Goal: Navigation & Orientation: Find specific page/section

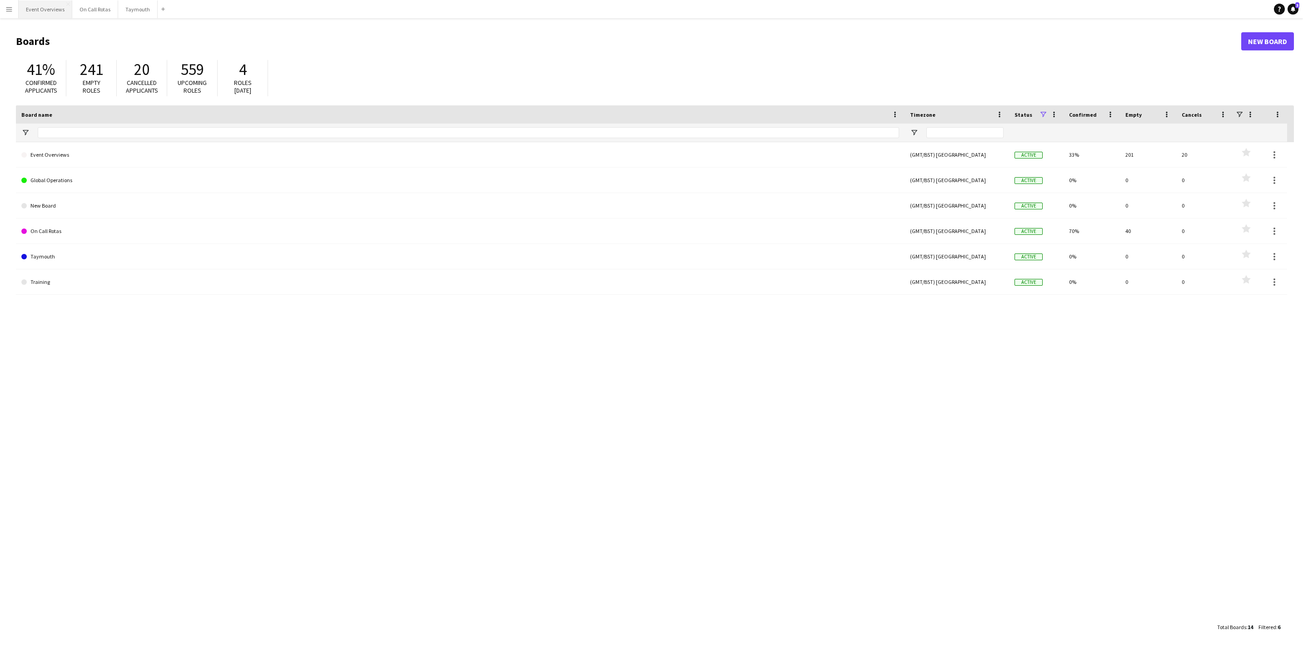
click at [34, 7] on button "Event Overviews Close" at bounding box center [46, 9] width 54 height 18
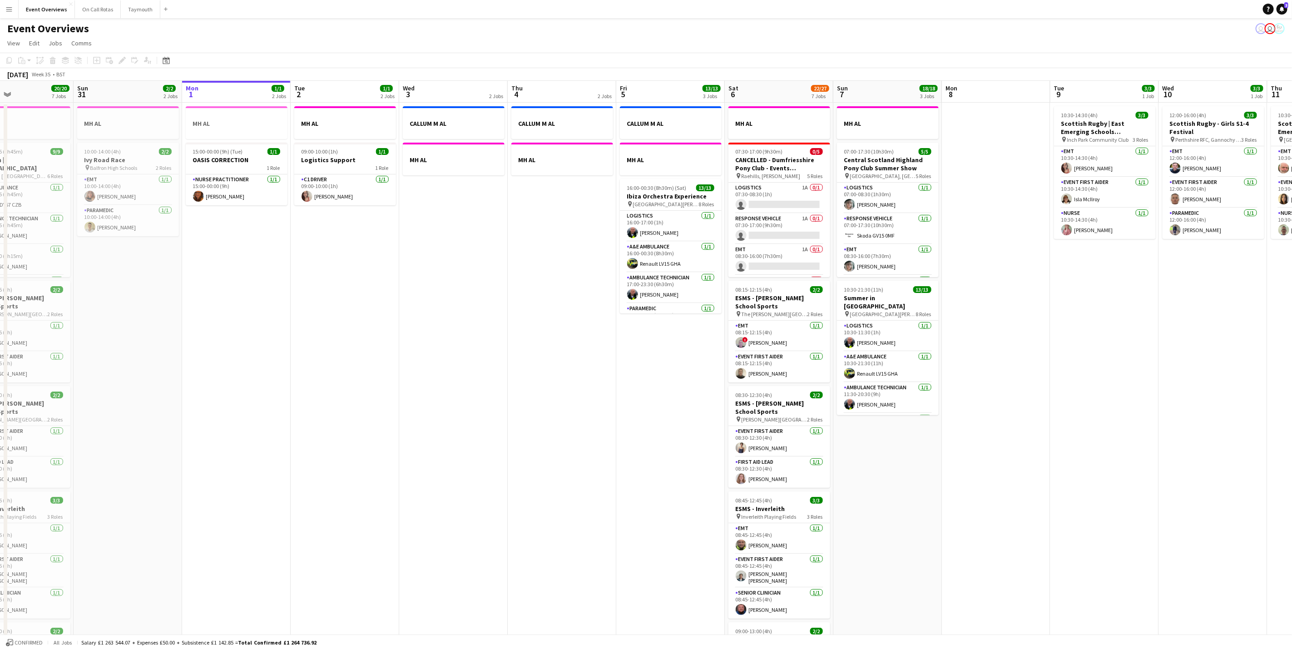
scroll to position [0, 251]
drag, startPoint x: 297, startPoint y: 386, endPoint x: 372, endPoint y: 376, distance: 75.6
click at [372, 376] on app-calendar-viewport "Thu 28 1/1 1 Job Fri 29 1/1 3 Jobs Sat 30 20/20 7 Jobs Sun 31 2/2 2 Jobs Mon 1 …" at bounding box center [646, 480] width 1292 height 799
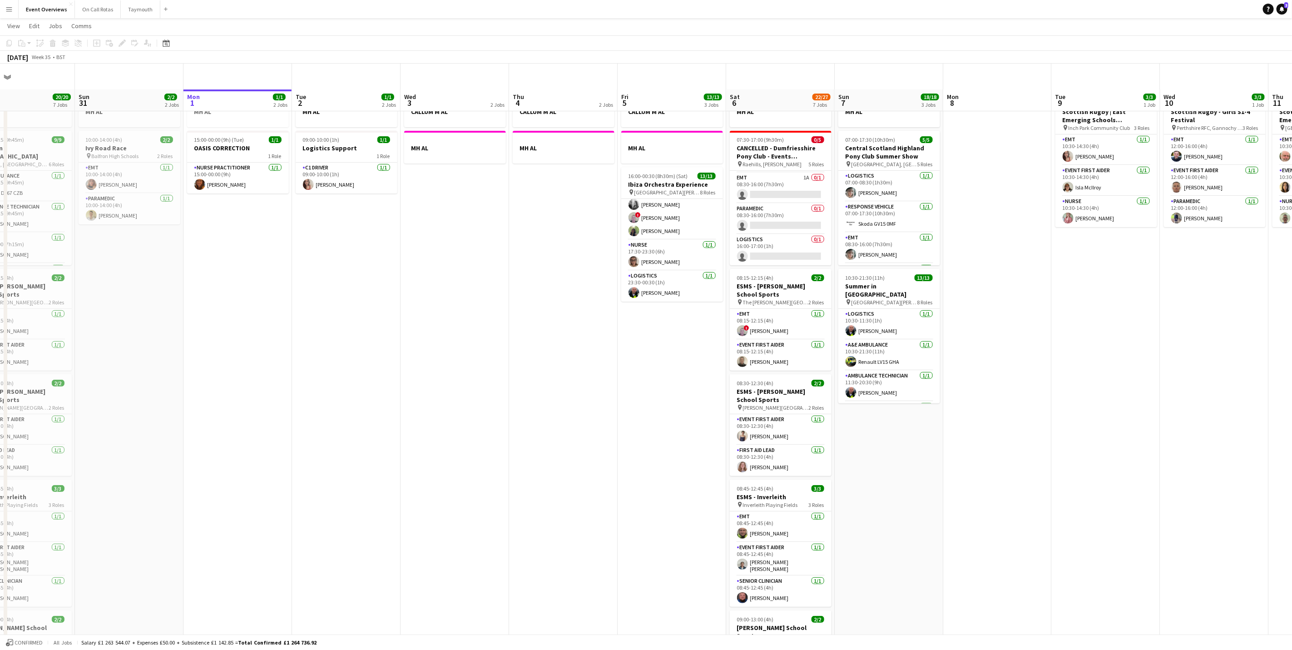
scroll to position [0, 0]
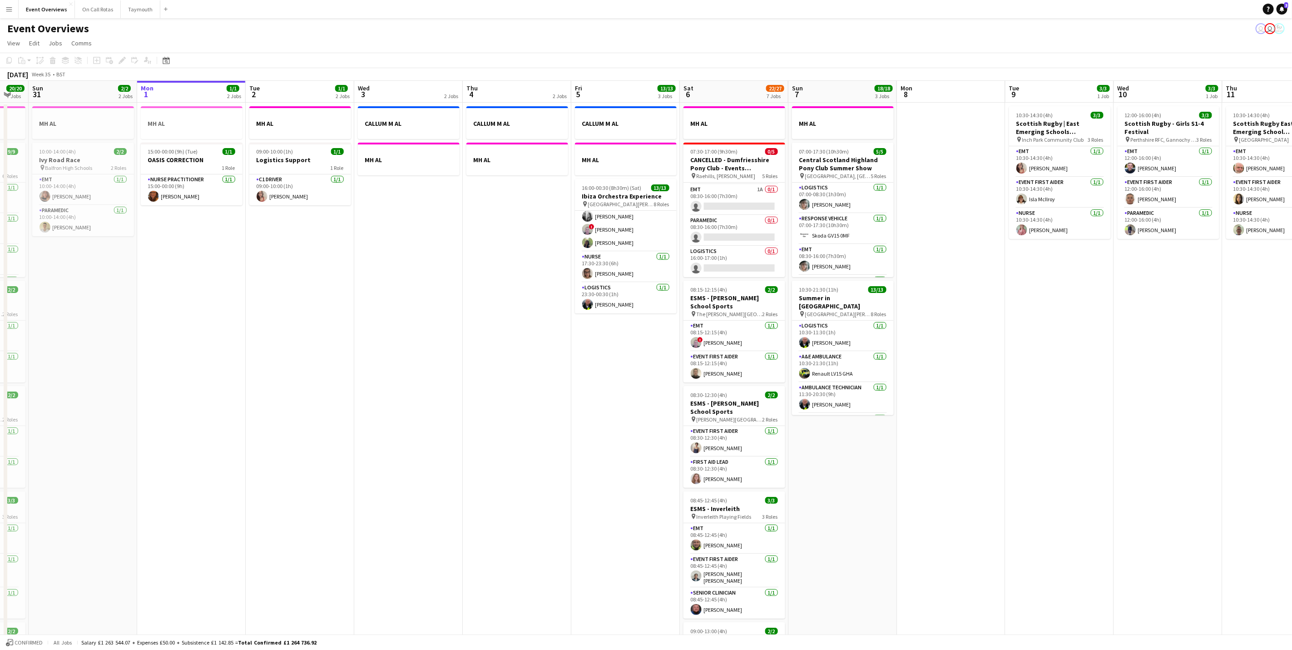
drag, startPoint x: 946, startPoint y: 258, endPoint x: 938, endPoint y: 258, distance: 7.7
click at [938, 258] on app-calendar-viewport "Thu 28 1/1 1 Job Fri 29 1/1 3 Jobs Sat 30 20/20 7 Jobs Sun 31 2/2 2 Jobs Mon 1 …" at bounding box center [646, 480] width 1292 height 799
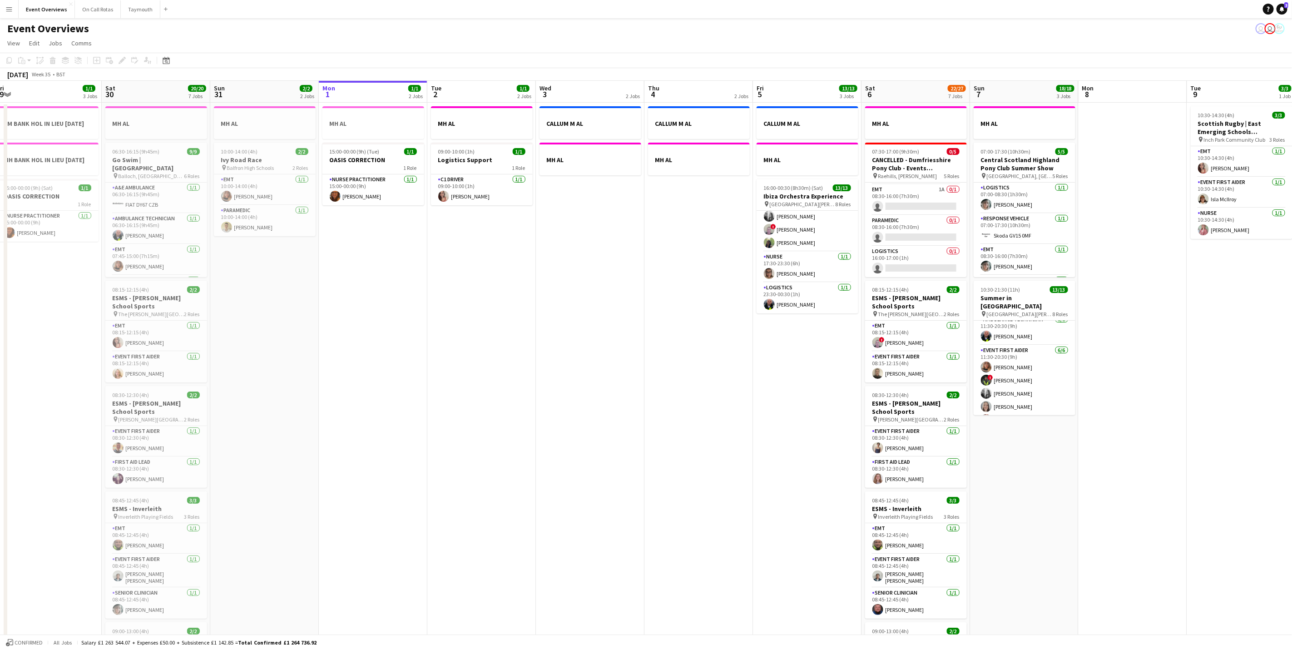
drag, startPoint x: 1076, startPoint y: 319, endPoint x: 1130, endPoint y: 322, distance: 53.7
click at [1130, 322] on app-calendar-viewport "Wed 27 Thu 28 1/1 1 Job Fri 29 1/1 3 Jobs Sat 30 20/20 7 Jobs Sun 31 2/2 2 Jobs…" at bounding box center [646, 480] width 1292 height 799
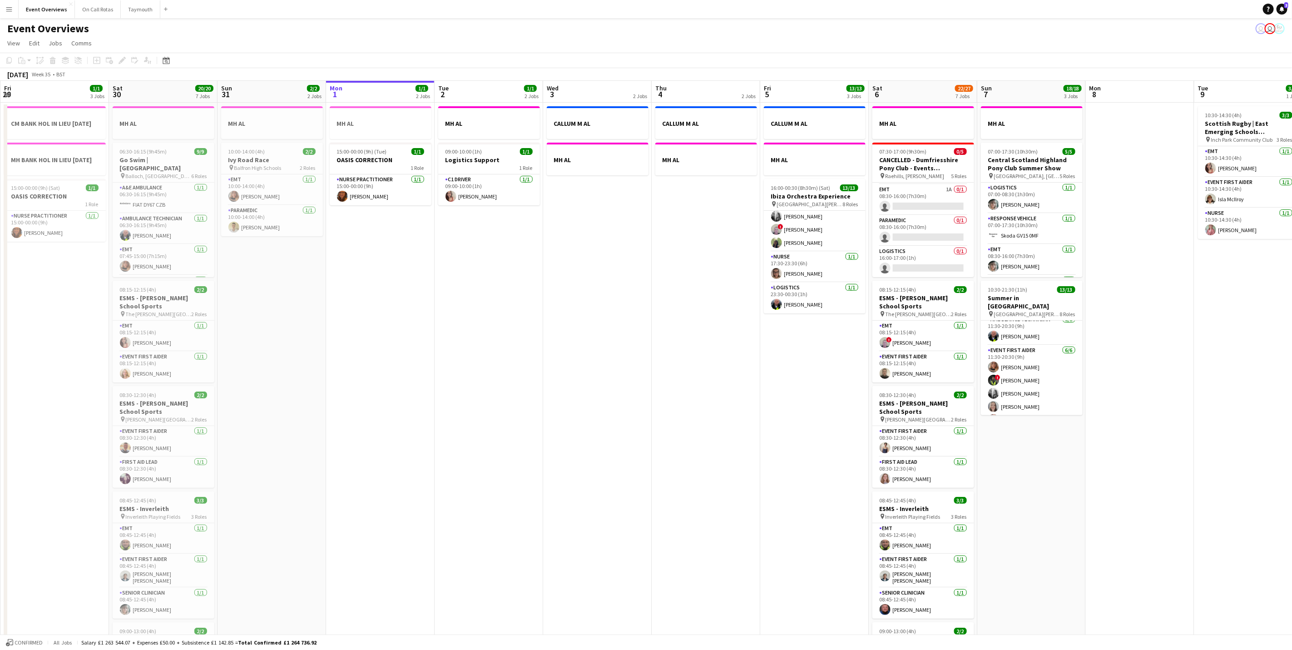
drag, startPoint x: 489, startPoint y: 379, endPoint x: 583, endPoint y: 379, distance: 94.0
click at [583, 379] on app-calendar-viewport "Wed 27 Thu 28 1/1 1 Job Fri 29 1/1 3 Jobs Sat 30 20/20 7 Jobs Sun 31 2/2 2 Jobs…" at bounding box center [646, 480] width 1292 height 799
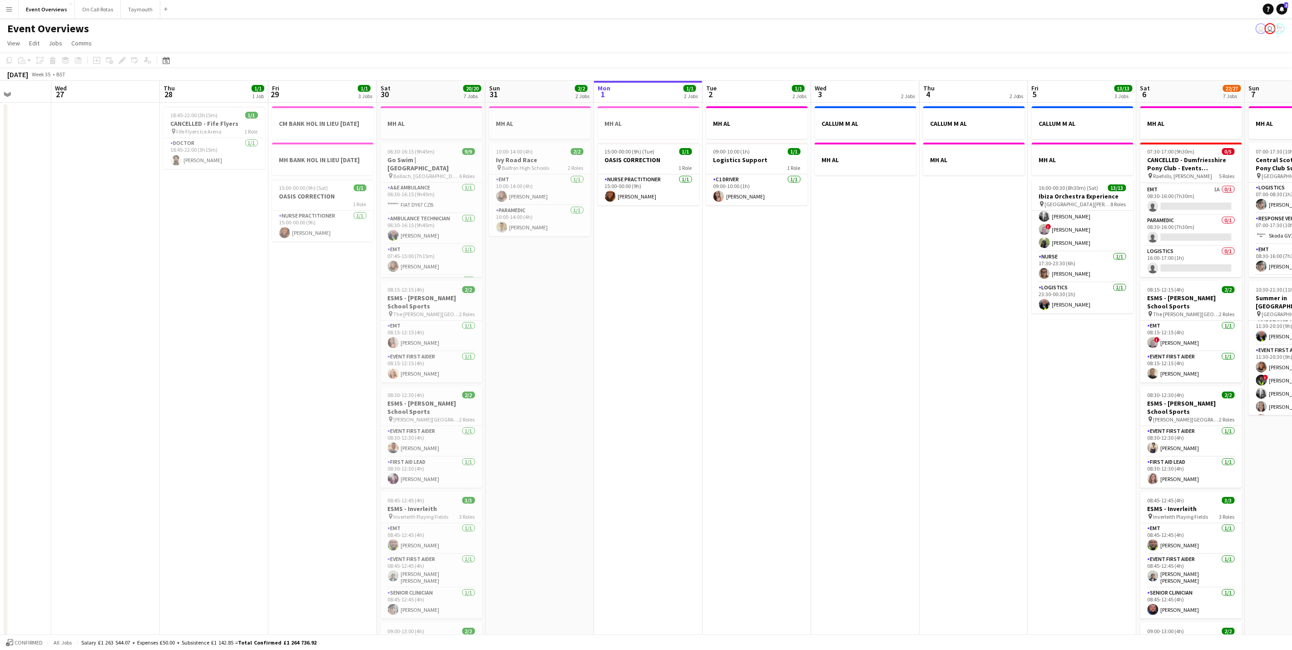
scroll to position [0, 273]
drag, startPoint x: 505, startPoint y: 367, endPoint x: 659, endPoint y: 390, distance: 155.7
click at [659, 390] on app-calendar-viewport "Sun 24 1/1 1 Job Mon 25 6/6 2 Jobs Tue 26 Wed 27 Thu 28 1/1 1 Job Fri 29 1/1 3 …" at bounding box center [646, 480] width 1292 height 799
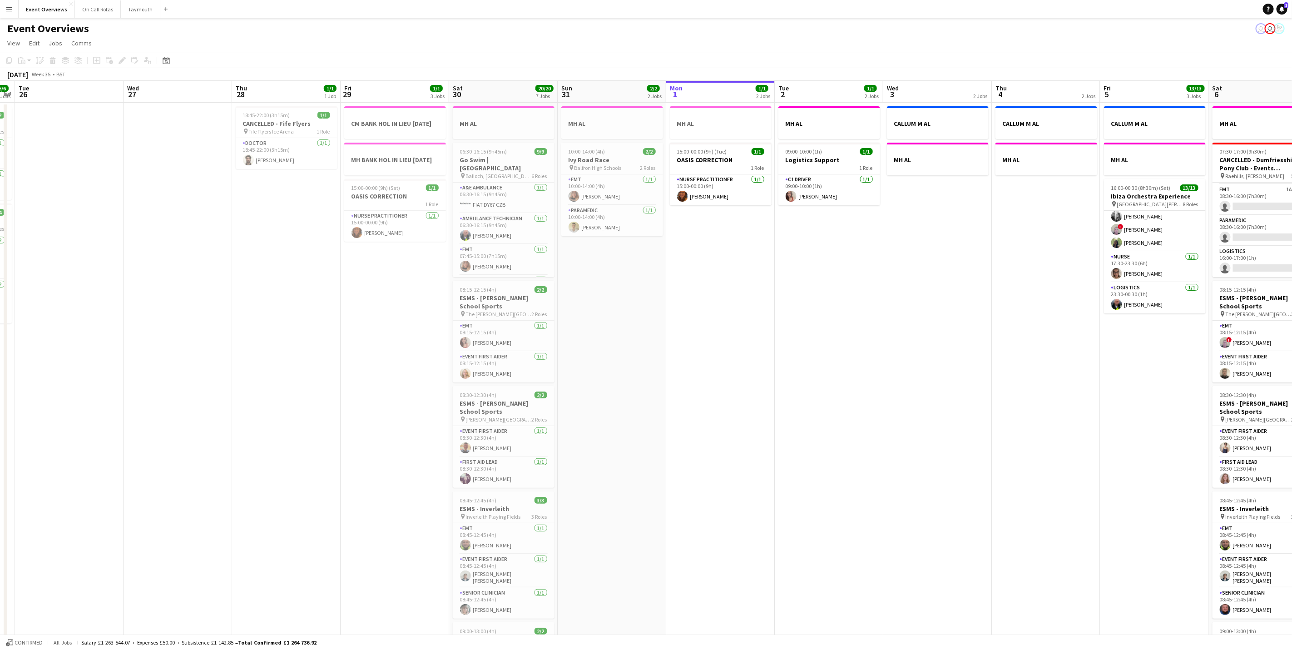
click at [740, 408] on app-calendar-viewport "Sun 24 1/1 1 Job Mon 25 6/6 2 Jobs Tue 26 Wed 27 Thu 28 1/1 1 Job Fri 29 1/1 3 …" at bounding box center [646, 480] width 1292 height 799
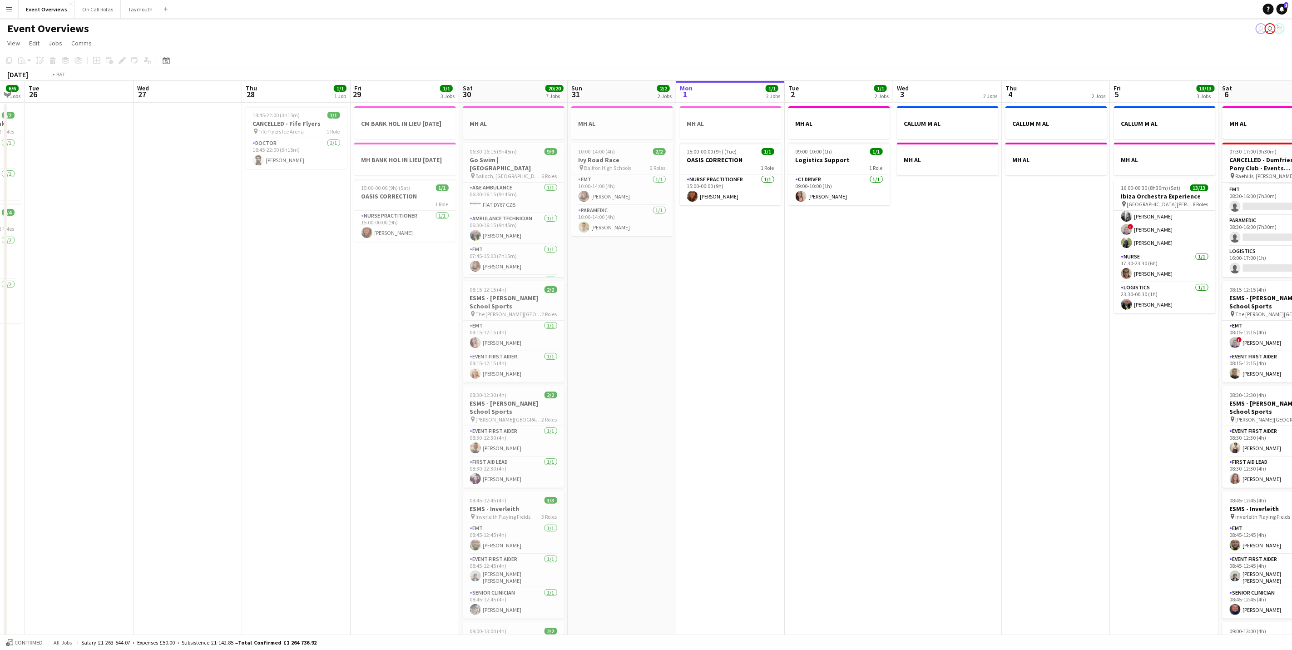
drag, startPoint x: 320, startPoint y: 376, endPoint x: 606, endPoint y: 421, distance: 289.7
click at [606, 421] on app-calendar-viewport "Sun 24 1/1 1 Job Mon 25 6/6 2 Jobs Tue 26 Wed 27 Thu 28 1/1 1 Job Fri 29 1/1 3 …" at bounding box center [646, 480] width 1292 height 799
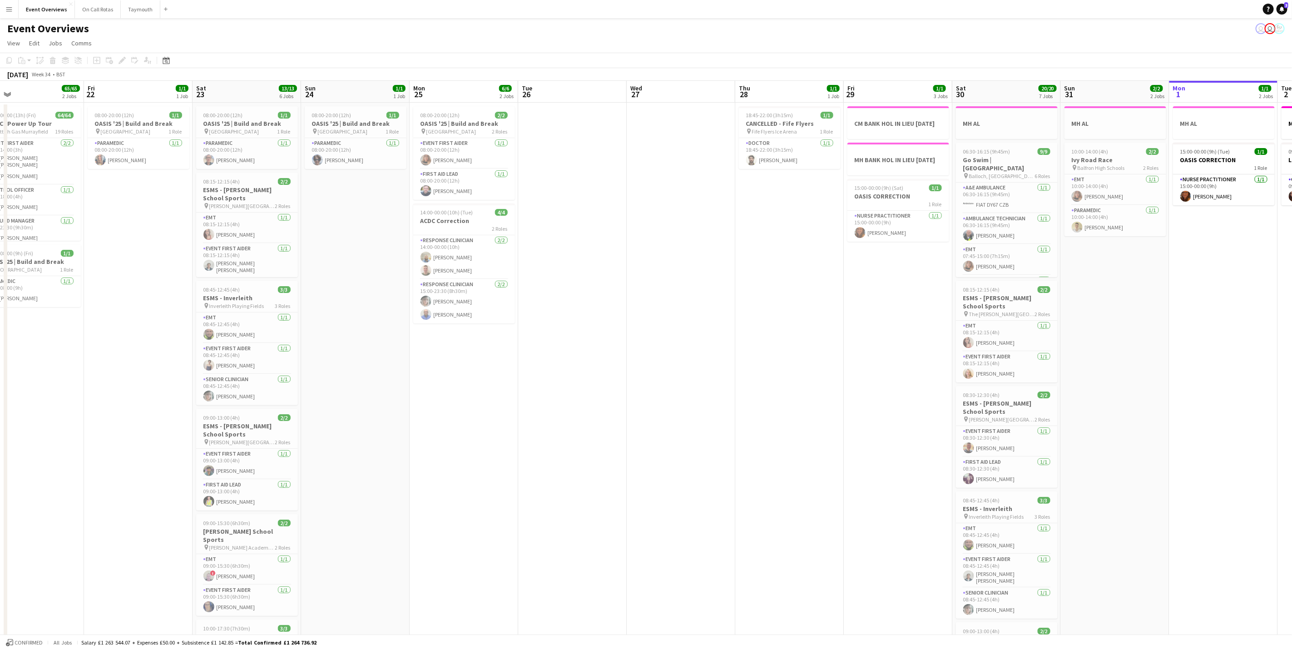
drag, startPoint x: 499, startPoint y: 380, endPoint x: 552, endPoint y: 389, distance: 53.8
click at [552, 389] on app-calendar-viewport "Tue 19 4/4 3 Jobs Wed 20 3/3 2 Jobs Thu 21 65/65 2 Jobs Fri 22 1/1 1 Job Sat 23…" at bounding box center [646, 480] width 1292 height 799
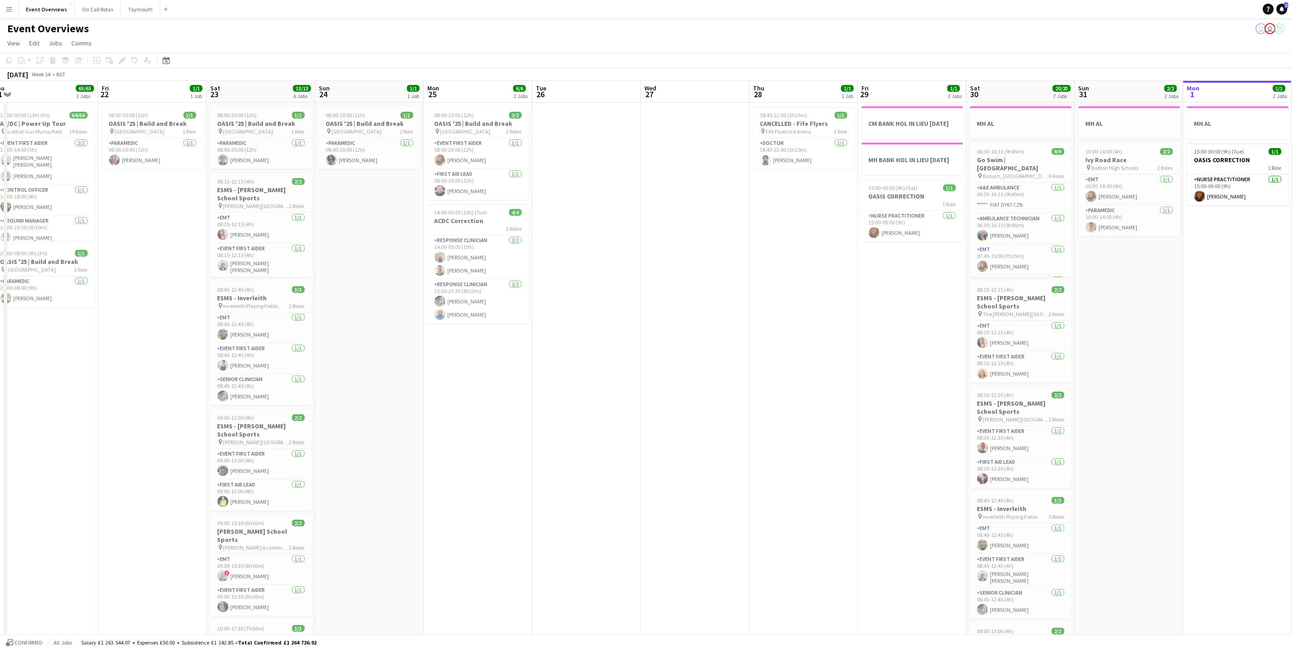
drag, startPoint x: 469, startPoint y: 412, endPoint x: -3, endPoint y: 326, distance: 479.2
click at [0, 326] on html "Menu Boards Boards Boards All jobs Status Workforce Workforce My Workforce Recr…" at bounding box center [646, 448] width 1292 height 896
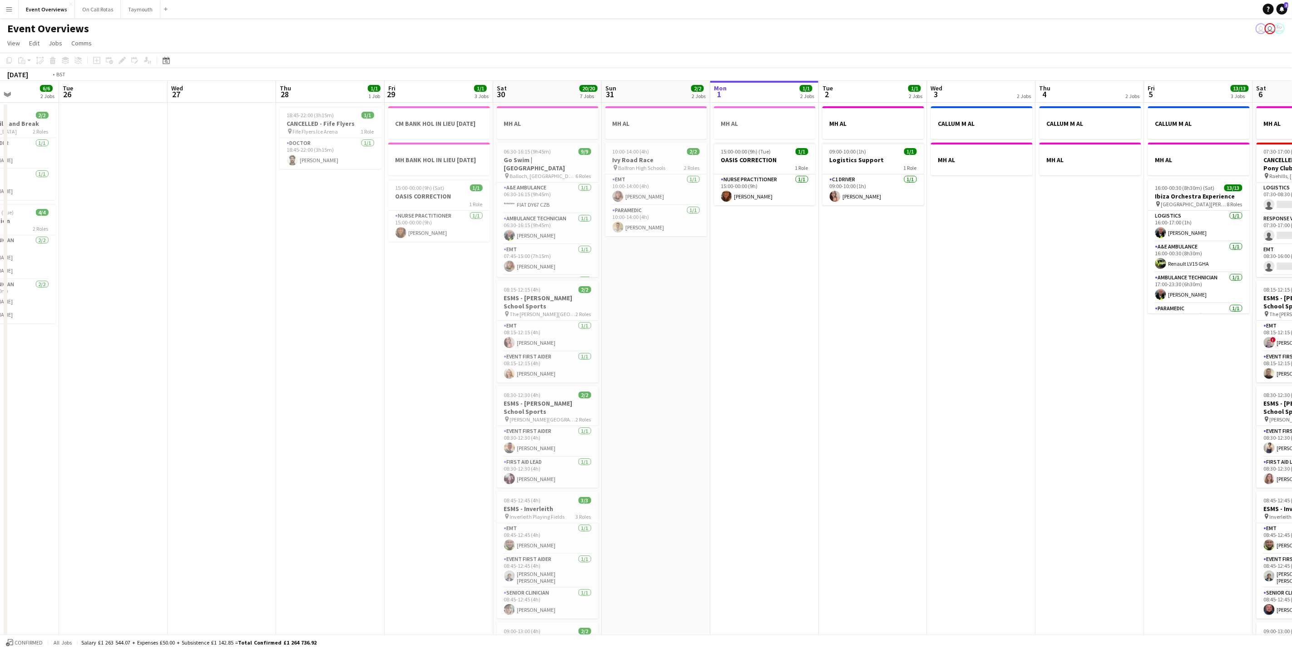
drag, startPoint x: 684, startPoint y: 375, endPoint x: 146, endPoint y: 353, distance: 538.6
click at [146, 353] on app-calendar-viewport "Fri 22 1/1 1 Job Sat 23 13/13 6 Jobs Sun 24 1/1 1 Job Mon 25 6/6 2 Jobs Tue 26 …" at bounding box center [646, 480] width 1292 height 799
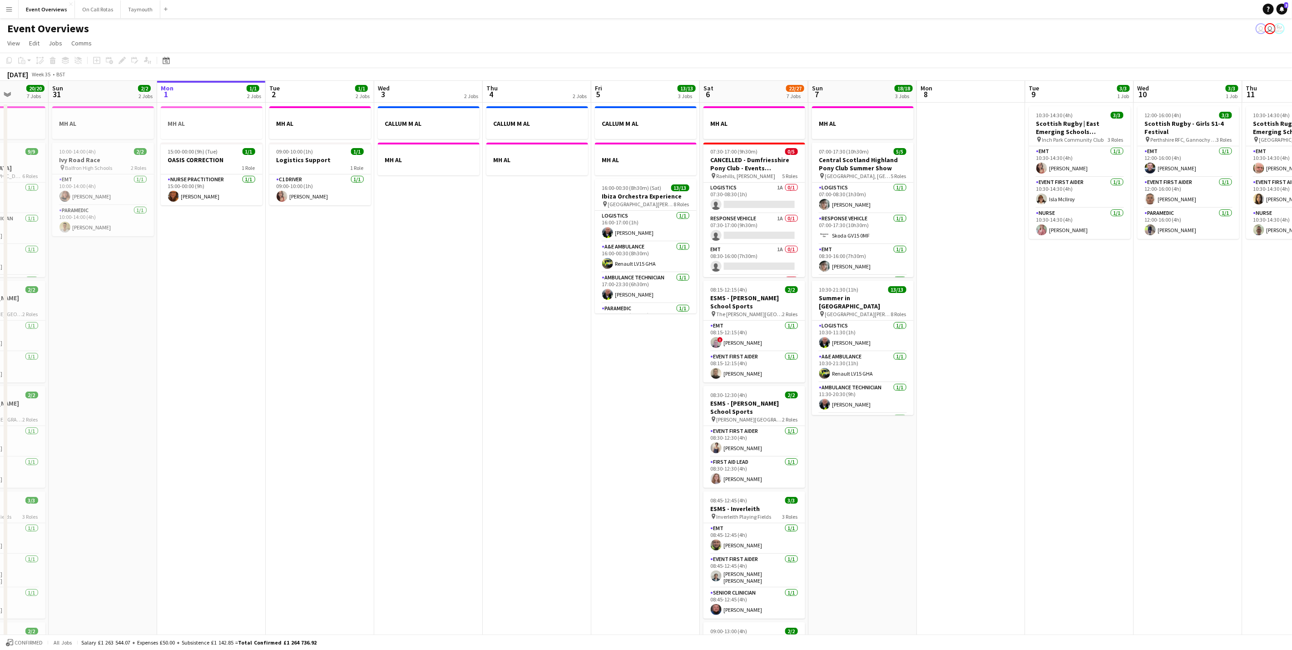
drag, startPoint x: 327, startPoint y: 362, endPoint x: 219, endPoint y: 375, distance: 108.4
click at [219, 375] on app-calendar-viewport "Thu 28 1/1 1 Job Fri 29 1/1 3 Jobs Sat 30 20/20 7 Jobs Sun 31 2/2 2 Jobs Mon 1 …" at bounding box center [646, 480] width 1292 height 799
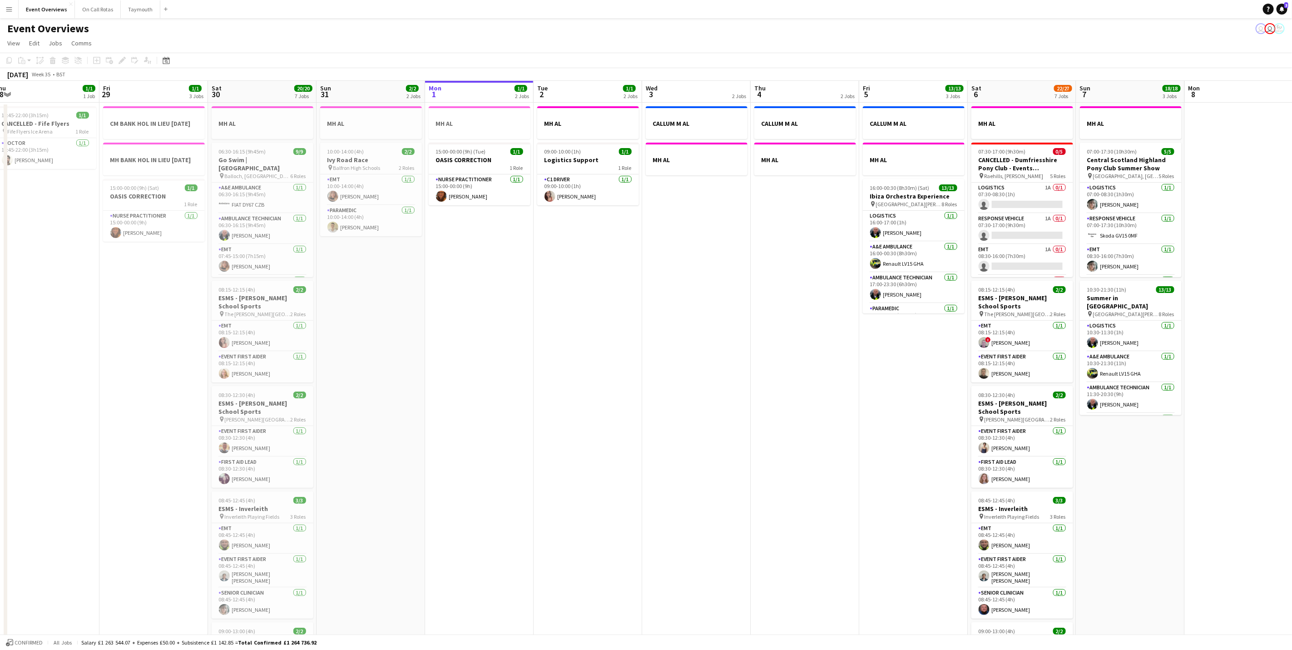
scroll to position [0, 219]
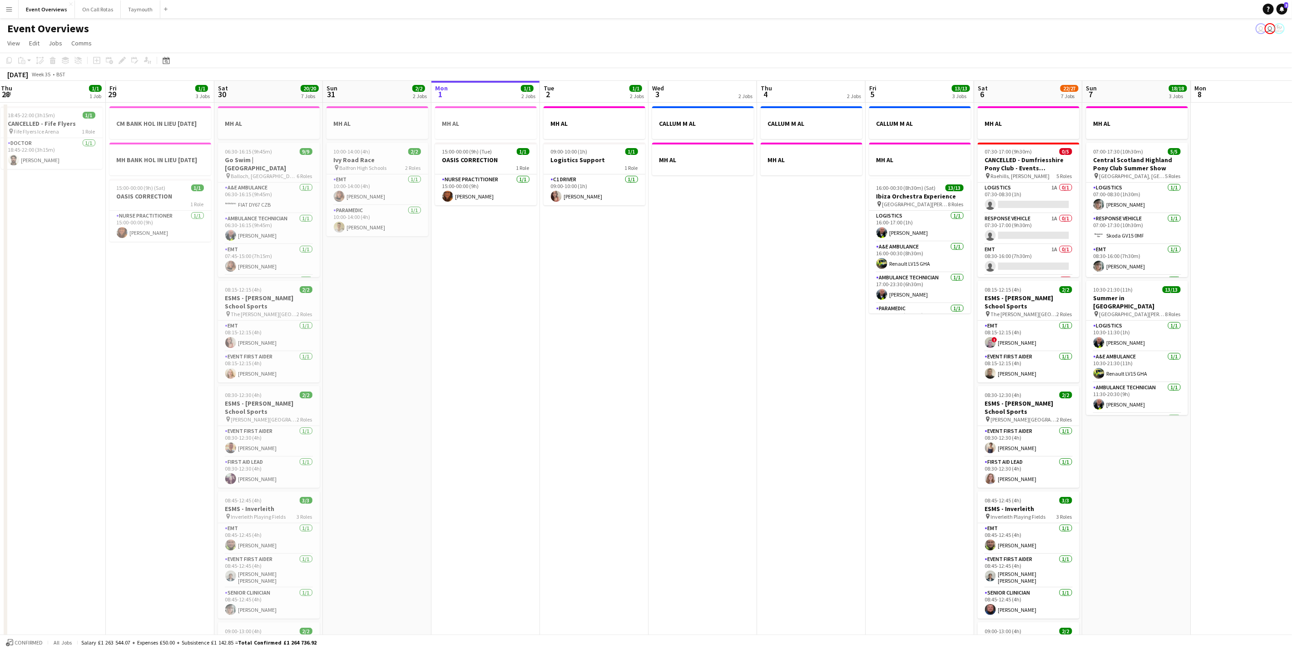
drag, startPoint x: 341, startPoint y: 372, endPoint x: 609, endPoint y: 398, distance: 269.2
click at [616, 403] on app-calendar-viewport "Tue 26 Wed 27 Thu 28 1/1 1 Job Fri 29 1/1 3 Jobs Sat 30 20/20 7 Jobs Sun 31 2/2…" at bounding box center [646, 480] width 1292 height 799
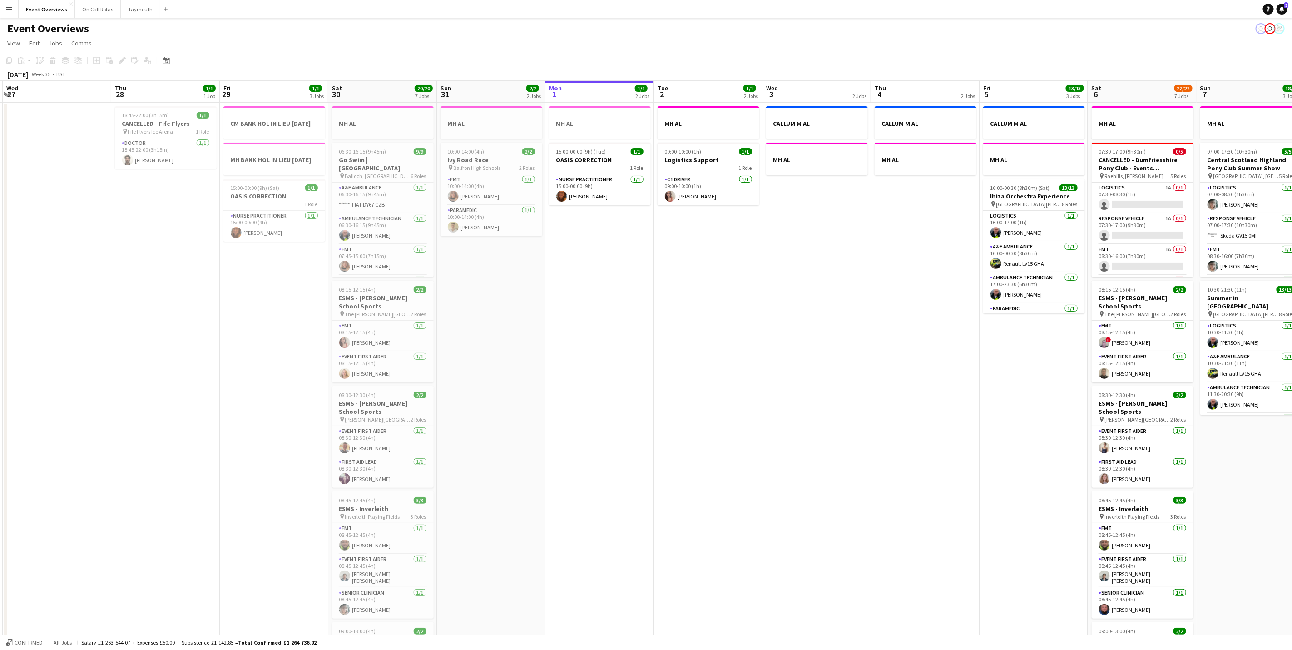
drag, startPoint x: 644, startPoint y: 346, endPoint x: 746, endPoint y: 346, distance: 101.3
click at [746, 346] on app-calendar-viewport "Mon 25 6/6 2 Jobs Tue 26 Wed 27 Thu 28 1/1 1 Job Fri 29 1/1 3 Jobs Sat 30 20/20…" at bounding box center [646, 480] width 1292 height 799
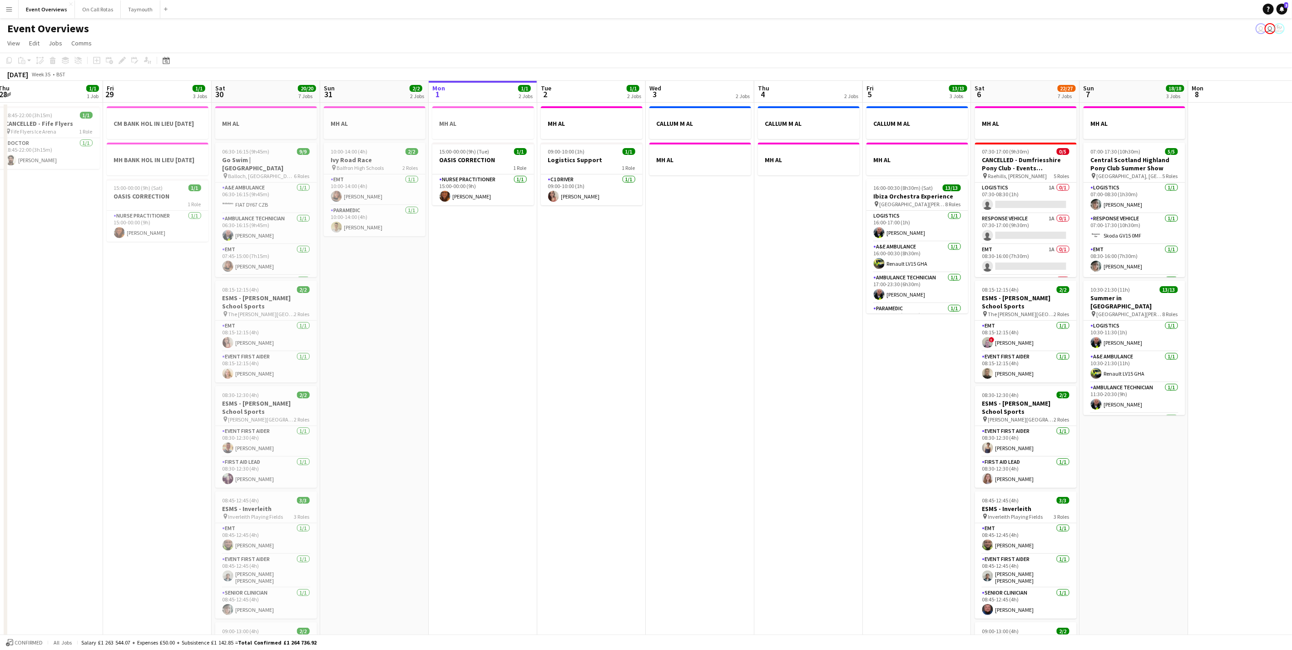
drag, startPoint x: 827, startPoint y: 339, endPoint x: 737, endPoint y: 330, distance: 90.9
click at [710, 335] on app-calendar-viewport "Mon 25 6/6 2 Jobs Tue 26 Wed 27 Thu 28 1/1 1 Job Fri 29 1/1 3 Jobs Sat 30 20/20…" at bounding box center [646, 480] width 1292 height 799
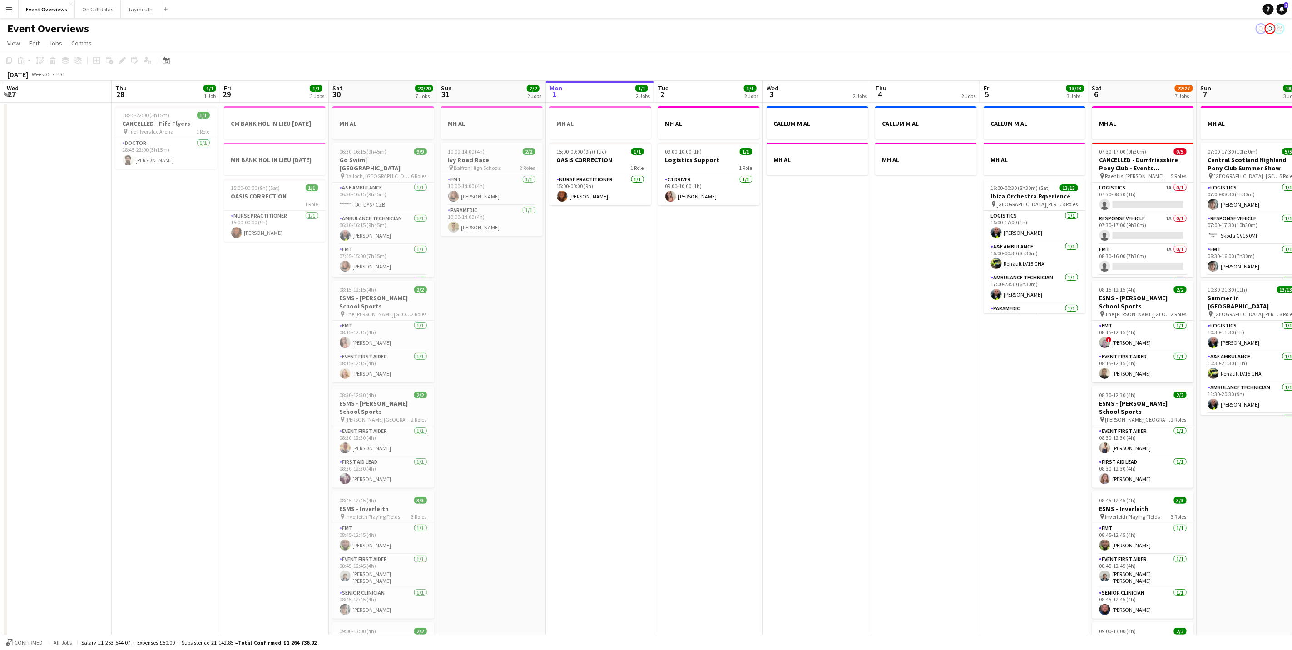
scroll to position [0, 213]
click at [650, 342] on app-calendar-viewport "Mon 25 6/6 2 Jobs Tue 26 Wed 27 Thu 28 1/1 1 Job Fri 29 1/1 3 Jobs Sat 30 20/20…" at bounding box center [646, 480] width 1292 height 799
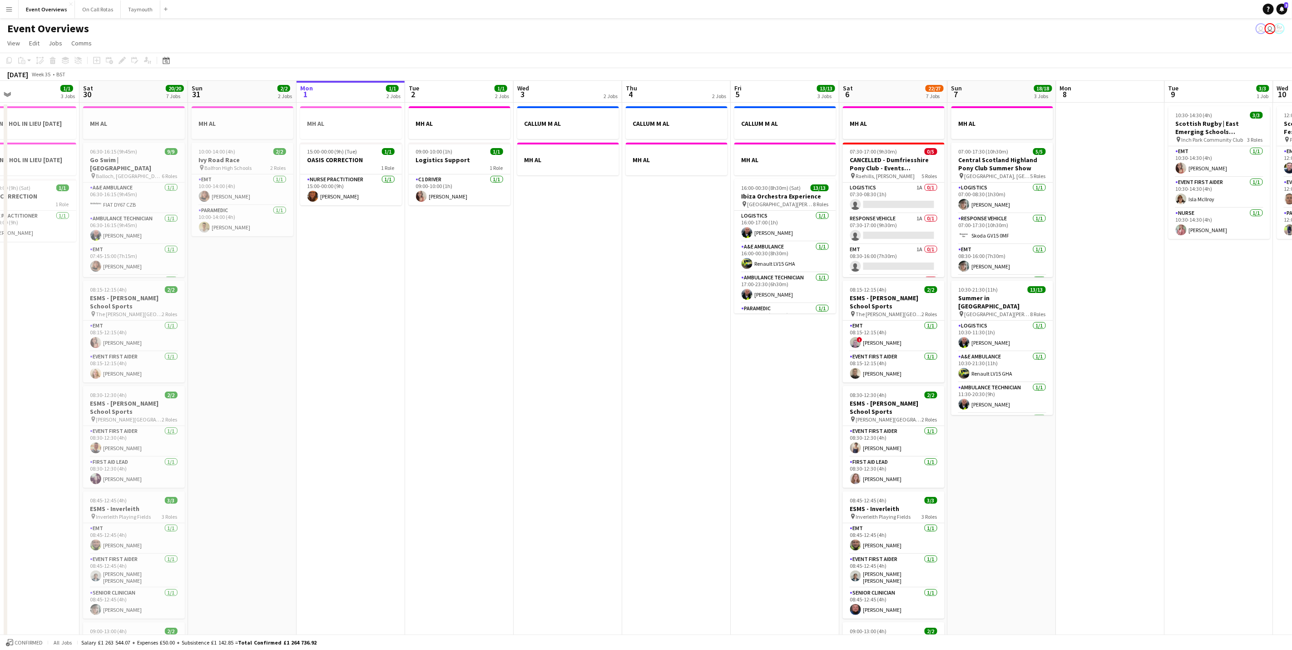
drag, startPoint x: 783, startPoint y: 349, endPoint x: 559, endPoint y: 360, distance: 224.6
click at [559, 360] on app-calendar-viewport "Tue 26 Wed 27 Thu 28 1/1 1 Job Fri 29 1/1 3 Jobs Sat 30 20/20 7 Jobs Sun 31 2/2…" at bounding box center [646, 480] width 1292 height 799
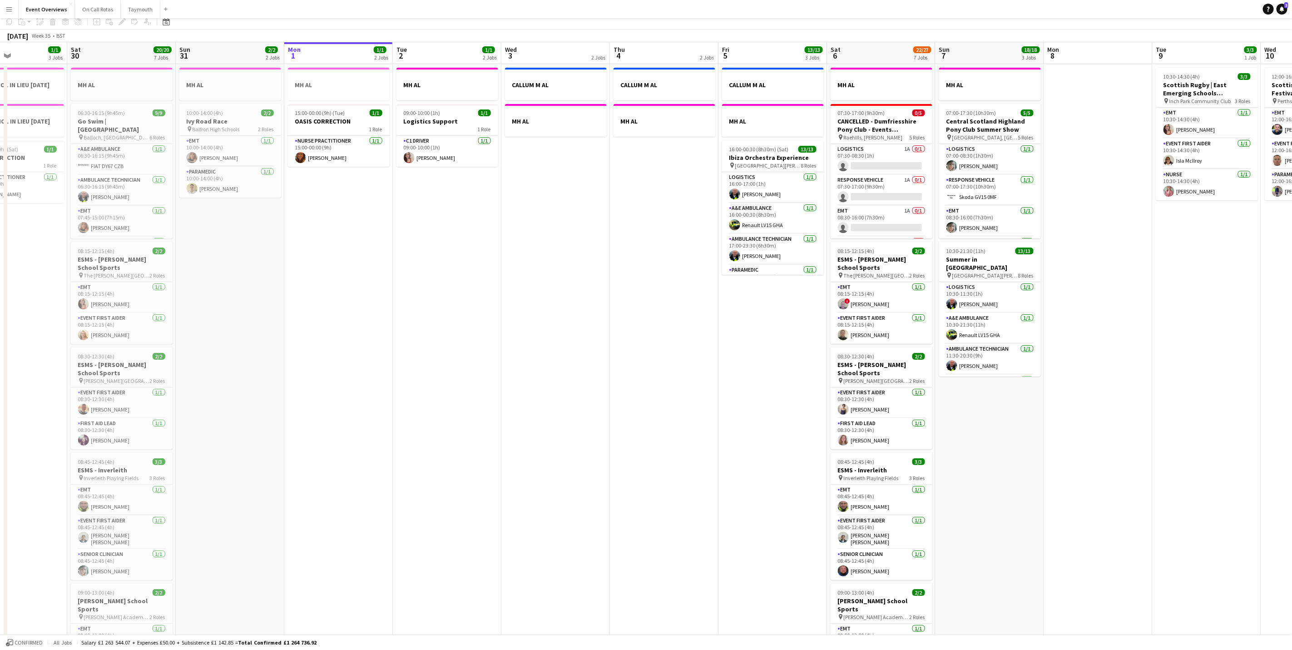
scroll to position [0, 0]
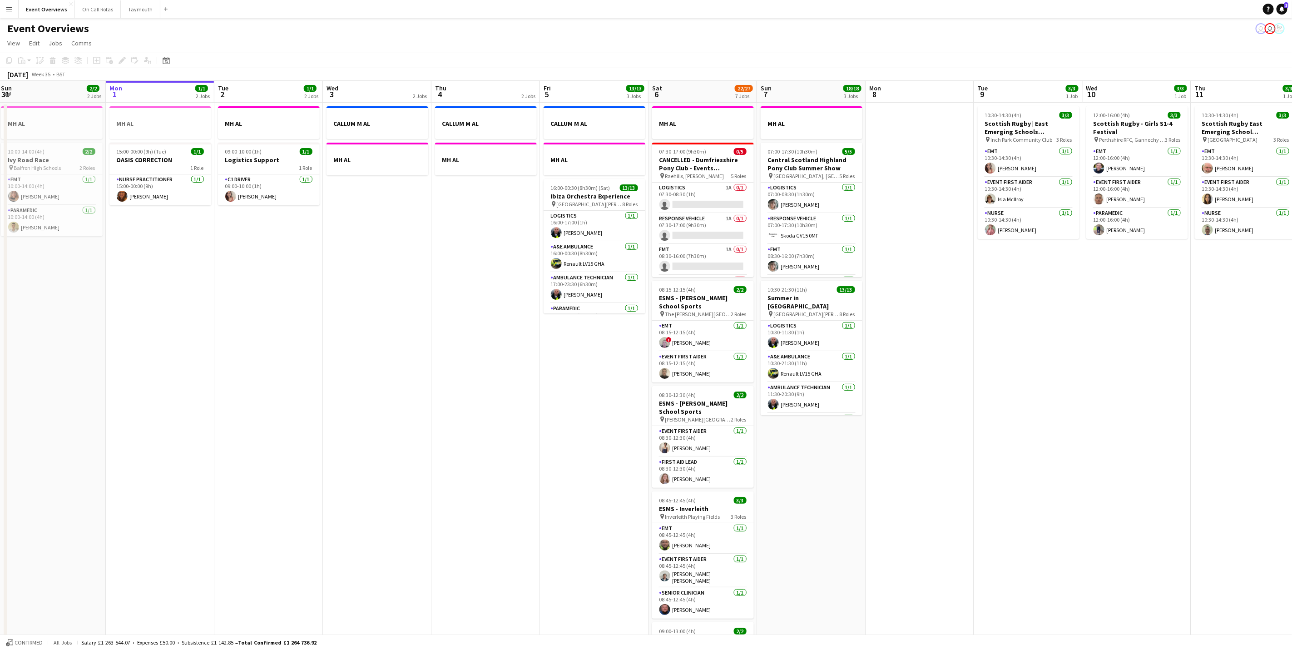
drag, startPoint x: 1113, startPoint y: 411, endPoint x: 935, endPoint y: 454, distance: 183.4
click at [935, 454] on app-calendar-viewport "Thu 28 1/1 1 Job Fri 29 1/1 3 Jobs Sat 30 20/20 7 Jobs Sun 31 2/2 2 Jobs Mon 1 …" at bounding box center [646, 480] width 1292 height 799
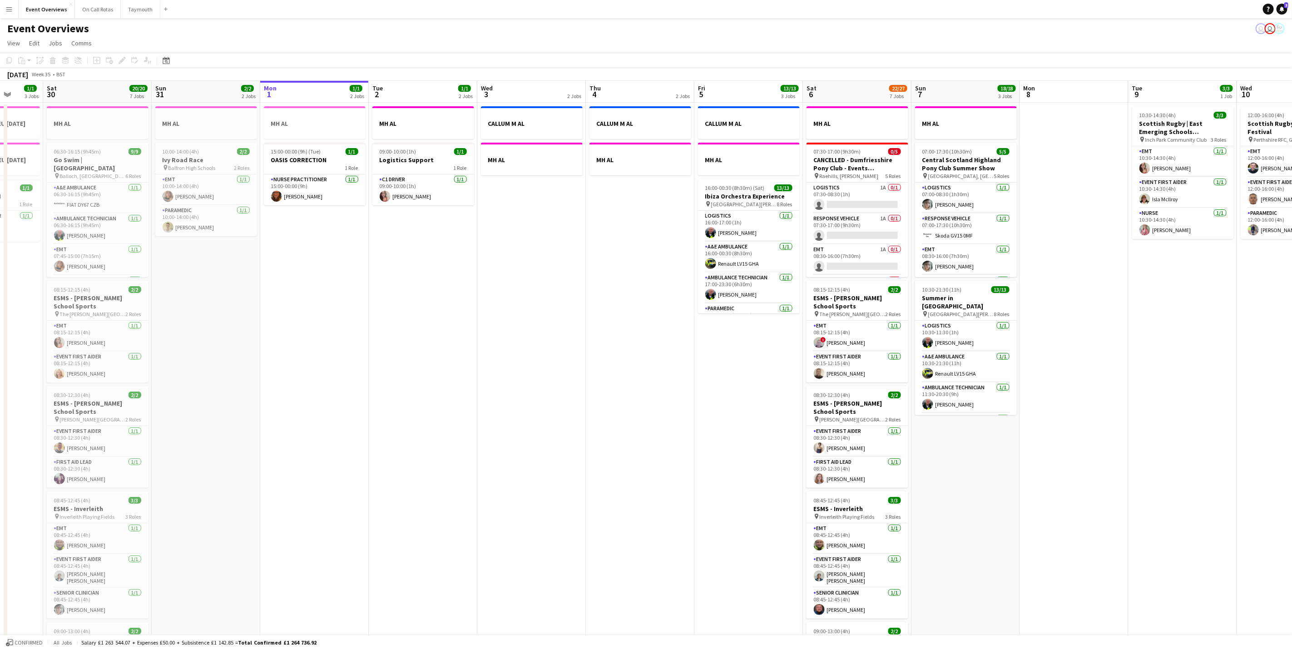
drag, startPoint x: 992, startPoint y: 459, endPoint x: 1146, endPoint y: 431, distance: 156.5
click at [1146, 431] on app-calendar-viewport "Wed 27 Thu 28 1/1 1 Job Fri 29 1/1 3 Jobs Sat 30 20/20 7 Jobs Sun 31 2/2 2 Jobs…" at bounding box center [646, 480] width 1292 height 799
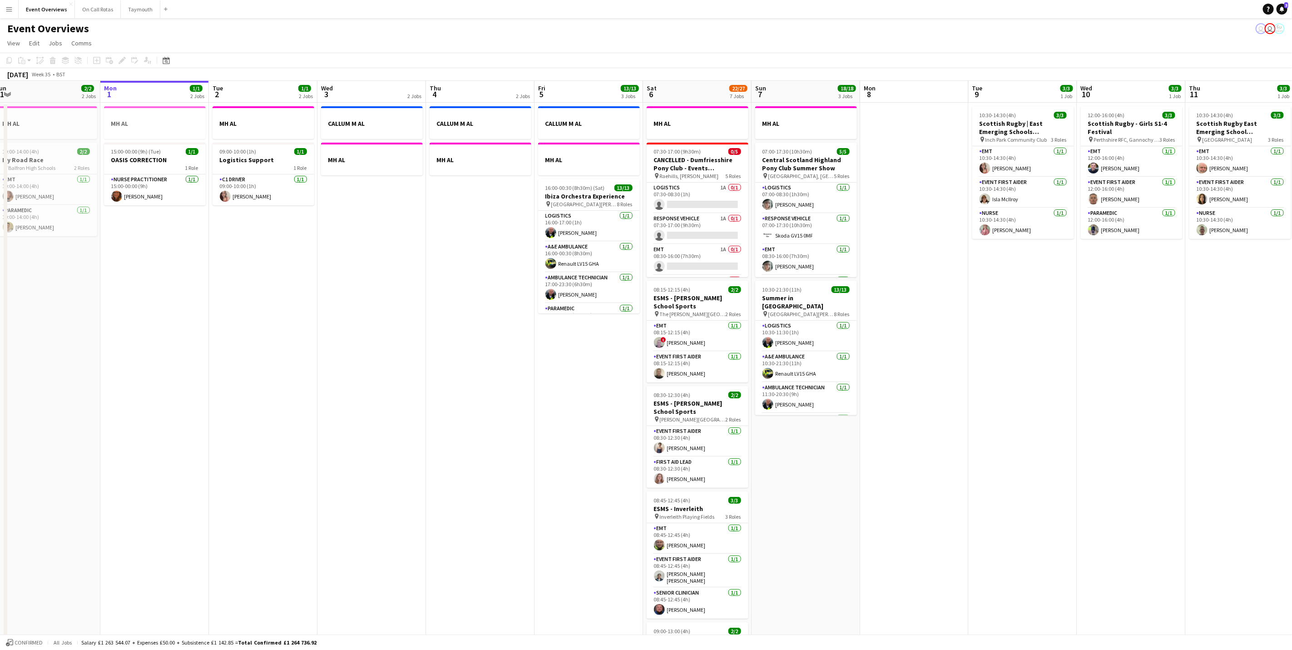
drag, startPoint x: 747, startPoint y: 431, endPoint x: 596, endPoint y: 428, distance: 151.3
click at [596, 431] on app-calendar-viewport "Thu 28 1/1 1 Job Fri 29 1/1 3 Jobs Sat 30 20/20 7 Jobs Sun 31 2/2 2 Jobs Mon 1 …" at bounding box center [646, 480] width 1292 height 799
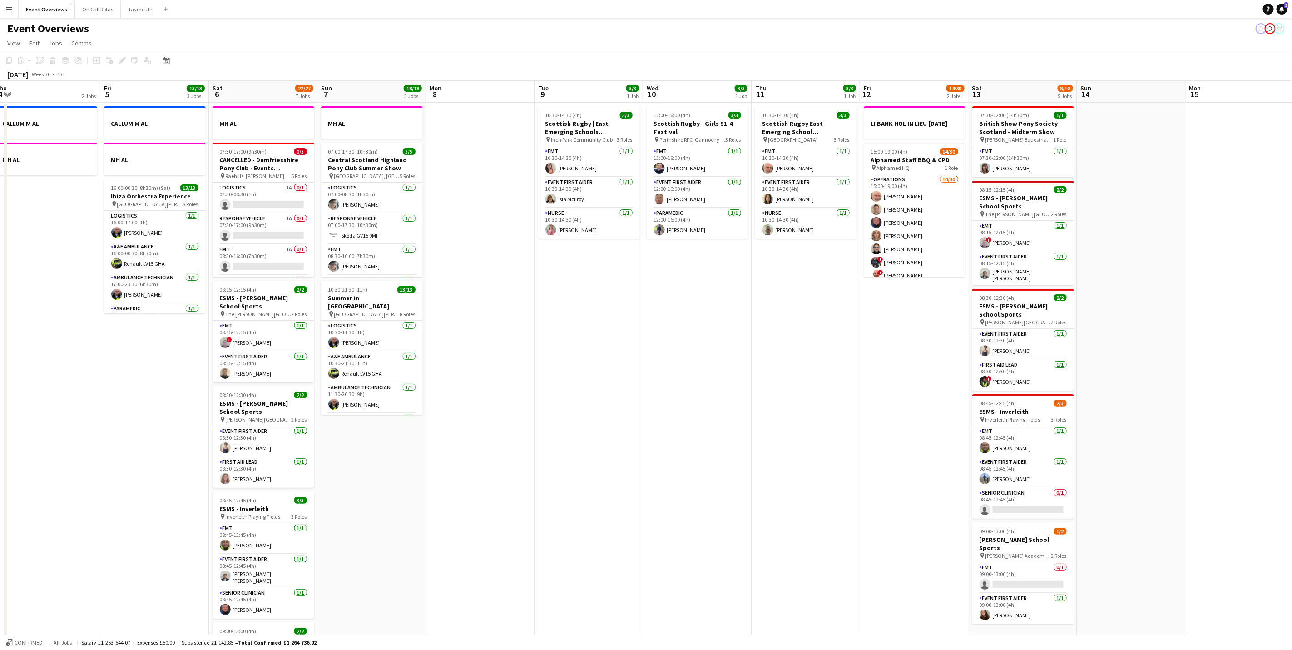
scroll to position [0, 353]
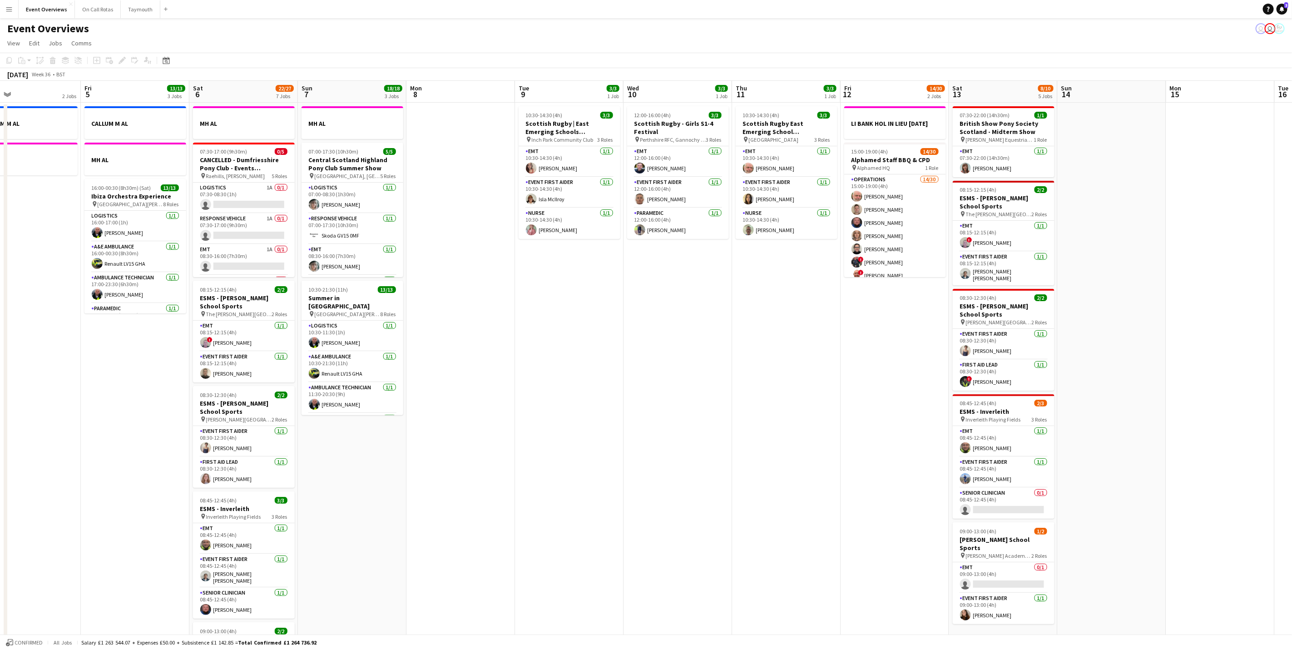
drag, startPoint x: 958, startPoint y: 450, endPoint x: 556, endPoint y: 412, distance: 404.2
click at [556, 412] on app-calendar-viewport "Mon 1 1/1 2 Jobs Tue 2 1/1 2 Jobs Wed 3 2 Jobs Thu 4 2 Jobs Fri 5 13/13 3 Jobs …" at bounding box center [646, 480] width 1292 height 799
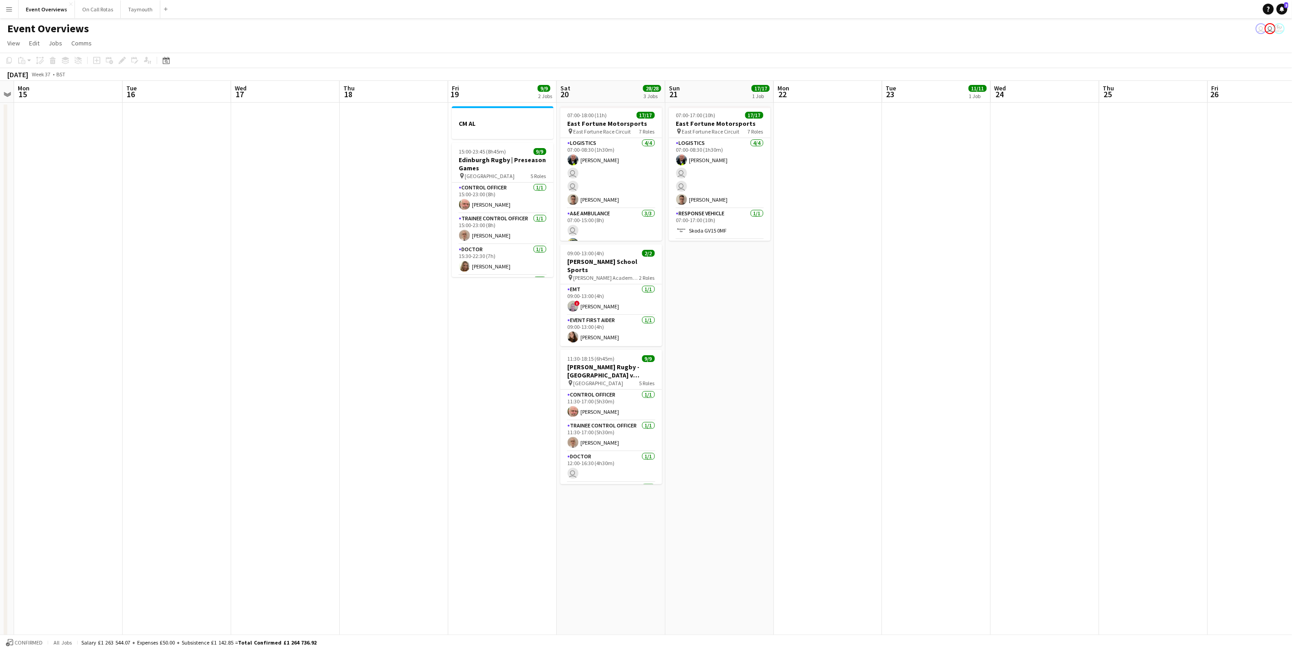
scroll to position [0, 347]
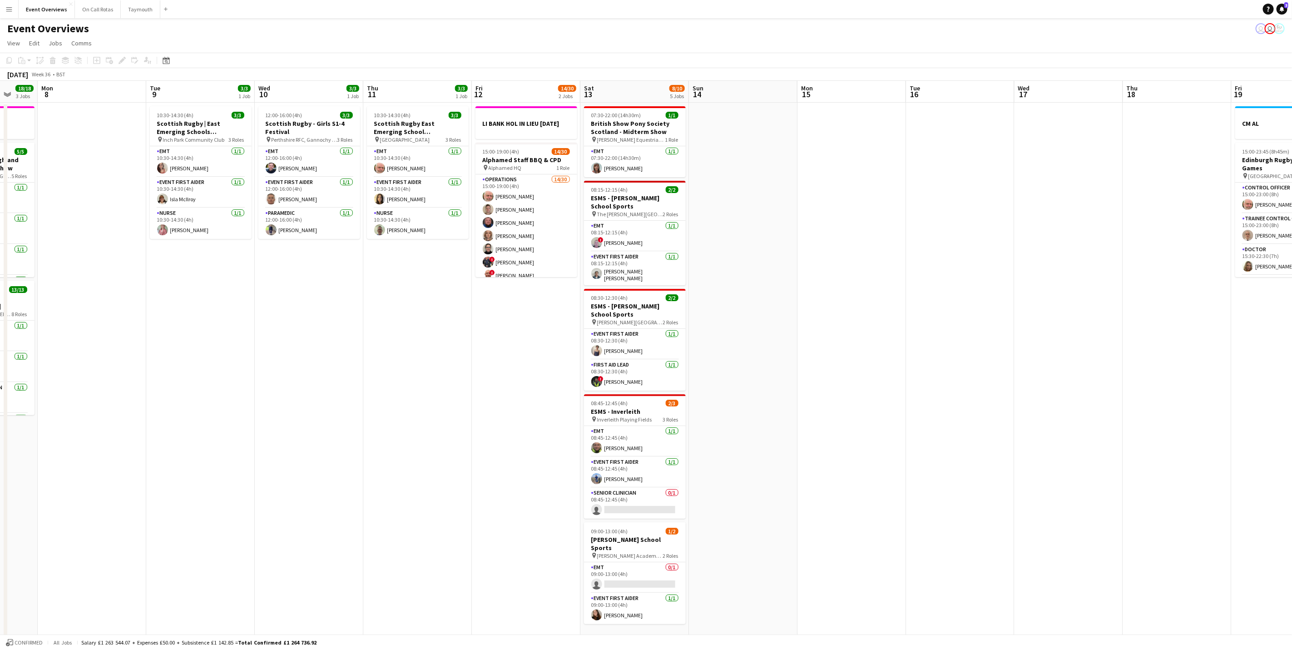
drag, startPoint x: 1148, startPoint y: 439, endPoint x: 887, endPoint y: 442, distance: 260.7
click at [887, 442] on app-calendar-viewport "Fri 5 13/13 3 Jobs Sat 6 22/27 7 Jobs Sun 7 18/18 3 Jobs Mon 8 Tue 9 3/3 1 Job …" at bounding box center [646, 480] width 1292 height 799
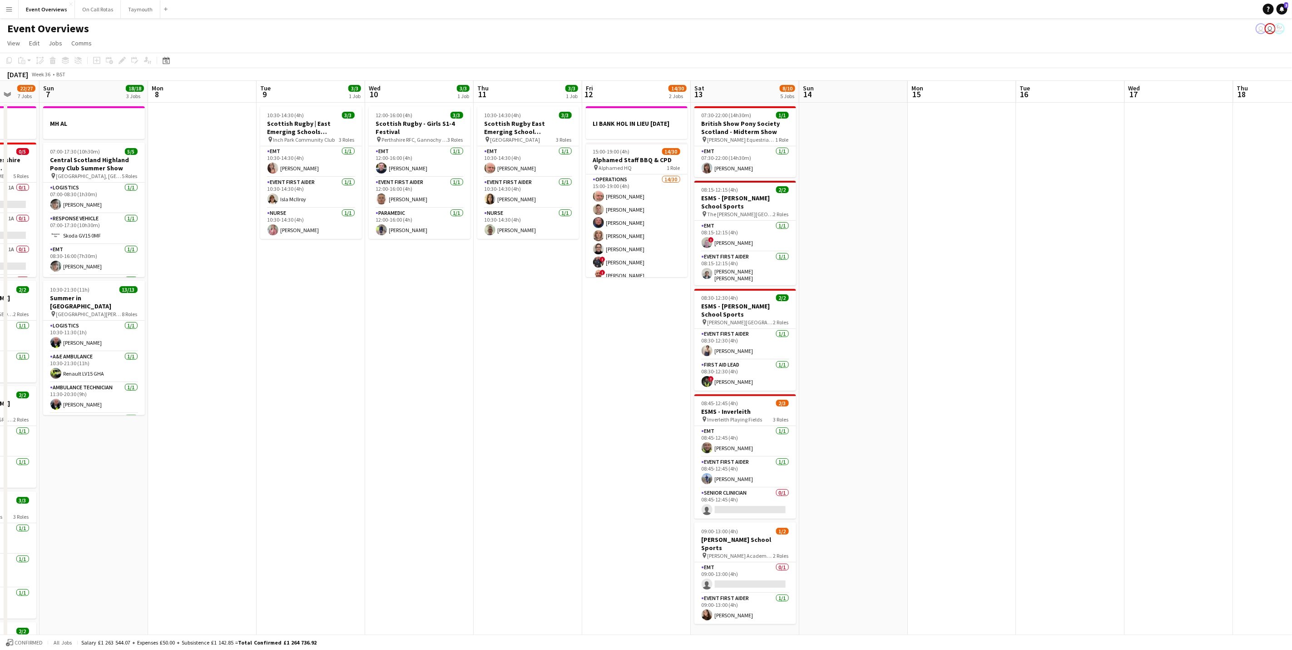
scroll to position [0, 280]
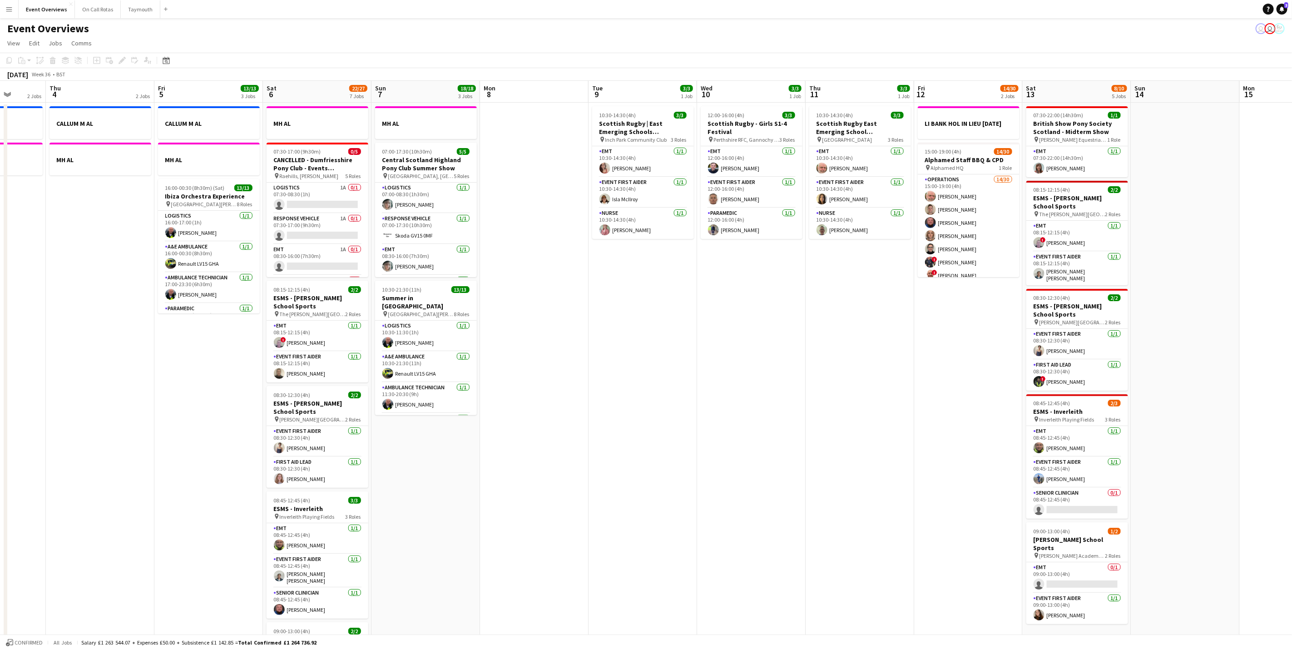
drag, startPoint x: 492, startPoint y: 424, endPoint x: 826, endPoint y: 446, distance: 334.1
click at [826, 446] on app-calendar-viewport "Mon 1 1/1 2 Jobs Tue 2 1/1 2 Jobs Wed 3 2 Jobs Thu 4 2 Jobs Fri 5 13/13 3 Jobs …" at bounding box center [646, 480] width 1292 height 799
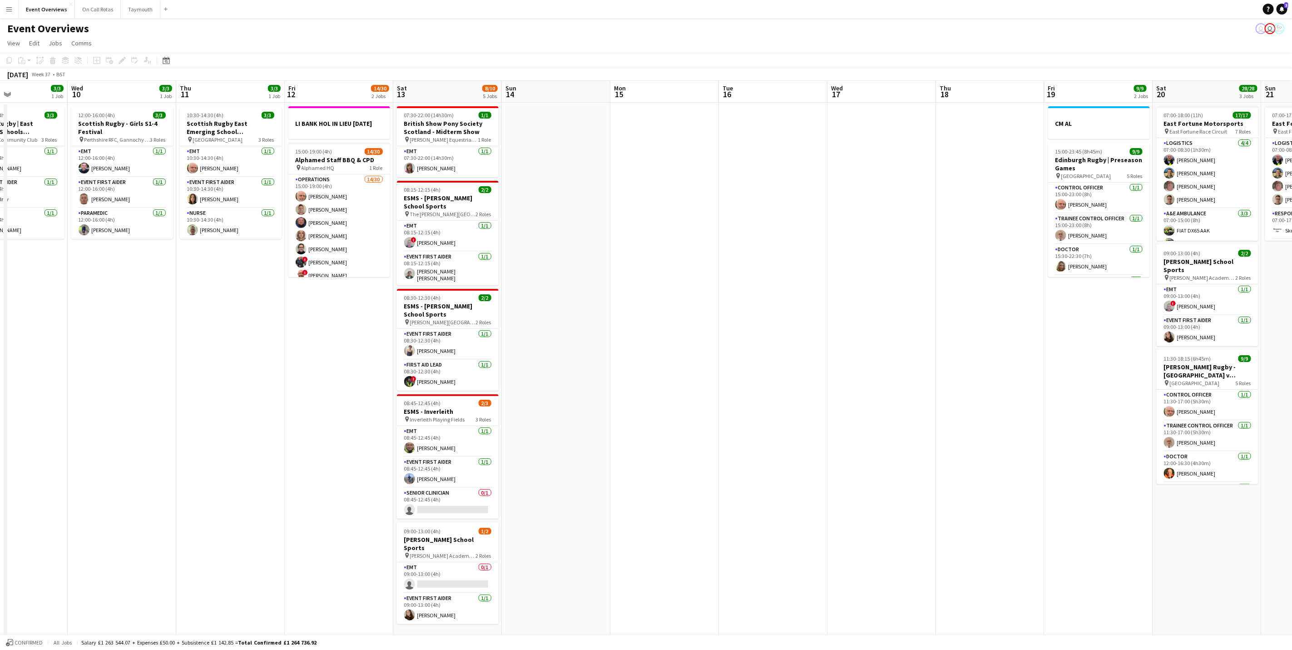
drag, startPoint x: 906, startPoint y: 465, endPoint x: 286, endPoint y: 379, distance: 626.4
click at [286, 379] on app-calendar-viewport "Sun 7 18/18 3 Jobs Mon 8 Tue 9 3/3 1 Job Wed 10 3/3 1 Job Thu 11 3/3 1 Job Fri …" at bounding box center [646, 480] width 1292 height 799
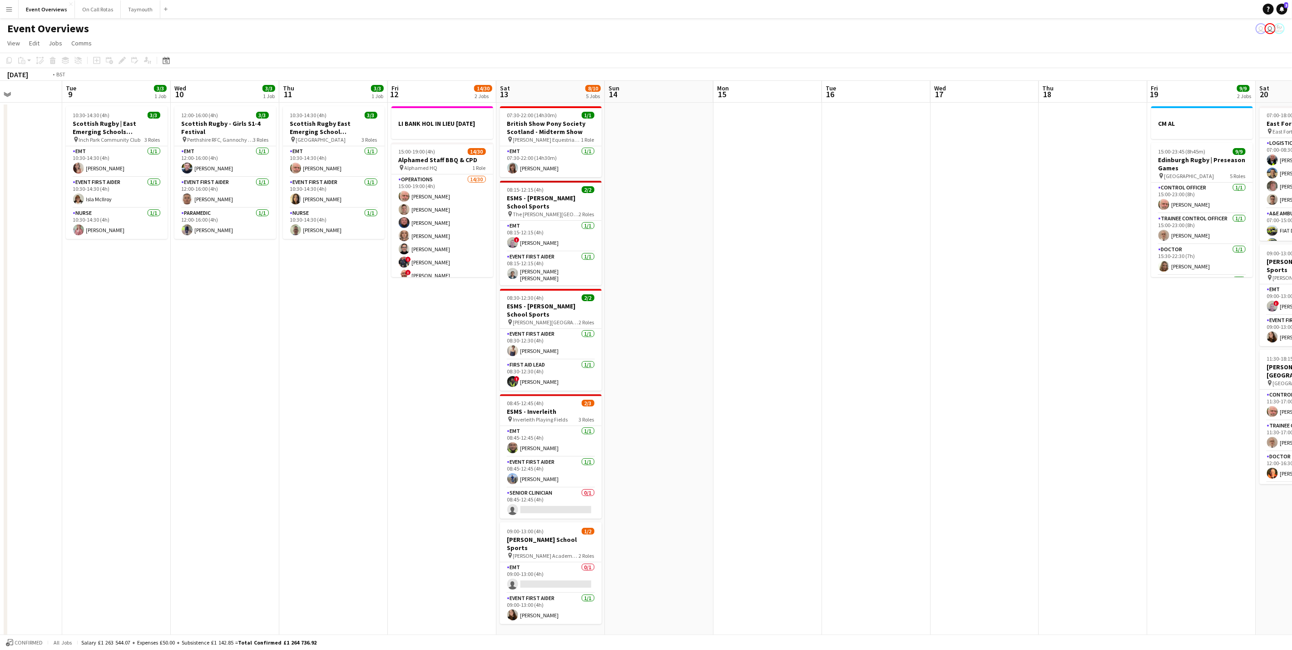
drag, startPoint x: 1095, startPoint y: 462, endPoint x: 1218, endPoint y: 447, distance: 123.5
click at [1292, 459] on html "Menu Boards Boards Boards All jobs Status Workforce Workforce My Workforce Recr…" at bounding box center [646, 448] width 1292 height 896
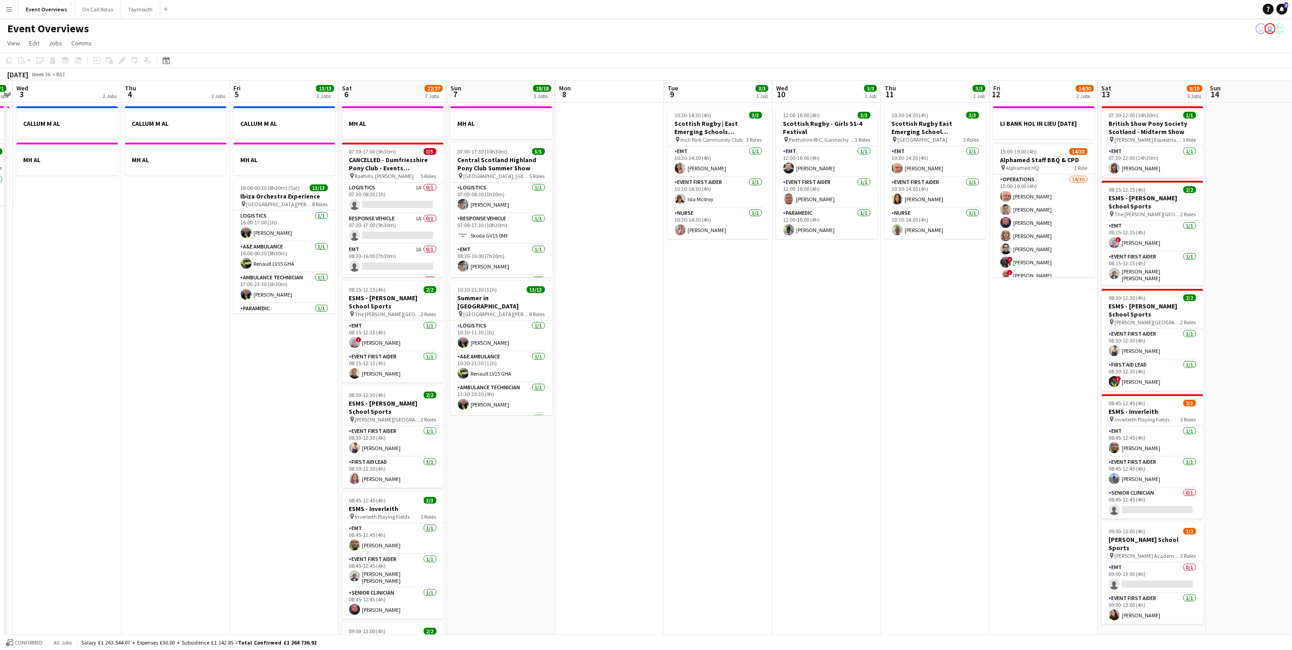
drag, startPoint x: 442, startPoint y: 513, endPoint x: 757, endPoint y: 552, distance: 317.1
click at [757, 552] on app-calendar-viewport "Mon 1 1/1 2 Jobs Tue 2 1/1 2 Jobs Wed 3 2 Jobs Thu 4 2 Jobs Fri 5 13/13 3 Jobs …" at bounding box center [646, 480] width 1292 height 799
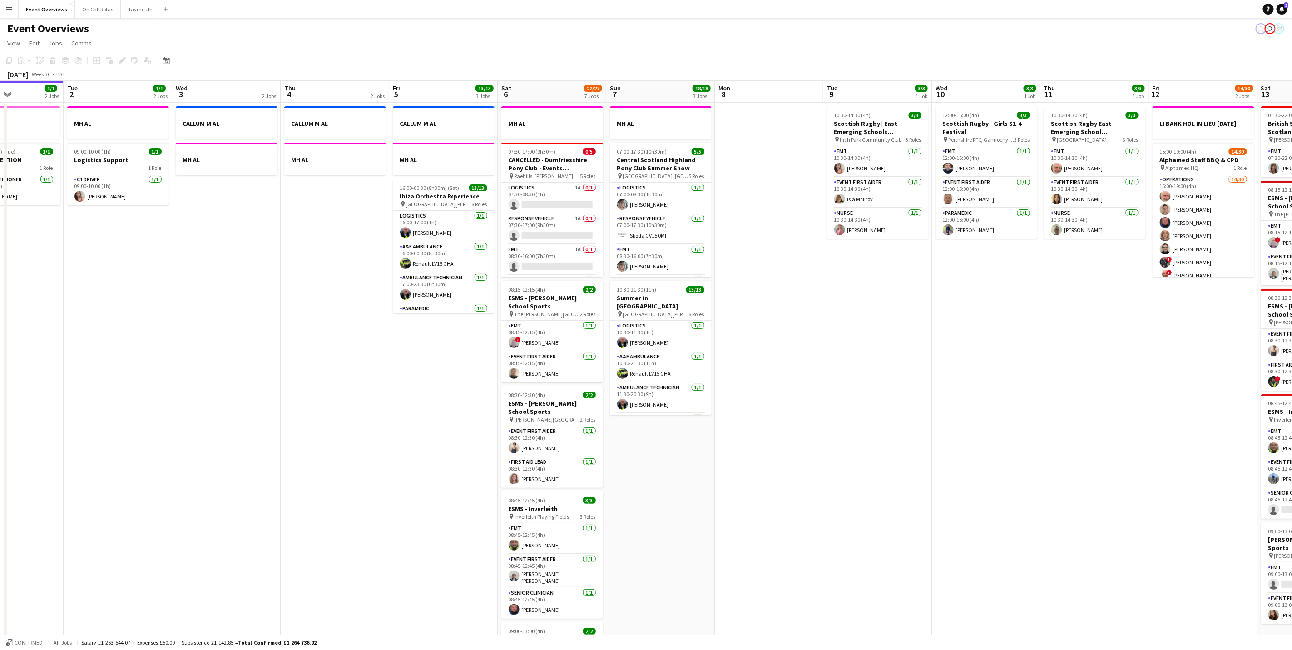
click at [810, 521] on app-calendar-viewport "Sat 30 20/20 7 Jobs Sun 31 2/2 2 Jobs Mon 1 1/1 2 Jobs Tue 2 1/1 2 Jobs Wed 3 2…" at bounding box center [646, 480] width 1292 height 799
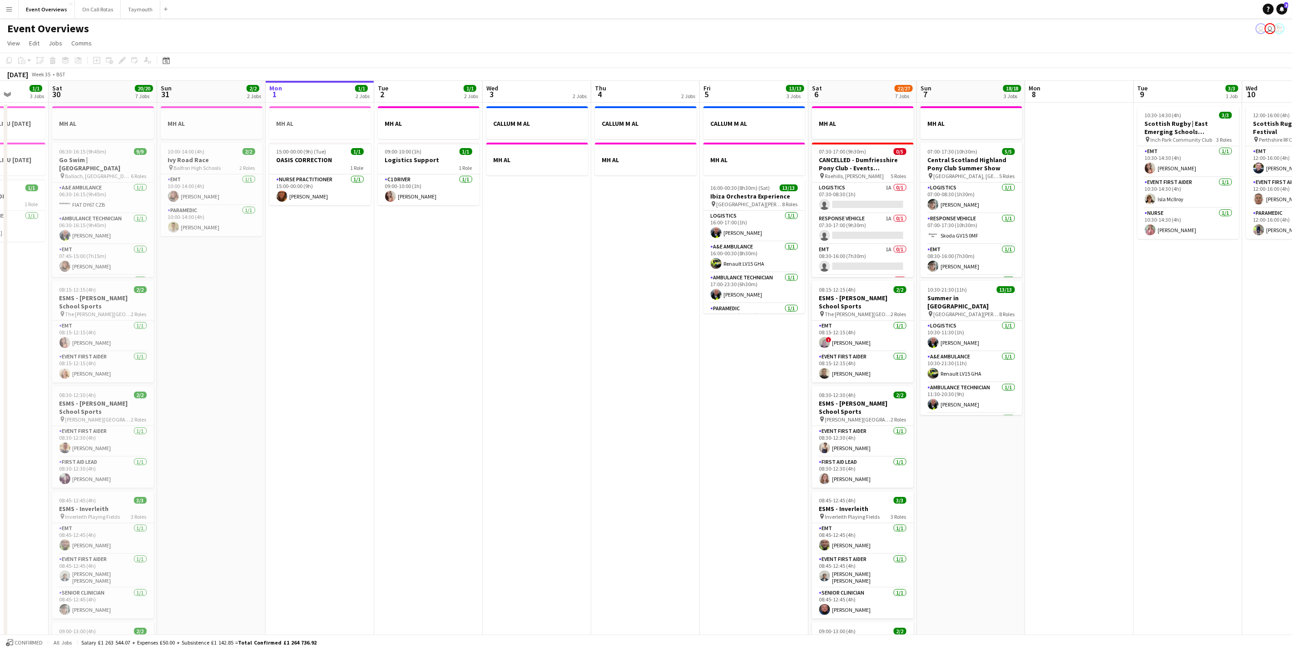
drag, startPoint x: 832, startPoint y: 468, endPoint x: 996, endPoint y: 446, distance: 165.9
click at [1105, 456] on app-calendar-viewport "Wed 27 Thu 28 1/1 1 Job Fri 29 1/1 3 Jobs Sat 30 20/20 7 Jobs Sun 31 2/2 2 Jobs…" at bounding box center [646, 480] width 1292 height 799
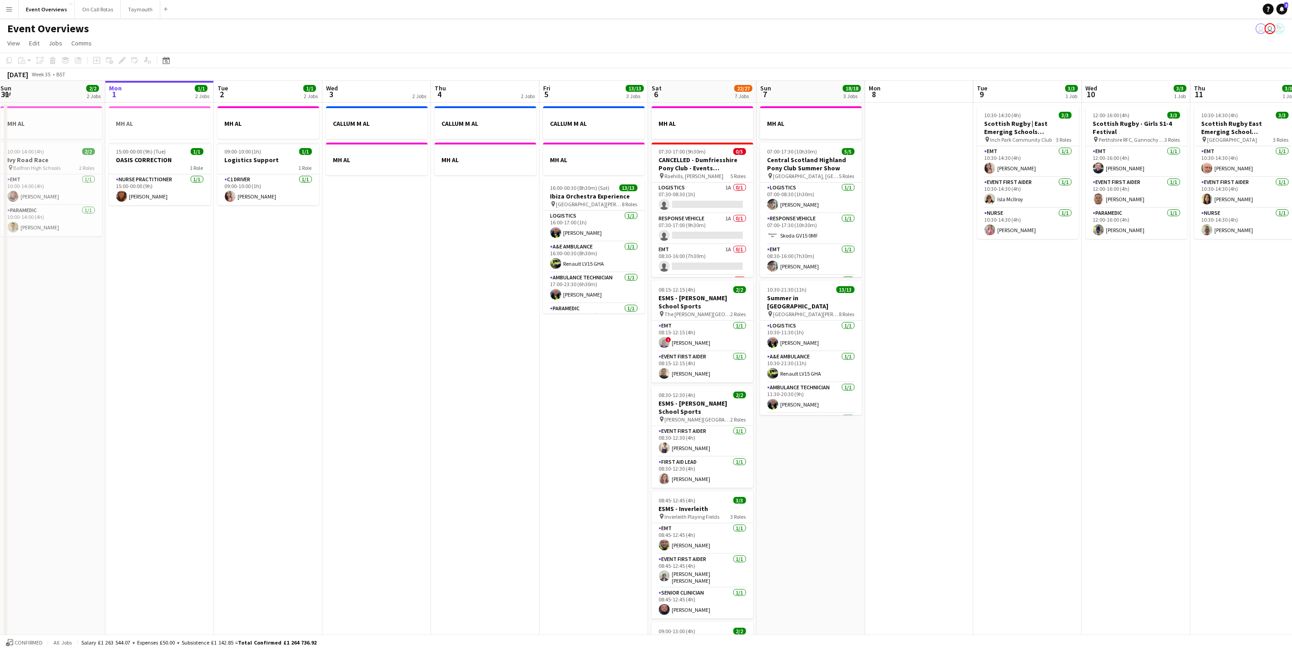
scroll to position [0, 333]
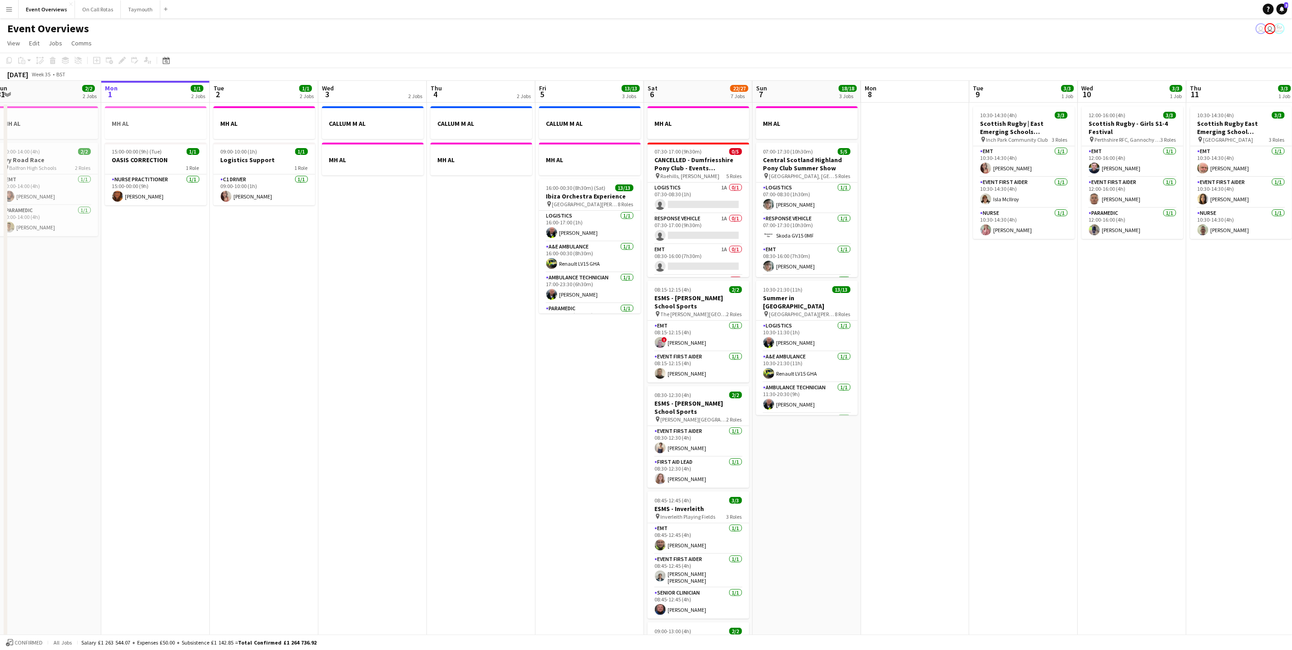
drag, startPoint x: 529, startPoint y: 376, endPoint x: 377, endPoint y: 338, distance: 156.0
click at [377, 338] on app-calendar-viewport "Thu 28 1/1 1 Job Fri 29 1/1 3 Jobs Sat 30 20/20 7 Jobs Sun 31 2/2 2 Jobs Mon 1 …" at bounding box center [646, 480] width 1292 height 799
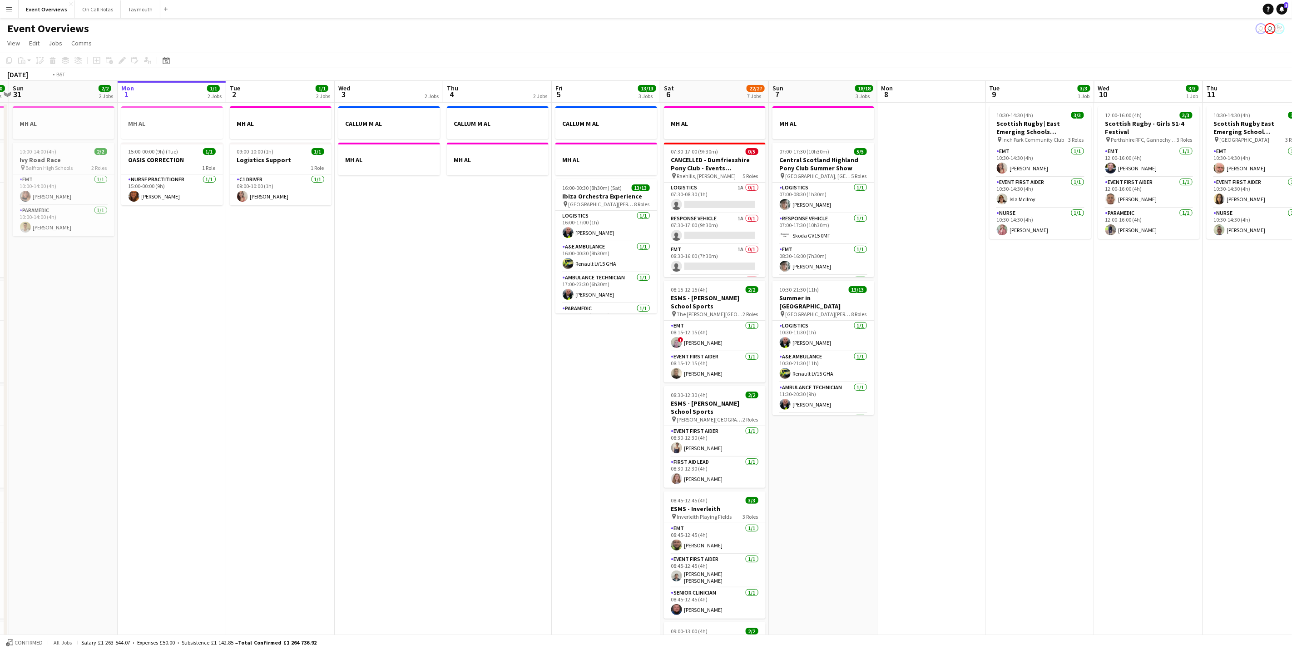
drag, startPoint x: 964, startPoint y: 497, endPoint x: 656, endPoint y: 418, distance: 317.9
click at [656, 418] on app-calendar-viewport "Thu 28 1/1 1 Job Fri 29 1/1 3 Jobs Sat 30 20/20 7 Jobs Sun 31 2/2 2 Jobs Mon 1 …" at bounding box center [646, 480] width 1292 height 799
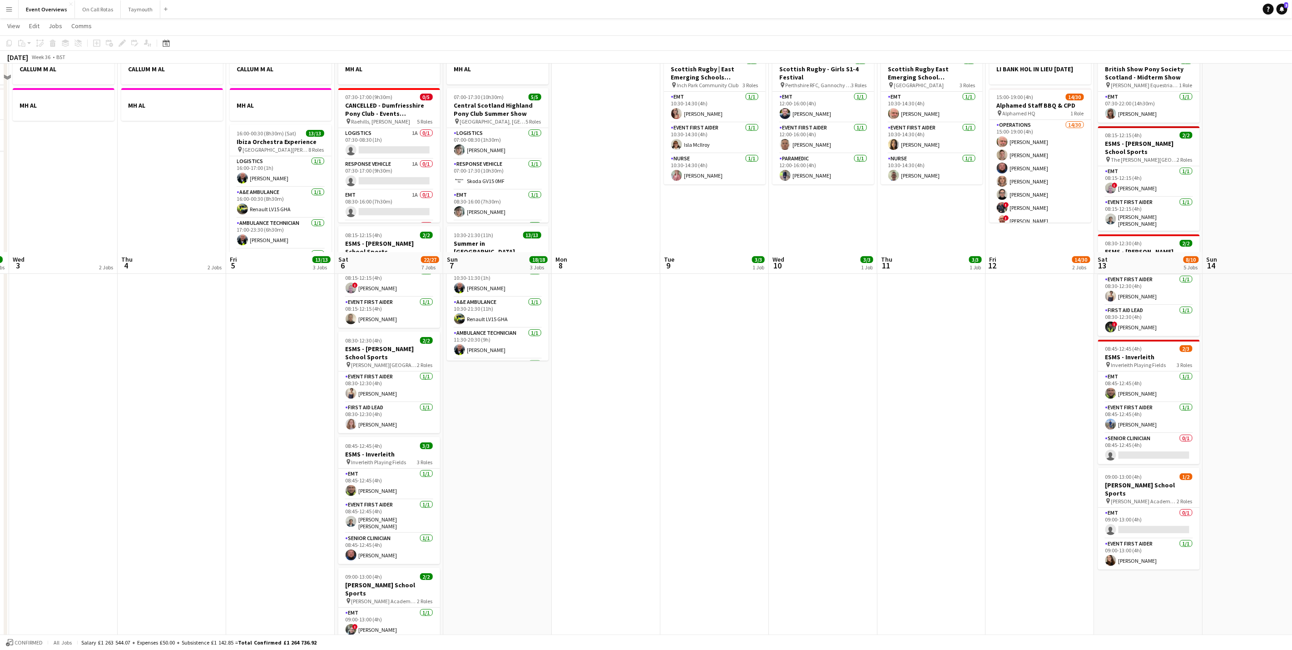
scroll to position [0, 0]
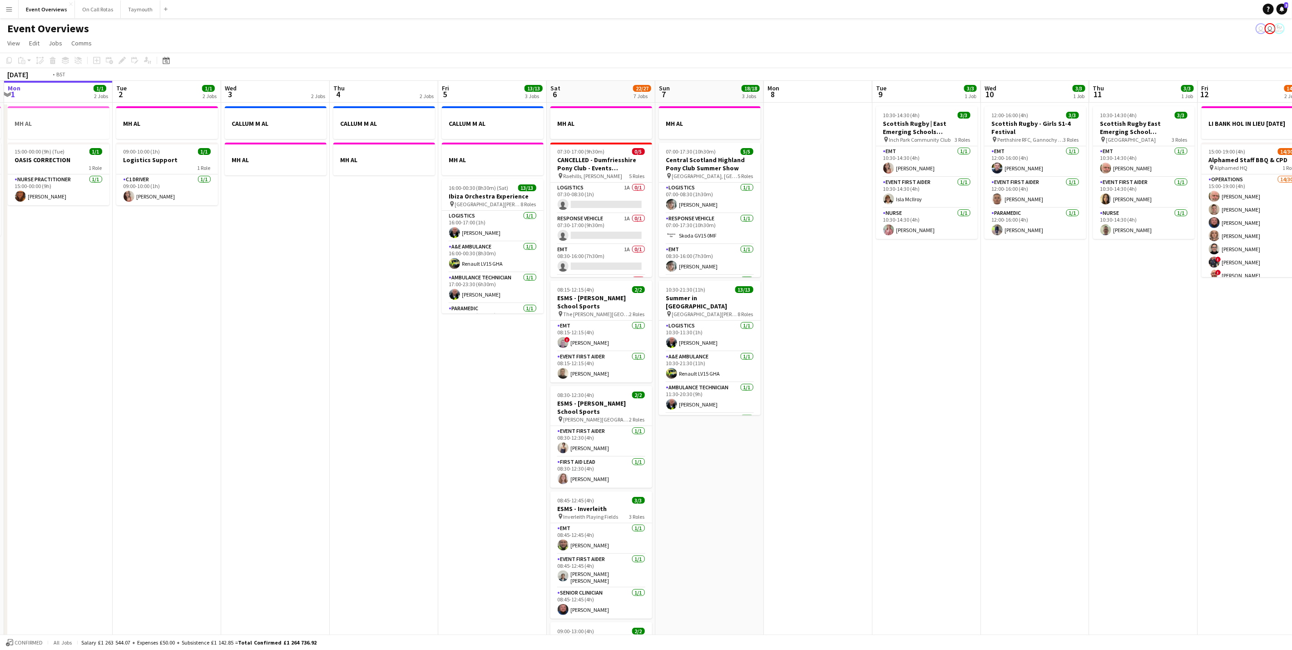
drag, startPoint x: 642, startPoint y: 375, endPoint x: 677, endPoint y: 367, distance: 36.0
click at [718, 367] on app-calendar-viewport "Sat 30 20/20 7 Jobs Sun 31 2/2 2 Jobs Mon 1 1/1 2 Jobs Tue 2 1/1 2 Jobs Wed 3 2…" at bounding box center [646, 480] width 1292 height 799
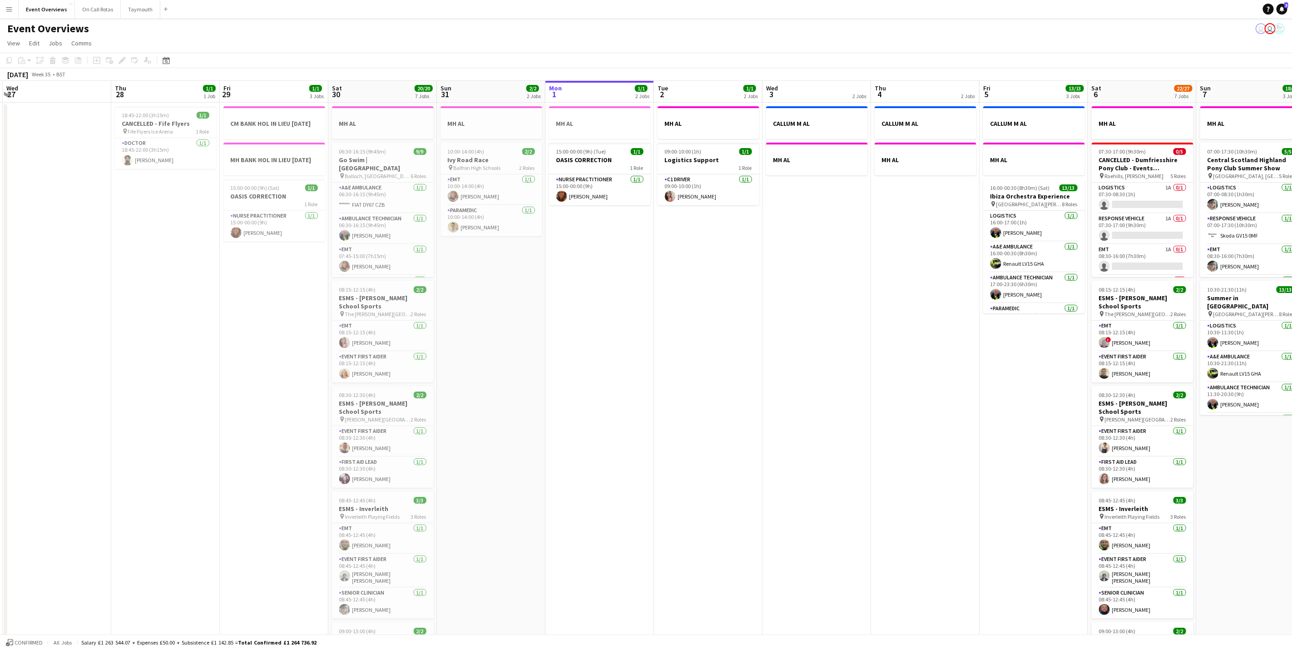
drag, startPoint x: 416, startPoint y: 404, endPoint x: 655, endPoint y: 368, distance: 242.0
click at [702, 371] on app-calendar-viewport "Mon 25 6/6 2 Jobs Tue 26 Wed 27 Thu 28 1/1 1 Job Fri 29 1/1 3 Jobs Sat 30 20/20…" at bounding box center [646, 480] width 1292 height 799
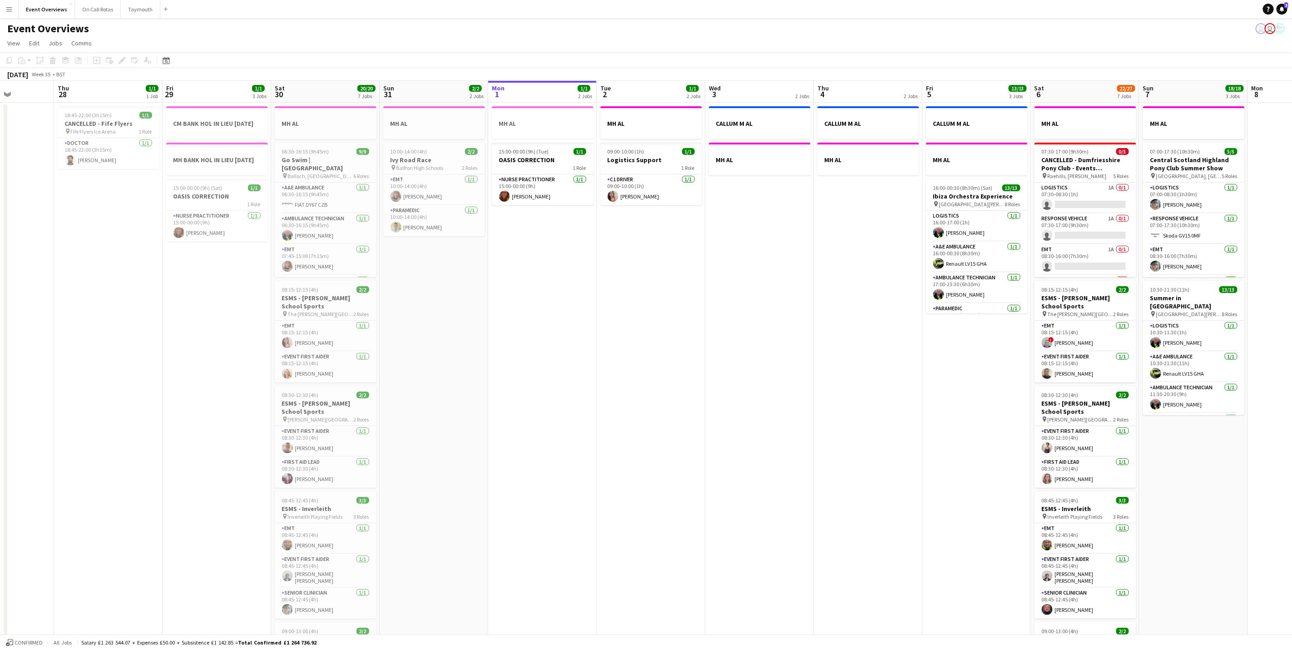
drag, startPoint x: 593, startPoint y: 367, endPoint x: 570, endPoint y: 293, distance: 76.7
click at [638, 351] on app-calendar-viewport "Mon 25 6/6 2 Jobs Tue 26 Wed 27 Thu 28 1/1 1 Job Fri 29 1/1 3 Jobs Sat 30 20/20…" at bounding box center [646, 480] width 1292 height 799
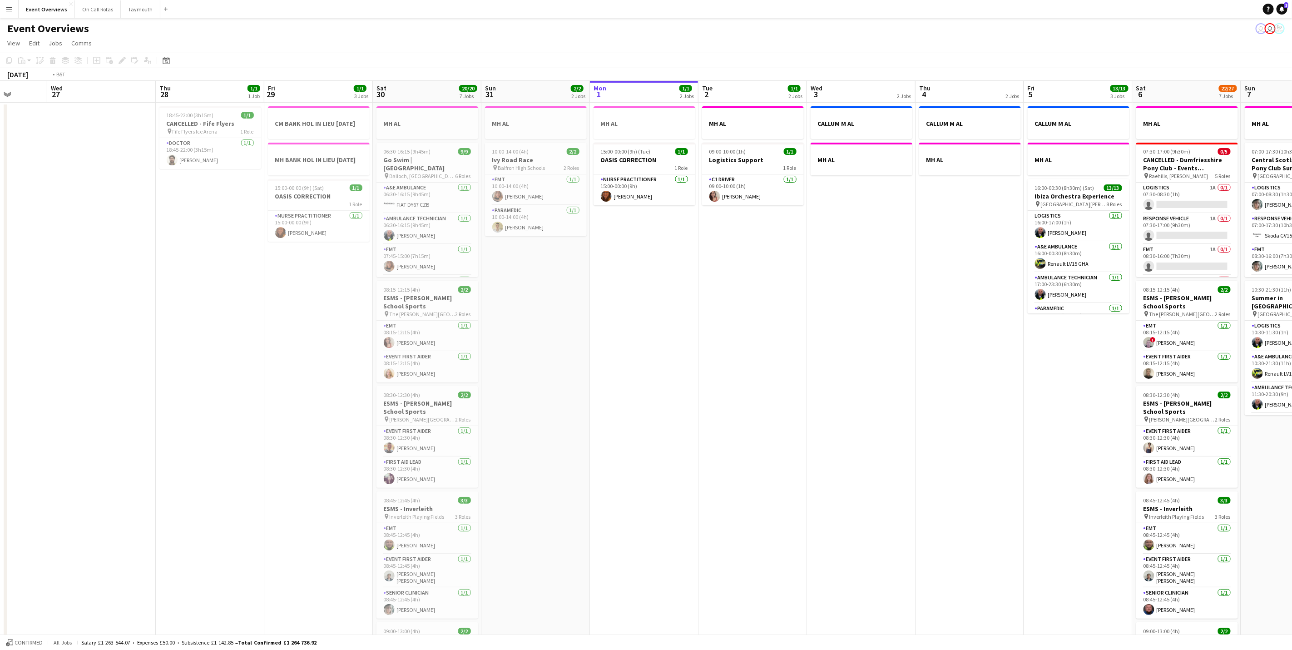
scroll to position [0, 272]
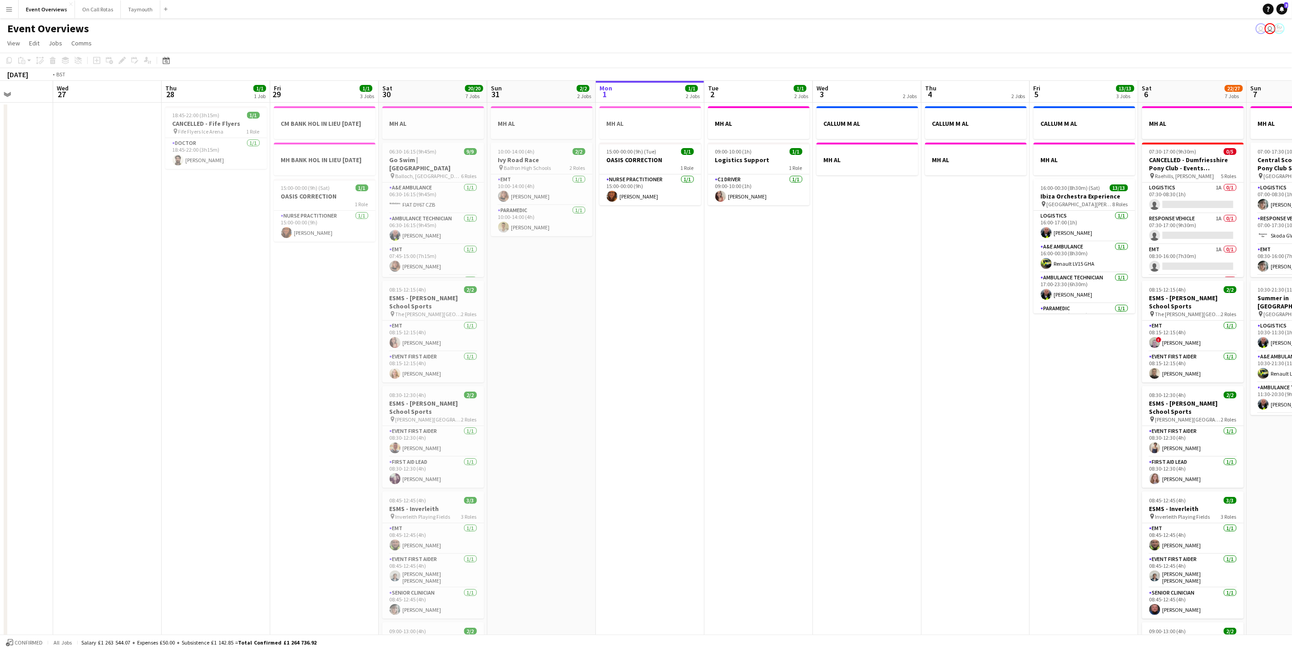
drag, startPoint x: 627, startPoint y: 292, endPoint x: 776, endPoint y: 288, distance: 149.0
click at [776, 288] on app-calendar-viewport "Sun 24 1/1 1 Job Mon 25 6/6 2 Jobs Tue 26 Wed 27 Thu 28 1/1 1 Job Fri 29 1/1 3 …" at bounding box center [646, 480] width 1292 height 799
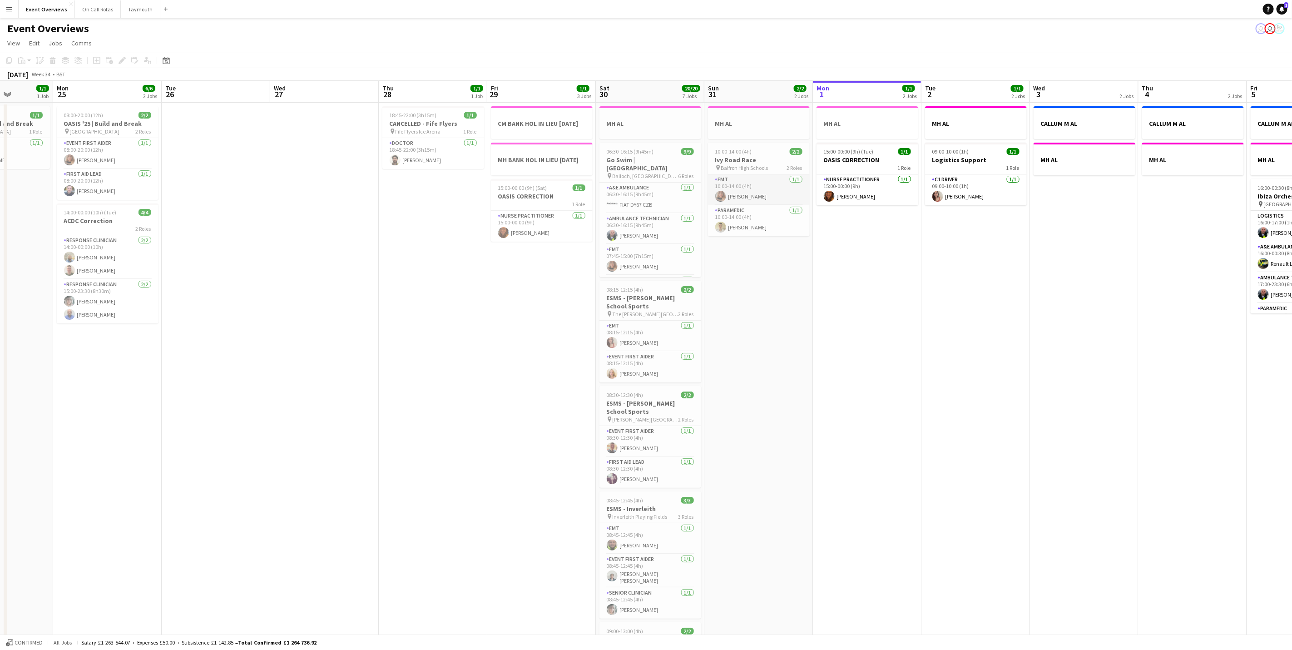
click at [746, 186] on app-card-role "EMT [DATE] 10:00-14:00 (4h) [PERSON_NAME]" at bounding box center [759, 189] width 102 height 31
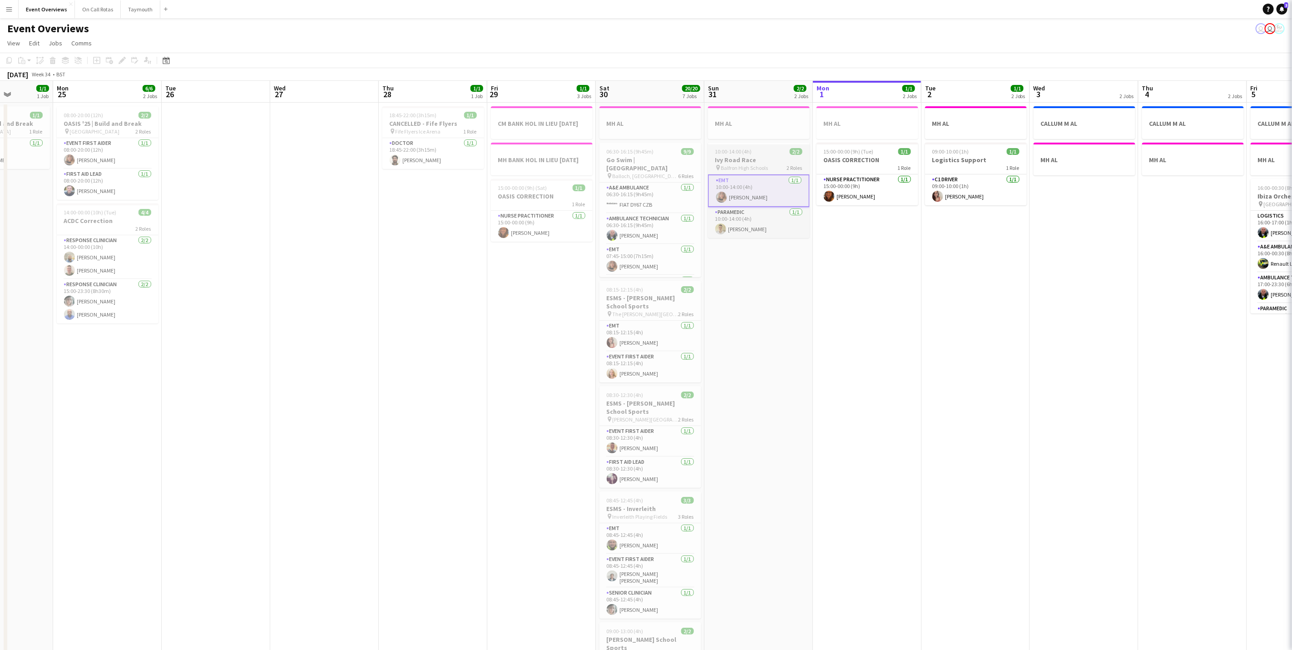
click at [738, 158] on h3 "Ivy Road Race" at bounding box center [759, 160] width 102 height 8
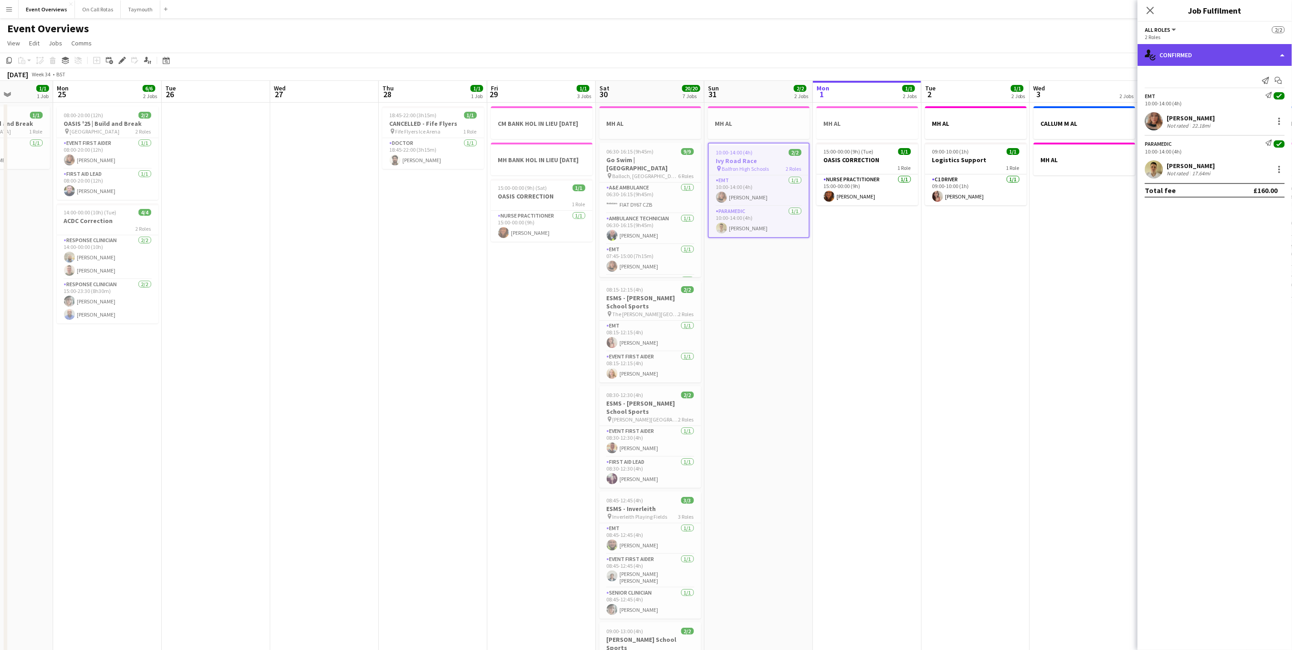
click at [1192, 59] on div "single-neutral-actions-check-2 Confirmed" at bounding box center [1215, 55] width 154 height 22
click at [1149, 15] on app-icon "Close pop-in" at bounding box center [1150, 10] width 13 height 13
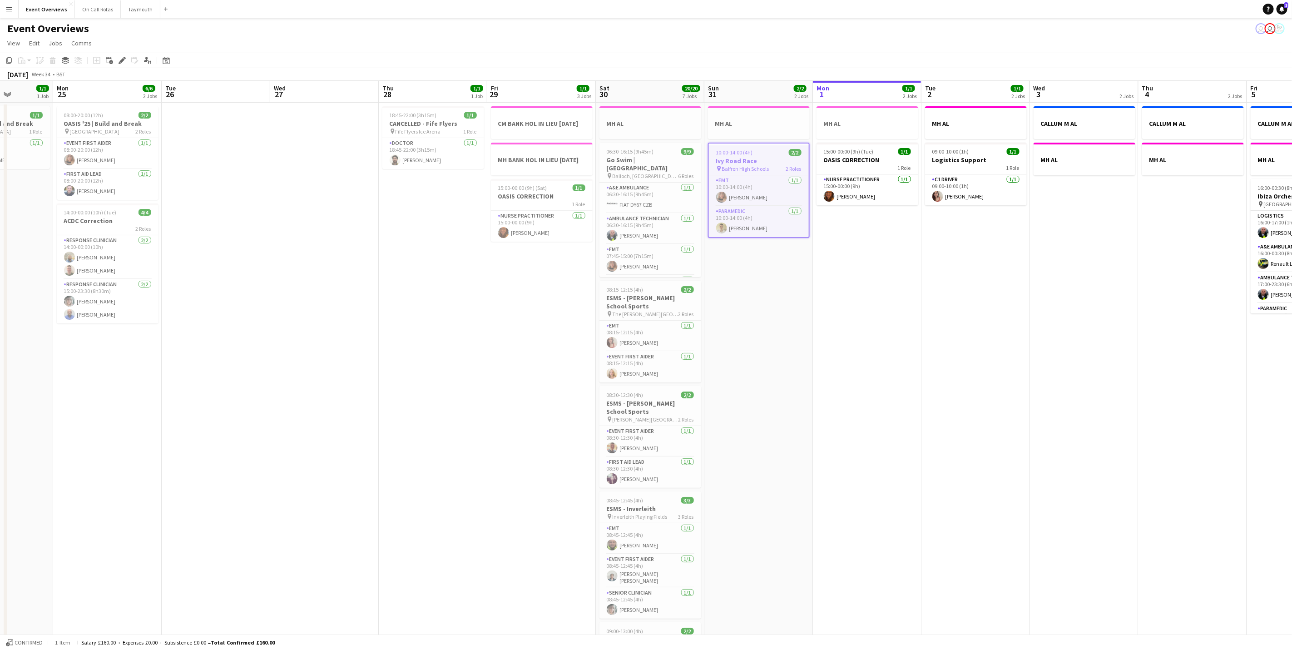
click at [691, 40] on app-page-menu "View Day view expanded Day view collapsed Month view Date picker Jump to [DATE]…" at bounding box center [646, 43] width 1292 height 17
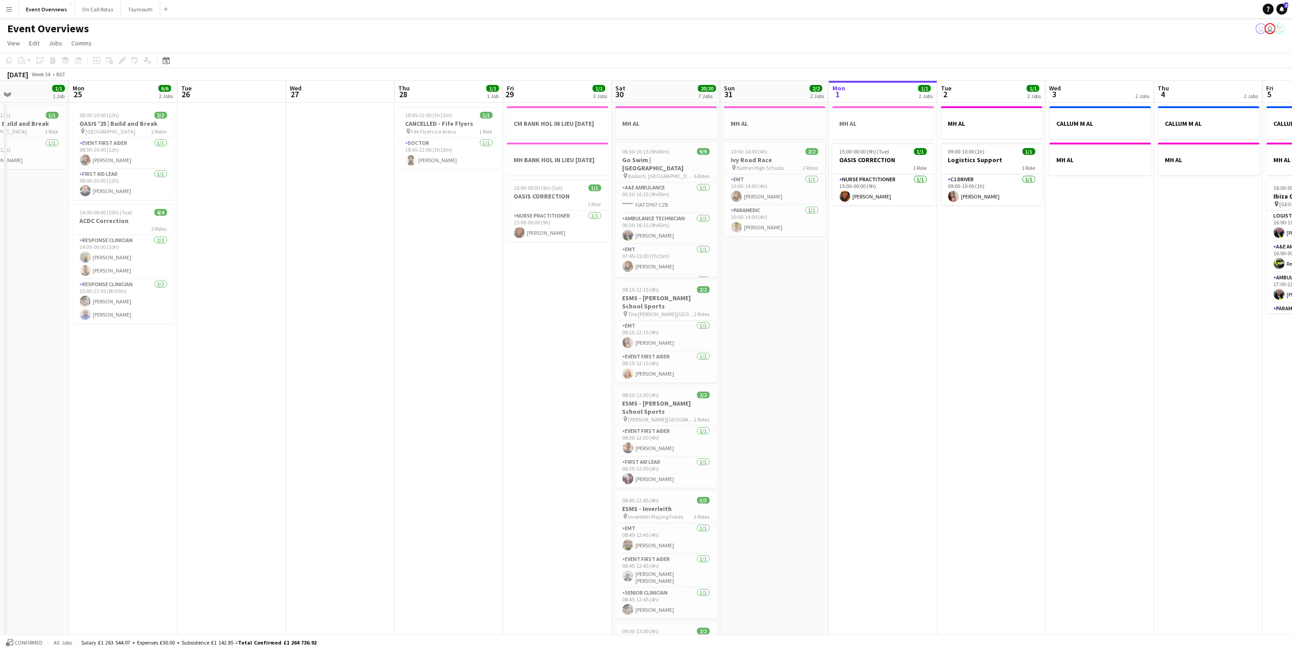
drag, startPoint x: 841, startPoint y: 300, endPoint x: 924, endPoint y: 309, distance: 83.6
click at [924, 309] on app-calendar-viewport "Fri 22 1/1 1 Job Sat 23 13/13 6 Jobs Sun 24 1/1 1 Job Mon 25 6/6 2 Jobs Tue 26 …" at bounding box center [646, 480] width 1292 height 799
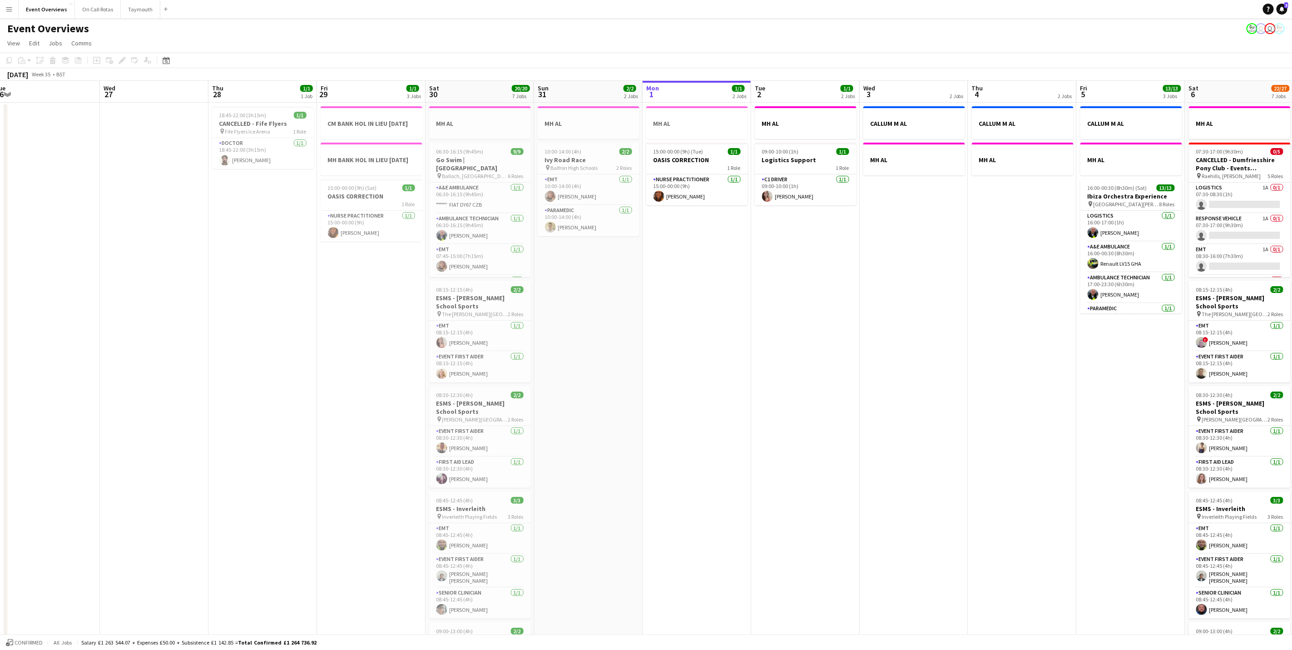
scroll to position [0, 355]
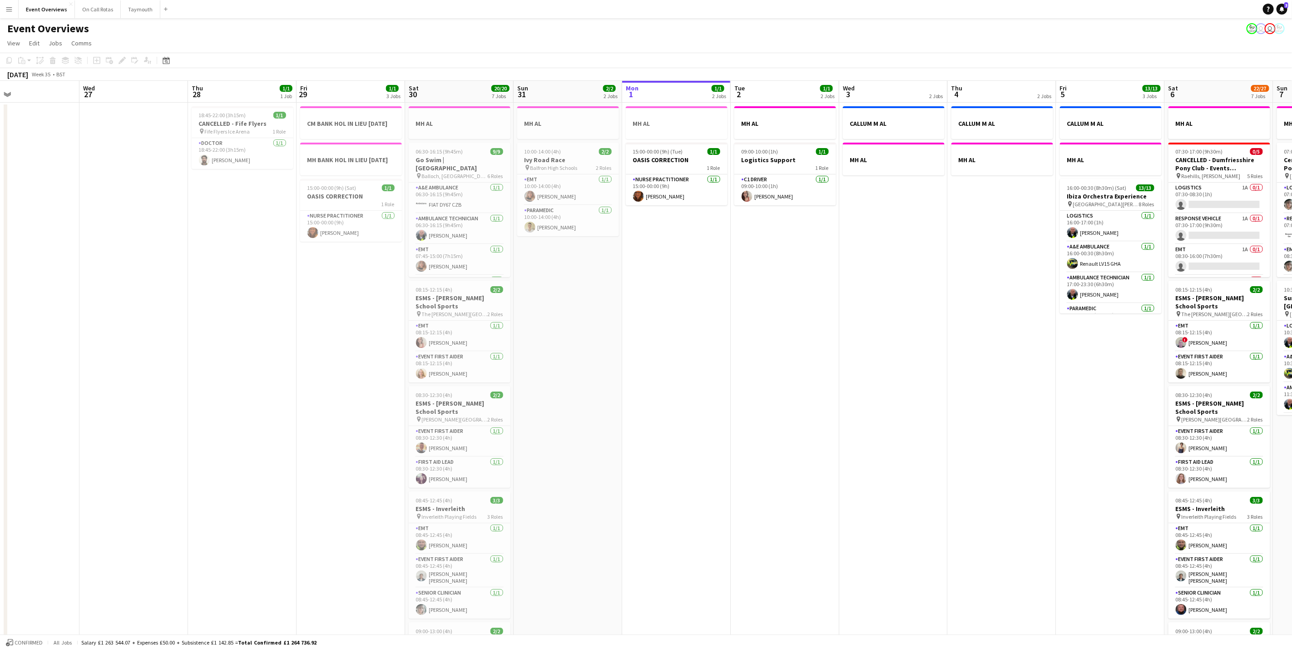
drag, startPoint x: 924, startPoint y: 424, endPoint x: 428, endPoint y: 420, distance: 496.4
click at [428, 420] on app-calendar-viewport "Sat 23 13/13 6 Jobs Sun 24 1/1 1 Job Mon 25 6/6 2 Jobs Tue 26 Wed 27 Thu 28 1/1…" at bounding box center [646, 480] width 1292 height 799
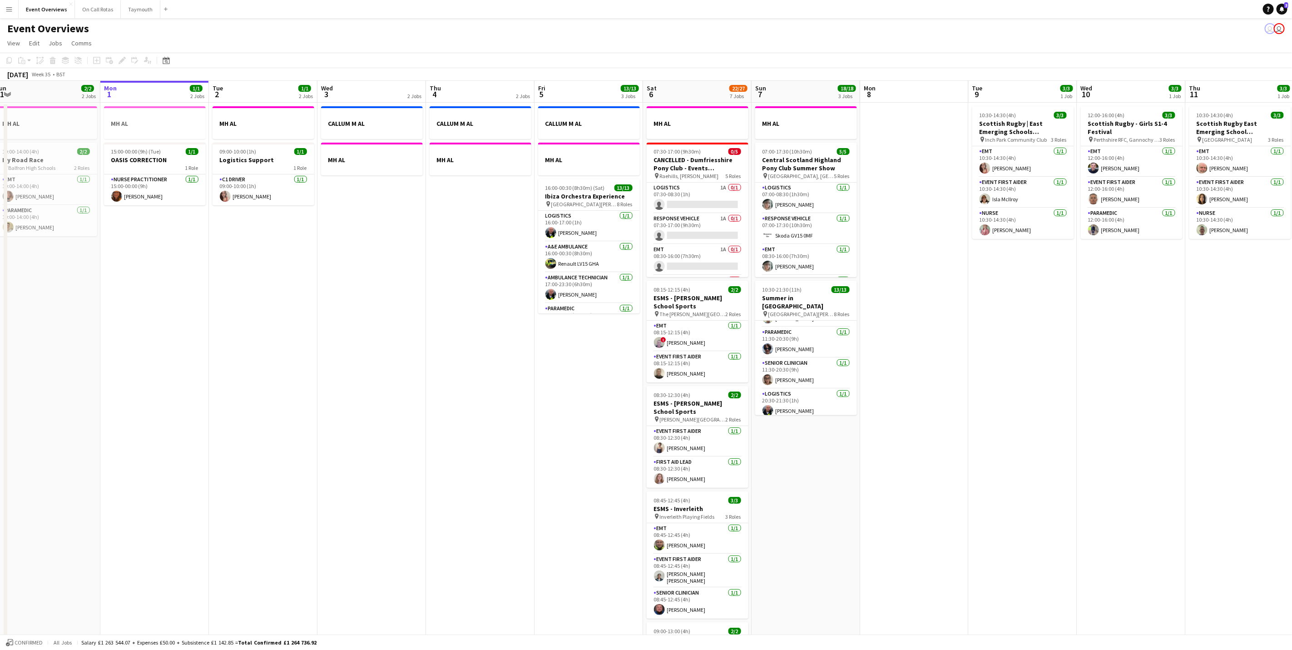
scroll to position [0, 358]
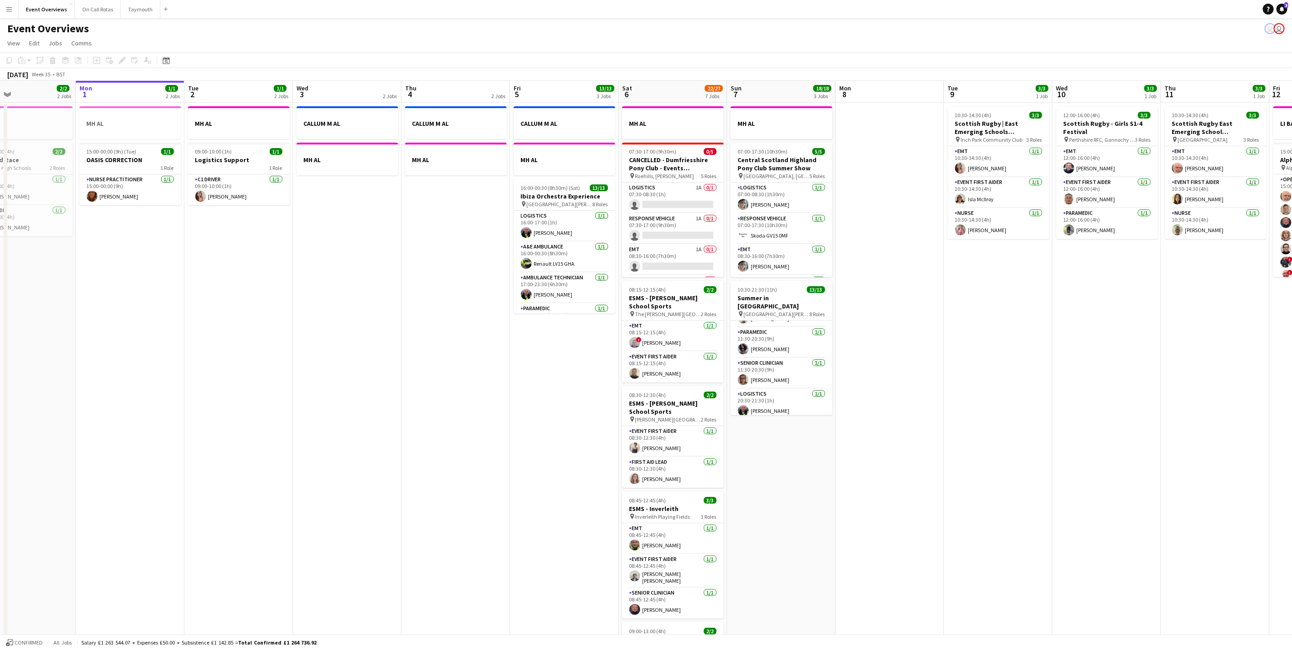
drag, startPoint x: 527, startPoint y: 352, endPoint x: 323, endPoint y: 375, distance: 205.6
click at [323, 375] on app-calendar-viewport "Thu 28 1/1 1 Job Fri 29 1/1 3 Jobs Sat 30 20/20 7 Jobs Sun 31 2/2 2 Jobs Mon 1 …" at bounding box center [646, 480] width 1292 height 799
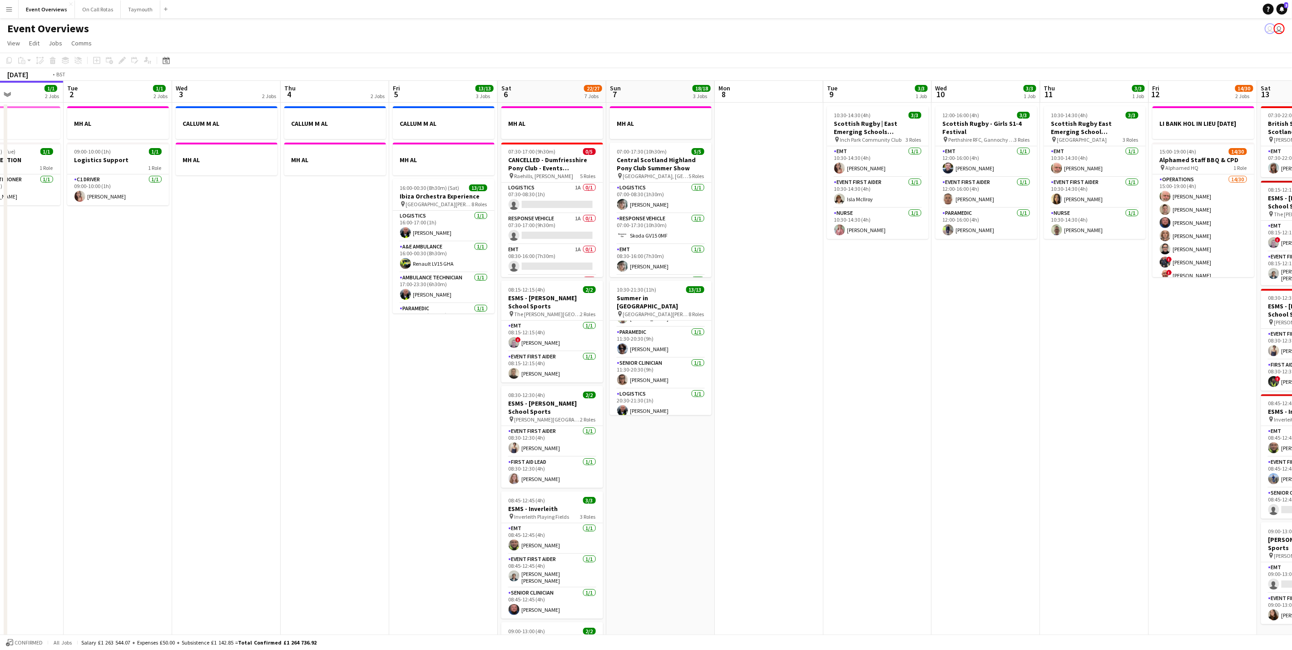
scroll to position [0, 366]
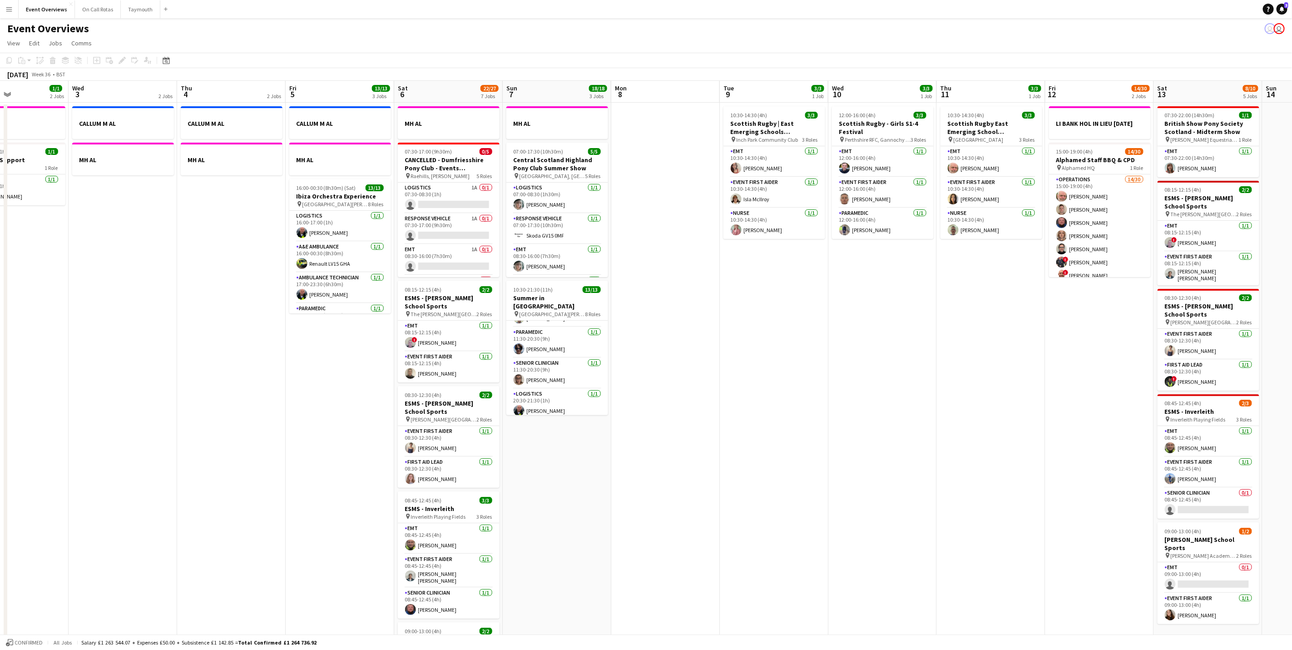
drag, startPoint x: 896, startPoint y: 531, endPoint x: 716, endPoint y: 482, distance: 186.4
click at [716, 482] on app-calendar-viewport "Sat 30 20/20 7 Jobs Sun 31 2/2 2 Jobs Mon 1 1/1 2 Jobs Tue 2 1/1 2 Jobs Wed 3 2…" at bounding box center [646, 480] width 1292 height 799
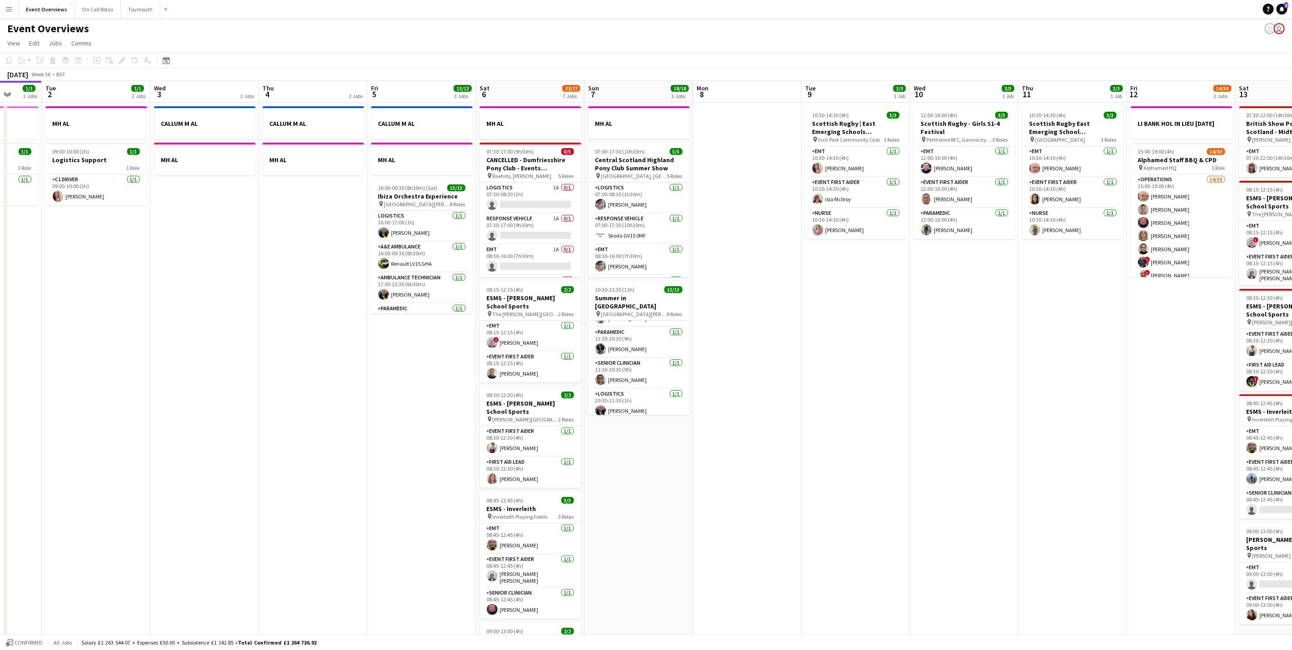
drag, startPoint x: 732, startPoint y: 307, endPoint x: 604, endPoint y: 326, distance: 129.1
click at [604, 326] on app-calendar-viewport "Sat 30 20/20 7 Jobs Sun 31 2/2 2 Jobs Mon 1 1/1 2 Jobs Tue 2 1/1 2 Jobs Wed 3 2…" at bounding box center [646, 480] width 1292 height 799
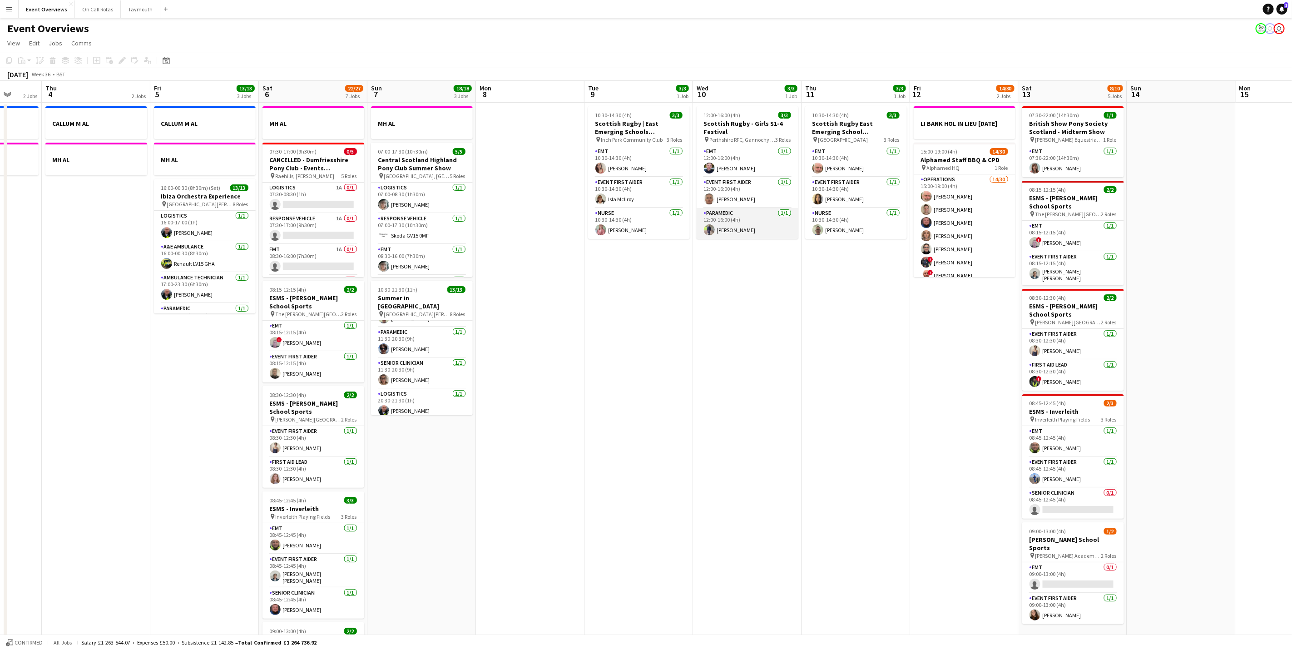
click at [721, 232] on app-card-role "Paramedic [DATE] 12:00-16:00 (4h) [PERSON_NAME]" at bounding box center [748, 223] width 102 height 31
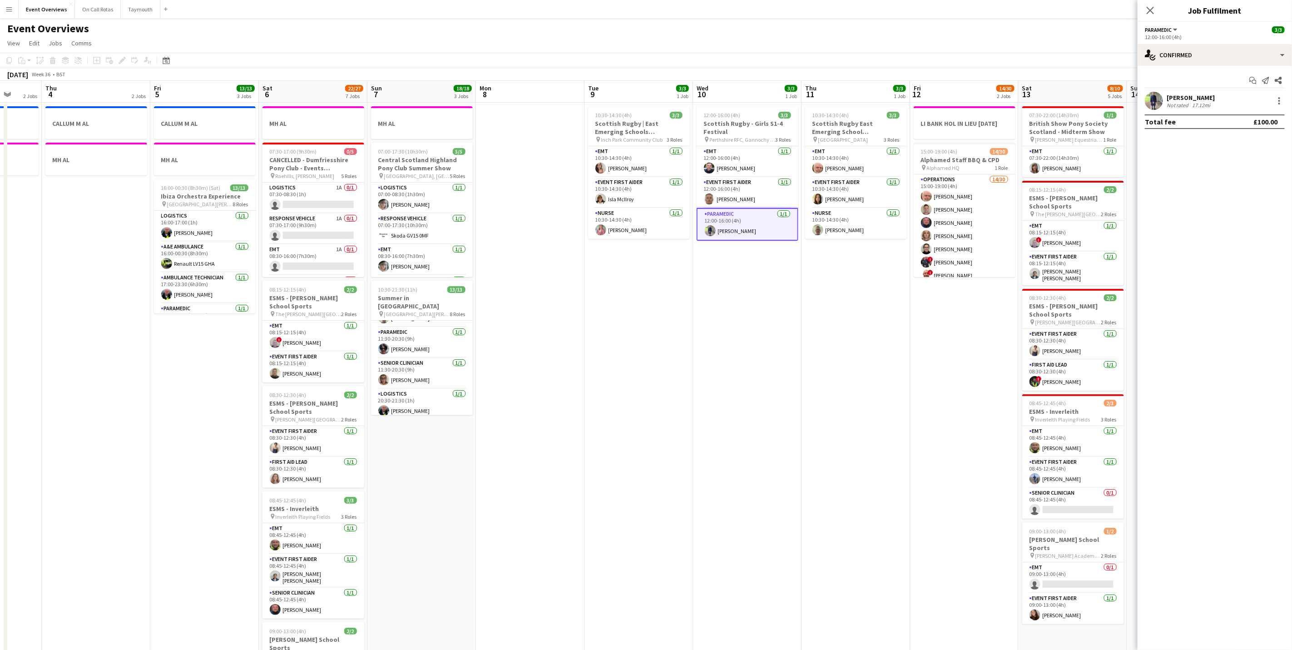
click at [1184, 94] on div "[PERSON_NAME]" at bounding box center [1191, 98] width 48 height 8
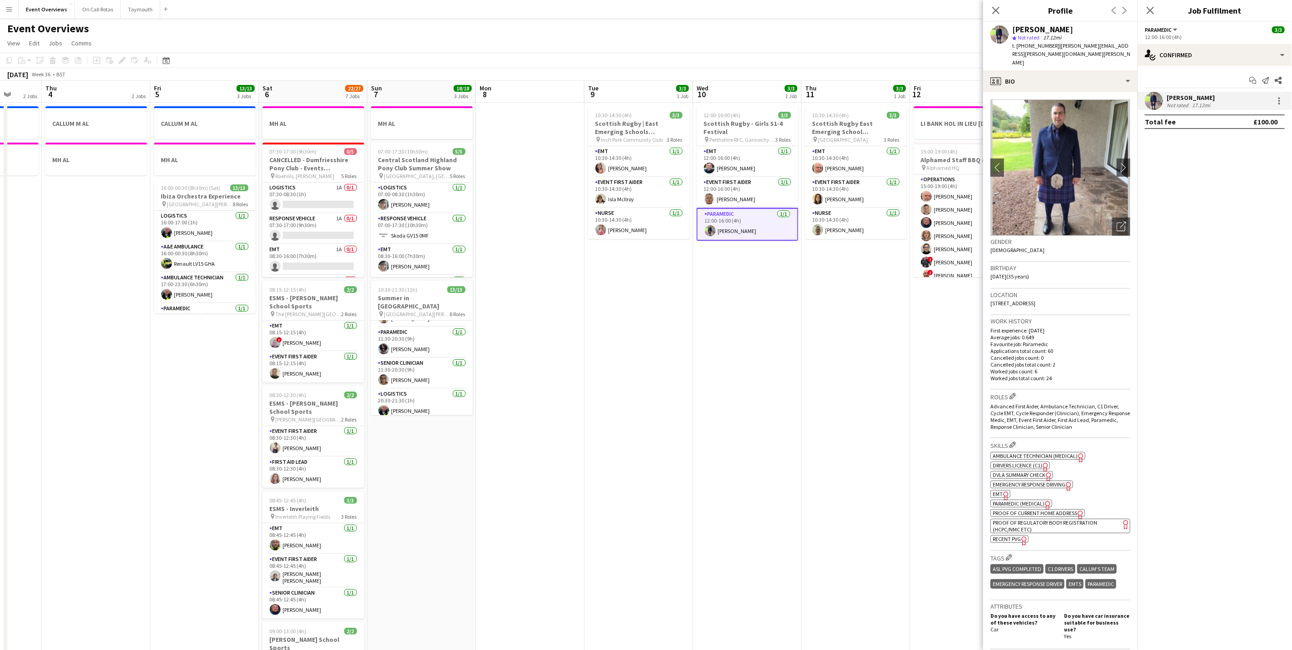
click at [1156, 12] on div "Close pop-in" at bounding box center [1150, 10] width 25 height 21
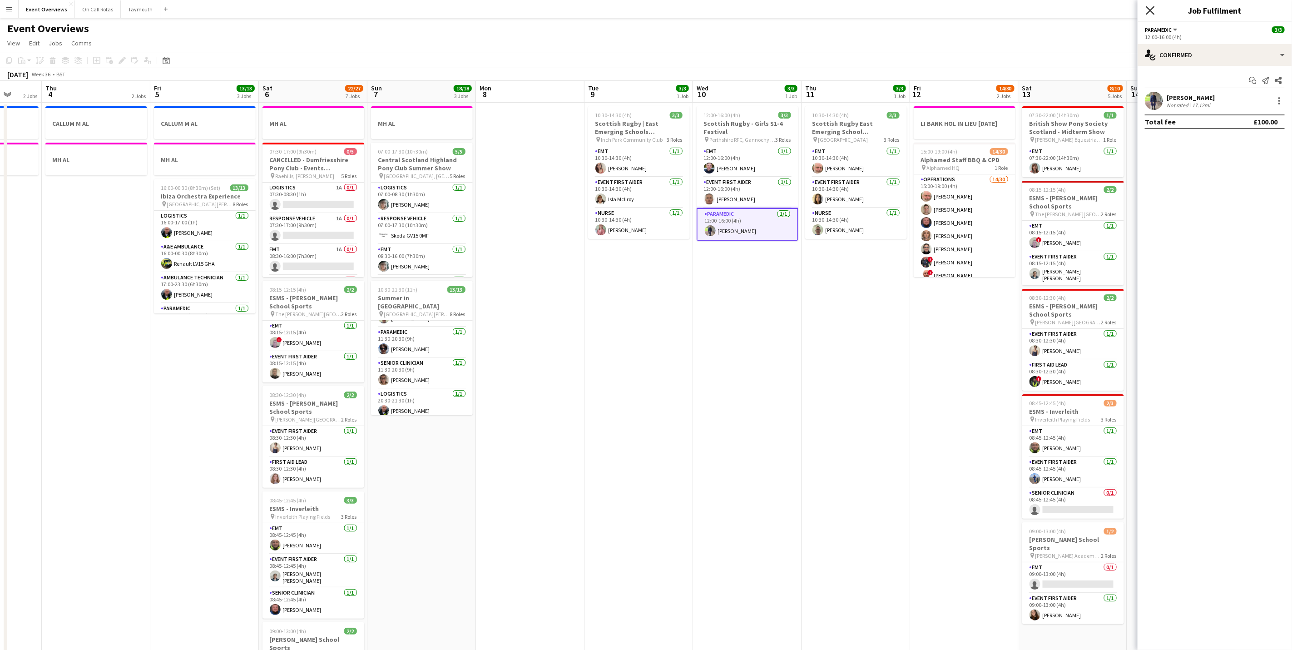
click at [1152, 10] on icon at bounding box center [1150, 10] width 9 height 9
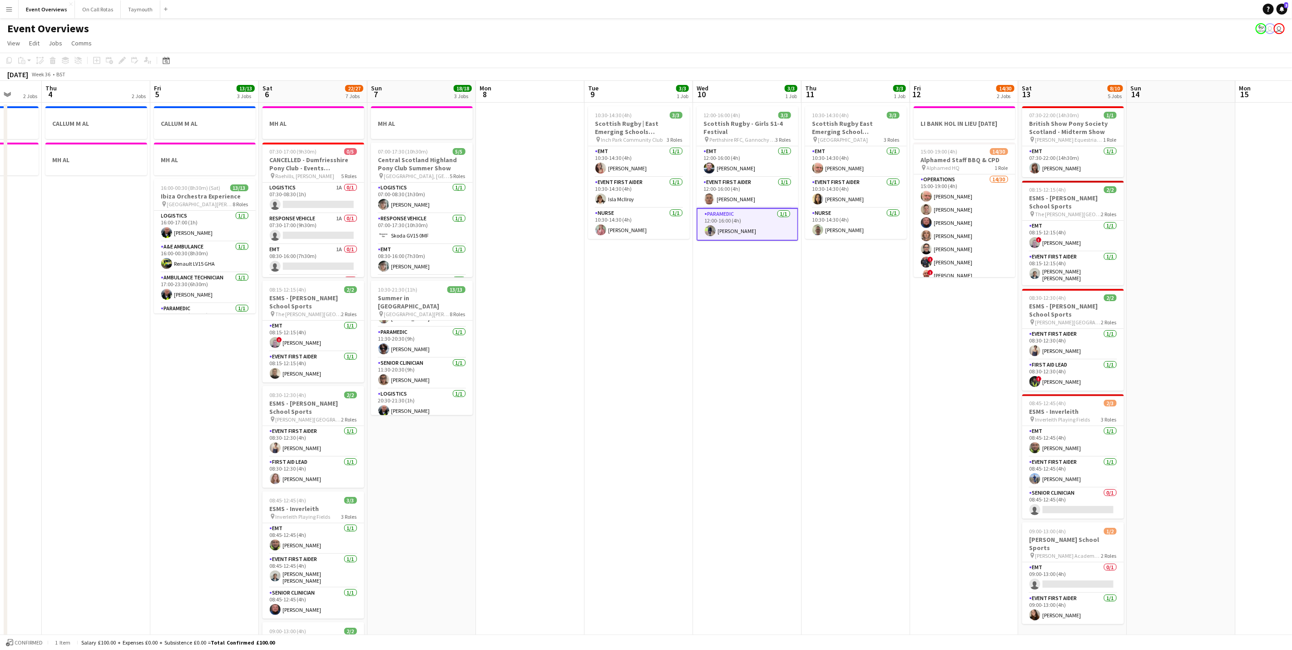
click at [835, 39] on app-page-menu "View Day view expanded Day view collapsed Month view Date picker Jump to [DATE]…" at bounding box center [646, 43] width 1292 height 17
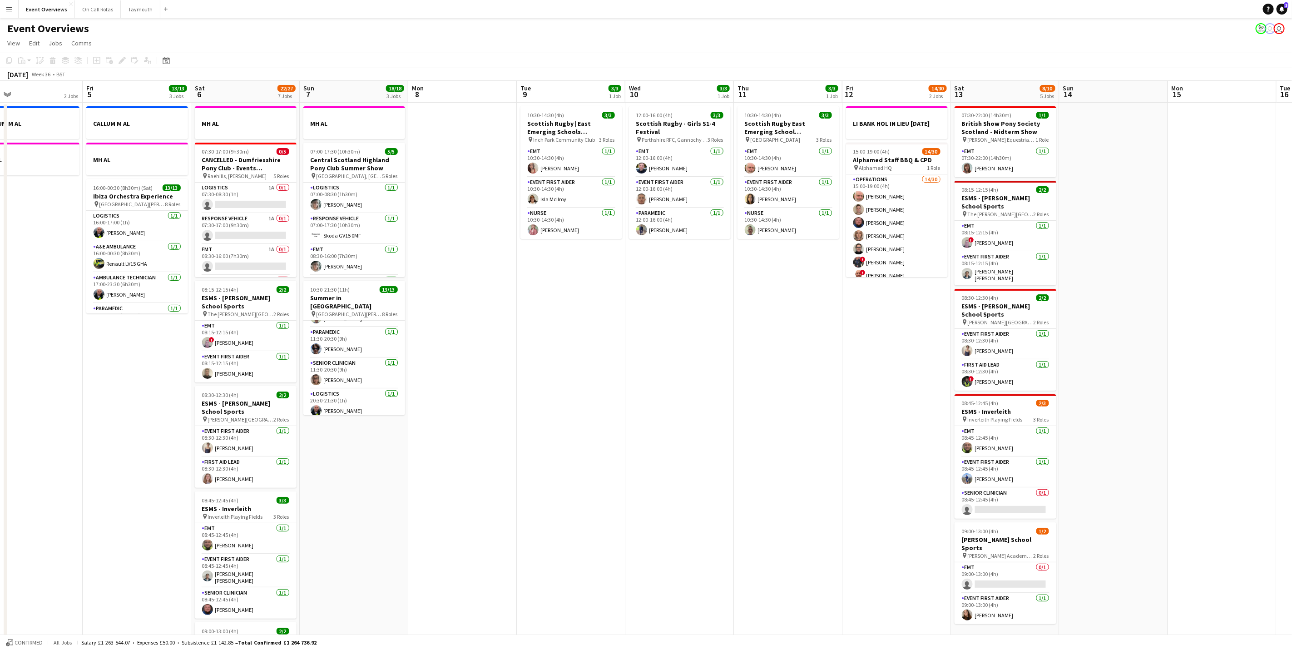
drag, startPoint x: 868, startPoint y: 352, endPoint x: 572, endPoint y: 365, distance: 296.4
click at [575, 363] on app-calendar-viewport "Mon 1 1/1 2 Jobs Tue 2 1/1 2 Jobs Wed 3 2 Jobs Thu 4 2 Jobs Fri 5 13/13 3 Jobs …" at bounding box center [646, 480] width 1292 height 799
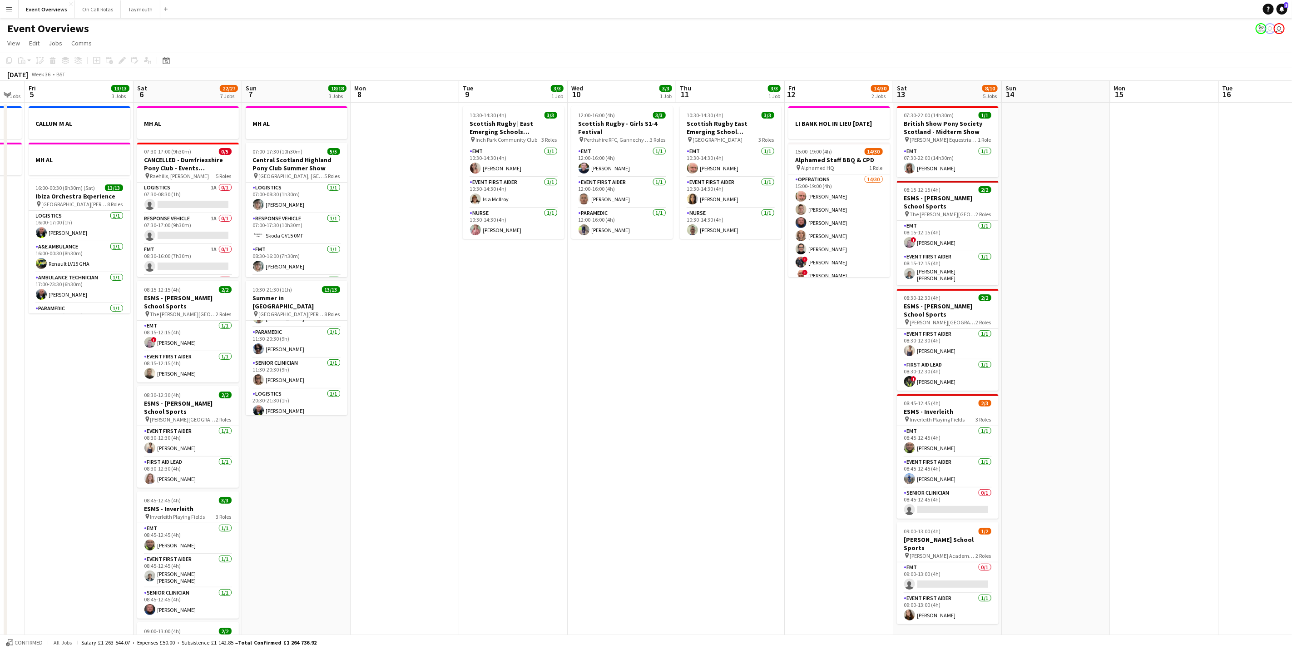
scroll to position [0, 277]
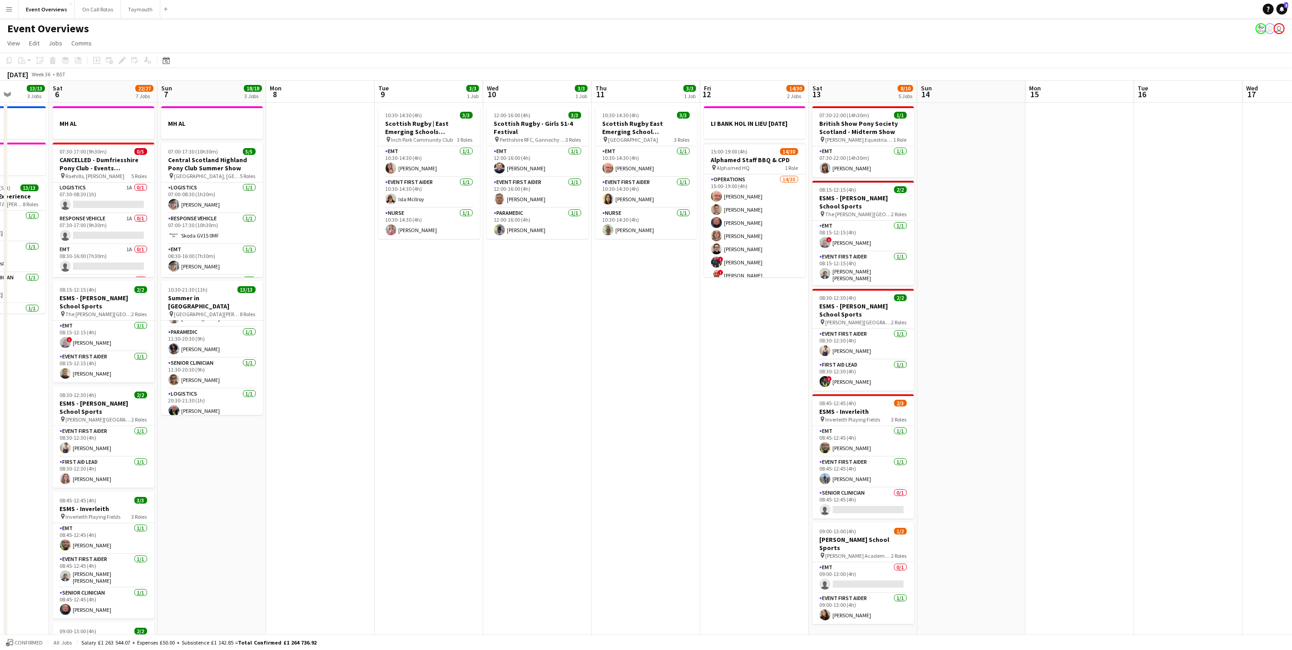
drag, startPoint x: 989, startPoint y: 337, endPoint x: 1086, endPoint y: 312, distance: 100.3
click at [1086, 312] on app-calendar-viewport "Wed 3 2 Jobs Thu 4 2 Jobs Fri 5 13/13 3 Jobs Sat 6 22/27 7 Jobs Sun 7 18/18 3 J…" at bounding box center [646, 480] width 1292 height 799
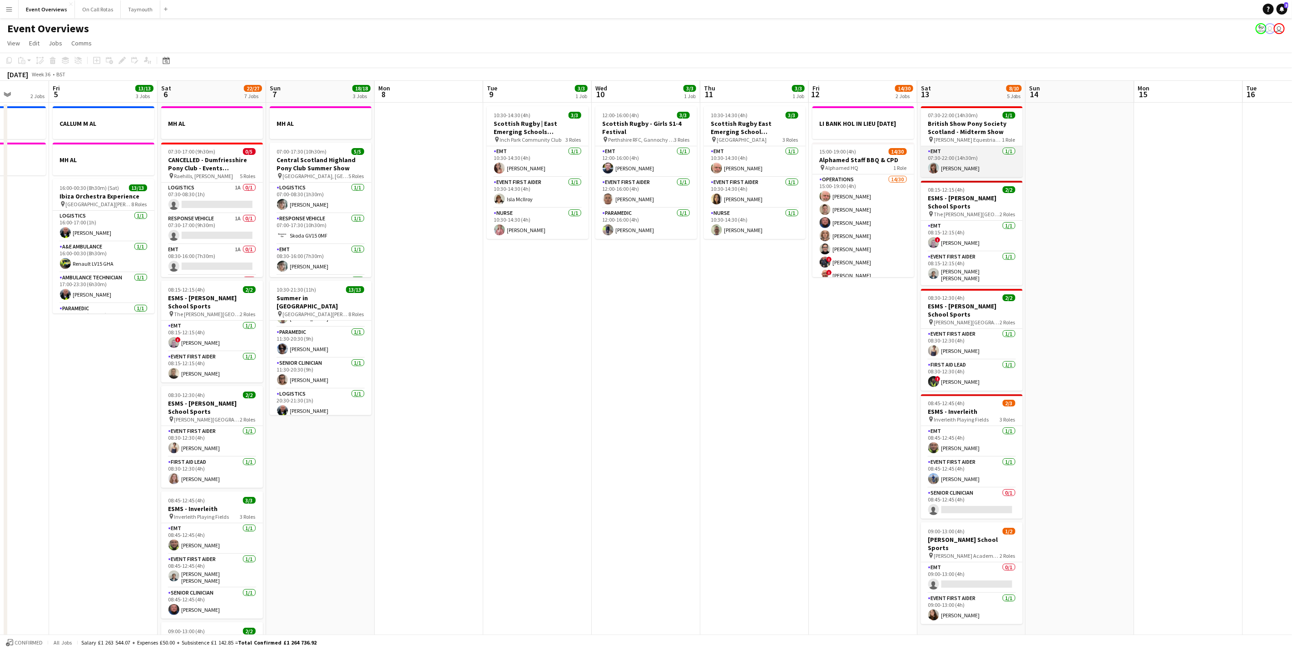
click at [950, 171] on app-card-role "EMT [DATE] 07:30-22:00 (14h30m) [PERSON_NAME]" at bounding box center [972, 161] width 102 height 31
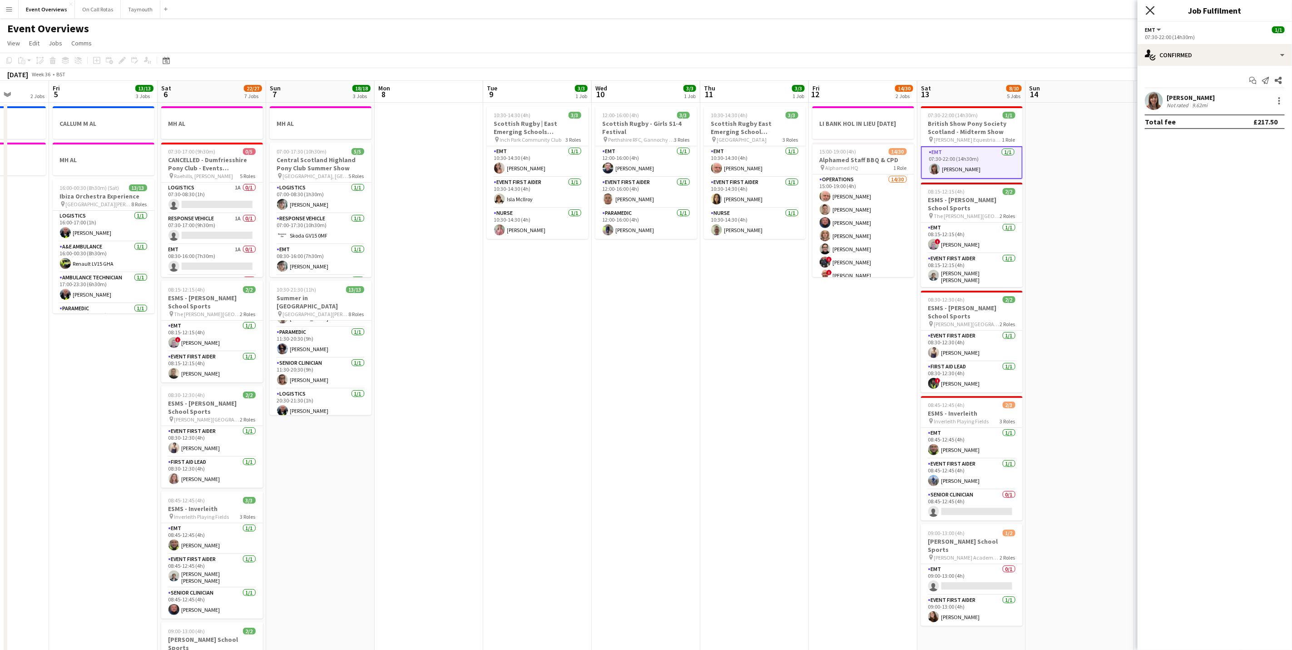
click at [1150, 12] on icon "Close pop-in" at bounding box center [1150, 10] width 9 height 9
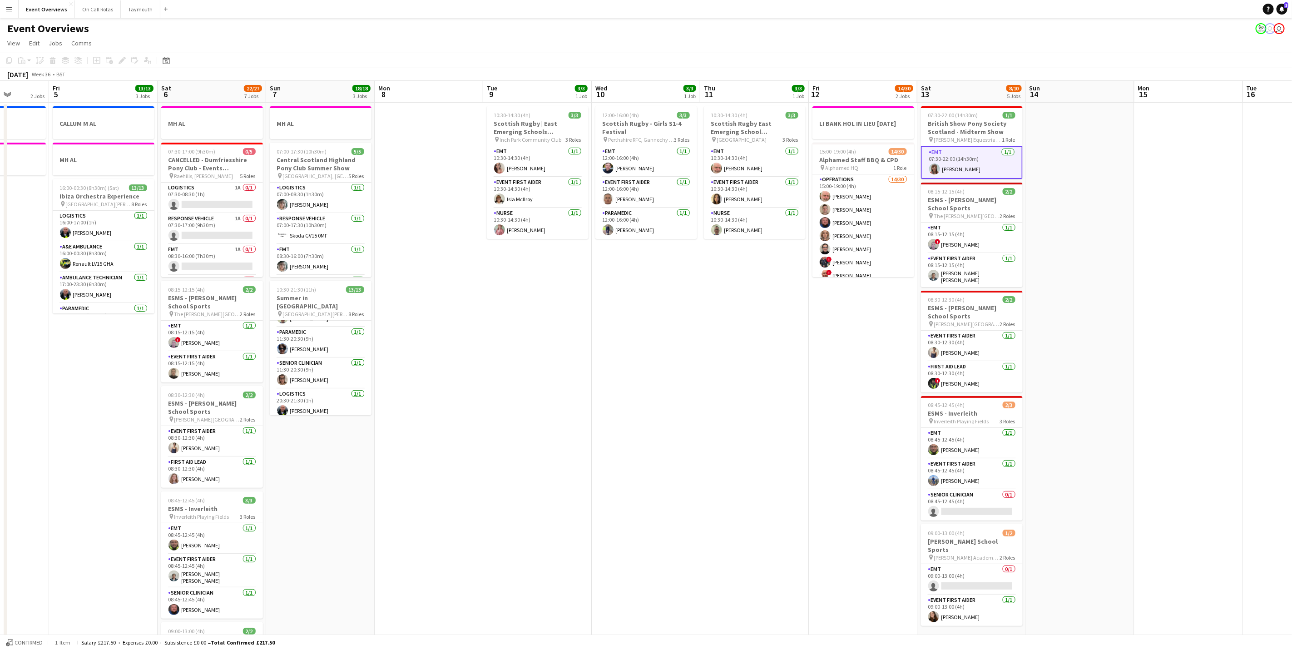
scroll to position [0, 334]
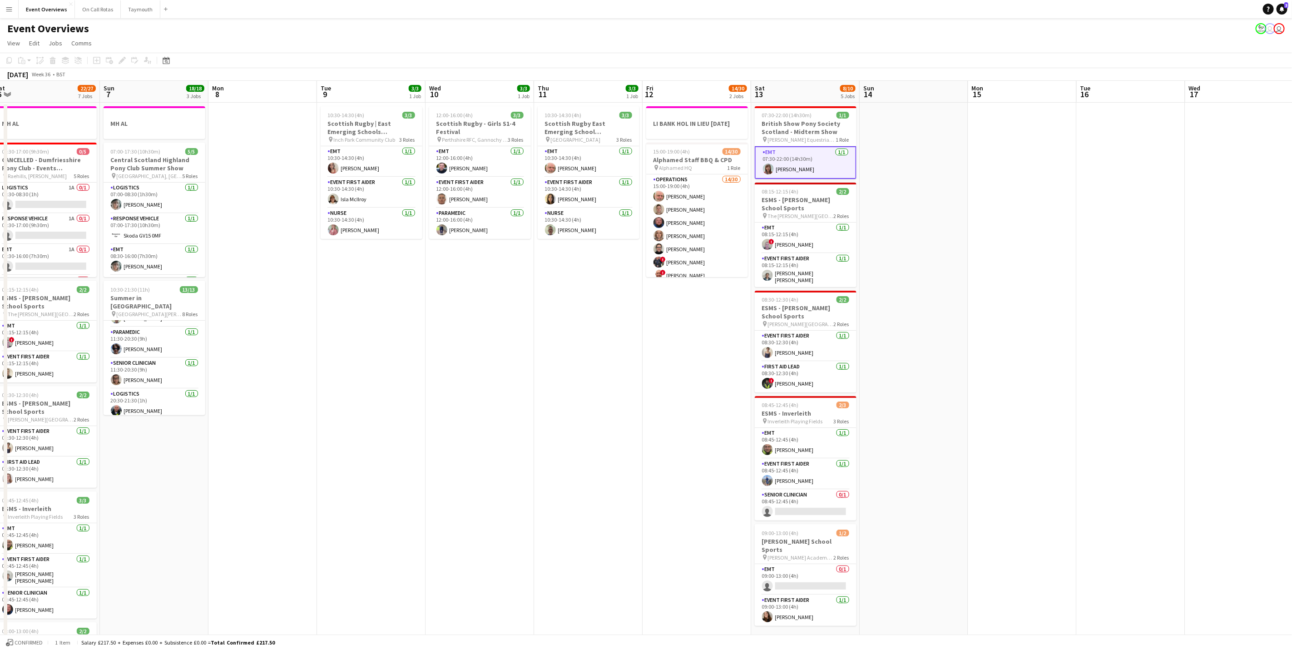
click at [927, 244] on app-calendar-viewport "Wed 3 2 Jobs Thu 4 2 Jobs Fri 5 13/13 3 Jobs Sat 6 22/27 7 Jobs Sun 7 18/18 3 J…" at bounding box center [646, 480] width 1292 height 799
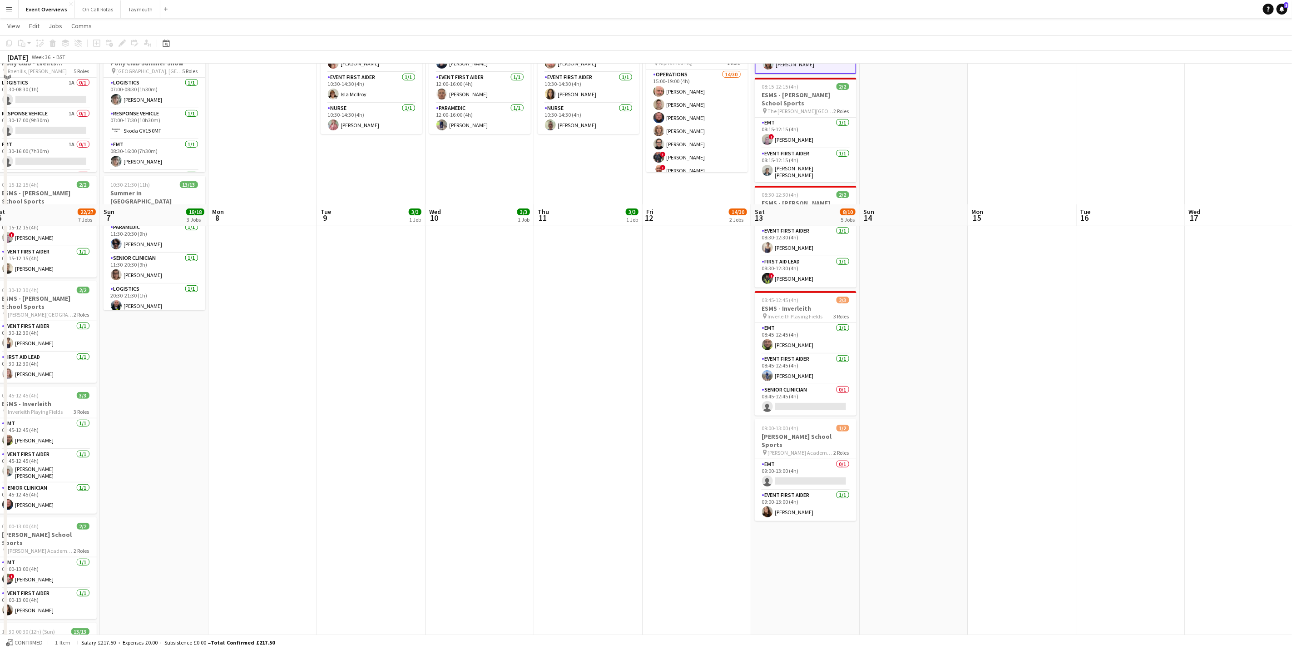
scroll to position [0, 0]
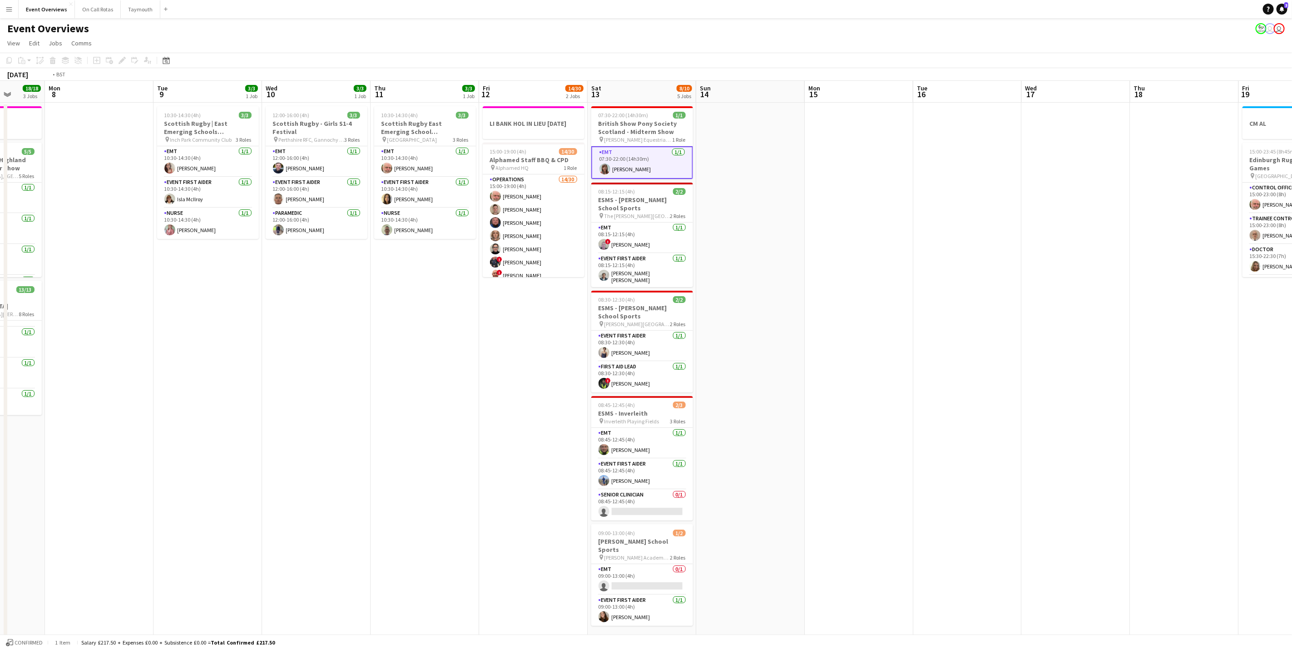
drag, startPoint x: 634, startPoint y: 298, endPoint x: 491, endPoint y: 287, distance: 143.5
click at [490, 289] on app-calendar-viewport "Fri 5 13/13 3 Jobs Sat 6 22/27 7 Jobs Sun 7 18/18 3 Jobs Mon 8 Tue 9 3/3 1 Job …" at bounding box center [646, 480] width 1292 height 799
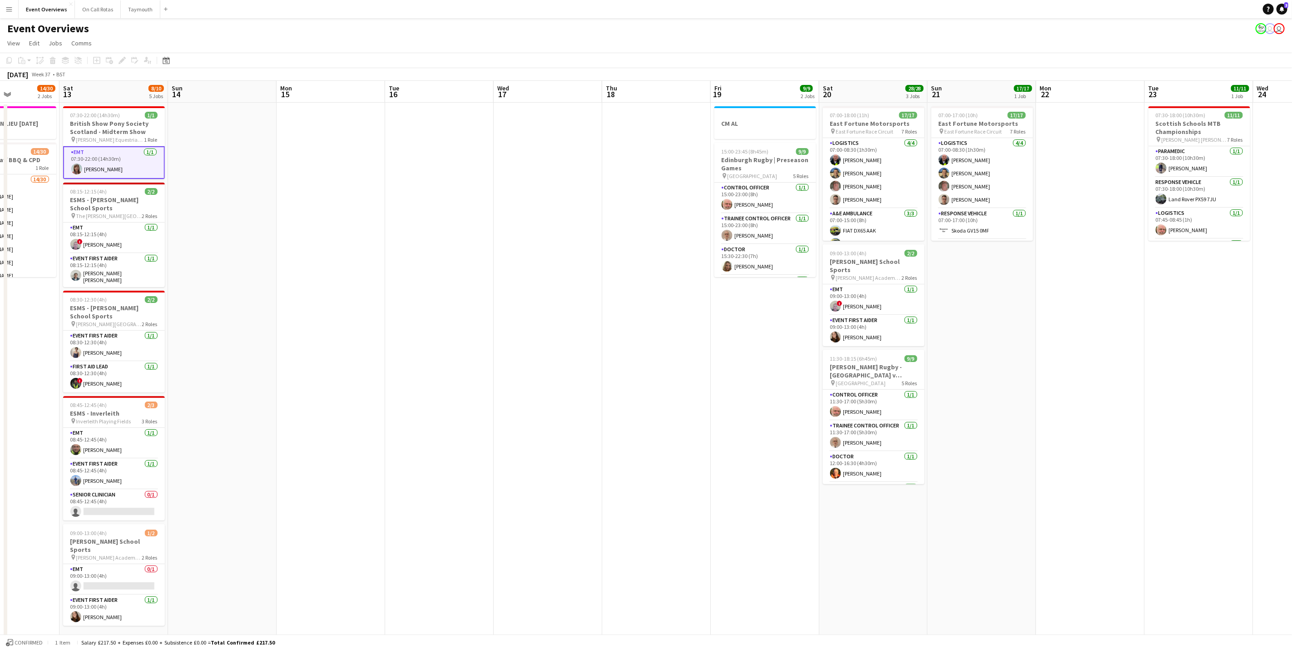
scroll to position [0, 273]
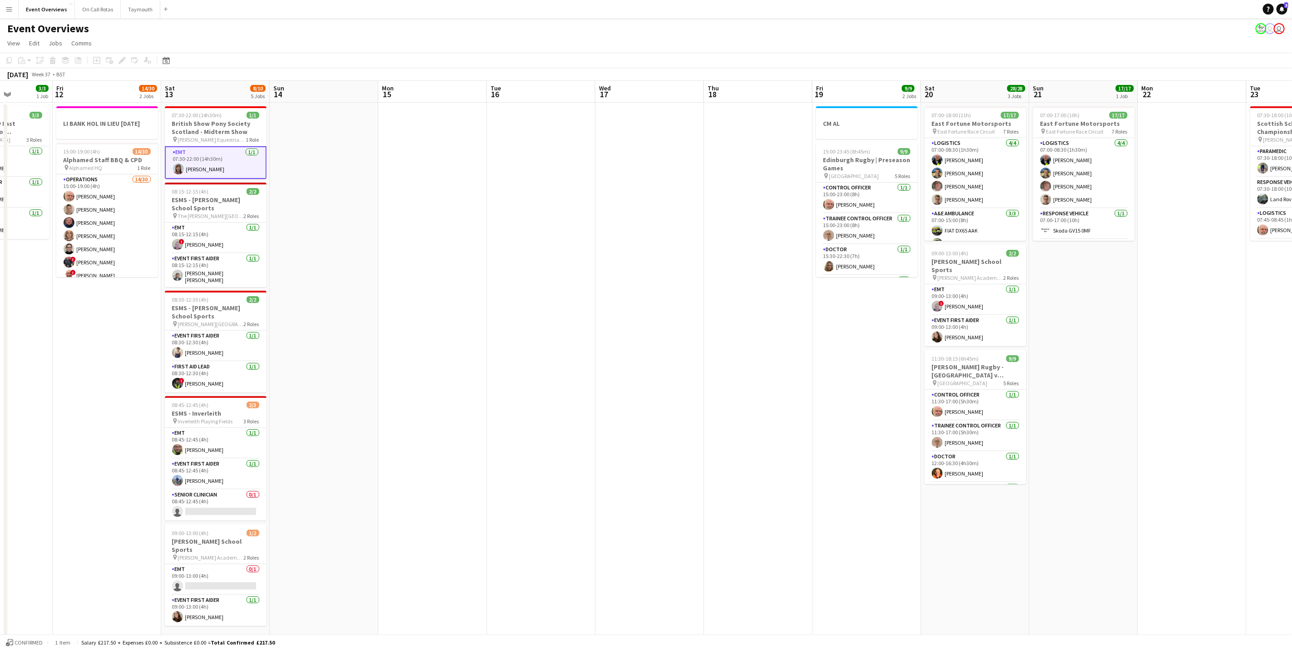
drag, startPoint x: 682, startPoint y: 353, endPoint x: 594, endPoint y: 347, distance: 87.9
click at [594, 347] on app-calendar-viewport "Tue 9 3/3 1 Job Wed 10 3/3 1 Job Thu 11 3/3 1 Job Fri 12 14/30 2 Jobs Sat 13 8/…" at bounding box center [646, 480] width 1292 height 799
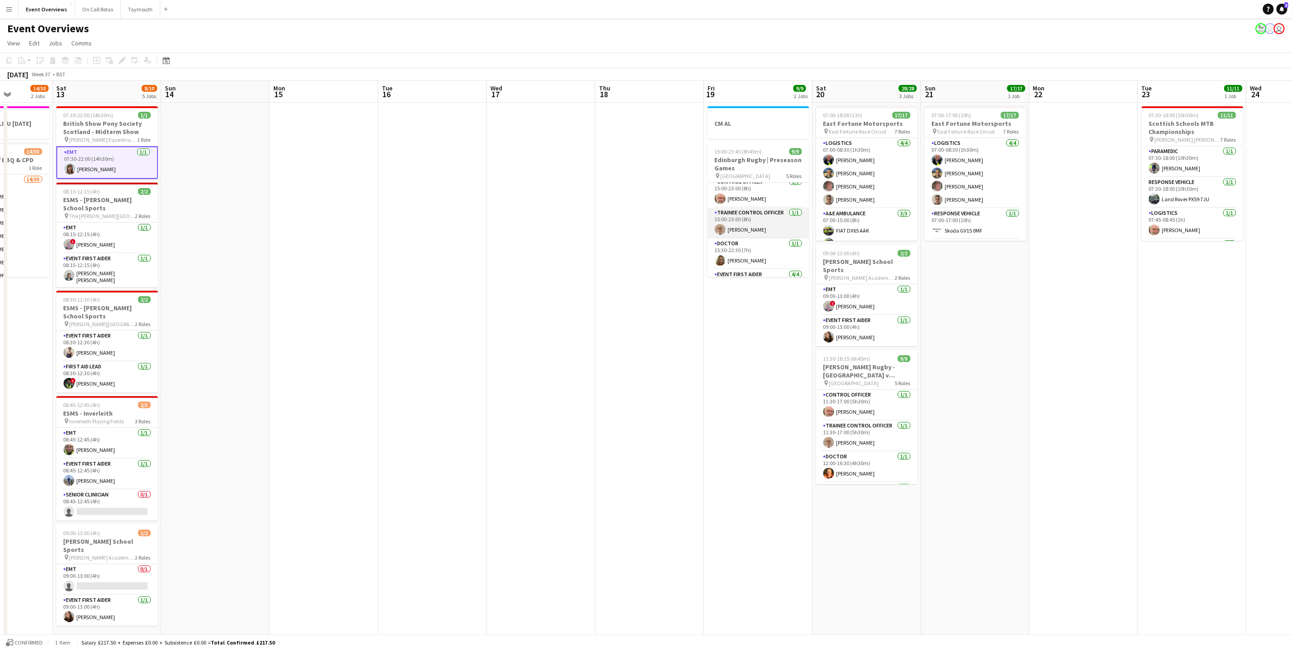
scroll to position [0, 0]
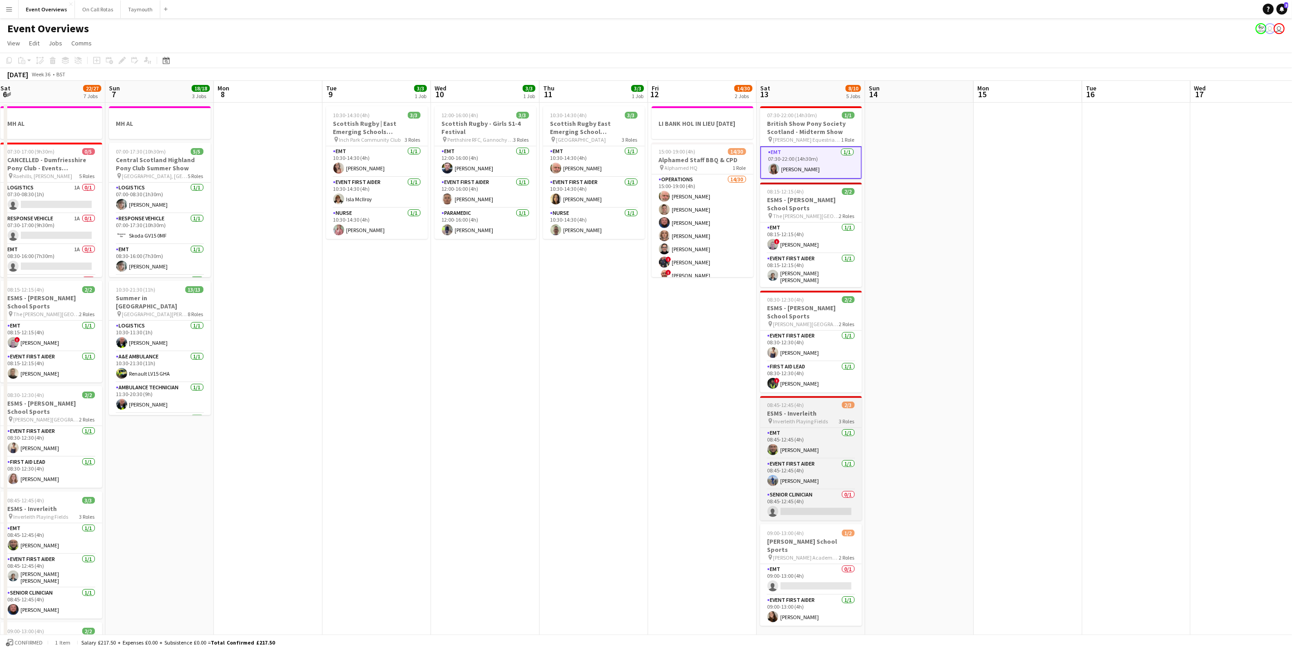
drag, startPoint x: 500, startPoint y: 418, endPoint x: 823, endPoint y: 397, distance: 324.1
click at [1202, 441] on app-calendar-viewport "Fri 5 13/13 3 Jobs Sat 6 22/27 7 Jobs Sun 7 18/18 3 Jobs Mon 8 Tue 9 3/3 1 Job …" at bounding box center [646, 480] width 1292 height 799
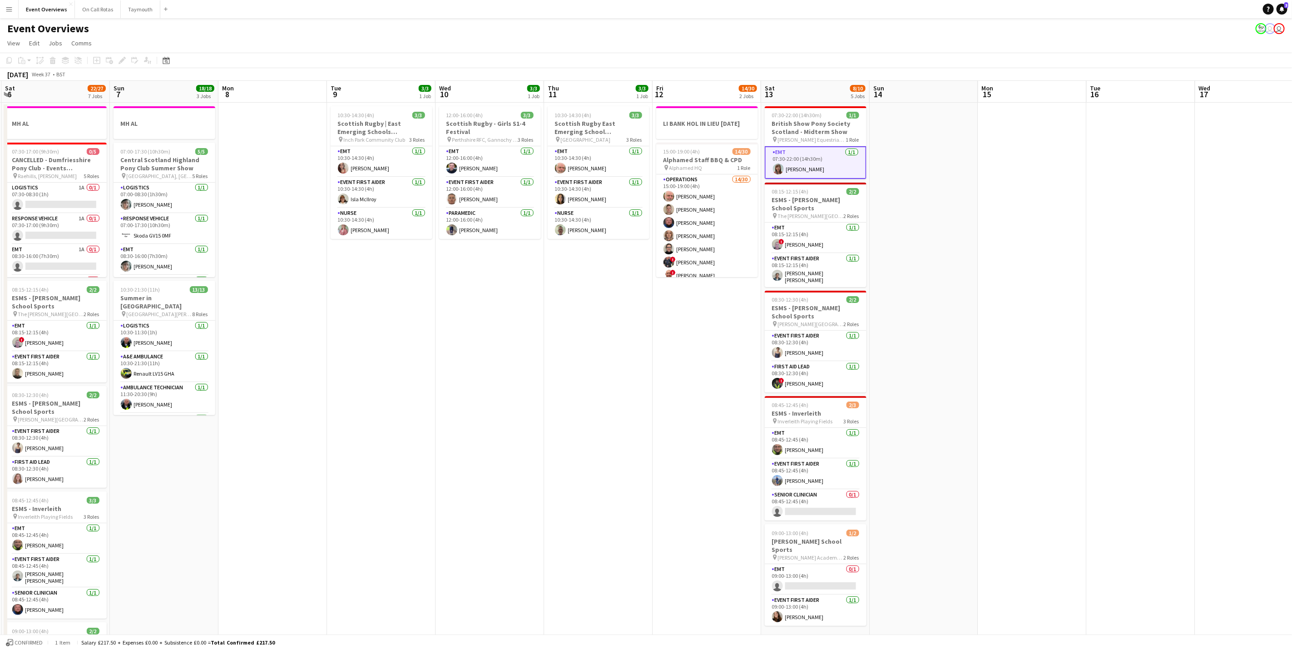
scroll to position [0, 256]
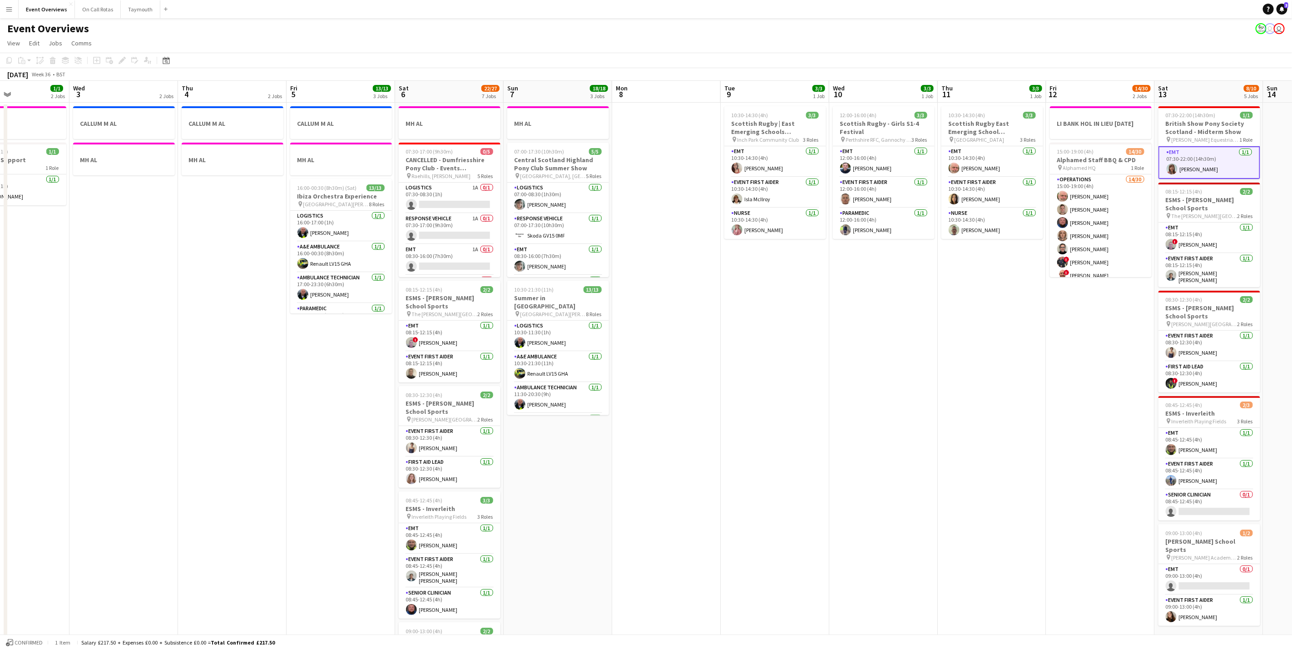
drag, startPoint x: 1446, startPoint y: 376, endPoint x: 1445, endPoint y: 368, distance: 8.3
click at [1292, 368] on html "Menu Boards Boards Boards All jobs Status Workforce Workforce My Workforce Recr…" at bounding box center [646, 448] width 1292 height 896
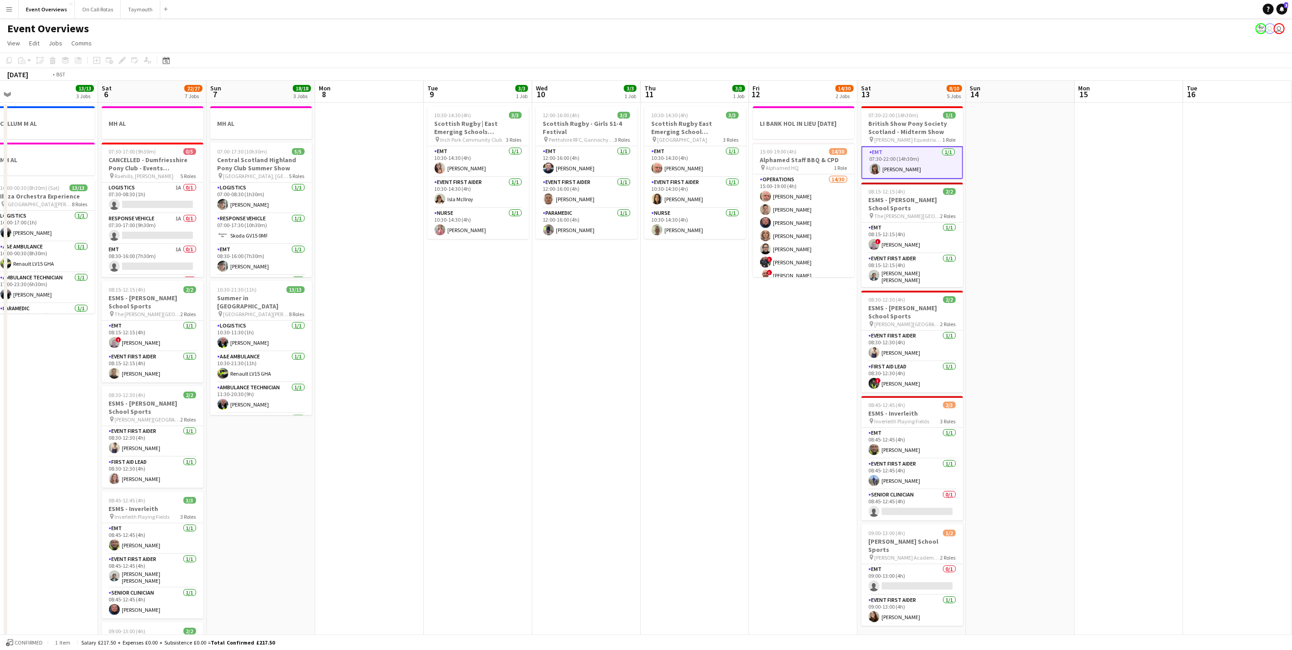
drag, startPoint x: 885, startPoint y: 414, endPoint x: 12, endPoint y: 236, distance: 890.5
click at [3, 238] on div "Sun 31 2/2 2 Jobs Mon 1 1/1 2 Jobs Tue 2 1/1 2 Jobs Wed 3 2 Jobs Thu 4 2 Jobs F…" at bounding box center [646, 480] width 1292 height 799
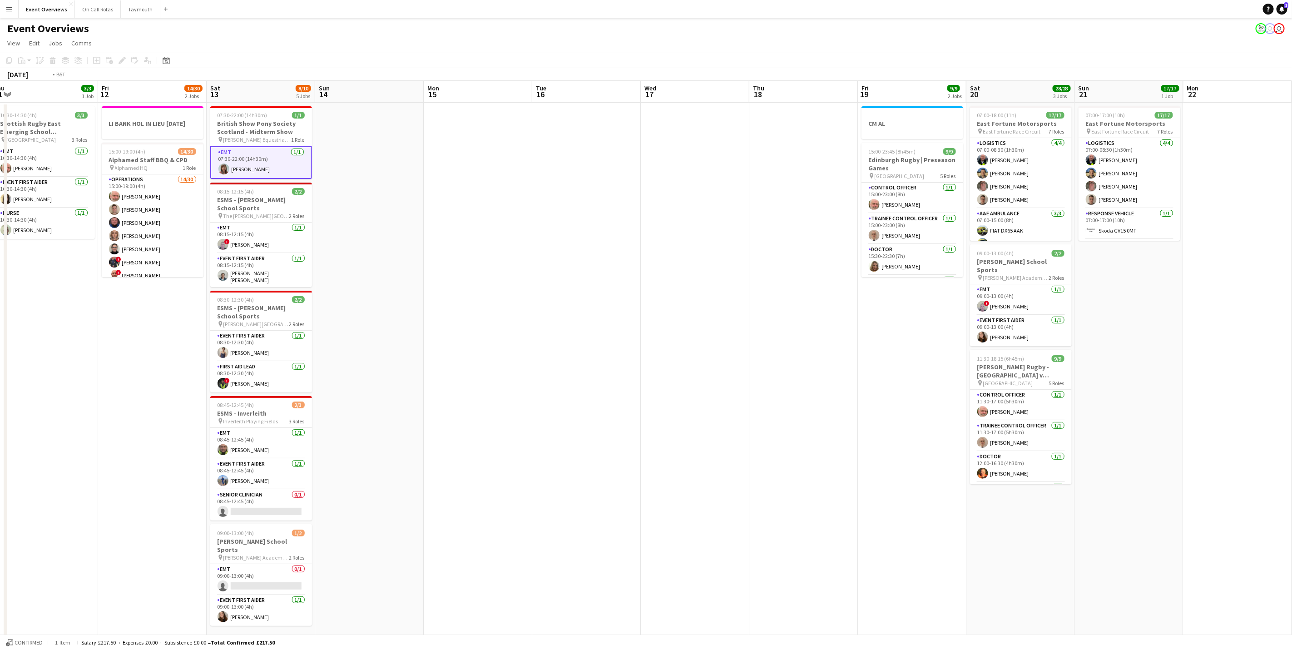
scroll to position [0, 287]
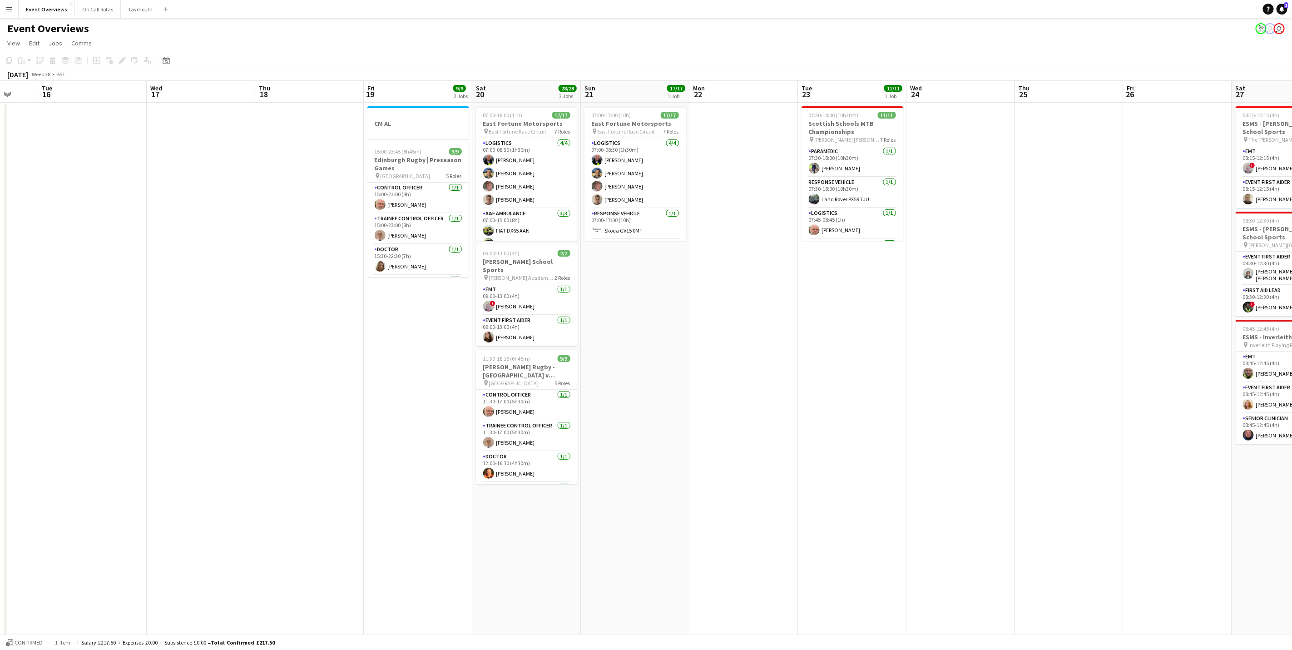
drag, startPoint x: 860, startPoint y: 345, endPoint x: 372, endPoint y: 266, distance: 494.2
click at [372, 266] on app-calendar-viewport "Sat 13 8/10 5 Jobs Sun 14 Mon 15 Tue 16 Wed 17 Thu 18 Fri 19 9/9 2 Jobs Sat 20 …" at bounding box center [646, 480] width 1292 height 799
click at [405, 196] on app-card-role "Control Officer [DATE] 15:00-23:00 (8h) [PERSON_NAME]" at bounding box center [418, 198] width 102 height 31
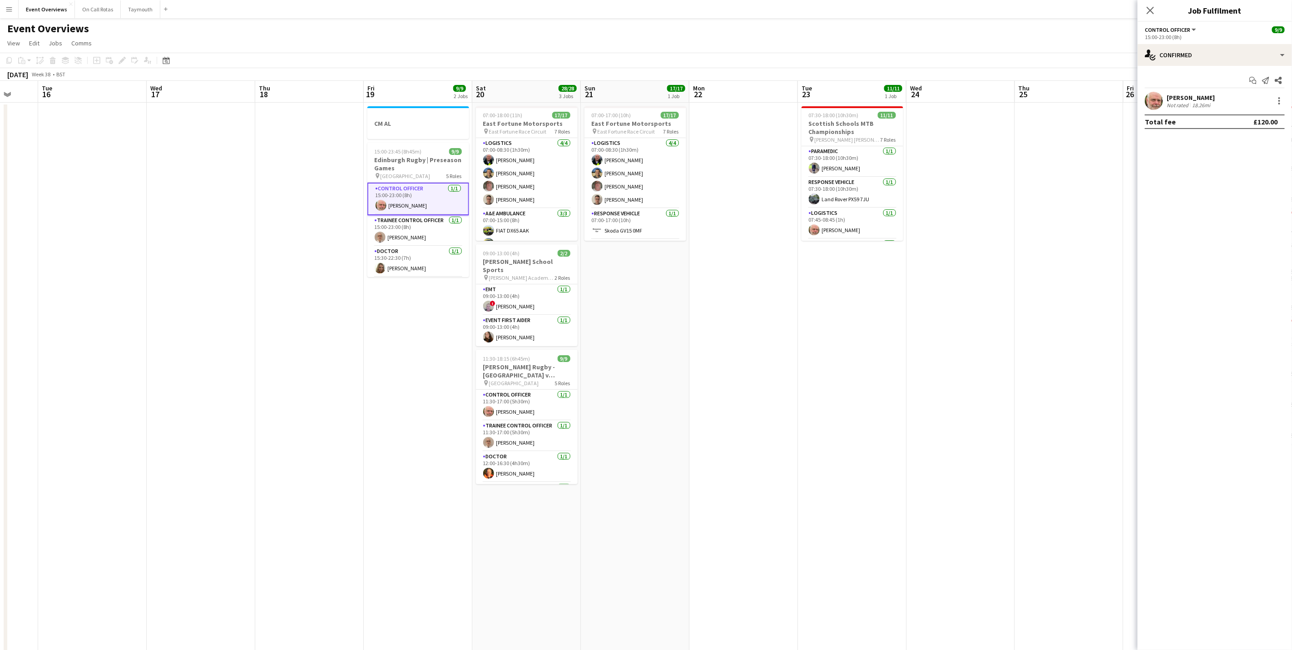
click at [405, 183] on app-card-role "Control Officer [DATE] 15:00-23:00 (8h) [PERSON_NAME]" at bounding box center [418, 199] width 102 height 33
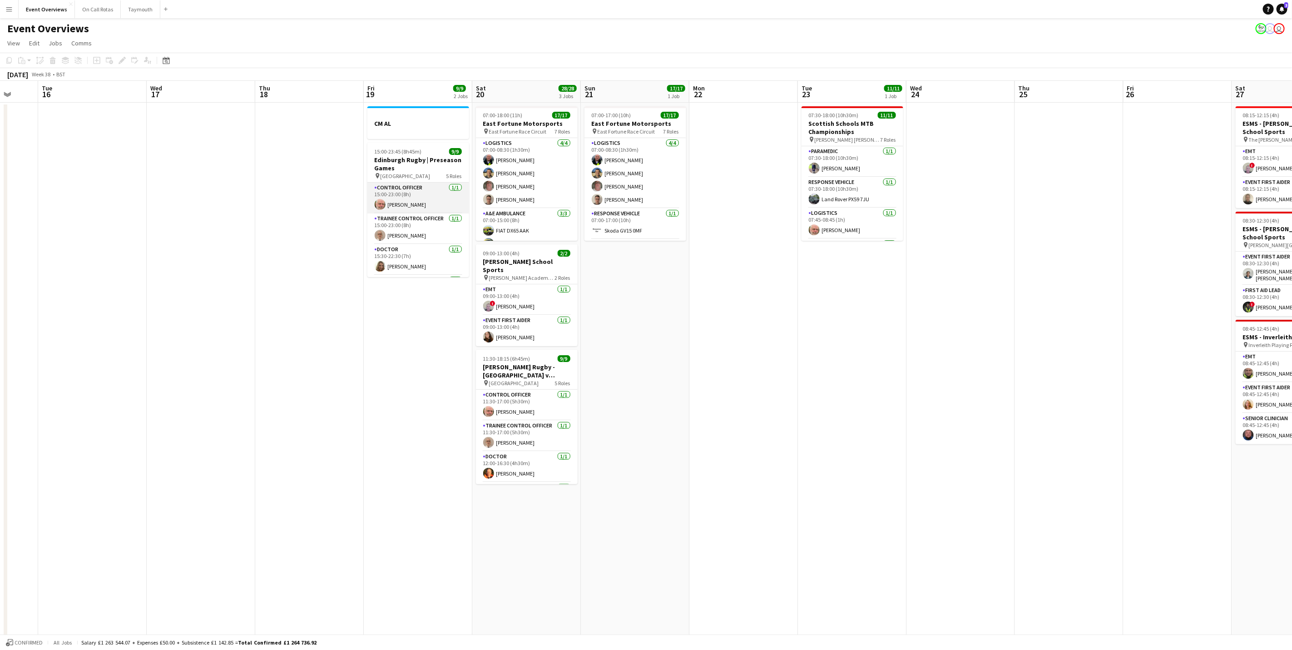
click at [395, 200] on app-card-role "Control Officer [DATE] 15:00-23:00 (8h) [PERSON_NAME]" at bounding box center [418, 198] width 102 height 31
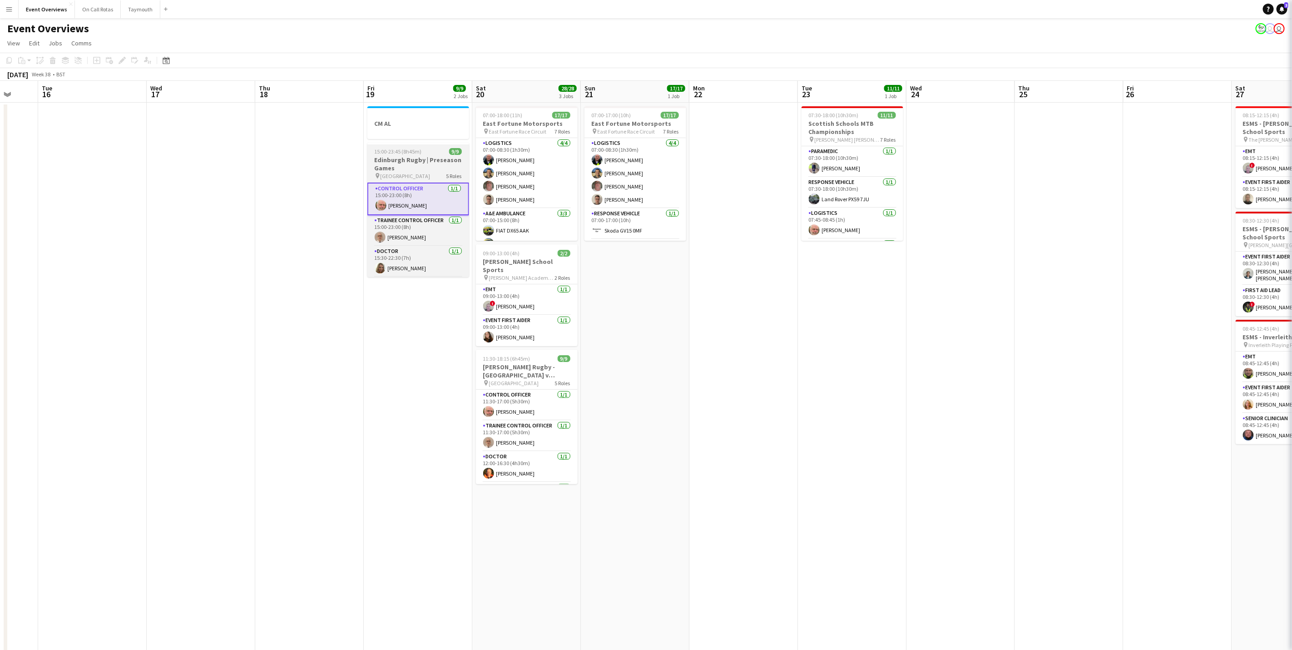
click at [401, 167] on h3 "Edinburgh Rugby | Preseason Games" at bounding box center [418, 164] width 102 height 16
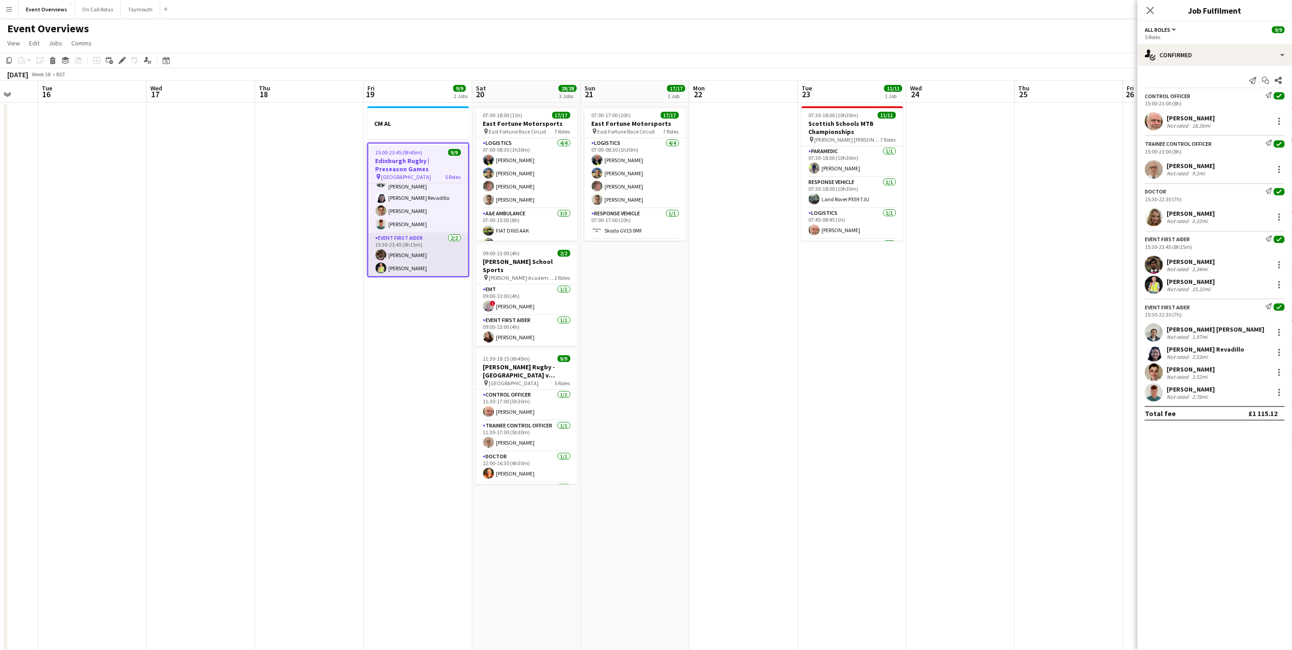
scroll to position [0, 0]
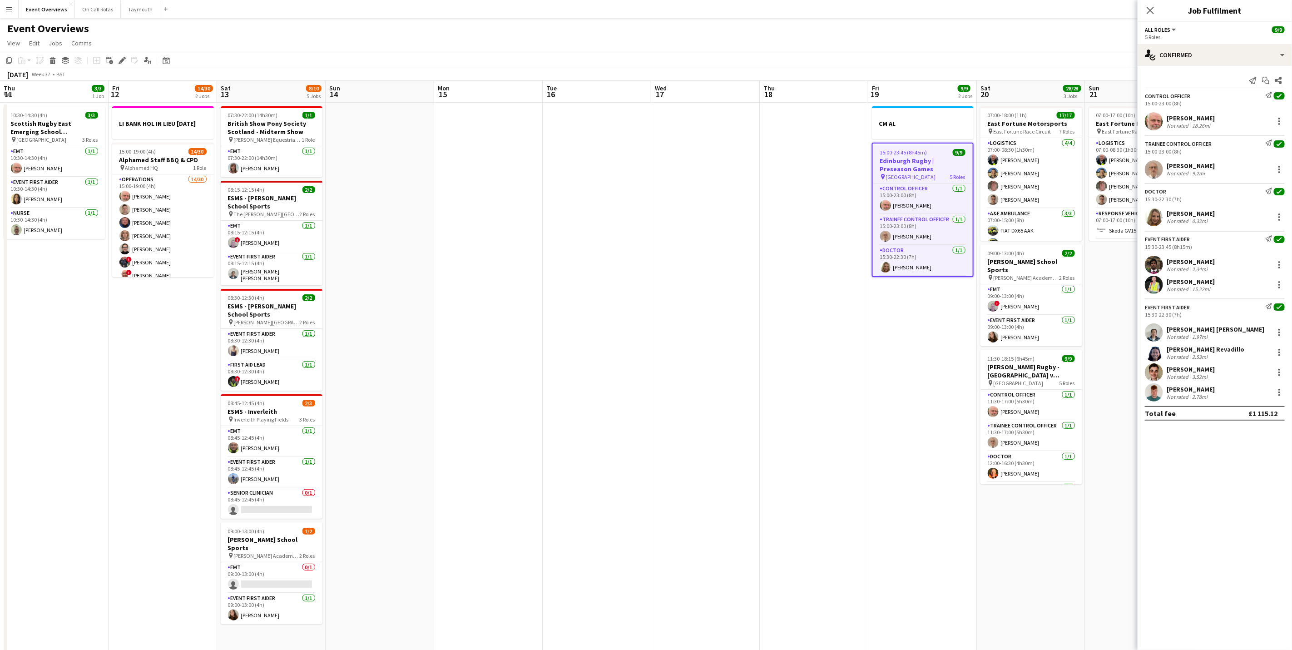
drag, startPoint x: 1050, startPoint y: 466, endPoint x: 1402, endPoint y: 501, distance: 353.3
click at [1292, 501] on html "Menu Boards Boards Boards All jobs Status Workforce Workforce My Workforce Recr…" at bounding box center [646, 448] width 1292 height 896
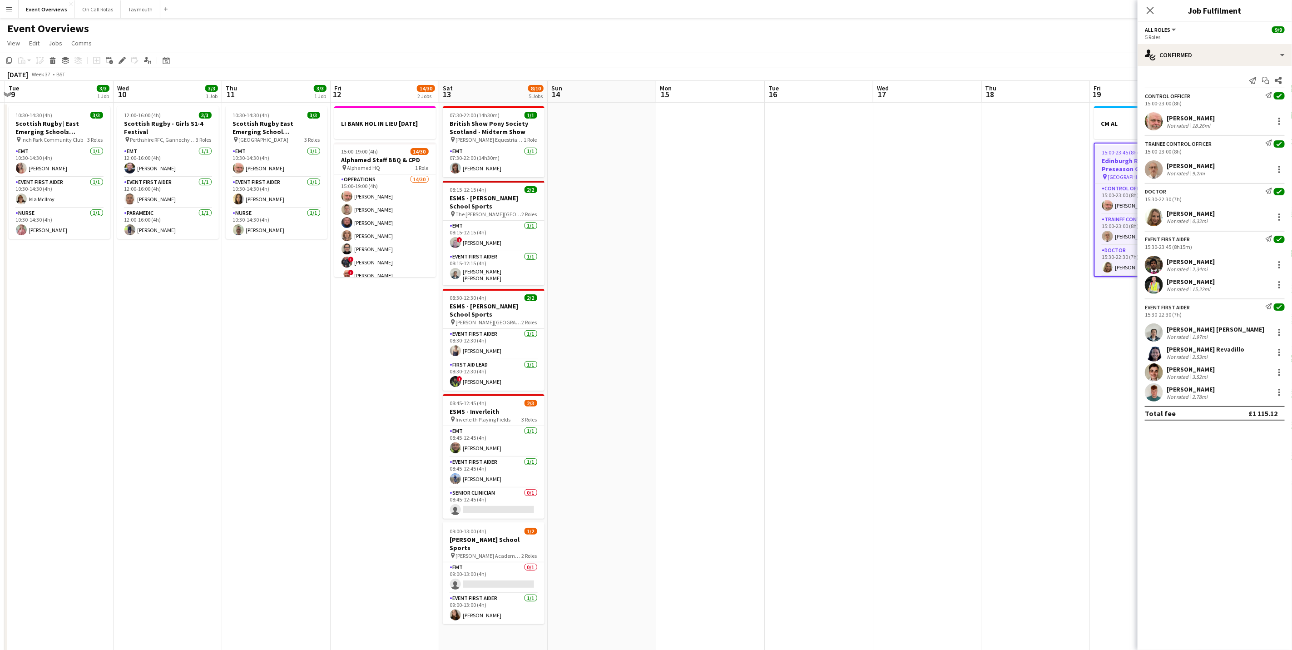
drag, startPoint x: 872, startPoint y: 428, endPoint x: 1221, endPoint y: 473, distance: 351.7
click at [1292, 520] on html "Menu Boards Boards Boards All jobs Status Workforce Workforce My Workforce Recr…" at bounding box center [646, 448] width 1292 height 896
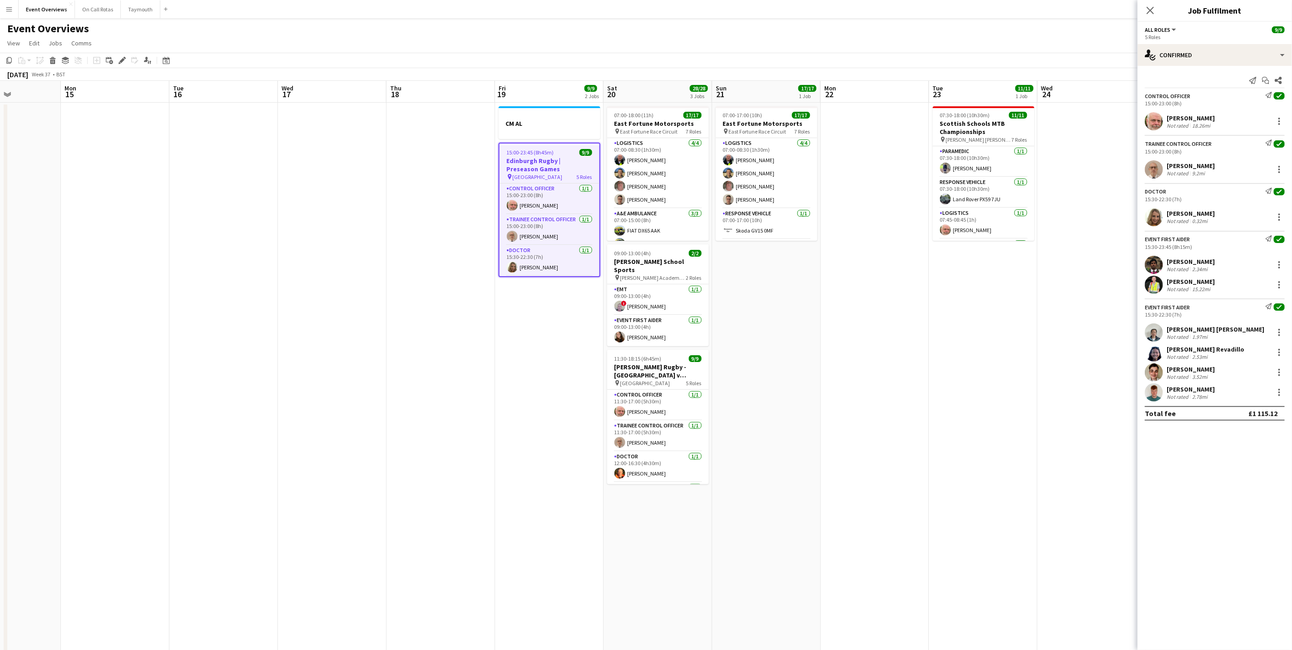
drag, startPoint x: 675, startPoint y: 403, endPoint x: 459, endPoint y: 367, distance: 218.8
click at [461, 367] on app-calendar-viewport "Thu 11 3/3 1 Job Fri 12 14/30 2 Jobs Sat 13 8/10 5 Jobs Sun 14 Mon 15 Tue 16 We…" at bounding box center [646, 480] width 1292 height 799
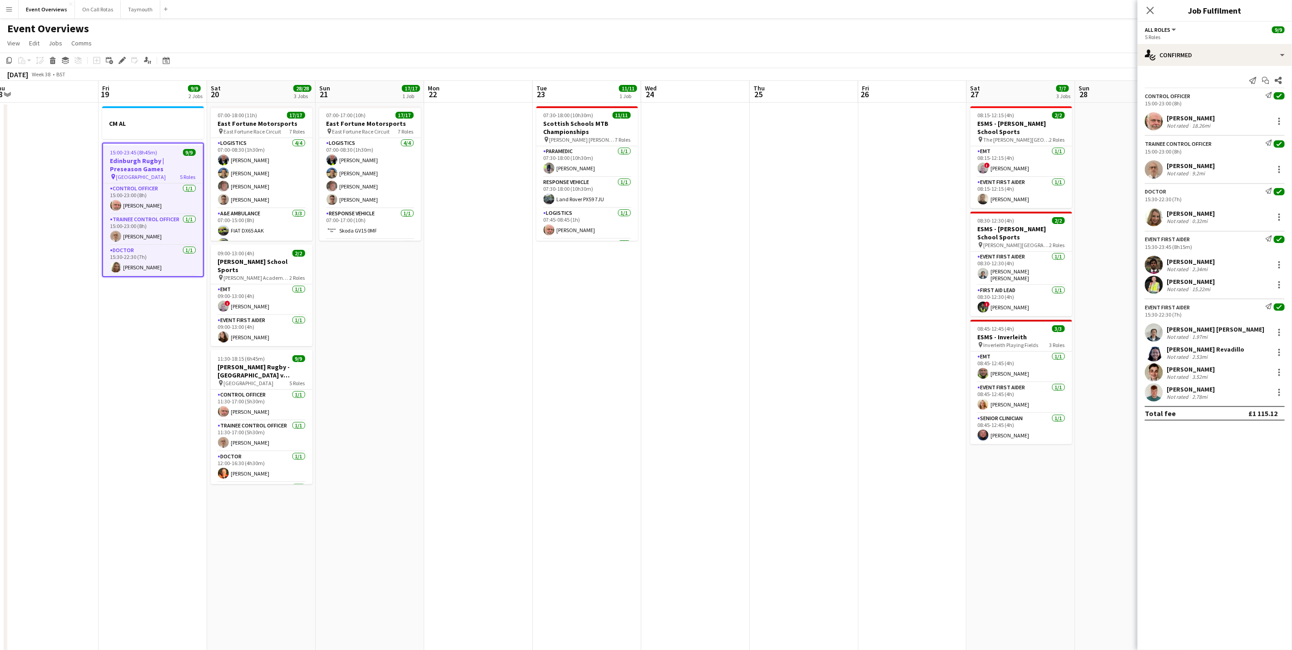
drag, startPoint x: 228, startPoint y: 317, endPoint x: 215, endPoint y: 313, distance: 13.4
click at [215, 313] on app-calendar-viewport "Mon 15 Tue 16 Wed 17 Thu 18 Fri 19 9/9 2 Jobs Sat 20 28/28 3 Jobs Sun 21 17/17 …" at bounding box center [646, 480] width 1292 height 799
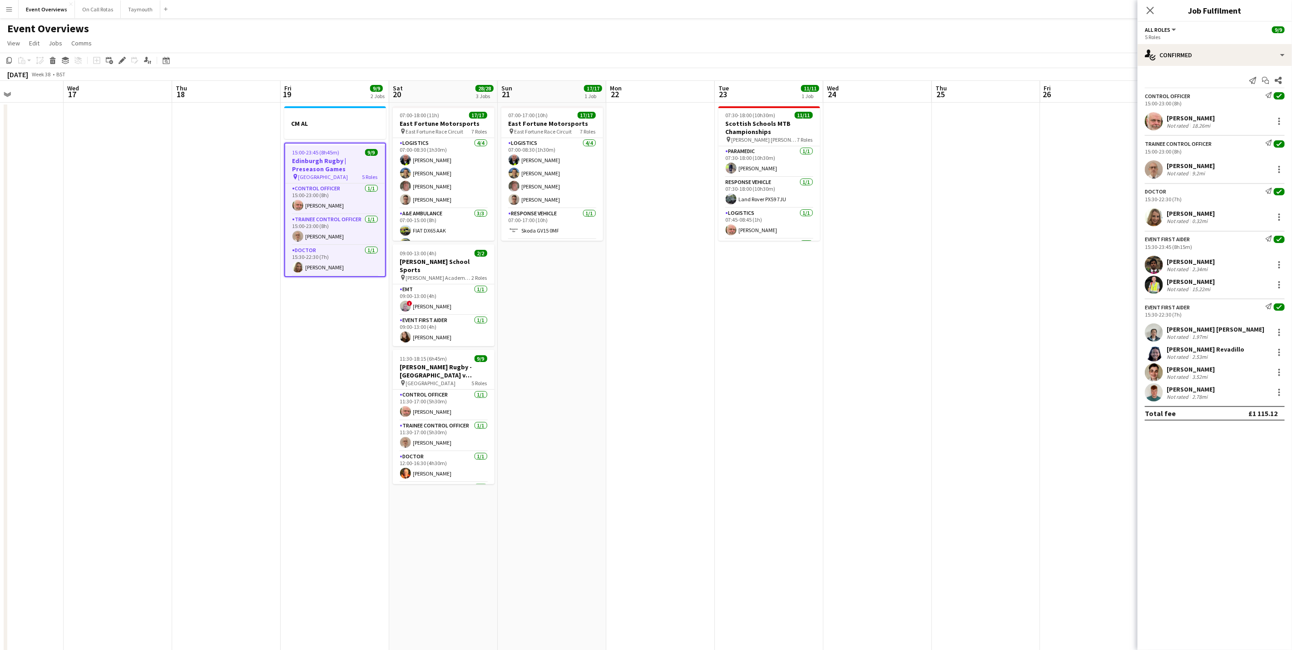
drag, startPoint x: 728, startPoint y: 362, endPoint x: 909, endPoint y: 363, distance: 181.7
click at [909, 363] on app-calendar-viewport "Sun 14 Mon 15 Tue 16 Wed 17 Thu 18 Fri 19 9/9 2 Jobs Sat 20 28/28 3 Jobs Sun 21…" at bounding box center [646, 480] width 1292 height 799
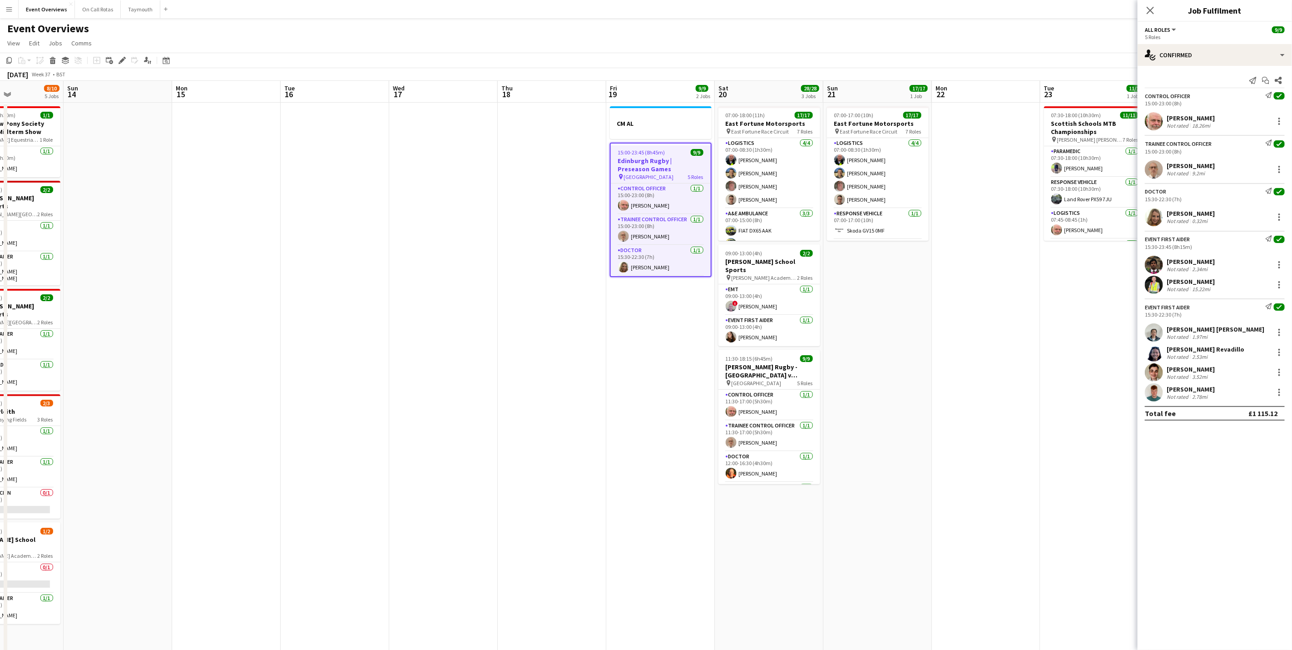
scroll to position [0, 282]
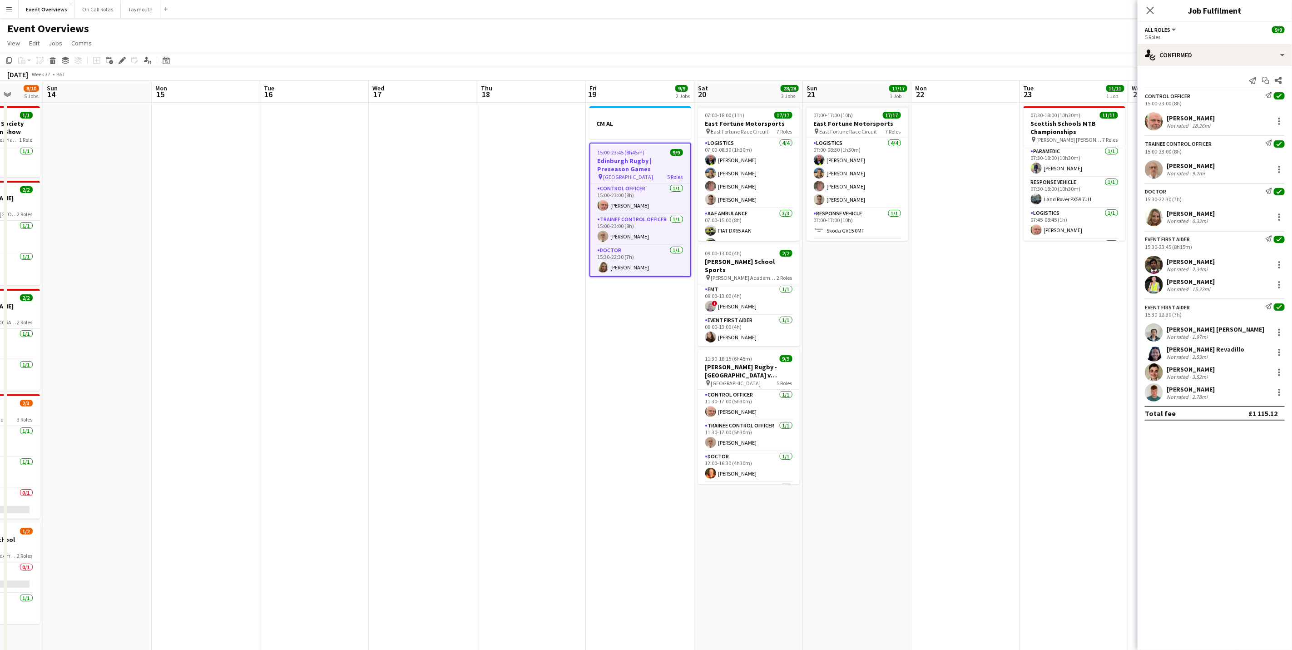
drag, startPoint x: 635, startPoint y: 343, endPoint x: 1042, endPoint y: 397, distance: 410.9
click at [1042, 397] on app-calendar-viewport "Thu 11 3/3 1 Job Fri 12 14/30 2 Jobs Sat 13 8/10 5 Jobs Sun 14 Mon 15 Tue 16 We…" at bounding box center [646, 480] width 1292 height 799
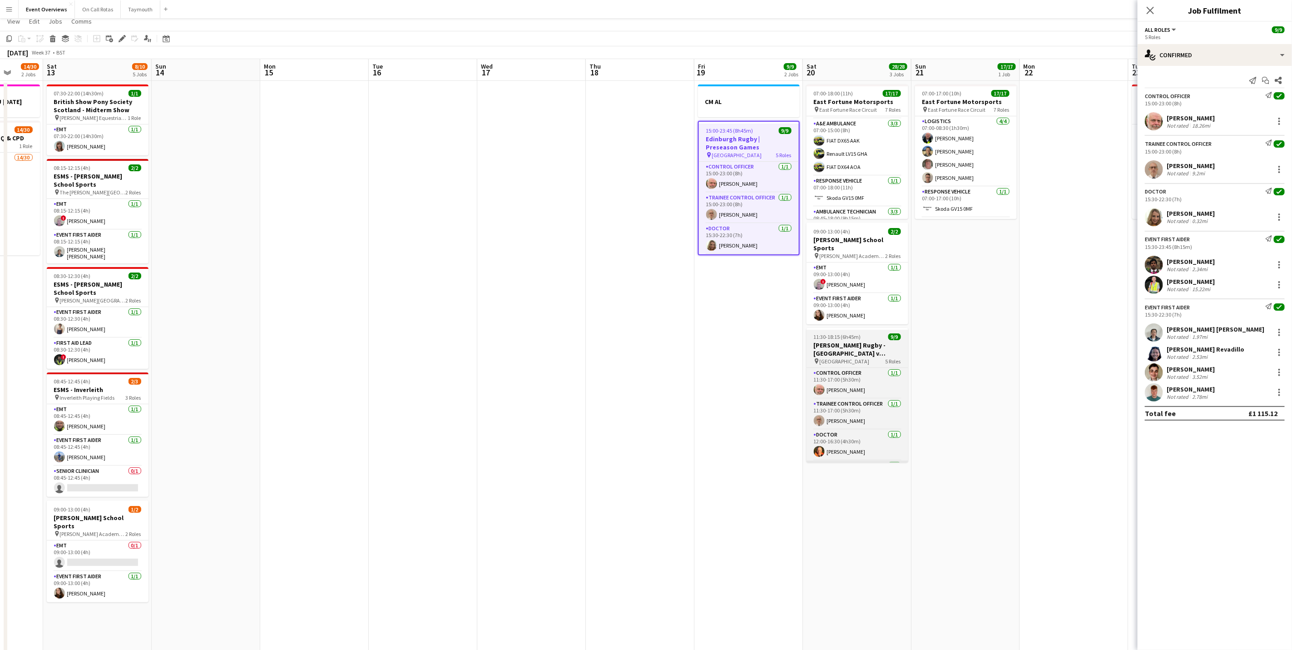
scroll to position [0, 0]
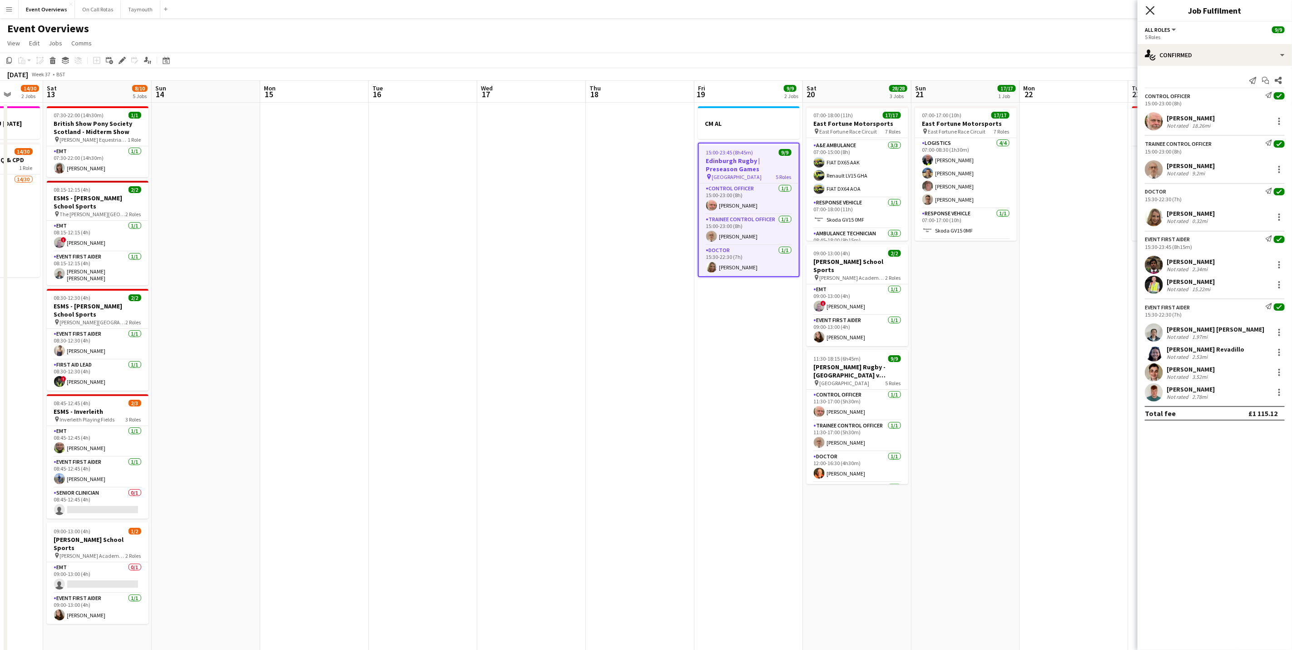
click at [1150, 11] on icon at bounding box center [1150, 10] width 9 height 9
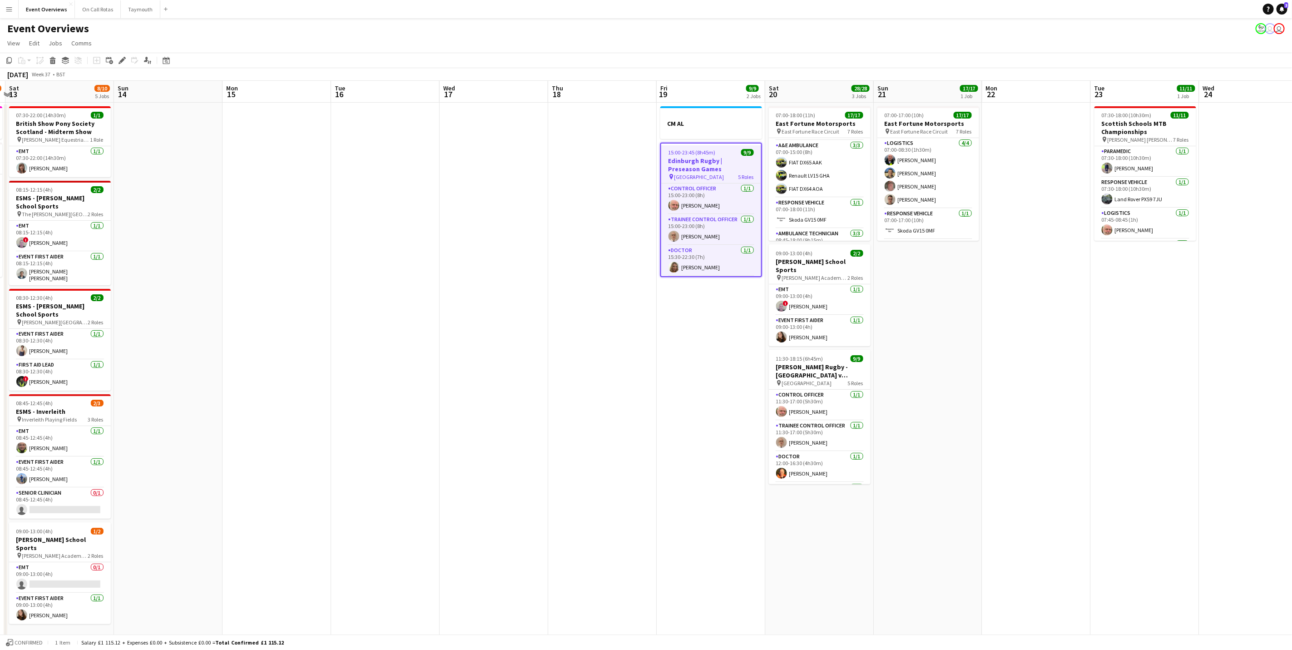
scroll to position [0, 263]
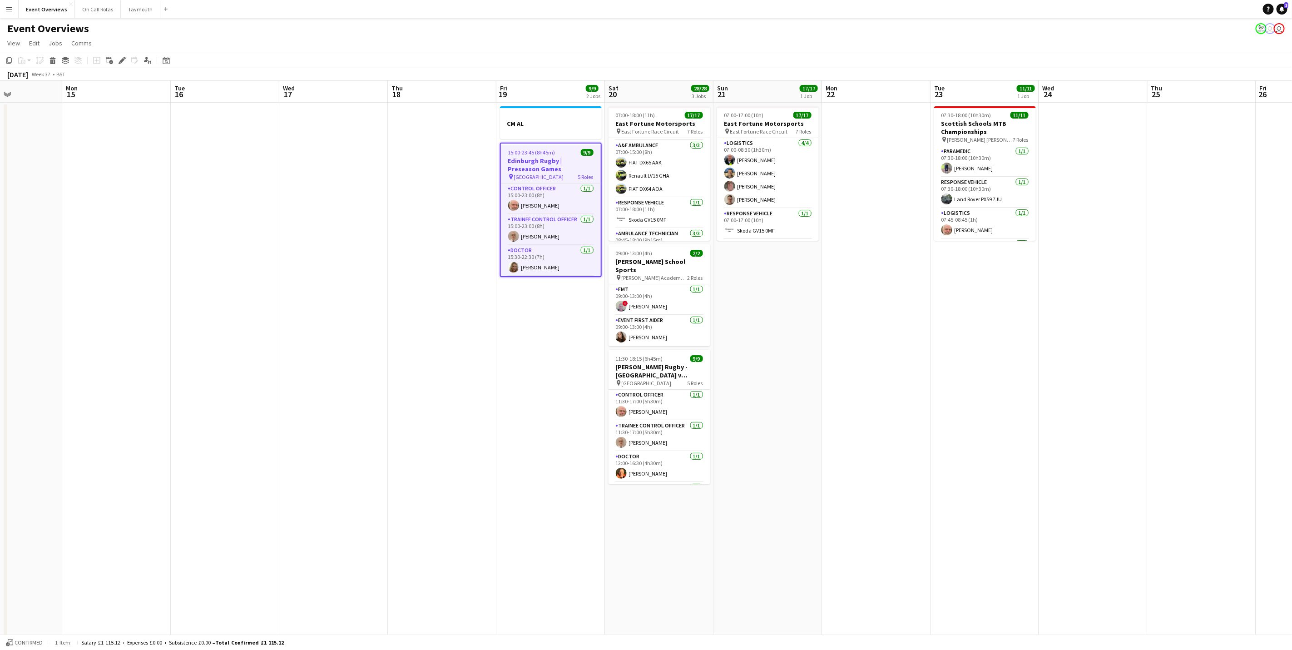
drag, startPoint x: 1152, startPoint y: 357, endPoint x: 954, endPoint y: 341, distance: 198.7
click at [954, 341] on app-calendar-viewport "Fri 12 14/30 2 Jobs Sat 13 8/10 5 Jobs Sun 14 Mon 15 Tue 16 Wed 17 Thu 18 Fri 1…" at bounding box center [646, 480] width 1292 height 799
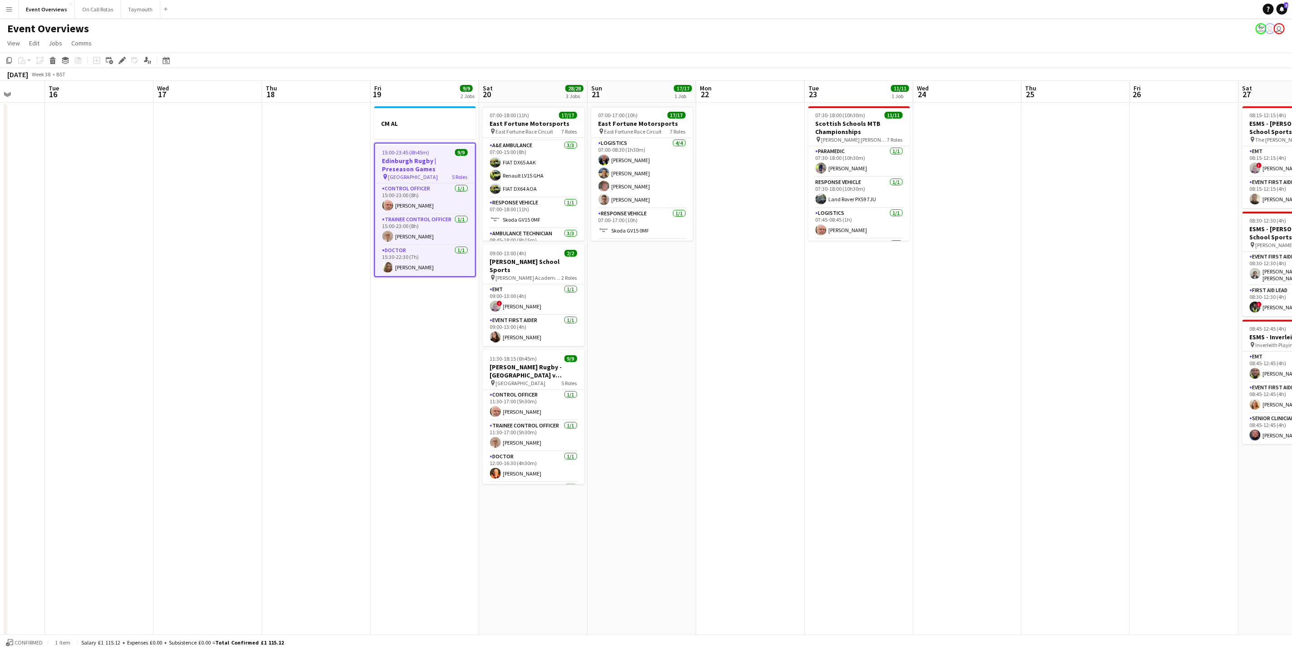
scroll to position [0, 294]
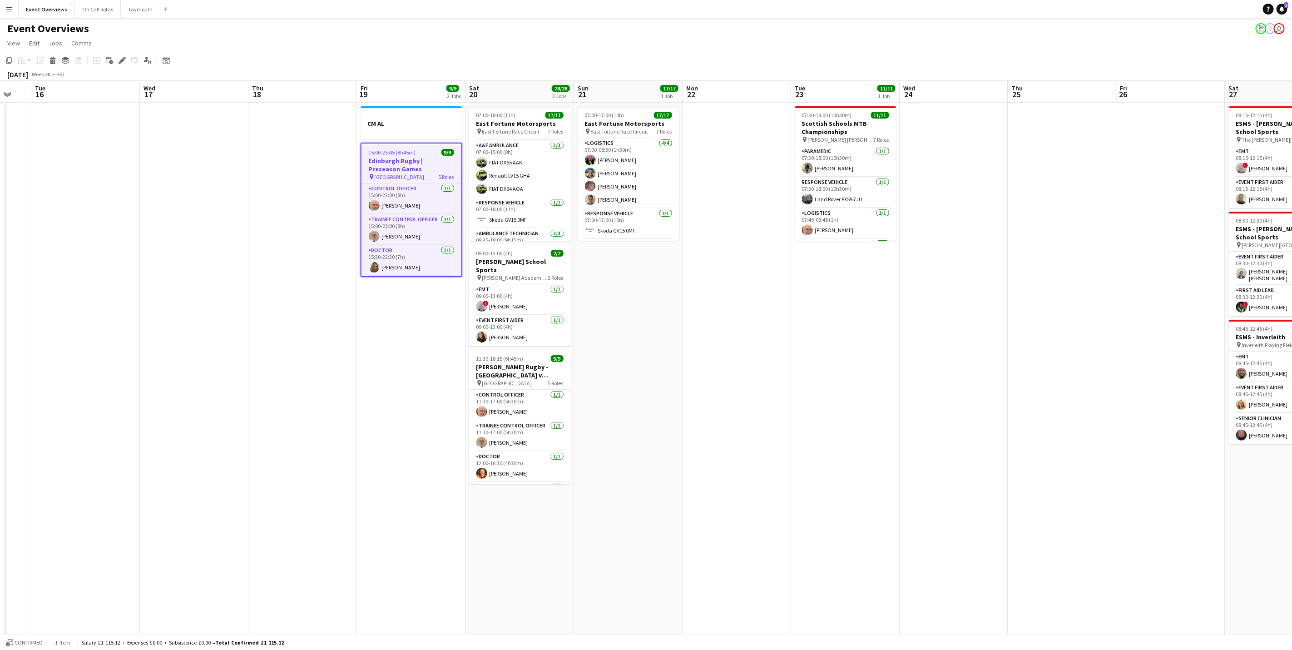
drag, startPoint x: 928, startPoint y: 450, endPoint x: 789, endPoint y: 454, distance: 139.5
click at [789, 454] on app-calendar-viewport "Sat 13 8/10 5 Jobs Sun 14 Mon 15 Tue 16 Wed 17 Thu 18 Fri 19 9/9 2 Jobs Sat 20 …" at bounding box center [646, 480] width 1292 height 799
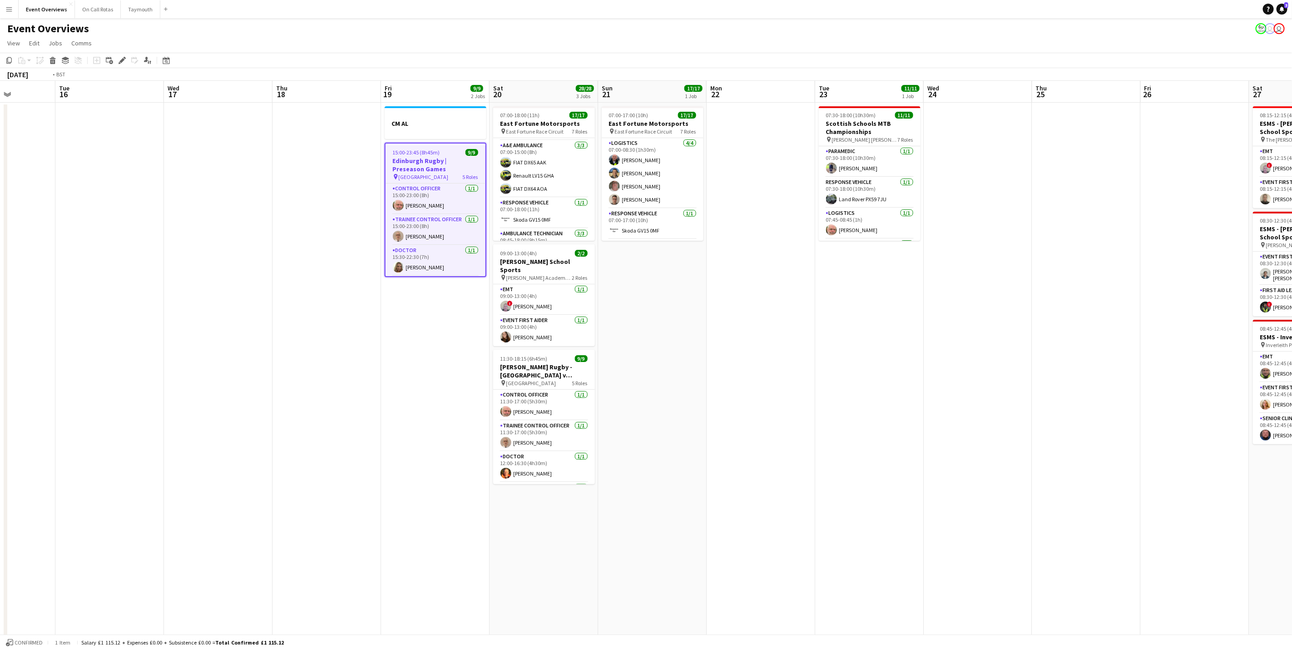
scroll to position [0, 265]
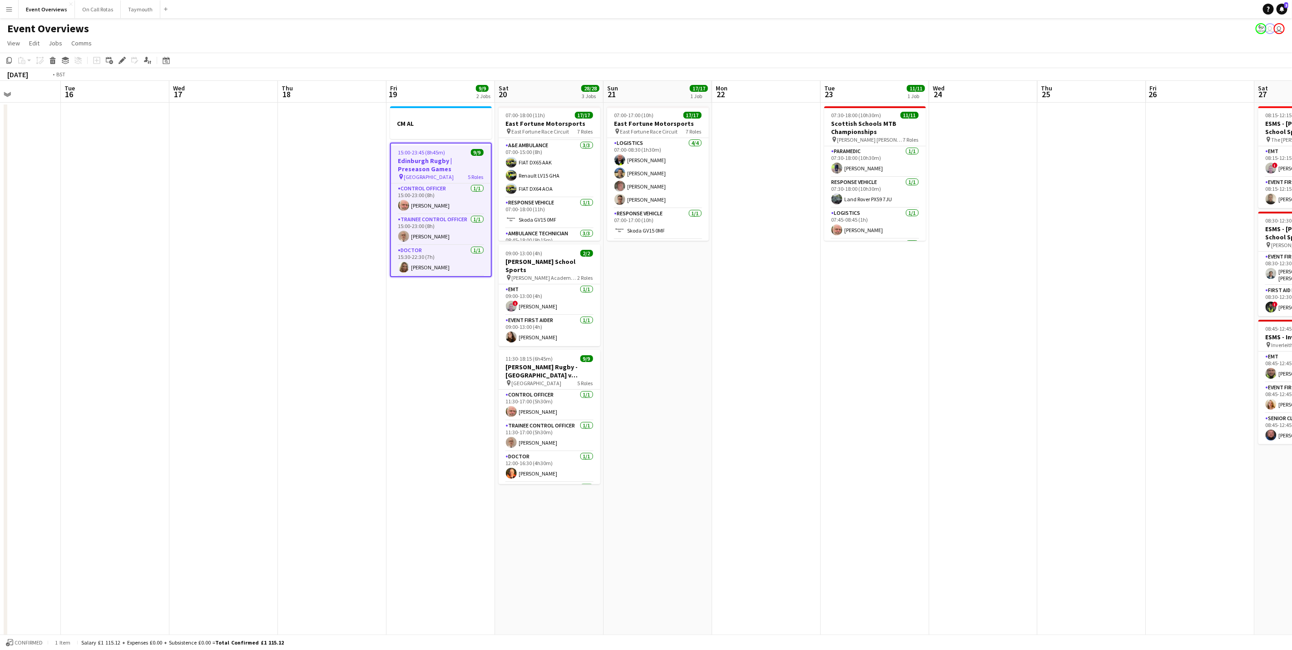
drag, startPoint x: 691, startPoint y: 364, endPoint x: 892, endPoint y: 350, distance: 201.2
click at [892, 350] on app-calendar-viewport "Sat 13 8/10 5 Jobs Sun 14 Mon 15 Tue 16 Wed 17 Thu 18 Fri 19 9/9 2 Jobs Sat 20 …" at bounding box center [646, 480] width 1292 height 799
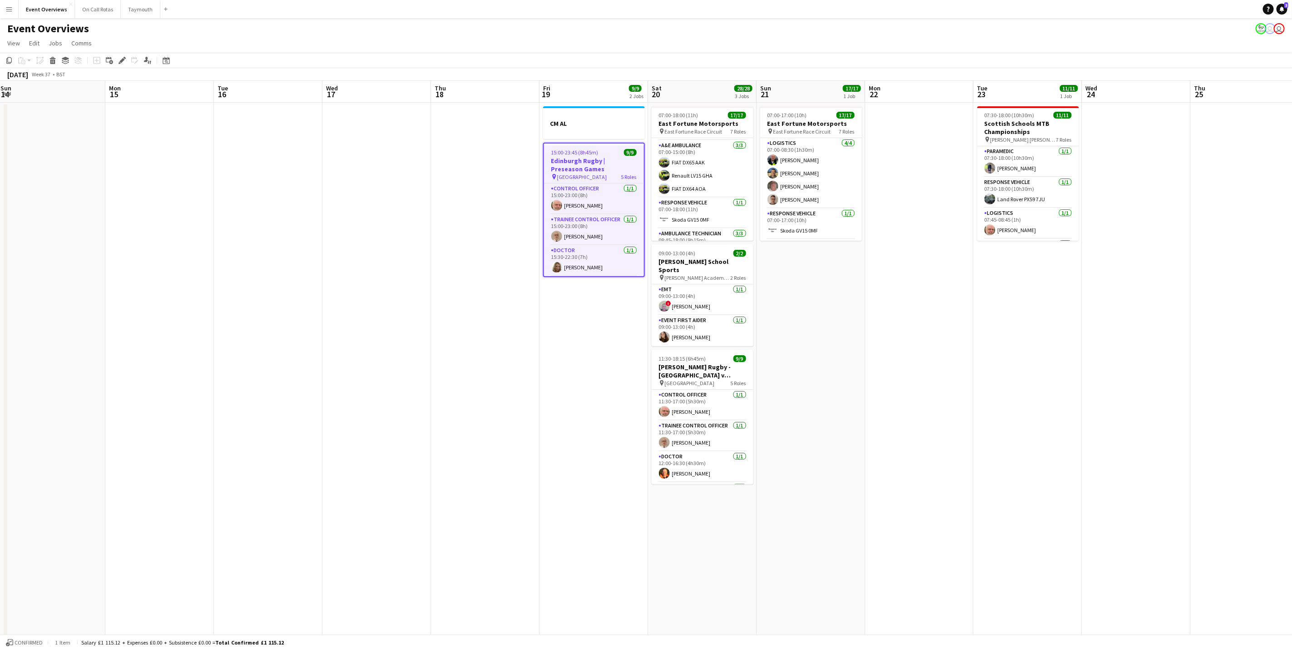
scroll to position [0, 350]
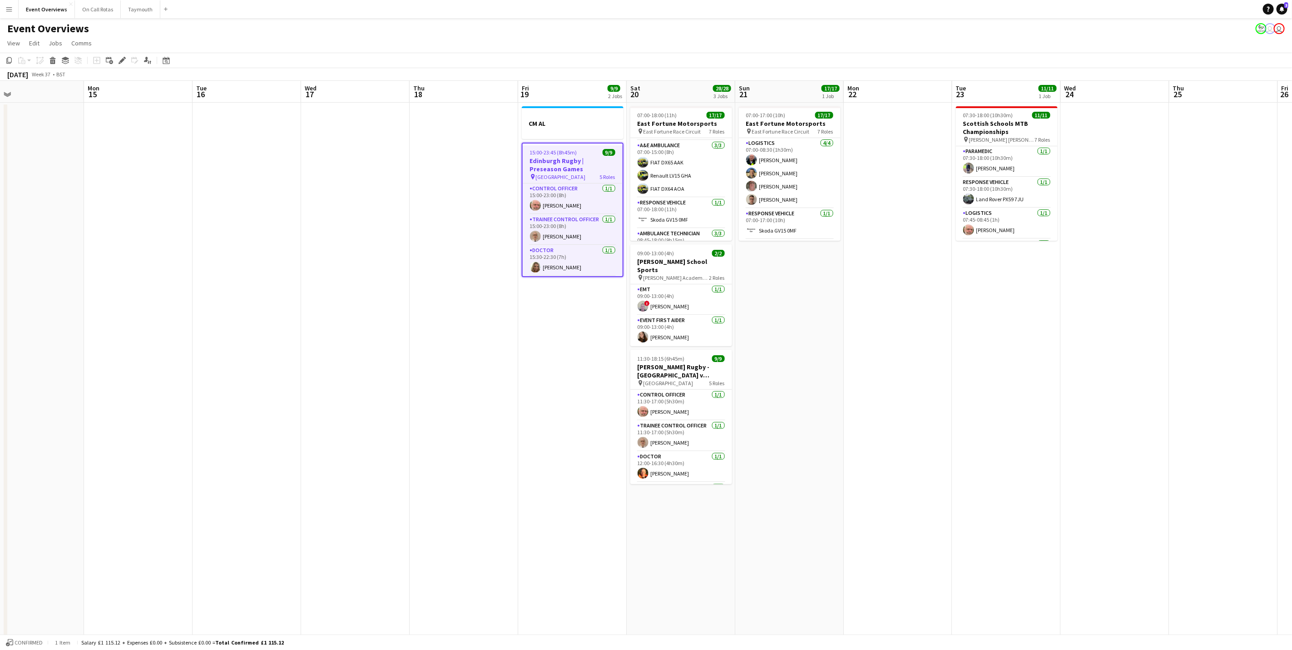
drag, startPoint x: 913, startPoint y: 440, endPoint x: 827, endPoint y: 439, distance: 85.4
click at [827, 439] on app-calendar-viewport "Thu 11 3/3 1 Job Fri 12 14/30 2 Jobs Sat 13 8/10 5 Jobs Sun 14 Mon 15 Tue 16 We…" at bounding box center [646, 480] width 1292 height 799
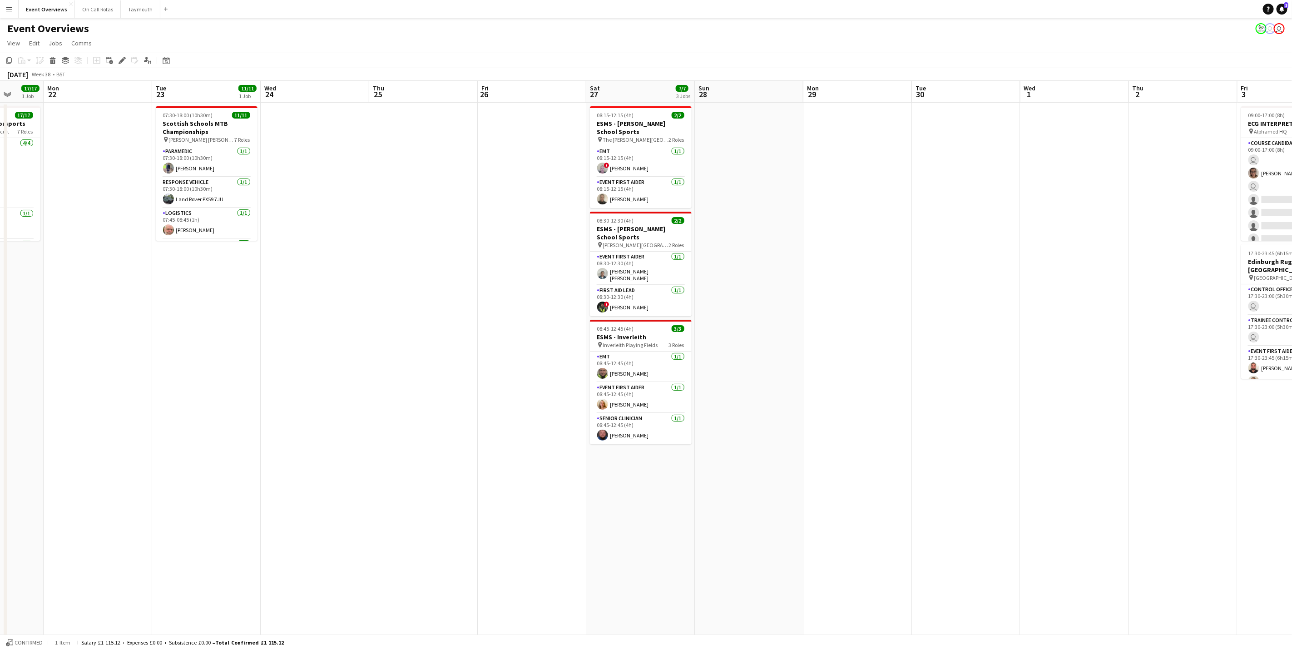
scroll to position [0, 312]
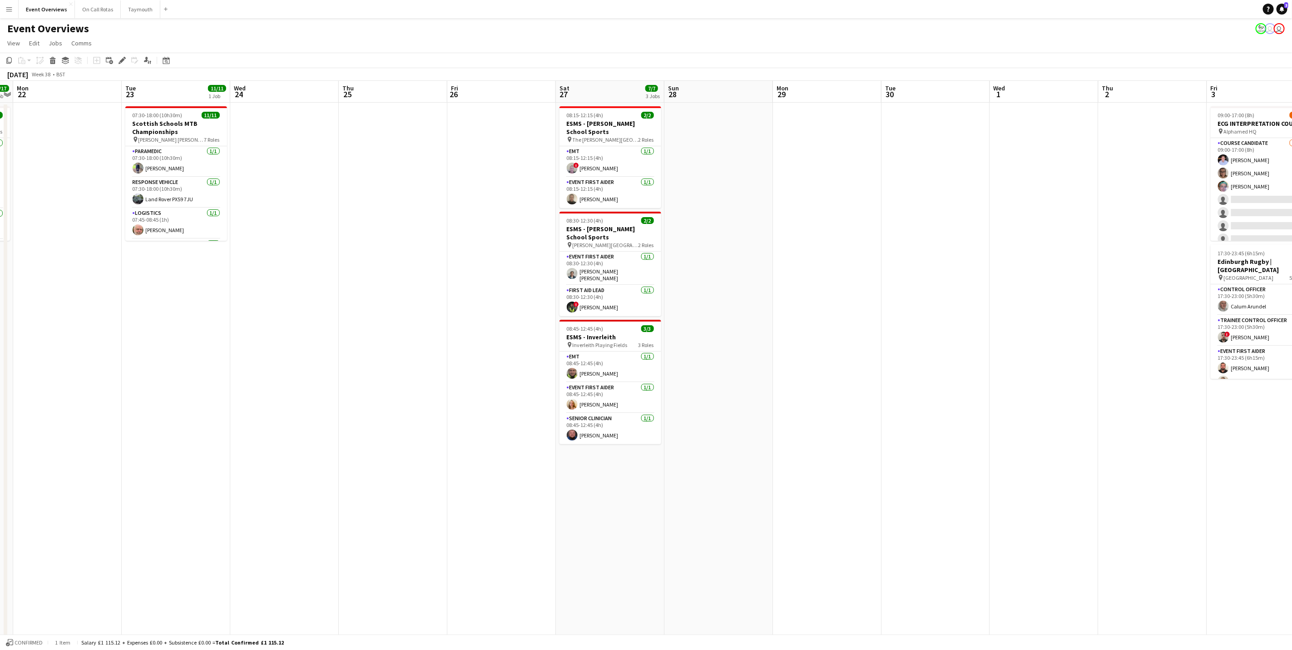
drag, startPoint x: 402, startPoint y: 352, endPoint x: 26, endPoint y: 340, distance: 375.8
click at [26, 340] on app-calendar-viewport "Fri 19 9/9 2 Jobs Sat 20 28/28 3 Jobs Sun 21 17/17 1 Job Mon 22 Tue 23 11/11 1 …" at bounding box center [646, 480] width 1292 height 799
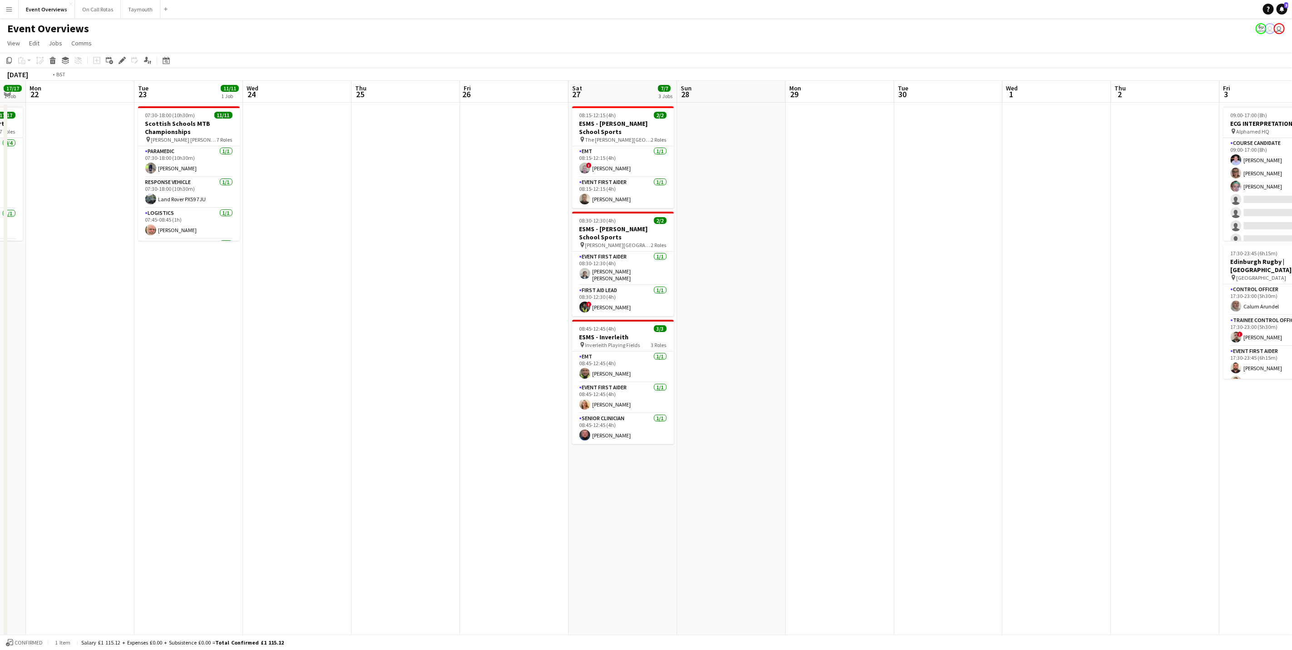
scroll to position [0, 281]
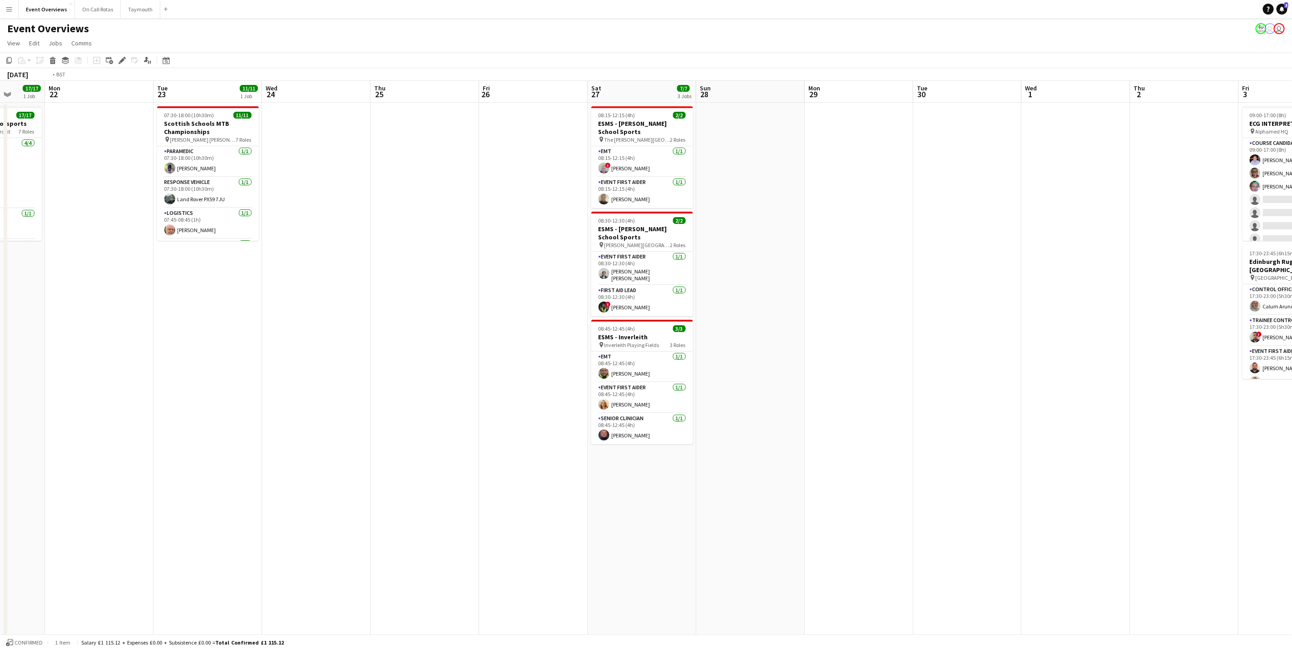
drag, startPoint x: 568, startPoint y: 363, endPoint x: 58, endPoint y: 343, distance: 510.8
click at [58, 343] on app-calendar-viewport "Fri 19 9/9 2 Jobs Sat 20 28/28 3 Jobs Sun 21 17/17 1 Job Mon 22 Tue 23 11/11 1 …" at bounding box center [646, 480] width 1292 height 799
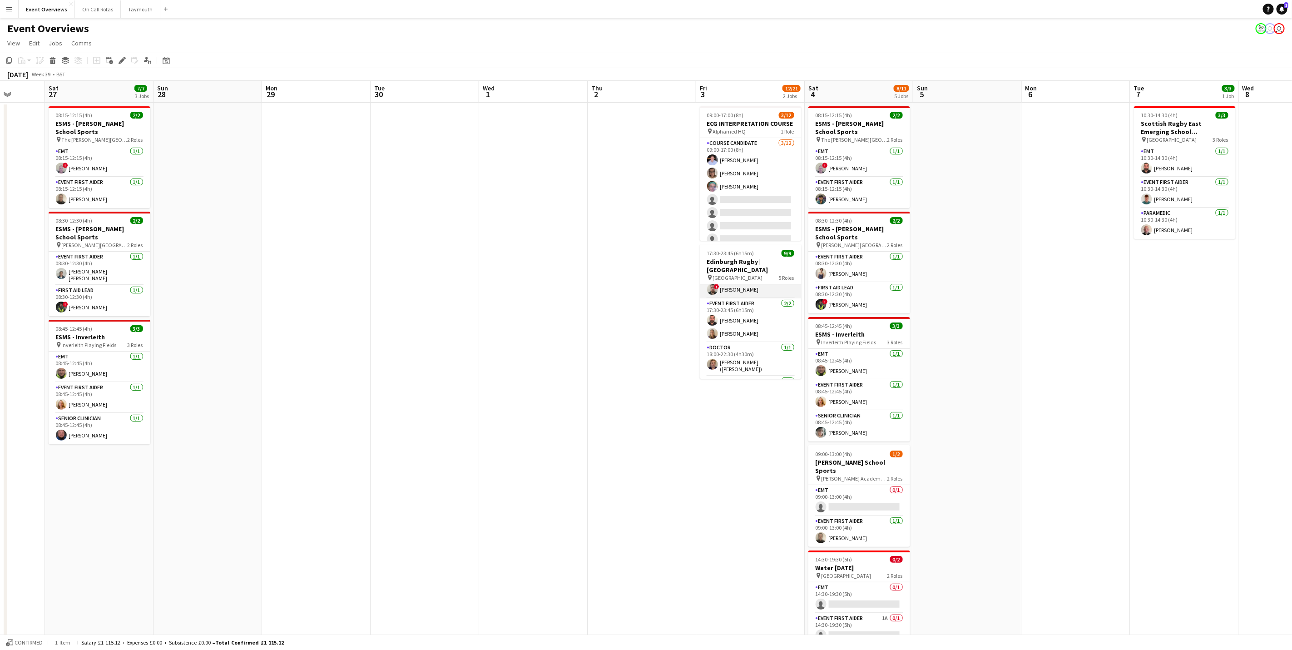
scroll to position [107, 0]
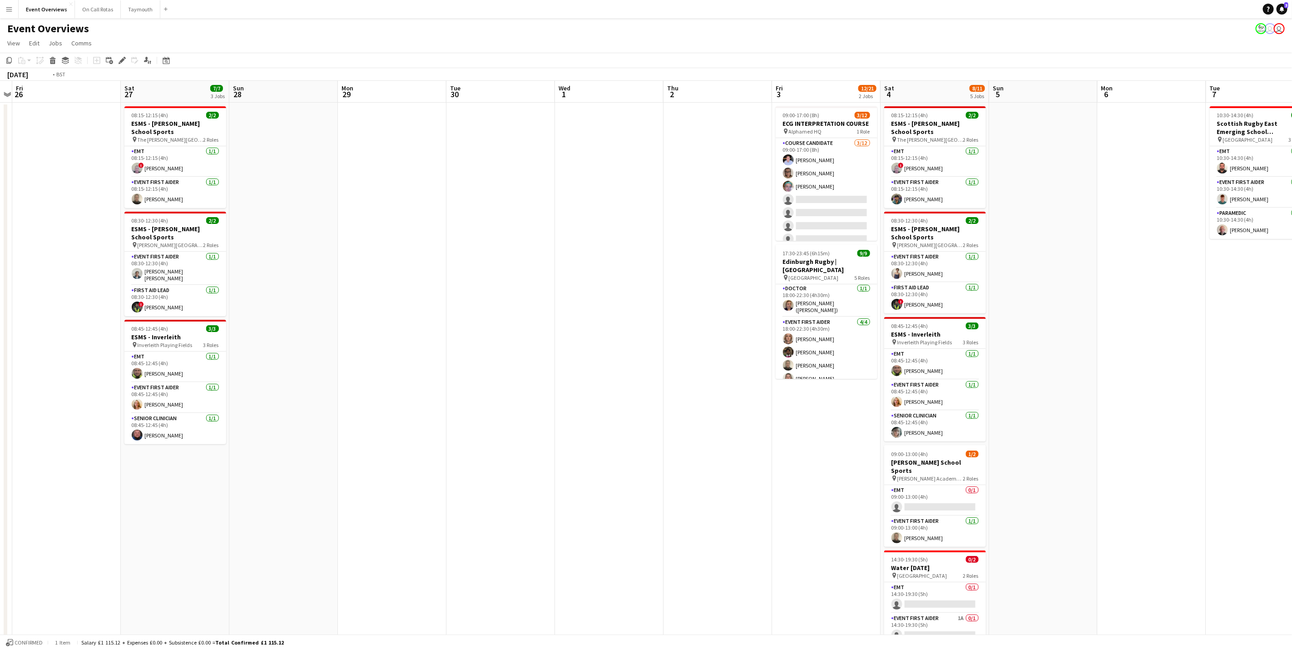
drag, startPoint x: 1200, startPoint y: 414, endPoint x: 1232, endPoint y: 411, distance: 31.9
click at [1233, 411] on app-calendar-viewport "Wed 24 Thu 25 Fri 26 Sat 27 7/7 3 Jobs Sun 28 Mon 29 Tue 30 Wed 1 Thu 2 Fri 3 1…" at bounding box center [646, 480] width 1292 height 799
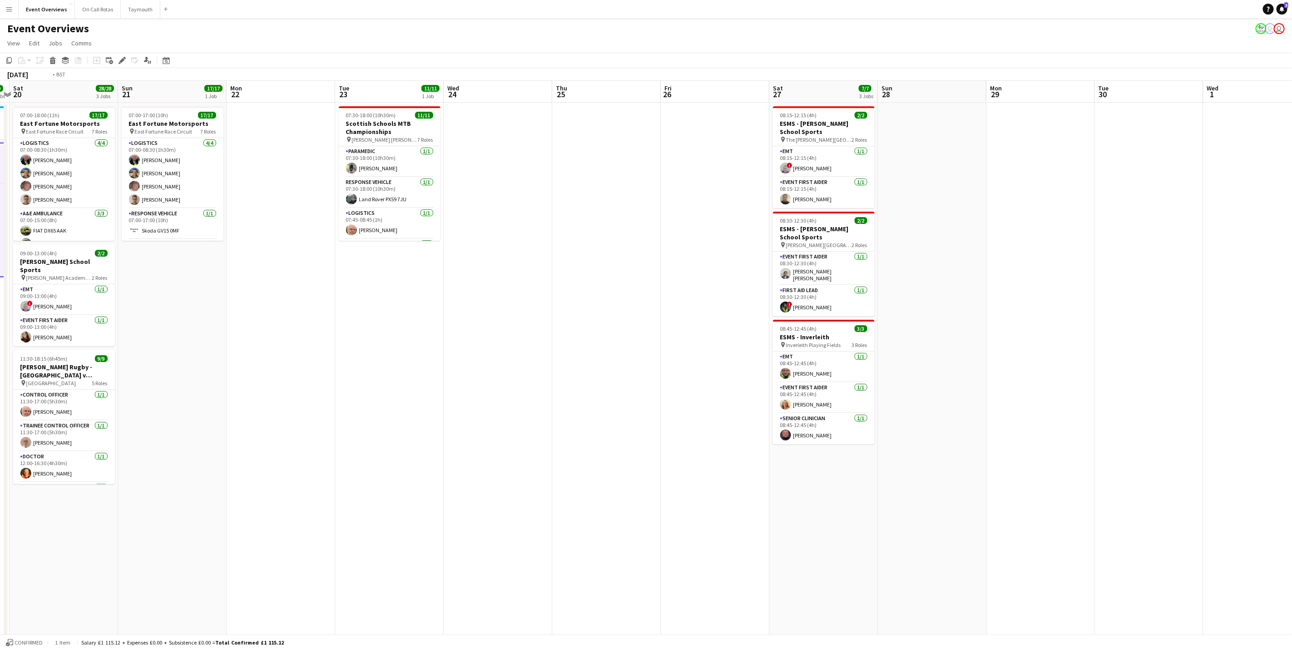
scroll to position [0, 218]
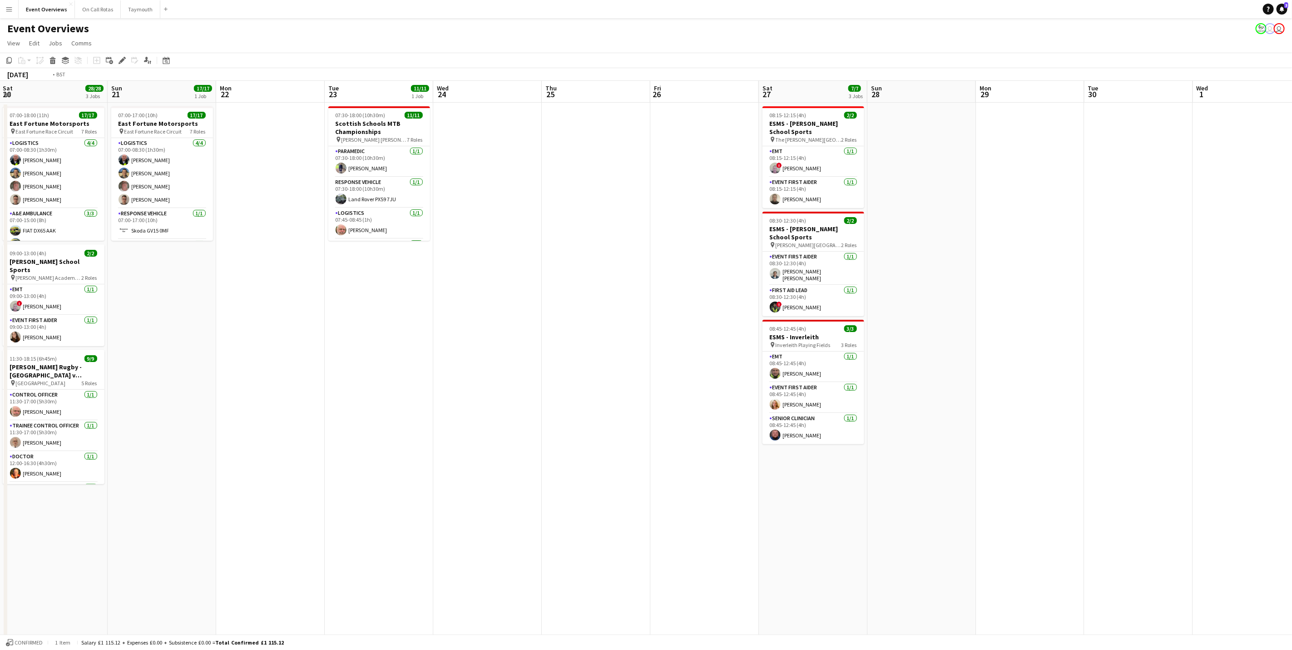
click at [1192, 394] on app-calendar-viewport "Thu 18 Fri 19 9/9 2 Jobs Sat 20 28/28 3 Jobs Sun 21 17/17 1 Job Mon 22 Tue 23 1…" at bounding box center [646, 480] width 1292 height 799
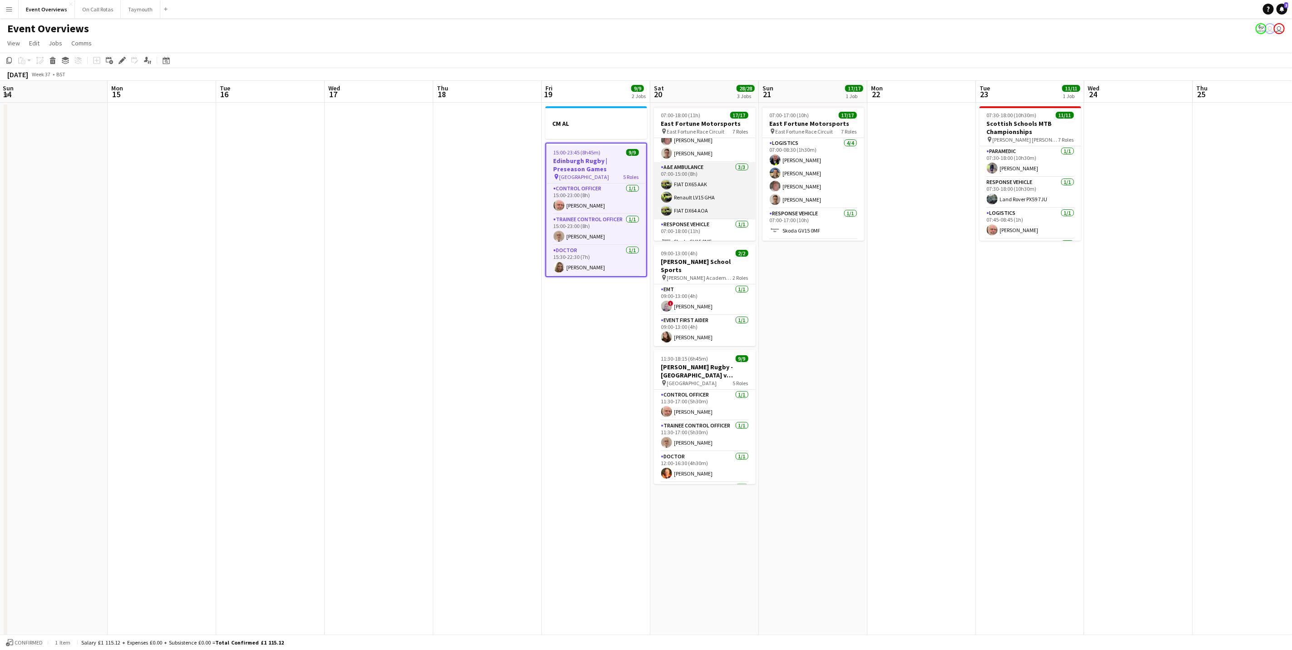
scroll to position [68, 0]
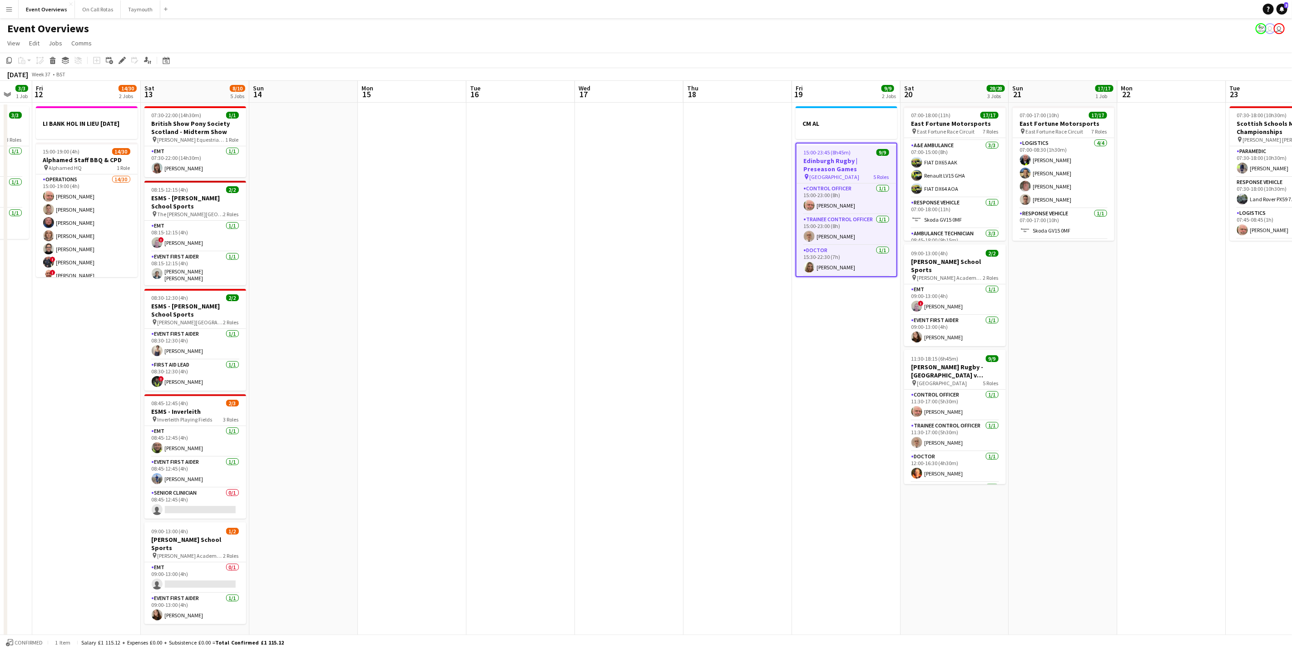
drag, startPoint x: 1112, startPoint y: 346, endPoint x: 1131, endPoint y: 311, distance: 40.1
click at [1221, 322] on app-calendar-viewport "Tue 9 3/3 1 Job Wed 10 3/3 1 Job Thu 11 3/3 1 Job Fri 12 14/30 2 Jobs Sat 13 8/…" at bounding box center [646, 480] width 1292 height 799
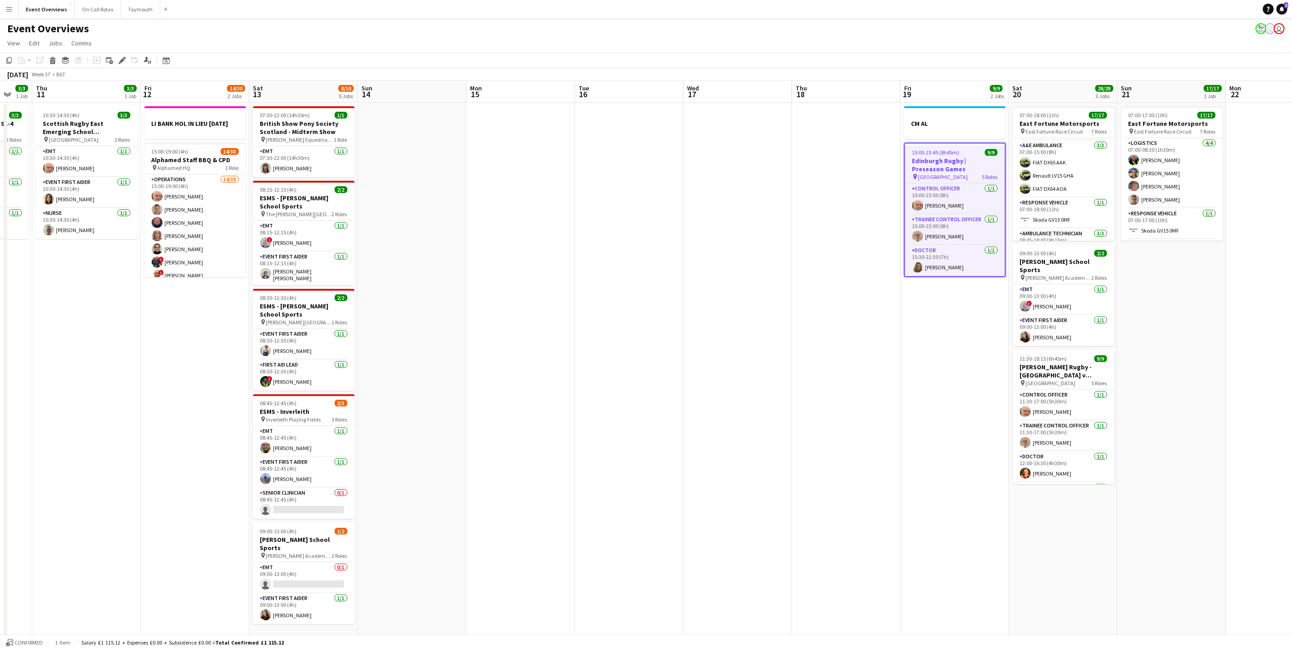
scroll to position [0, 308]
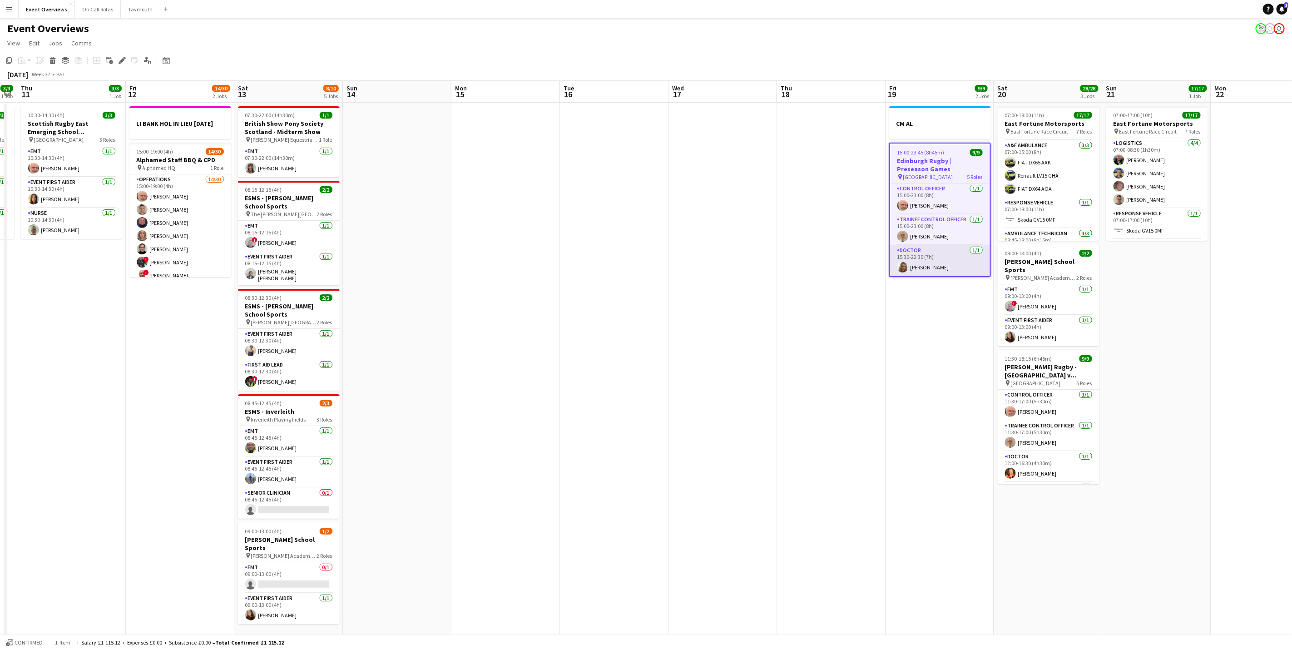
click at [928, 265] on app-card-role "Doctor [DATE] 15:30-22:30 (7h) [PERSON_NAME]" at bounding box center [940, 260] width 100 height 31
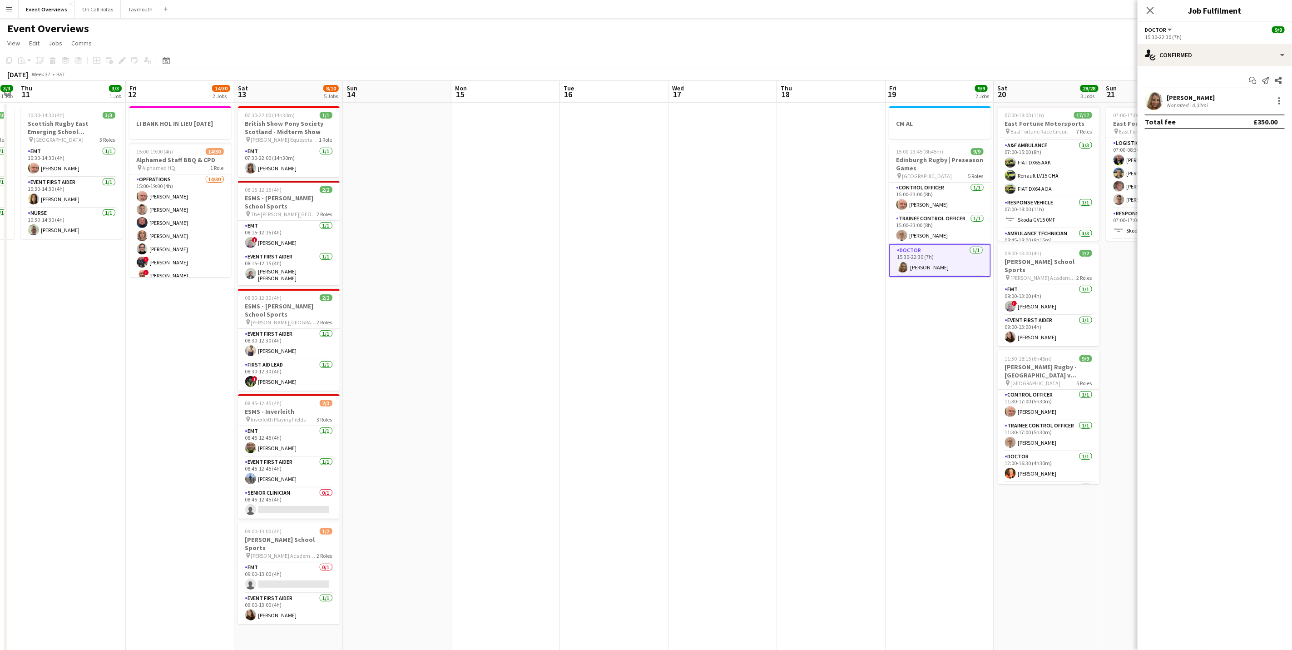
click at [1184, 99] on div "[PERSON_NAME]" at bounding box center [1191, 98] width 48 height 8
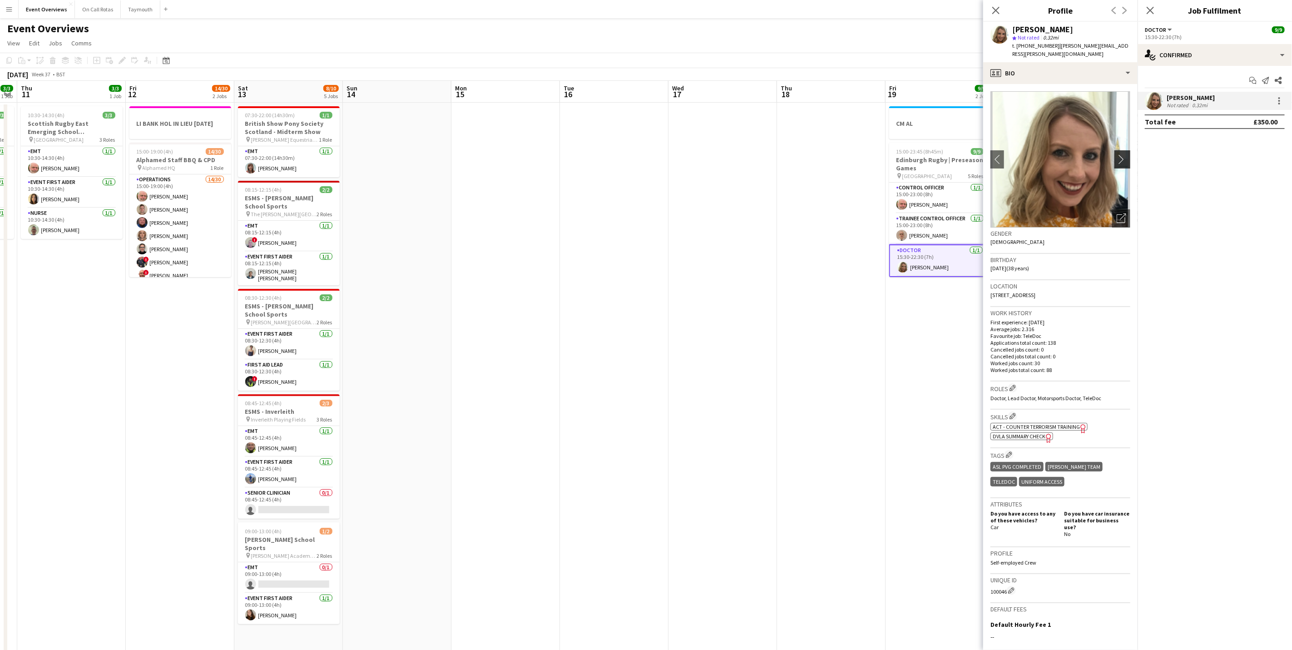
click at [1115, 150] on button "chevron-right" at bounding box center [1124, 159] width 18 height 18
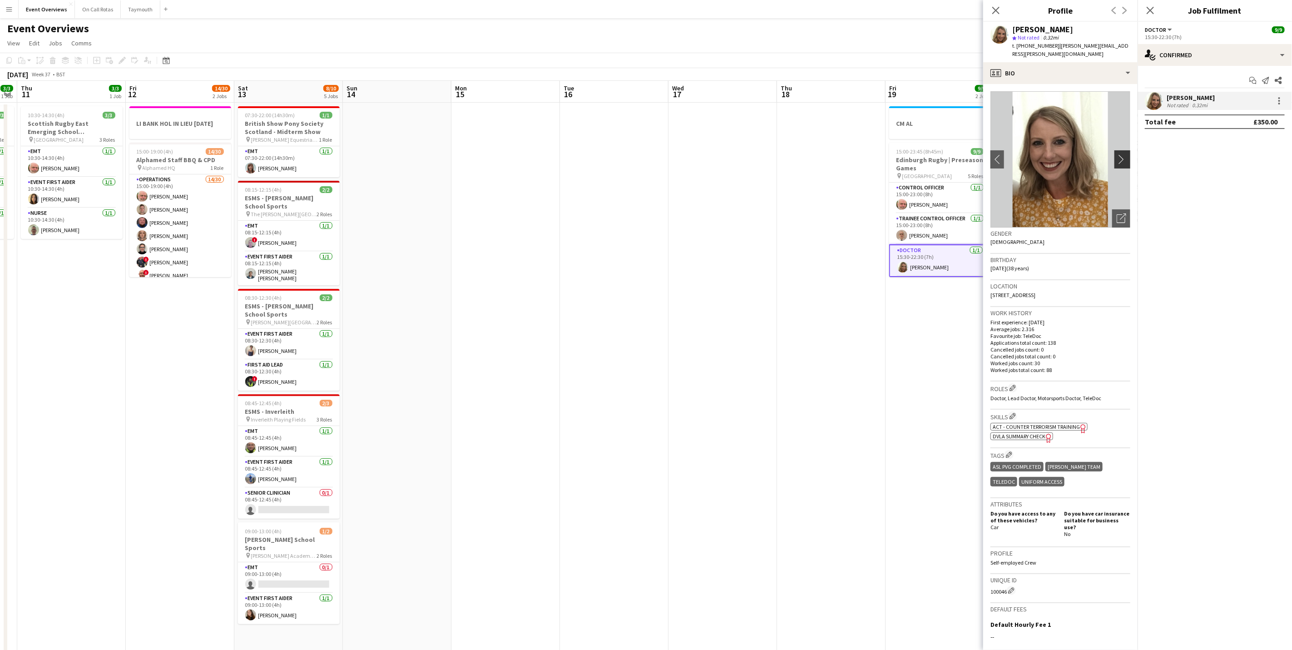
click at [1117, 154] on app-icon "chevron-right" at bounding box center [1124, 159] width 14 height 10
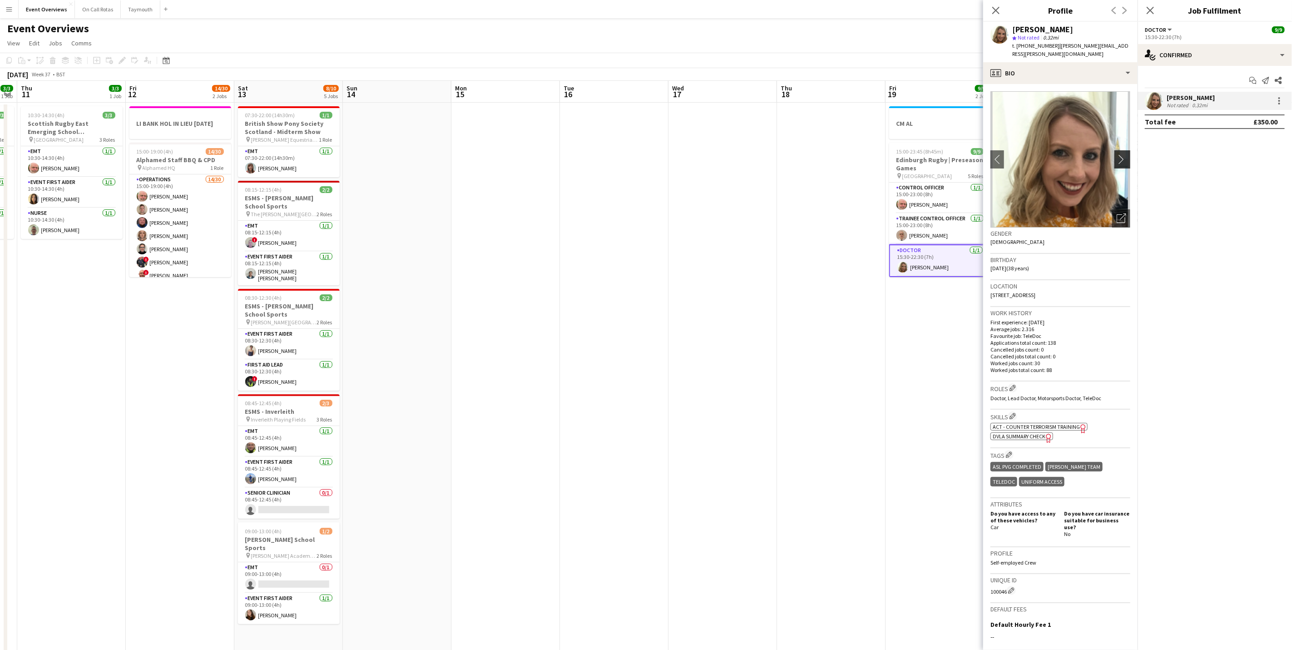
click at [1117, 154] on app-icon "chevron-right" at bounding box center [1124, 159] width 14 height 10
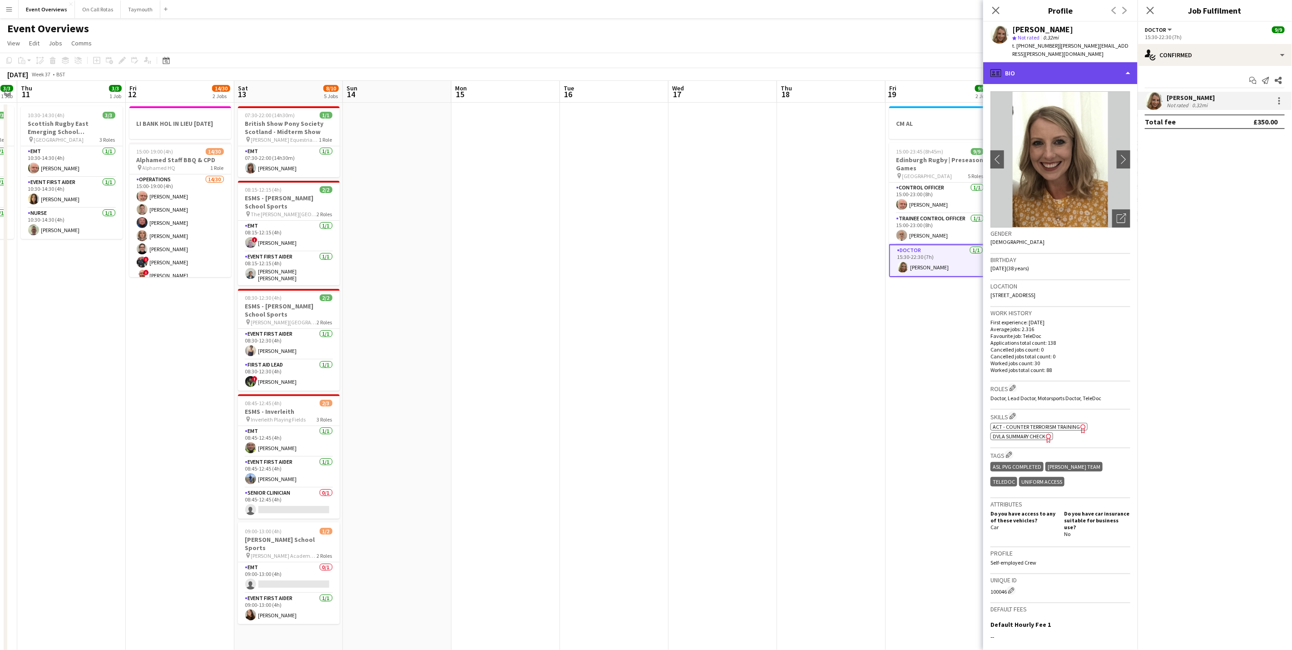
click at [1090, 62] on div "profile Bio" at bounding box center [1060, 73] width 154 height 22
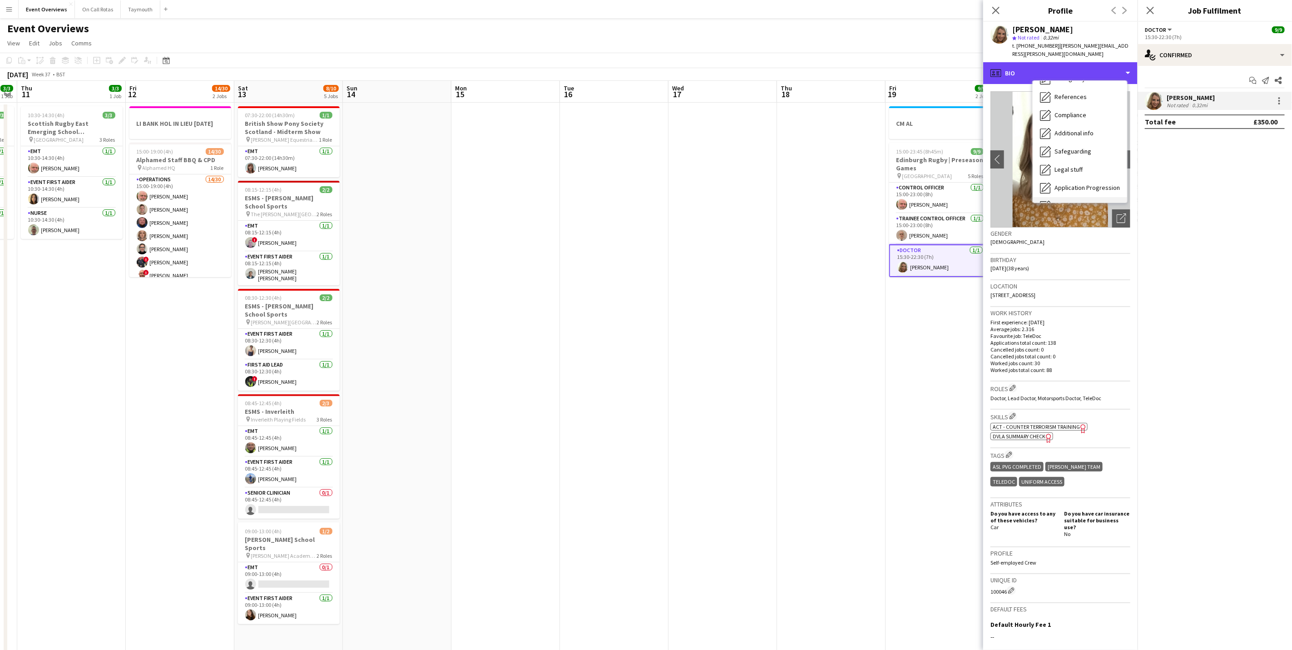
scroll to position [158, 0]
click at [1081, 181] on div "Calendar Calendar" at bounding box center [1080, 190] width 94 height 18
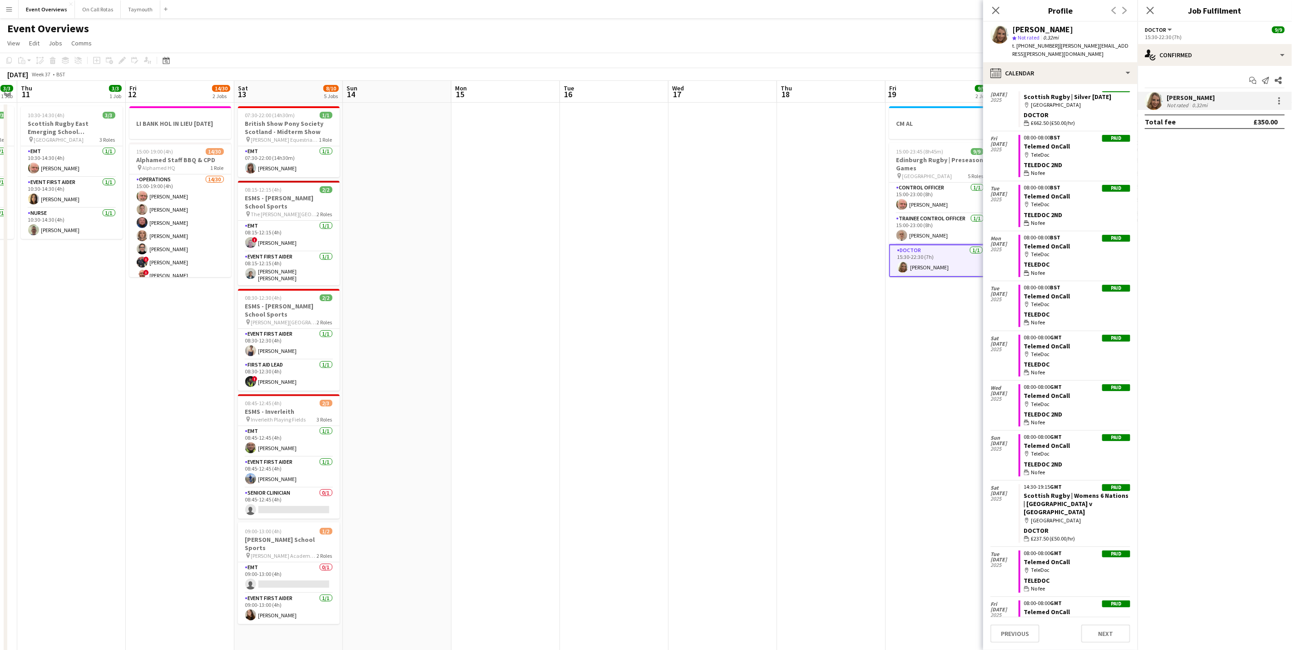
scroll to position [2135, 0]
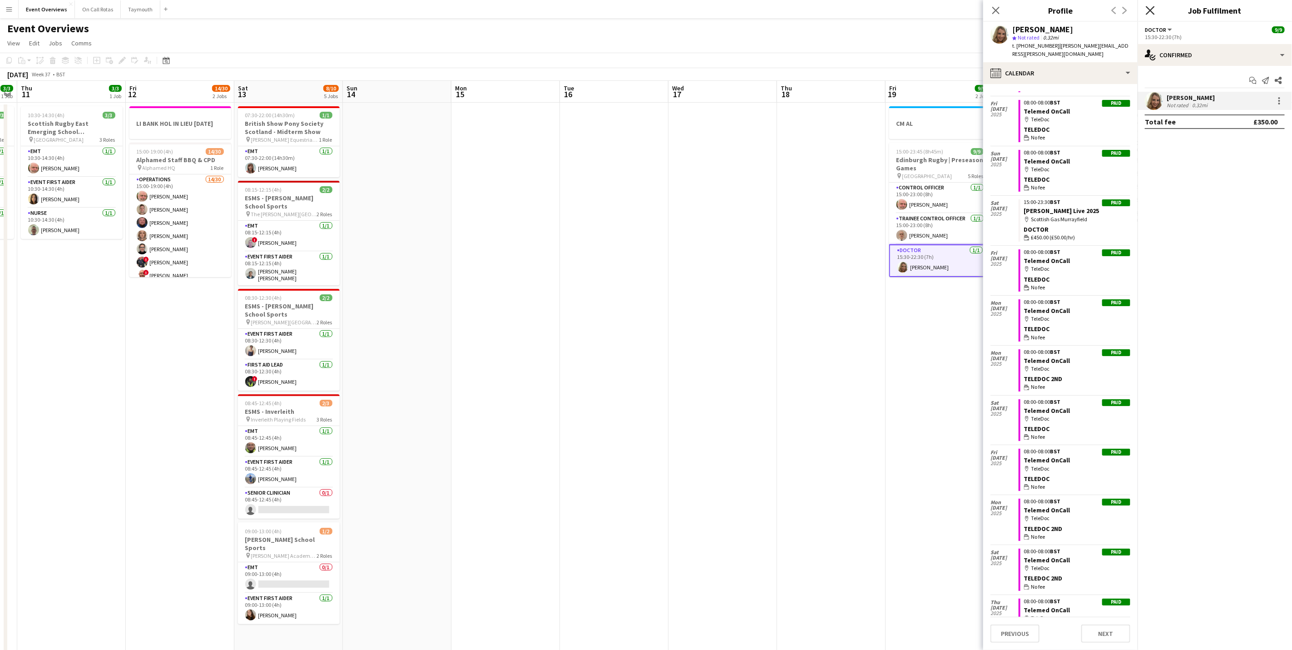
click at [1152, 10] on icon at bounding box center [1150, 10] width 9 height 9
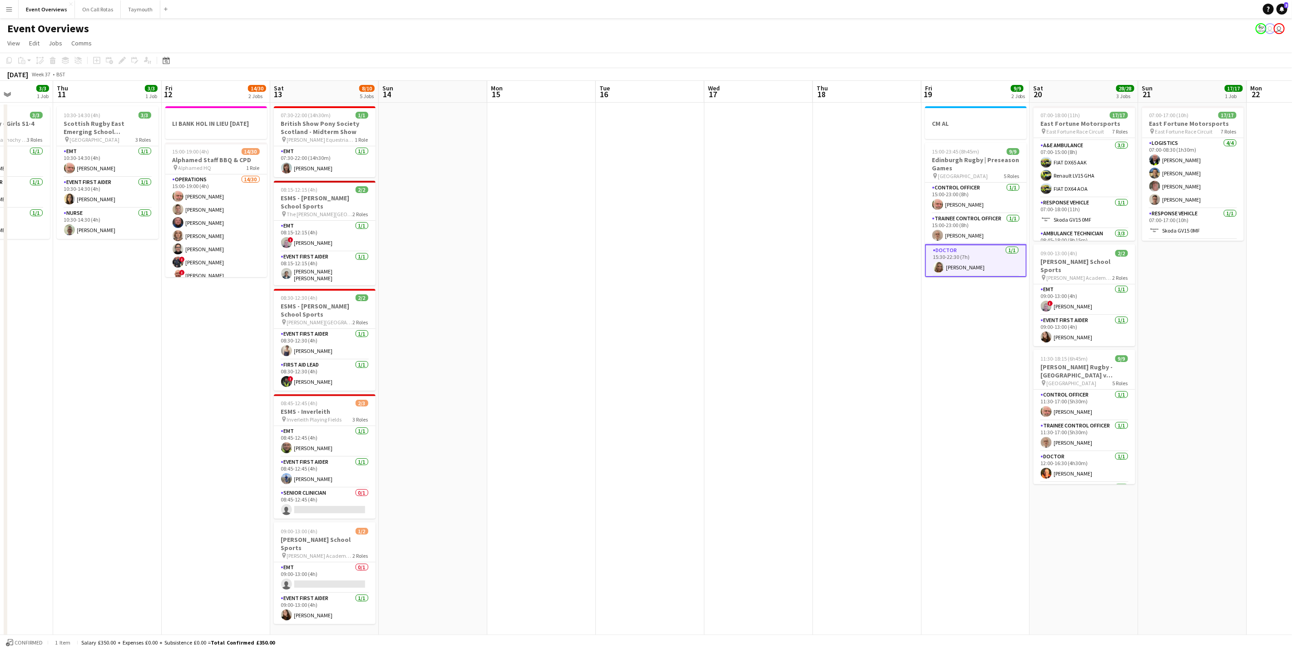
drag, startPoint x: 778, startPoint y: 449, endPoint x: 974, endPoint y: 430, distance: 197.1
click at [974, 430] on app-calendar-viewport "Mon 8 Tue 9 3/3 1 Job Wed 10 3/3 1 Job Thu 11 3/3 1 Job Fri 12 14/30 2 Jobs Sat…" at bounding box center [646, 480] width 1292 height 799
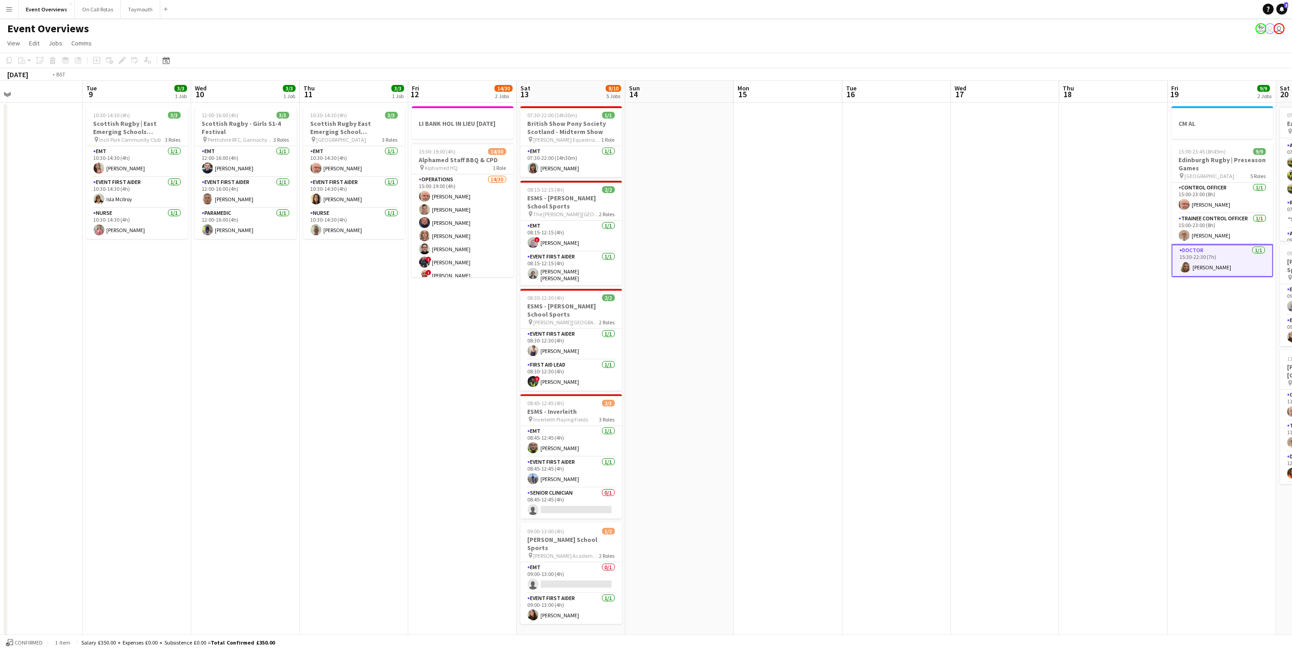
drag, startPoint x: 766, startPoint y: 417, endPoint x: 1091, endPoint y: 369, distance: 328.7
click at [1091, 369] on app-calendar-viewport "Sat 6 22/27 7 Jobs Sun 7 18/18 3 Jobs Mon 8 Tue 9 3/3 1 Job Wed 10 3/3 1 Job Th…" at bounding box center [646, 480] width 1292 height 799
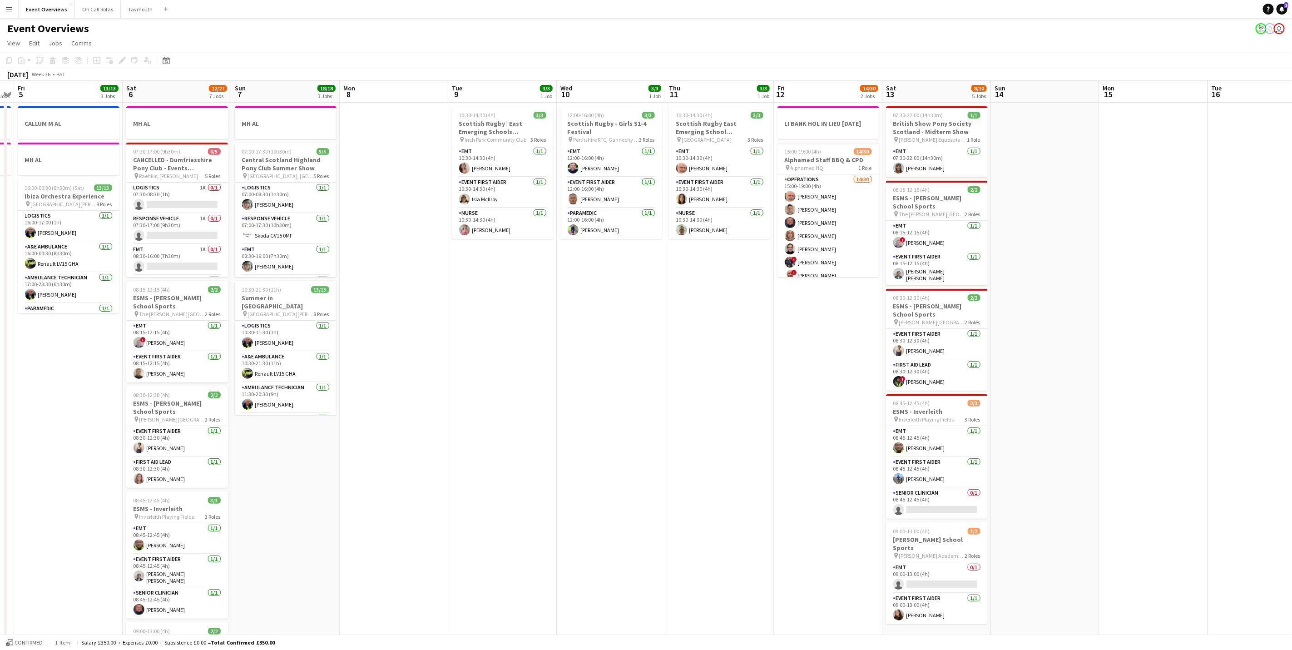
drag, startPoint x: 658, startPoint y: 408, endPoint x: 1060, endPoint y: 356, distance: 405.7
click at [1062, 353] on app-calendar-viewport "Wed 3 2 Jobs Thu 4 2 Jobs Fri 5 13/13 3 Jobs Sat 6 22/27 7 Jobs Sun 7 18/18 3 J…" at bounding box center [646, 480] width 1292 height 799
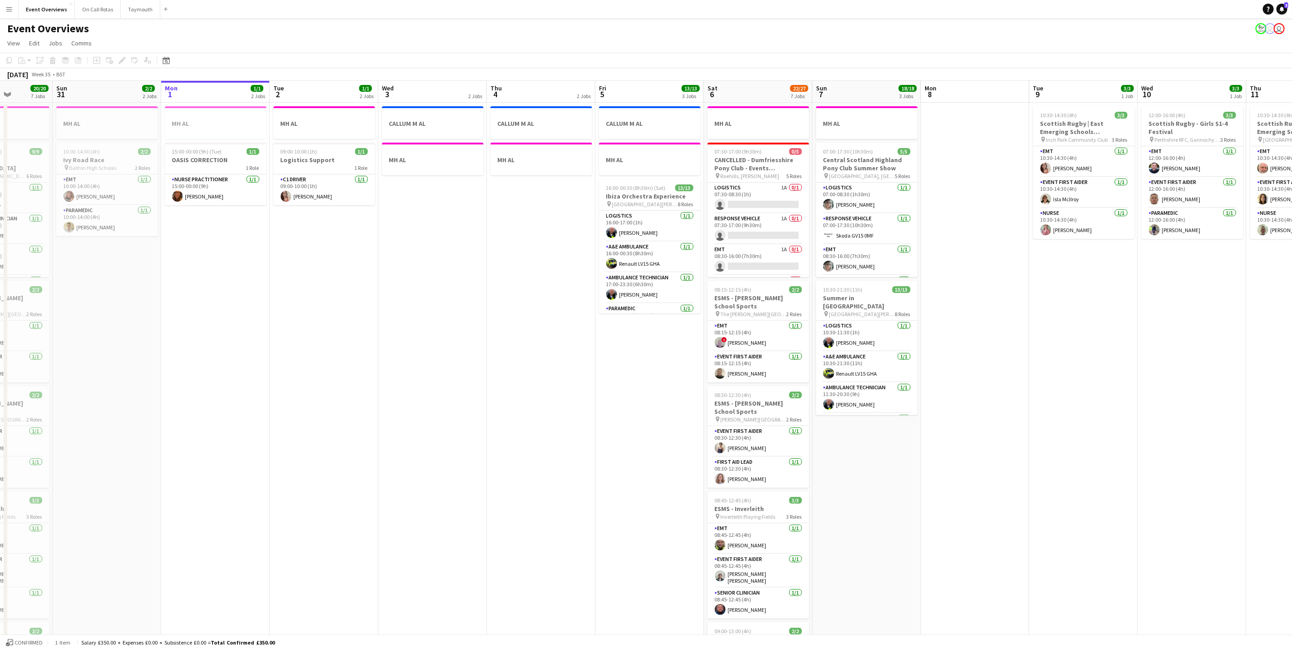
drag, startPoint x: 1122, startPoint y: 363, endPoint x: 1294, endPoint y: 350, distance: 173.0
click at [1292, 348] on html "Menu Boards Boards Boards All jobs Status Workforce Workforce My Workforce Recr…" at bounding box center [646, 448] width 1292 height 896
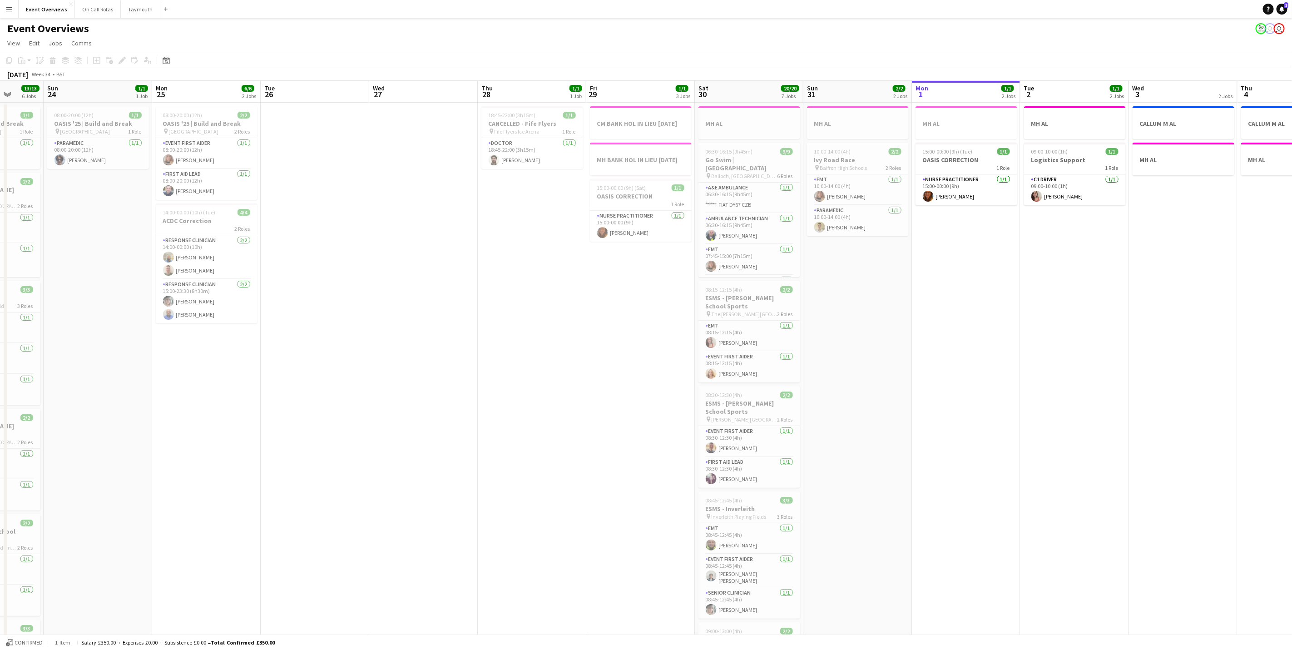
click at [1010, 345] on app-calendar-viewport "Thu 21 65/65 2 Jobs Fri 22 1/1 1 Job Sat 23 13/13 6 Jobs Sun 24 1/1 1 Job Mon 2…" at bounding box center [646, 480] width 1292 height 799
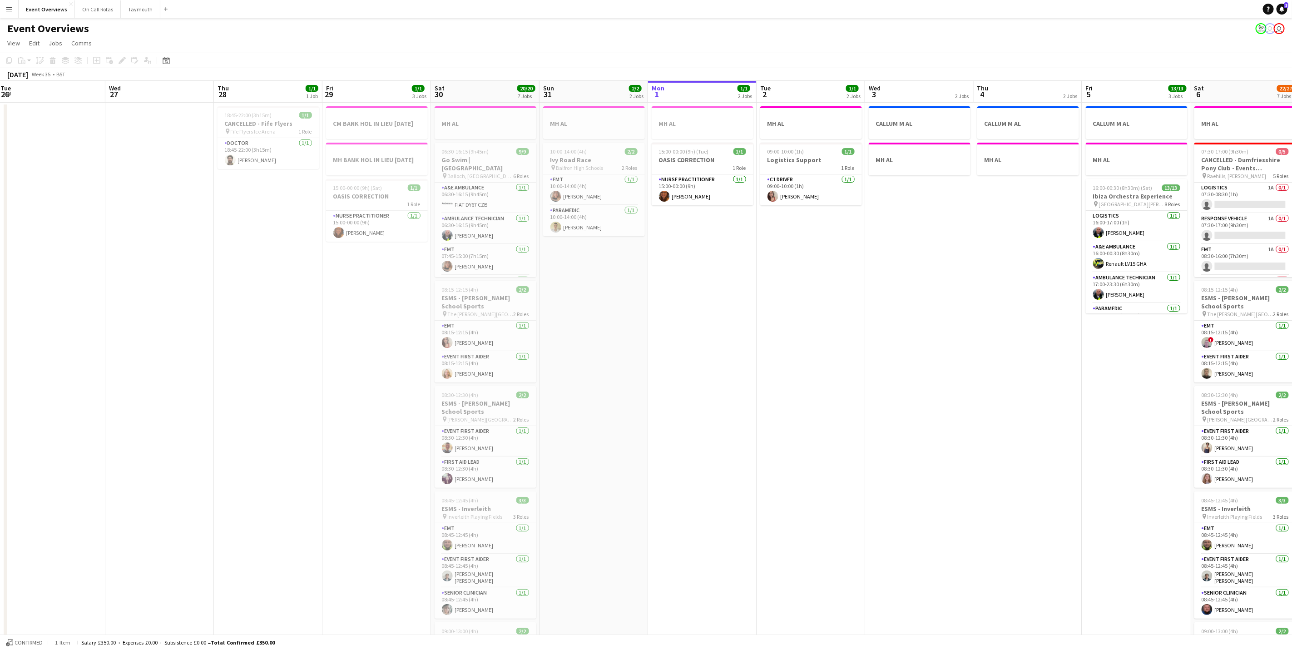
drag, startPoint x: 514, startPoint y: 364, endPoint x: 499, endPoint y: 374, distance: 18.1
click at [499, 374] on app-calendar-viewport "Sat 23 13/13 6 Jobs Sun 24 1/1 1 Job Mon 25 6/6 2 Jobs Tue 26 Wed 27 Thu 28 1/1…" at bounding box center [646, 480] width 1292 height 799
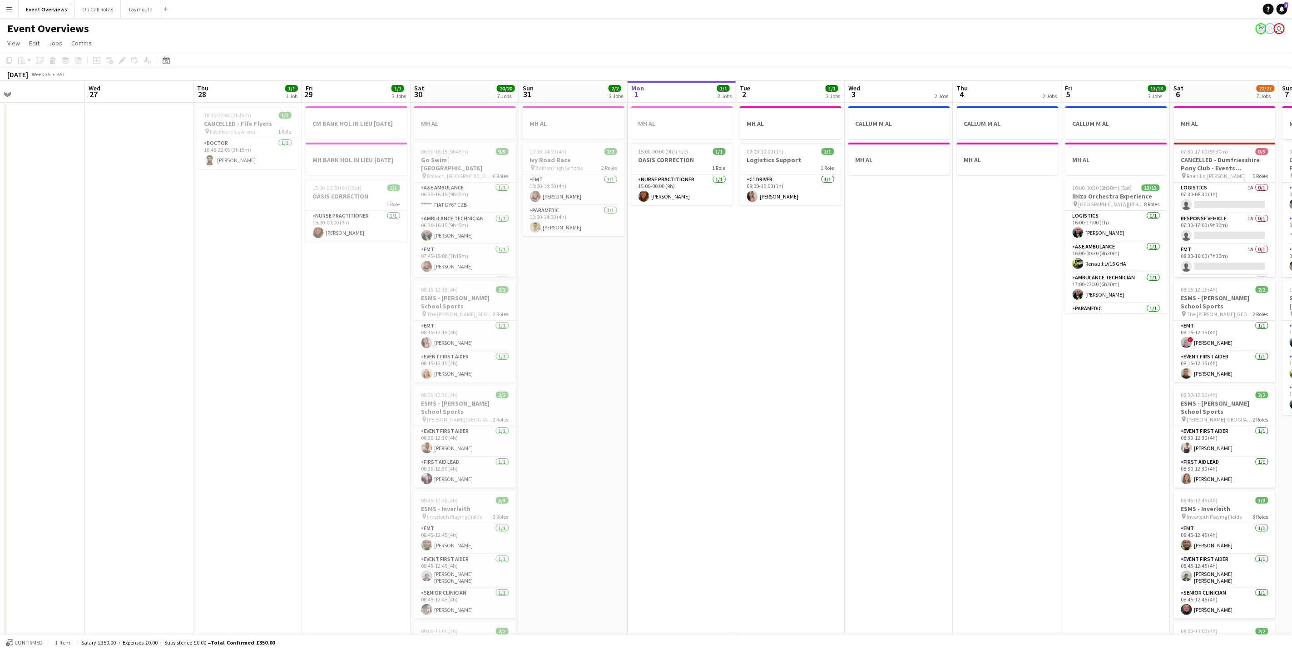
drag, startPoint x: 510, startPoint y: 382, endPoint x: 416, endPoint y: 384, distance: 94.0
click at [416, 384] on app-calendar-viewport "Sat 23 13/13 6 Jobs Sun 24 1/1 1 Job Mon 25 6/6 2 Jobs Tue 26 Wed 27 Thu 28 1/1…" at bounding box center [646, 480] width 1292 height 799
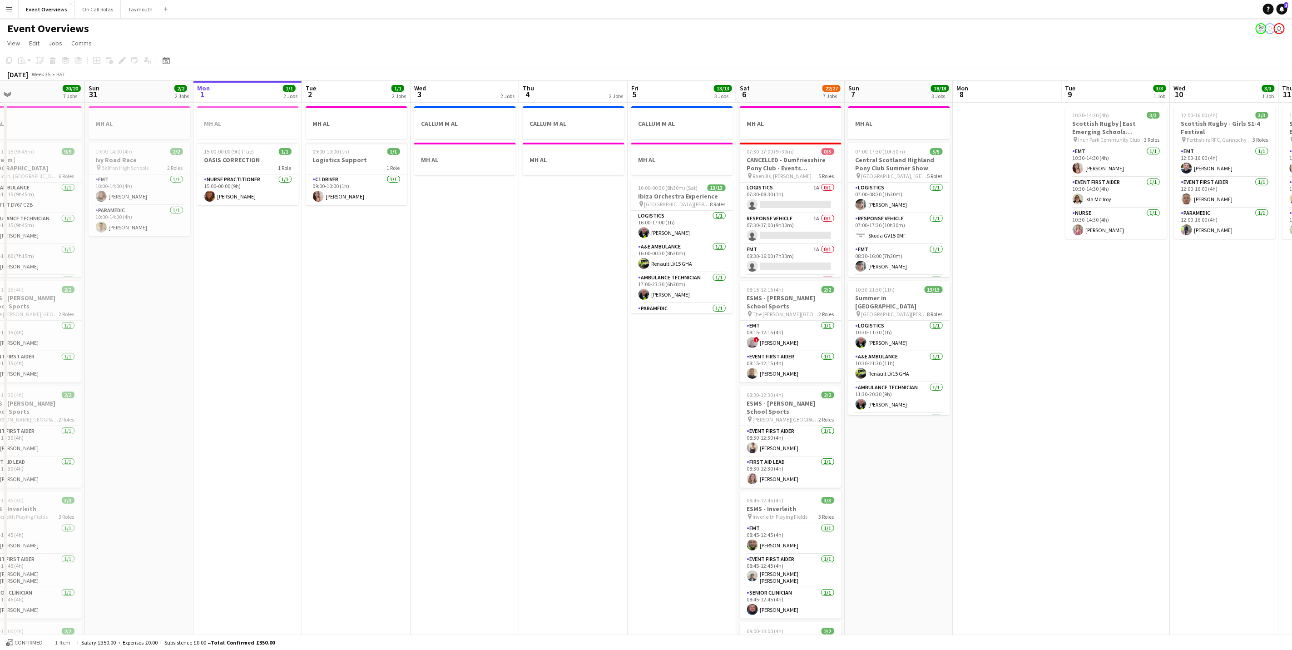
scroll to position [0, 369]
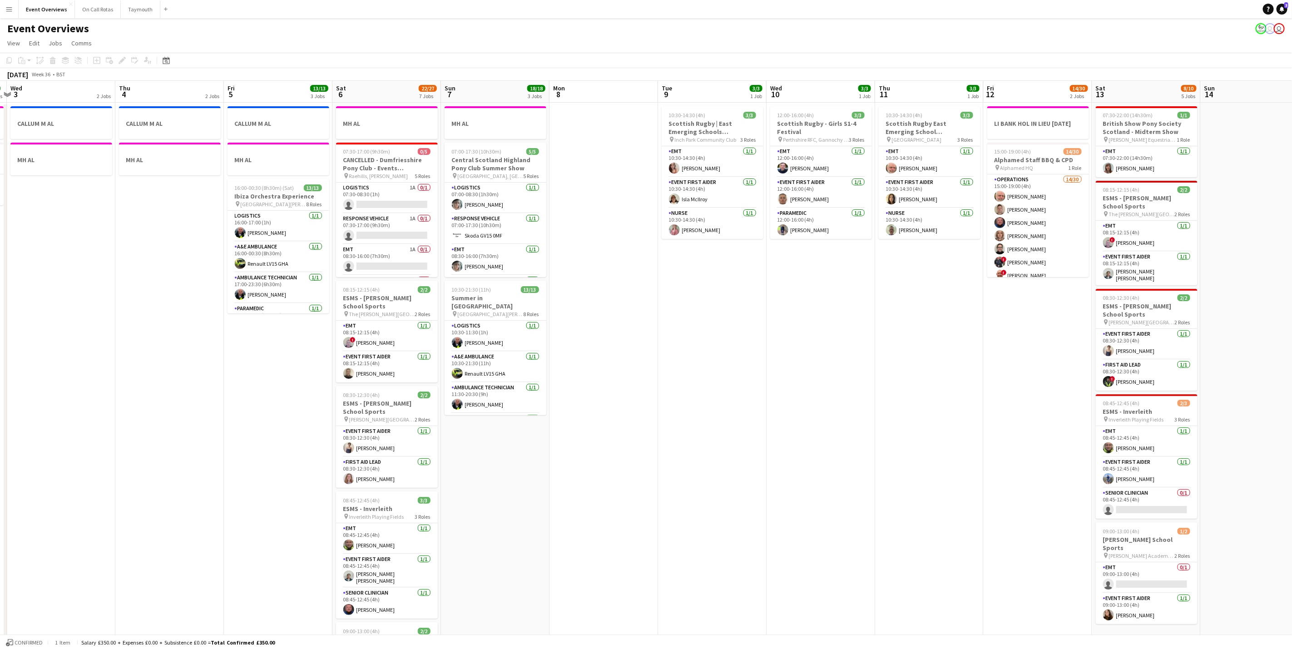
drag, startPoint x: 1094, startPoint y: 416, endPoint x: 706, endPoint y: 369, distance: 390.6
click at [707, 369] on app-calendar-viewport "Sun 31 2/2 2 Jobs Mon 1 1/1 2 Jobs Tue 2 1/1 2 Jobs Wed 3 2 Jobs Thu 4 2 Jobs F…" at bounding box center [646, 480] width 1292 height 799
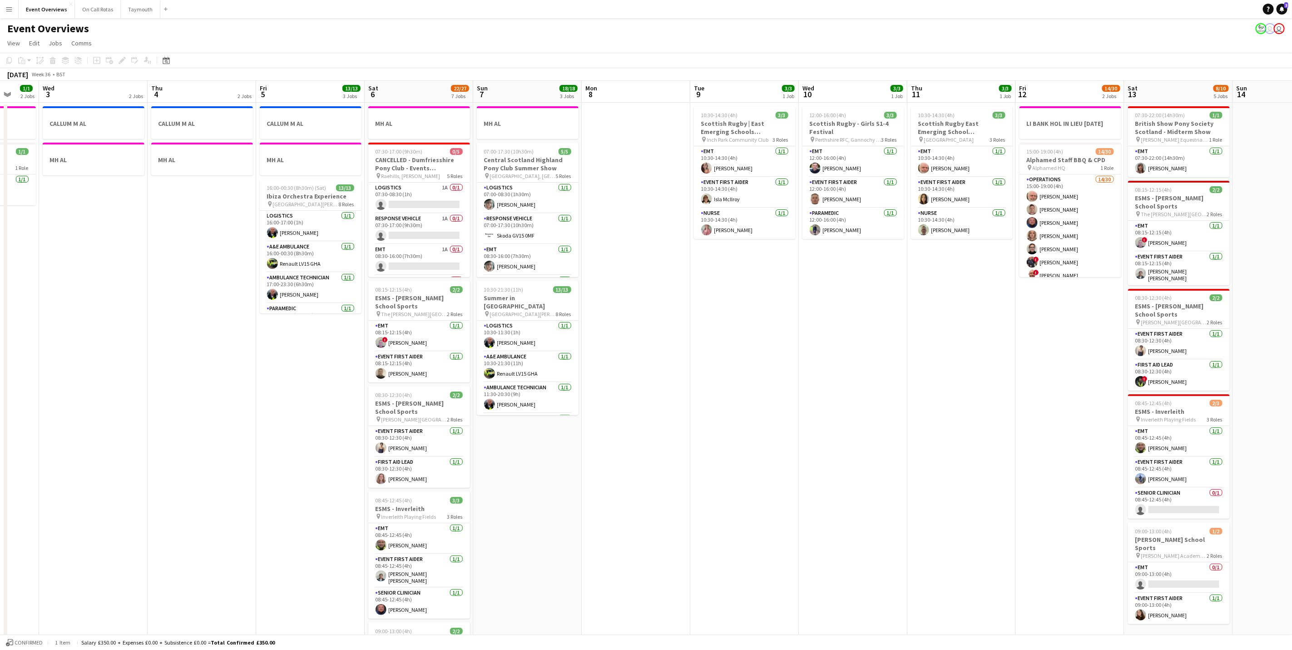
scroll to position [0, 322]
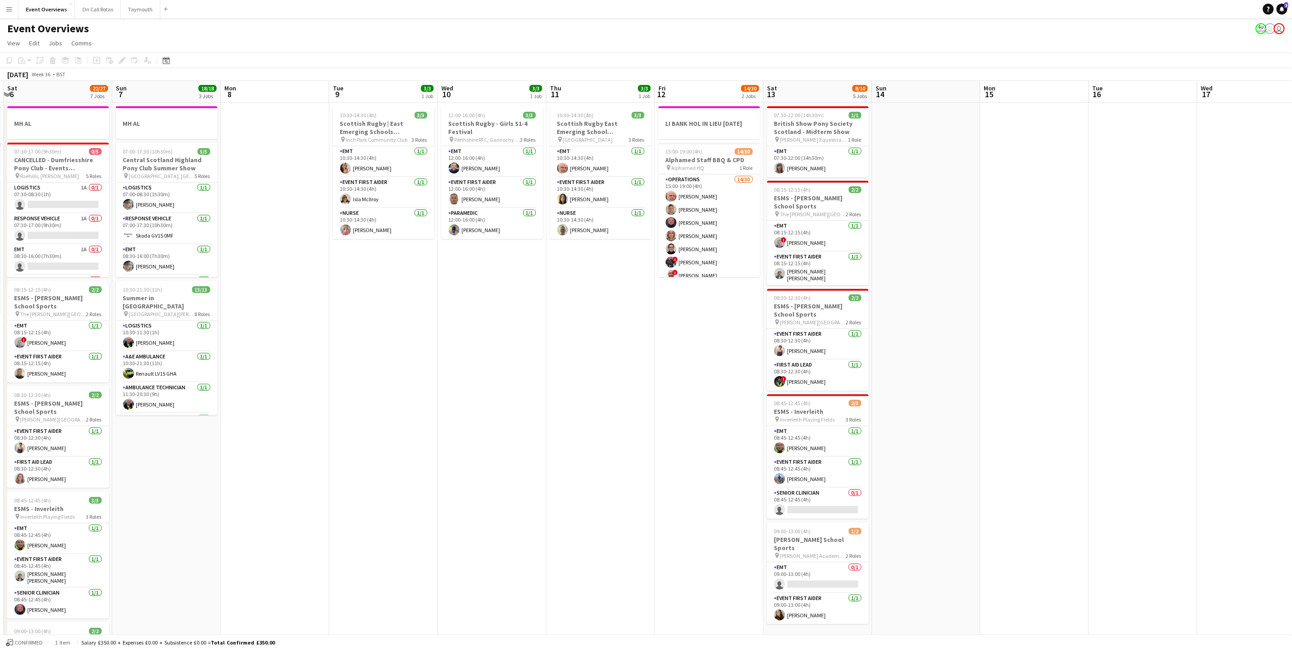
drag, startPoint x: 732, startPoint y: 402, endPoint x: 697, endPoint y: 398, distance: 35.7
click at [697, 398] on app-calendar-viewport "Wed 3 2 Jobs Thu 4 2 Jobs Fri 5 13/13 3 Jobs Sat 6 22/27 7 Jobs Sun 7 18/18 3 J…" at bounding box center [646, 480] width 1292 height 799
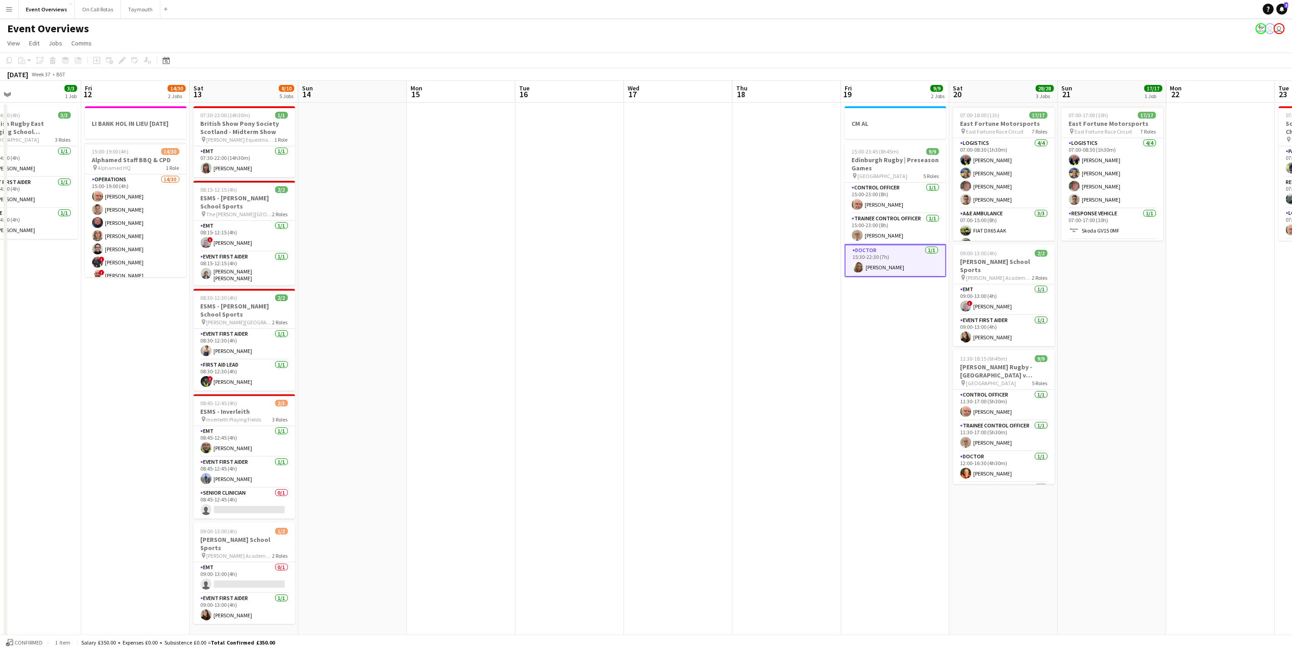
drag, startPoint x: 1055, startPoint y: 431, endPoint x: 508, endPoint y: 396, distance: 547.9
click at [508, 396] on app-calendar-viewport "Mon 8 Tue 9 3/3 1 Job Wed 10 3/3 1 Job Thu 11 3/3 1 Job Fri 12 14/30 2 Jobs Sat…" at bounding box center [646, 480] width 1292 height 799
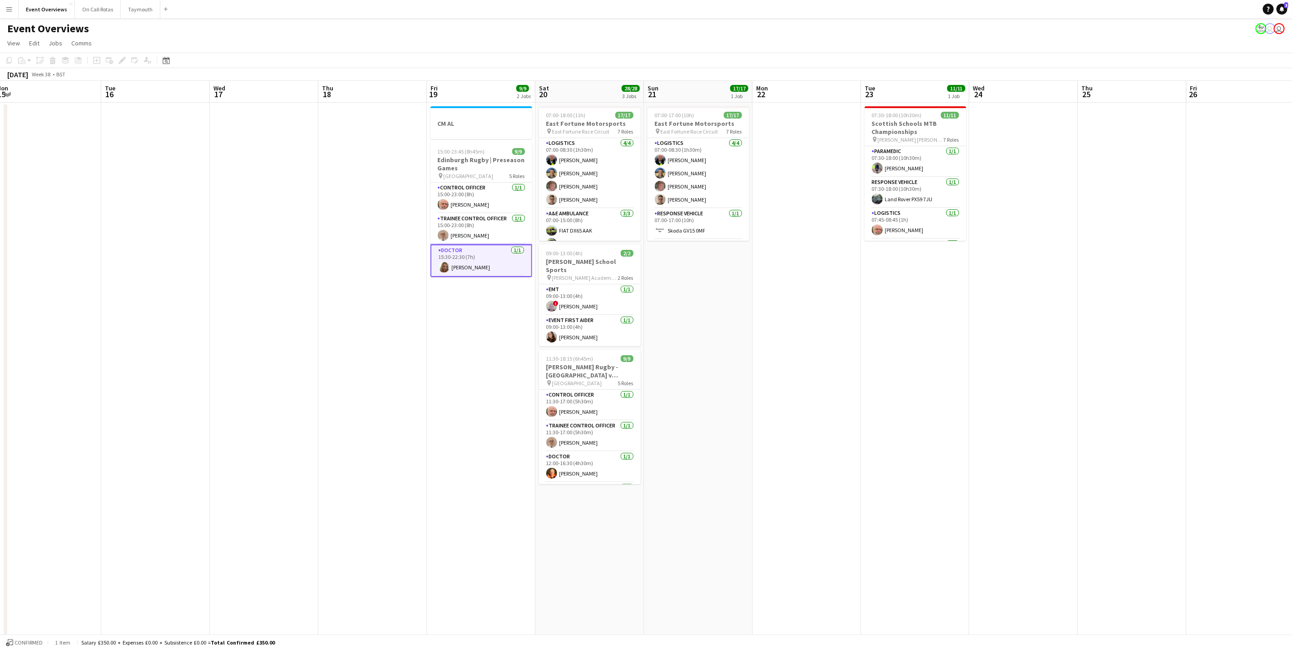
drag, startPoint x: 515, startPoint y: 436, endPoint x: 501, endPoint y: 439, distance: 13.8
click at [501, 439] on app-calendar-viewport "Fri 12 14/30 2 Jobs Sat 13 8/10 5 Jobs Sun 14 Mon 15 Tue 16 Wed 17 Thu 18 Fri 1…" at bounding box center [646, 480] width 1292 height 799
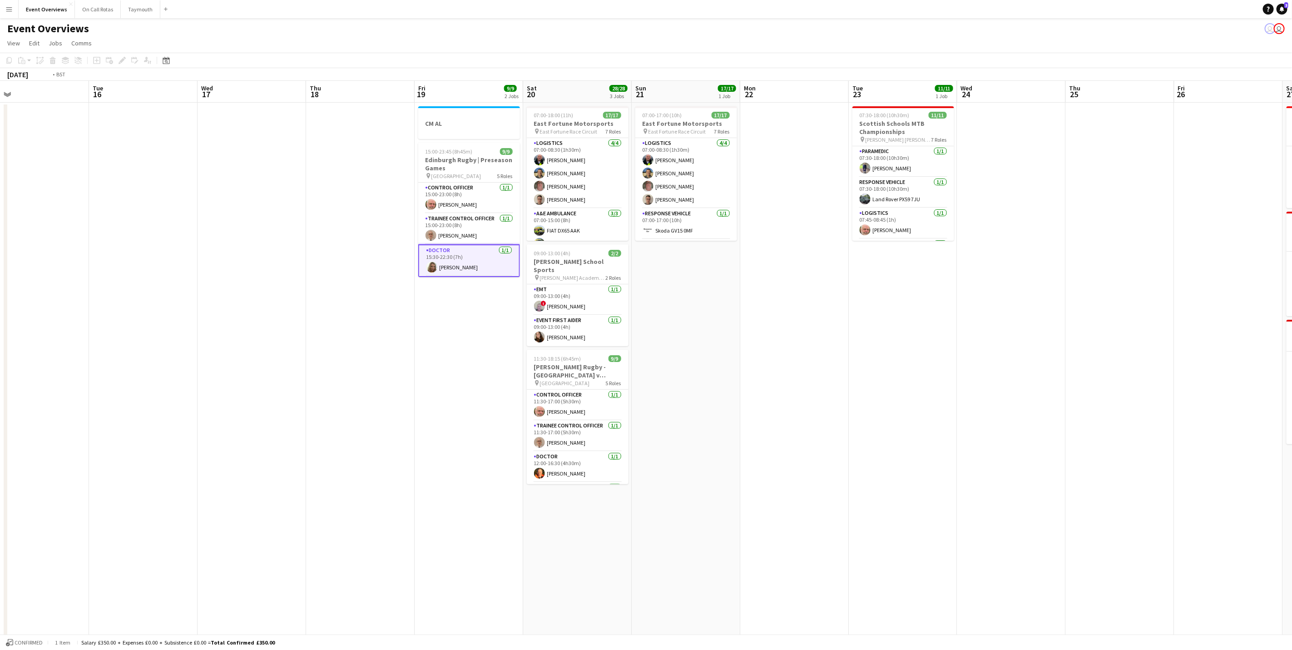
drag, startPoint x: 869, startPoint y: 461, endPoint x: 971, endPoint y: 431, distance: 105.6
click at [972, 433] on app-calendar-viewport "Fri 12 14/30 2 Jobs Sat 13 8/10 5 Jobs Sun 14 Mon 15 Tue 16 Wed 17 Thu 18 Fri 1…" at bounding box center [646, 480] width 1292 height 799
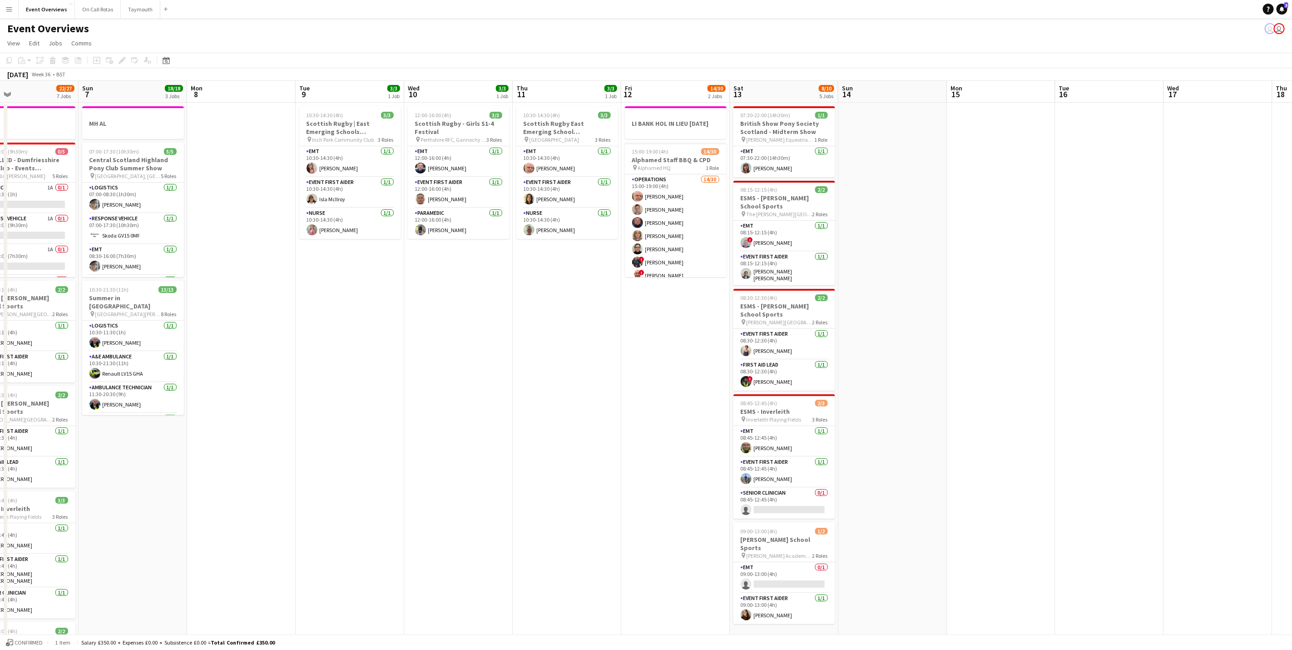
drag, startPoint x: 925, startPoint y: 402, endPoint x: 1059, endPoint y: 384, distance: 135.1
click at [1059, 384] on app-calendar-viewport "Thu 4 2 Jobs Fri 5 13/13 3 Jobs Sat 6 22/27 7 Jobs Sun 7 18/18 3 Jobs Mon 8 Tue…" at bounding box center [646, 480] width 1292 height 799
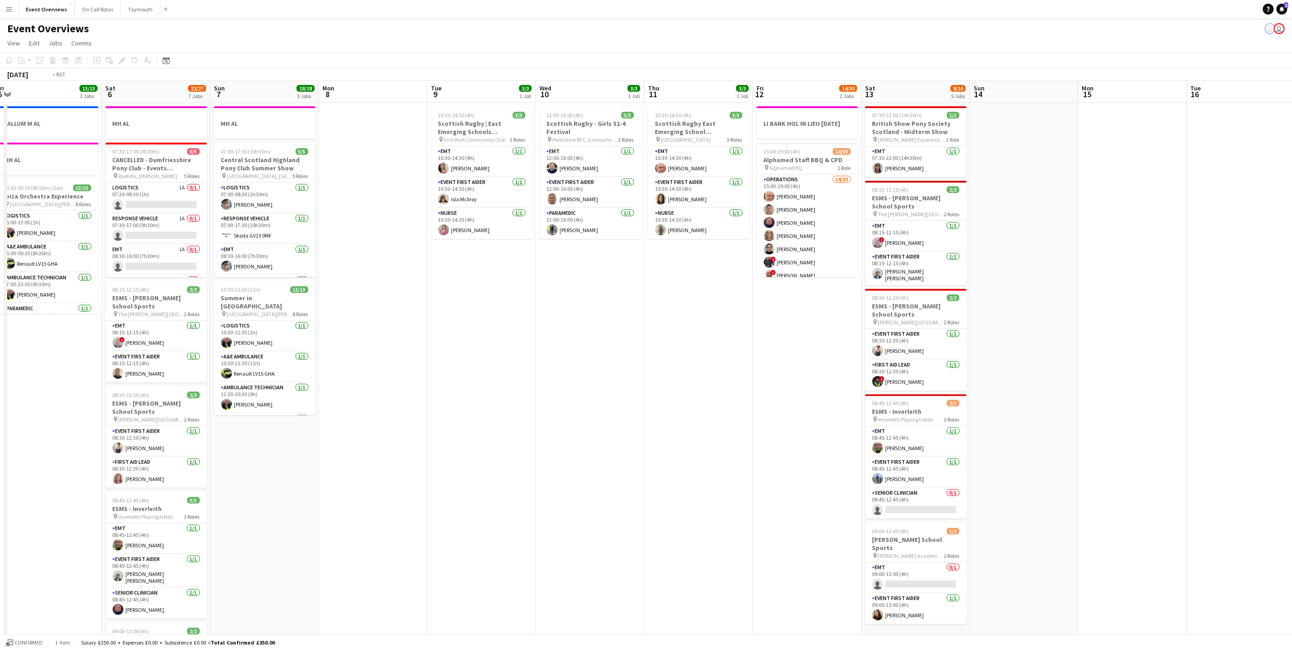
drag, startPoint x: 410, startPoint y: 447, endPoint x: 964, endPoint y: 459, distance: 553.8
click at [967, 461] on app-calendar-viewport "Wed 3 2 Jobs Thu 4 2 Jobs Fri 5 13/13 3 Jobs Sat 6 22/27 7 Jobs Sun 7 18/18 3 J…" at bounding box center [646, 480] width 1292 height 799
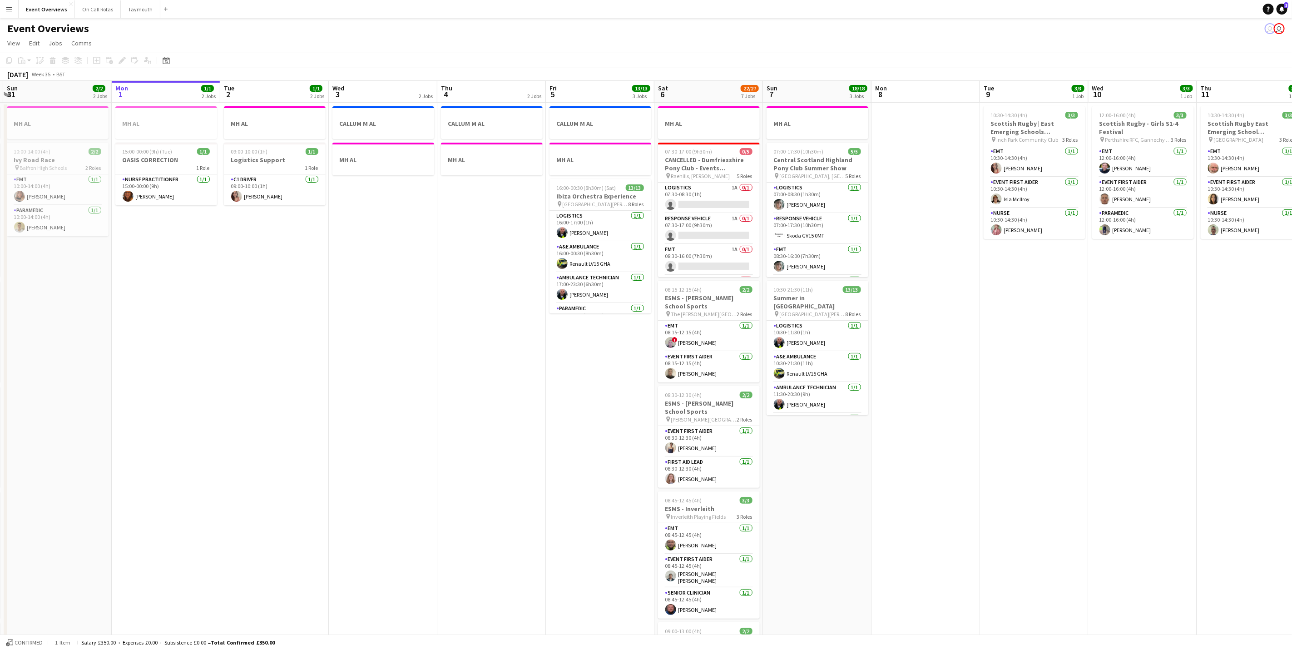
scroll to position [0, 204]
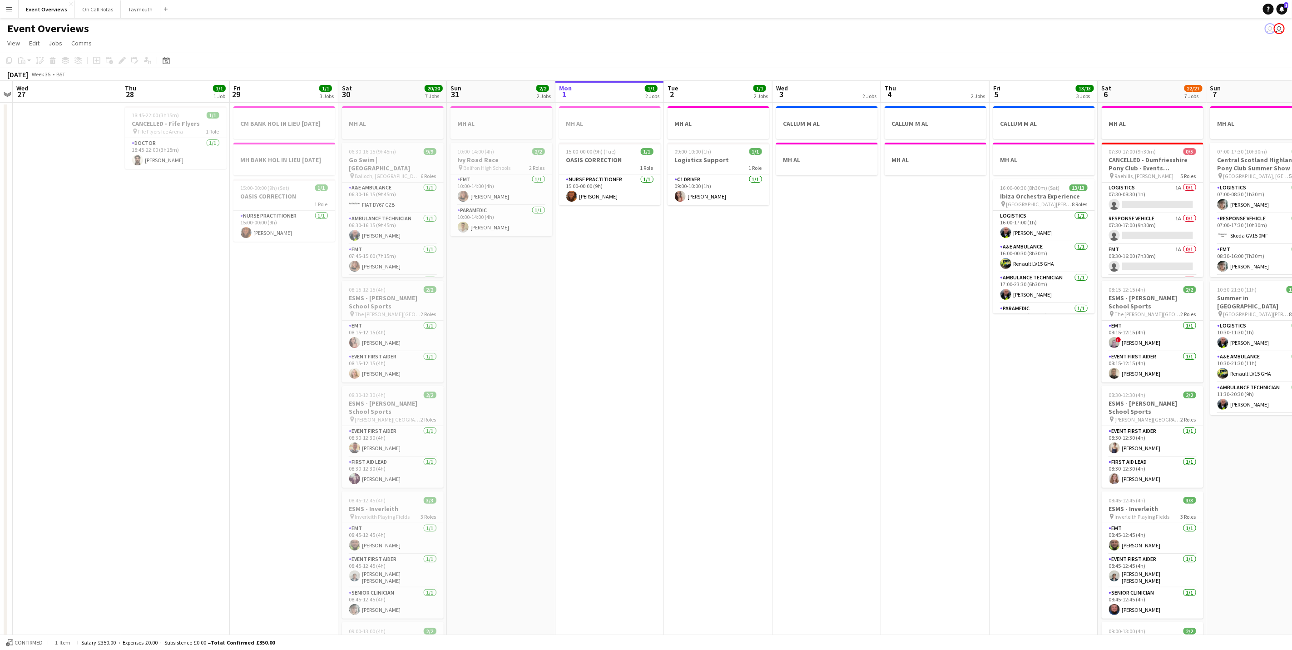
drag, startPoint x: 427, startPoint y: 421, endPoint x: 876, endPoint y: 437, distance: 449.4
click at [876, 437] on app-calendar-viewport "Mon 25 6/6 2 Jobs Tue 26 Wed 27 Thu 28 1/1 1 Job Fri 29 1/1 3 Jobs Sat 30 20/20…" at bounding box center [646, 480] width 1292 height 799
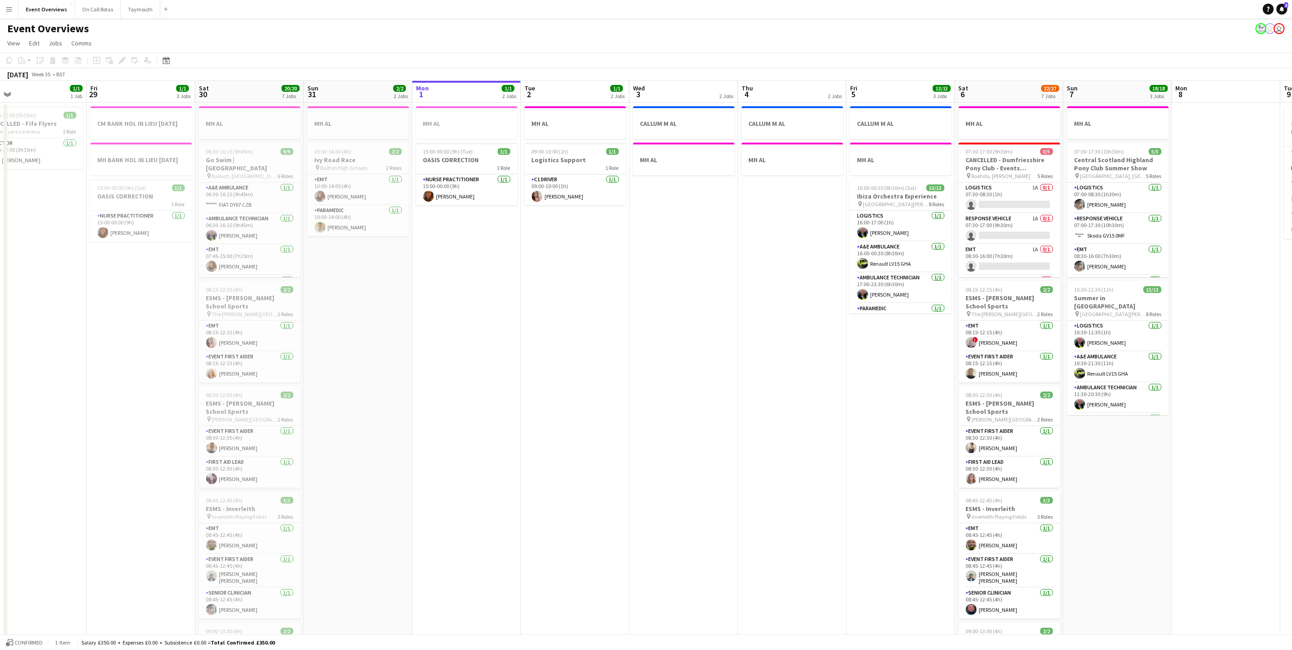
drag, startPoint x: 885, startPoint y: 353, endPoint x: 742, endPoint y: 356, distance: 143.1
click at [742, 356] on app-calendar-viewport "Mon 25 6/6 2 Jobs Tue 26 Wed 27 Thu 28 1/1 1 Job Fri 29 1/1 3 Jobs Sat 30 20/20…" at bounding box center [646, 480] width 1292 height 799
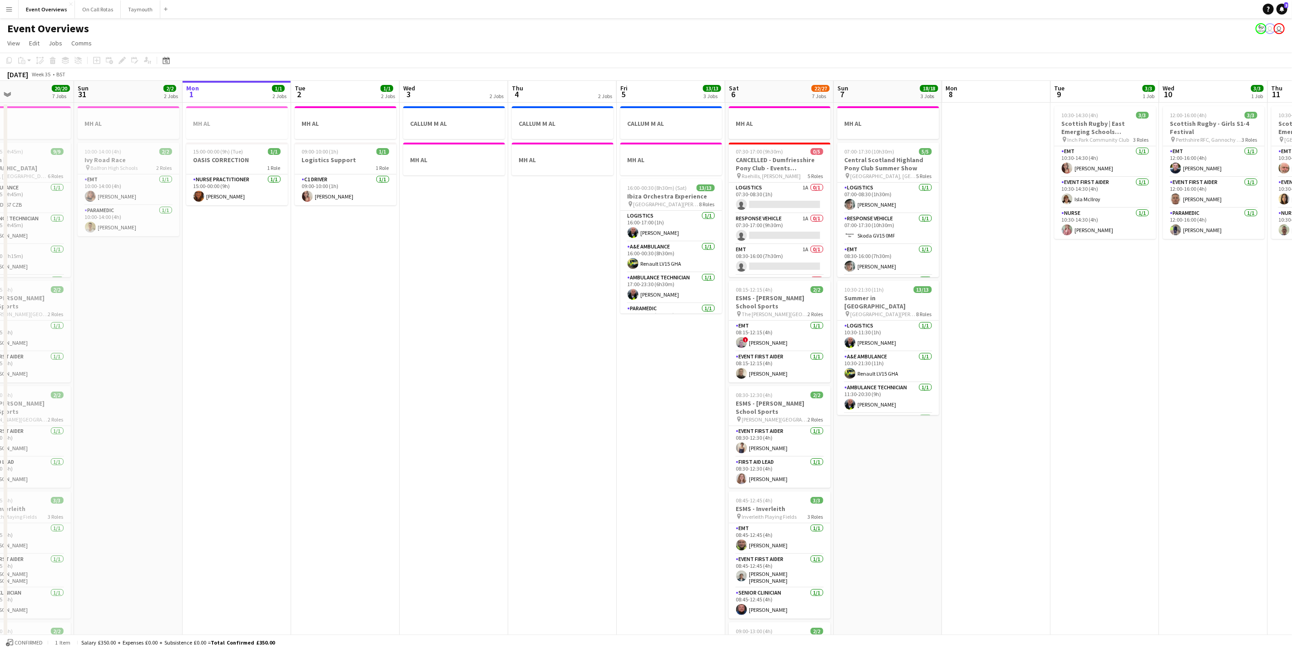
scroll to position [0, 268]
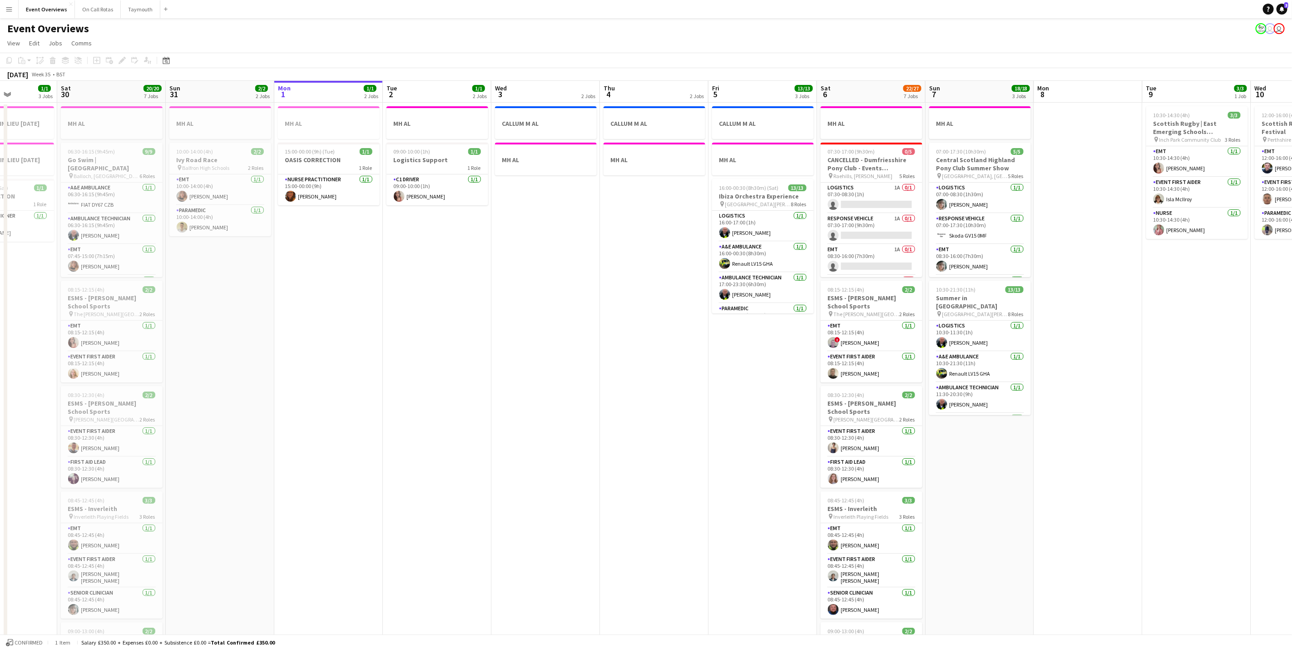
drag, startPoint x: 740, startPoint y: 398, endPoint x: 493, endPoint y: 398, distance: 246.6
click at [493, 398] on app-calendar-viewport "Wed 27 Thu 28 1/1 1 Job Fri 29 1/1 3 Jobs Sat 30 20/20 7 Jobs Sun 31 2/2 2 Jobs…" at bounding box center [646, 480] width 1292 height 799
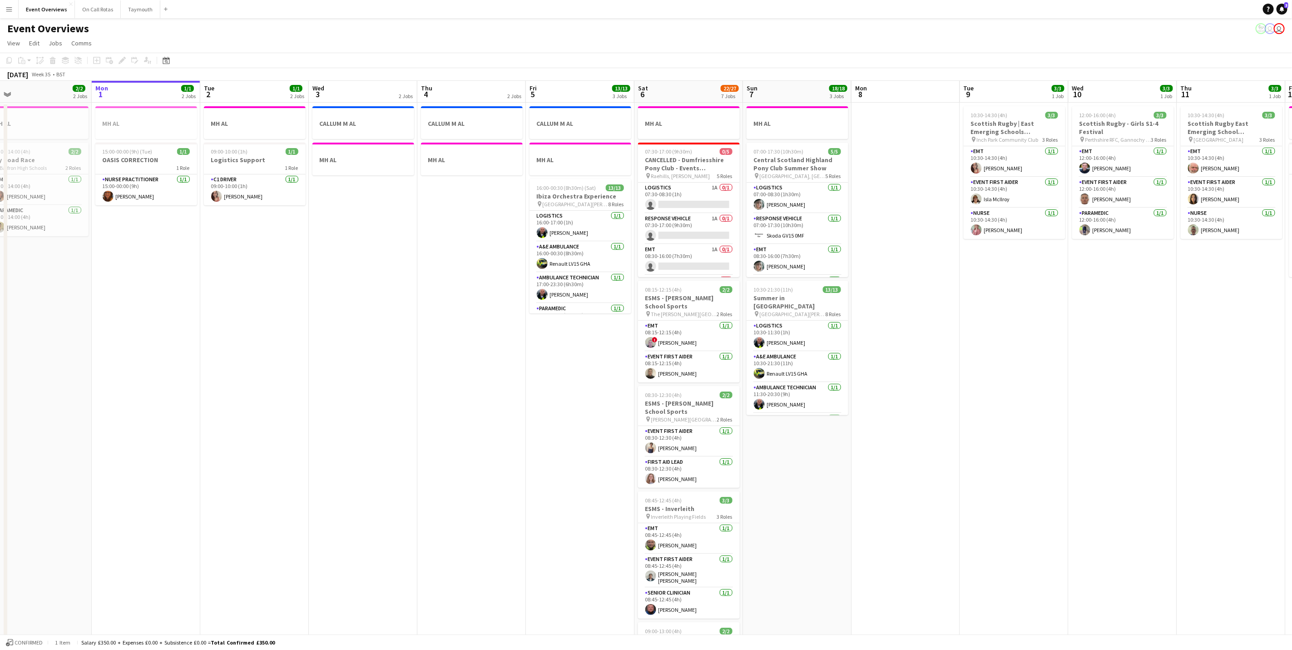
scroll to position [0, 346]
drag, startPoint x: 570, startPoint y: 397, endPoint x: 492, endPoint y: 399, distance: 77.7
click at [492, 399] on app-calendar-viewport "Thu 28 1/1 1 Job Fri 29 1/1 3 Jobs Sat 30 20/20 7 Jobs Sun 31 2/2 2 Jobs Mon 1 …" at bounding box center [646, 480] width 1292 height 799
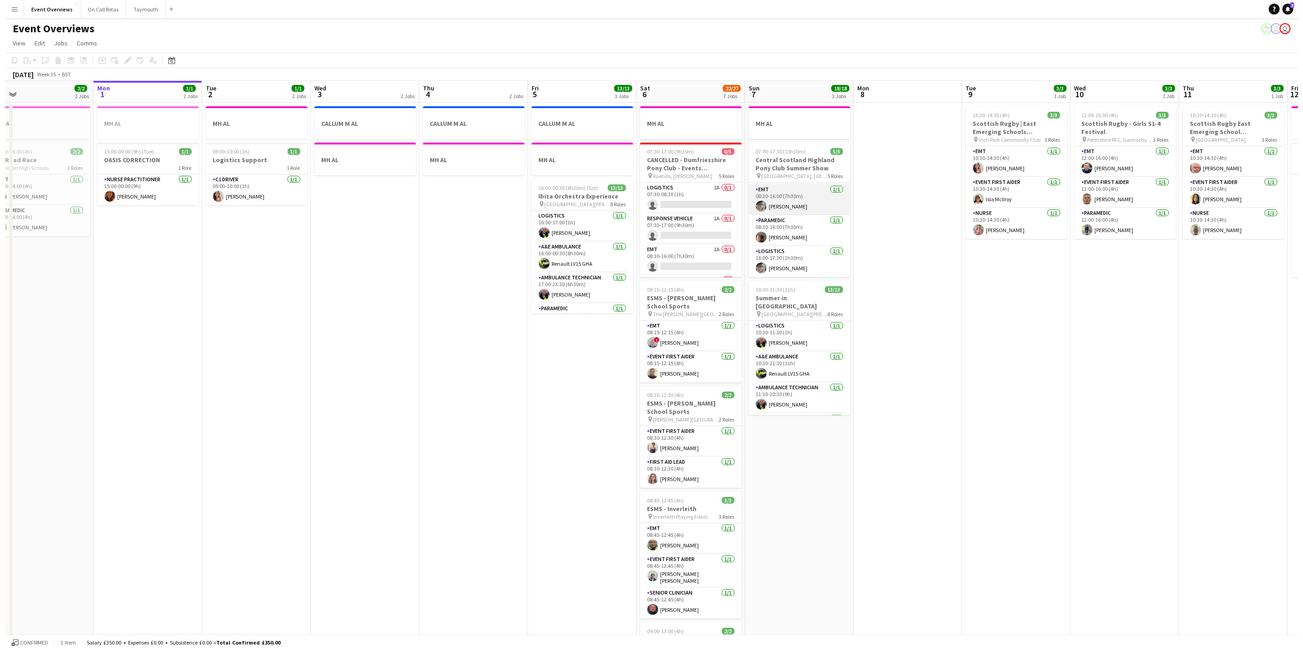
scroll to position [0, 0]
click at [3, 9] on button "Menu" at bounding box center [9, 9] width 18 height 18
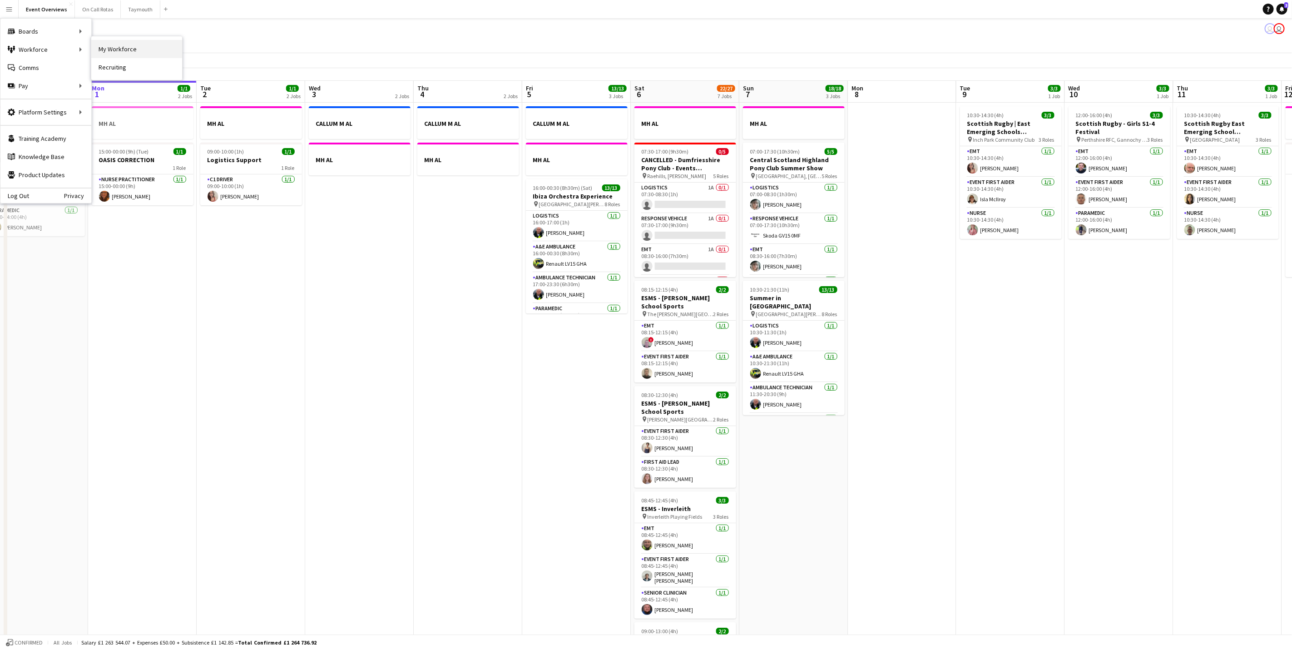
click at [114, 52] on link "My Workforce" at bounding box center [136, 49] width 91 height 18
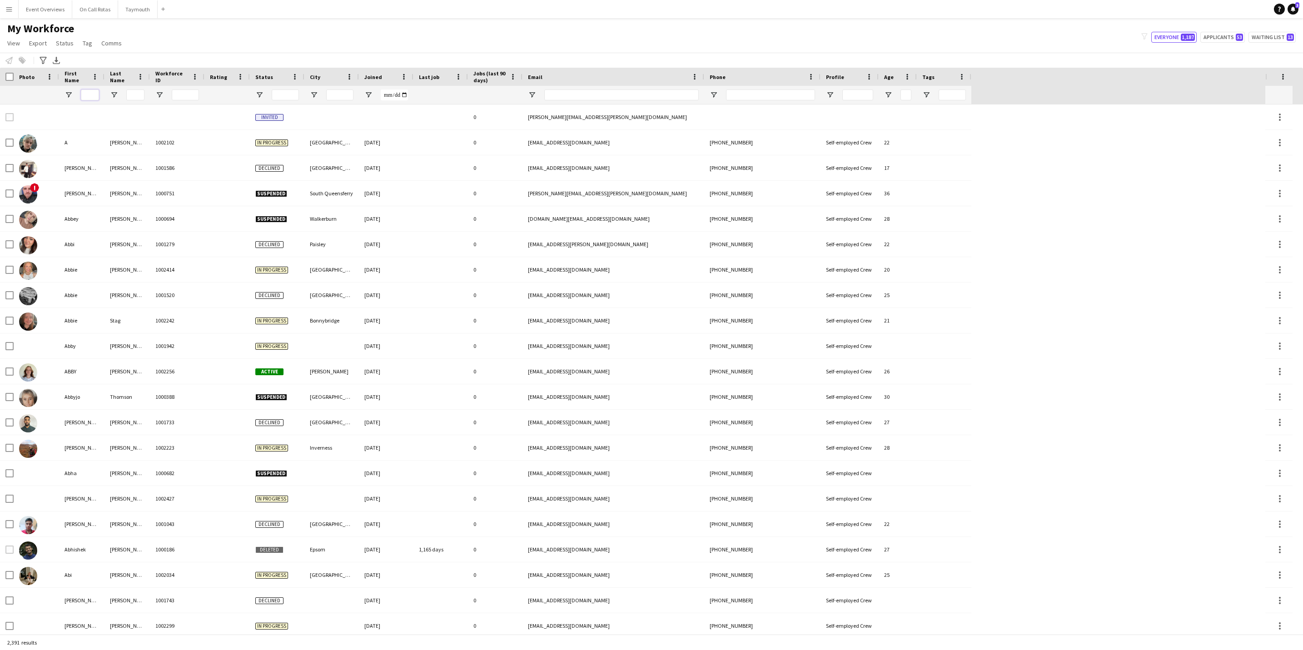
click at [89, 95] on input "First Name Filter Input" at bounding box center [90, 94] width 18 height 11
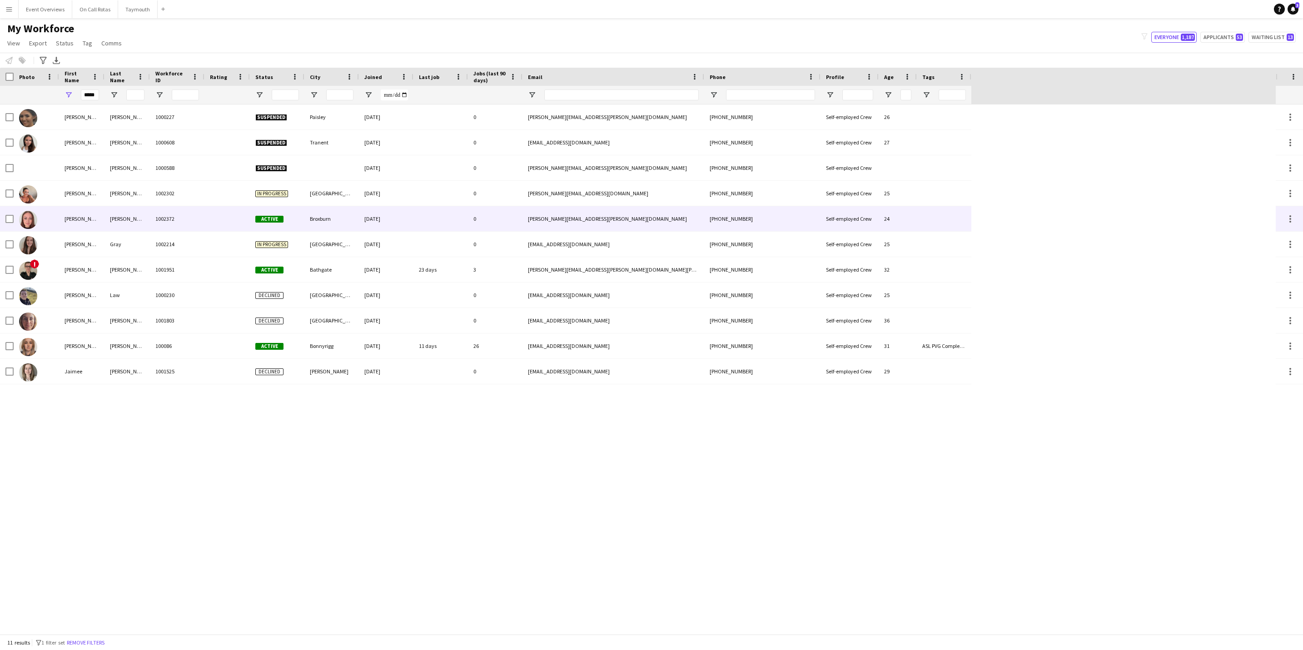
click at [81, 214] on div "[PERSON_NAME]" at bounding box center [81, 218] width 45 height 25
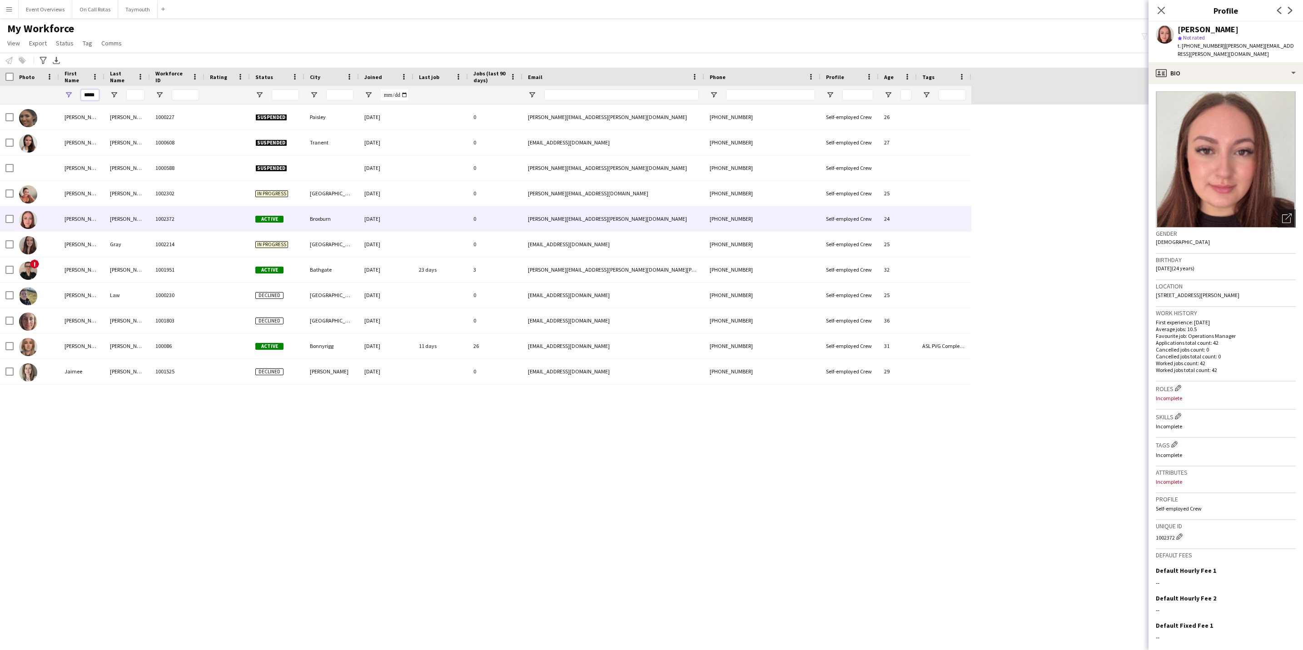
click at [95, 92] on input "*****" at bounding box center [90, 94] width 18 height 11
type input "*"
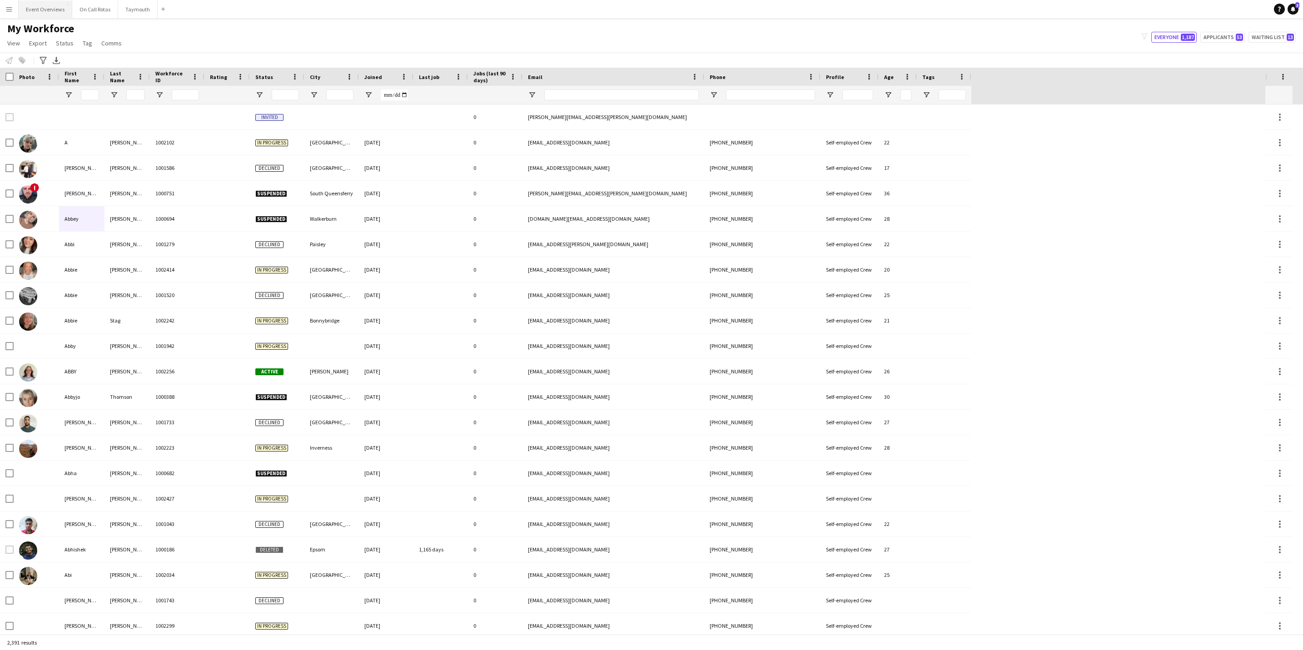
click at [52, 17] on button "Event Overviews Close" at bounding box center [46, 9] width 54 height 18
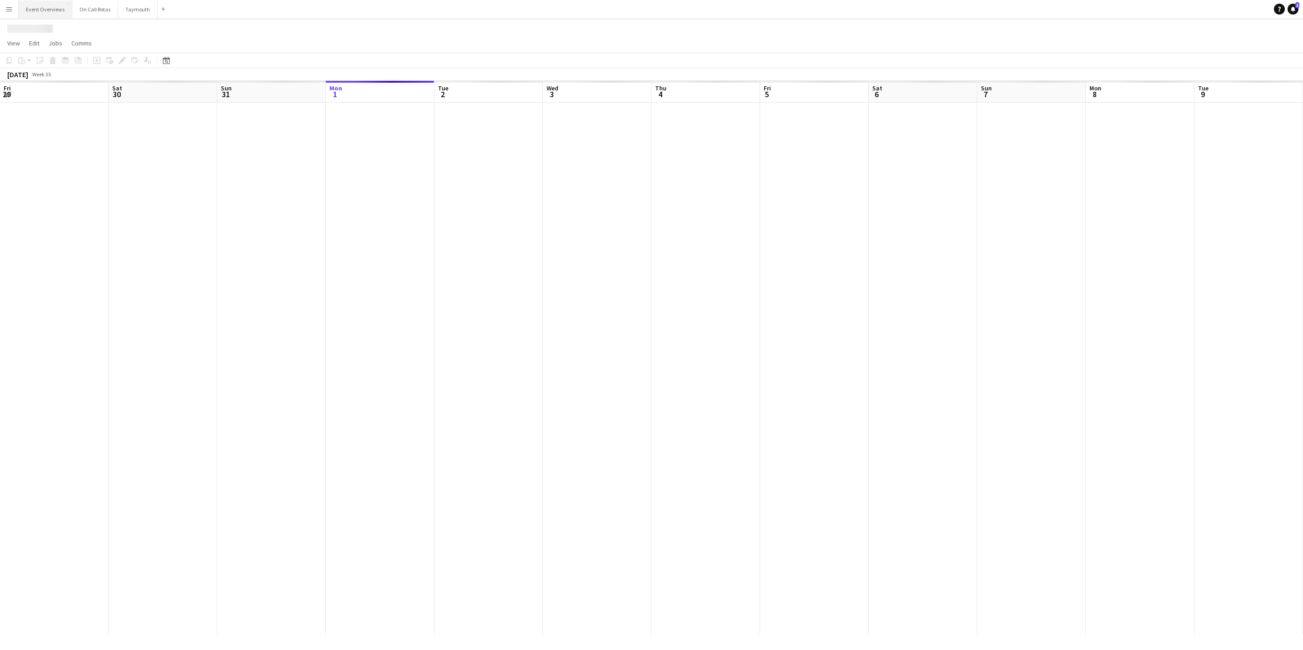
scroll to position [0, 217]
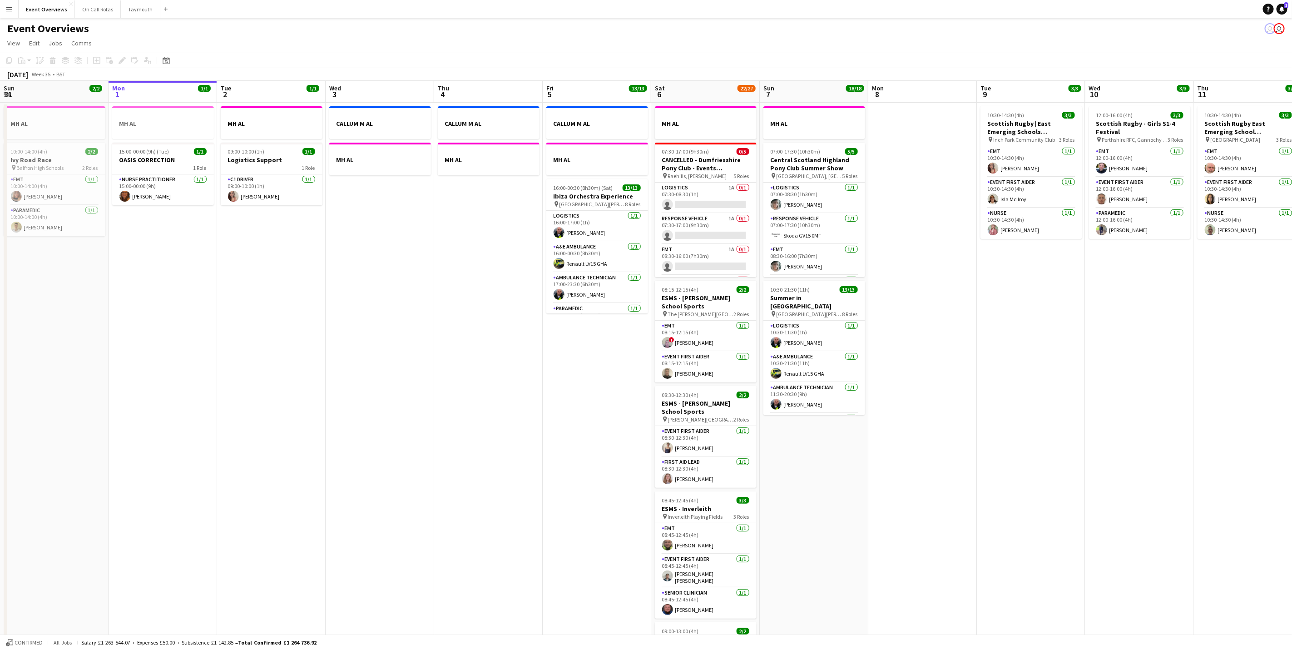
click at [5, 11] on button "Menu" at bounding box center [9, 9] width 18 height 18
click at [41, 5] on button "Event Overviews Close" at bounding box center [47, 9] width 56 height 18
click at [440, 578] on app-date-cell "CALLUM M AL MH AL" at bounding box center [488, 492] width 109 height 778
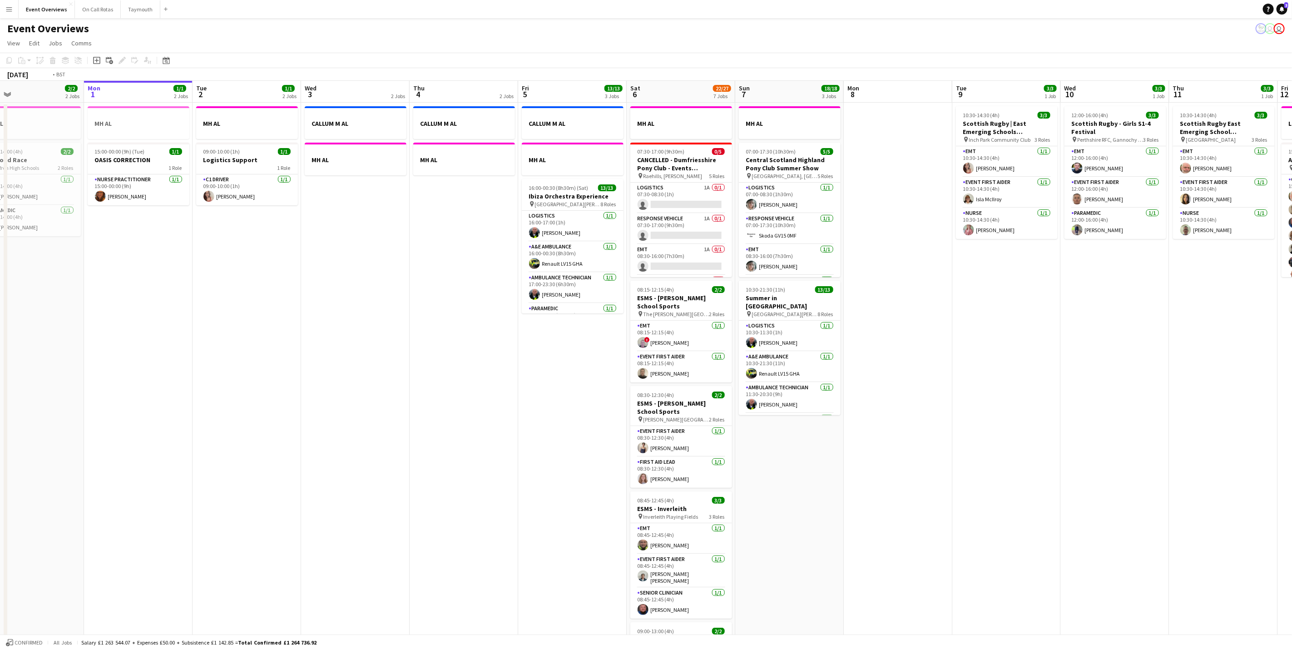
scroll to position [0, 297]
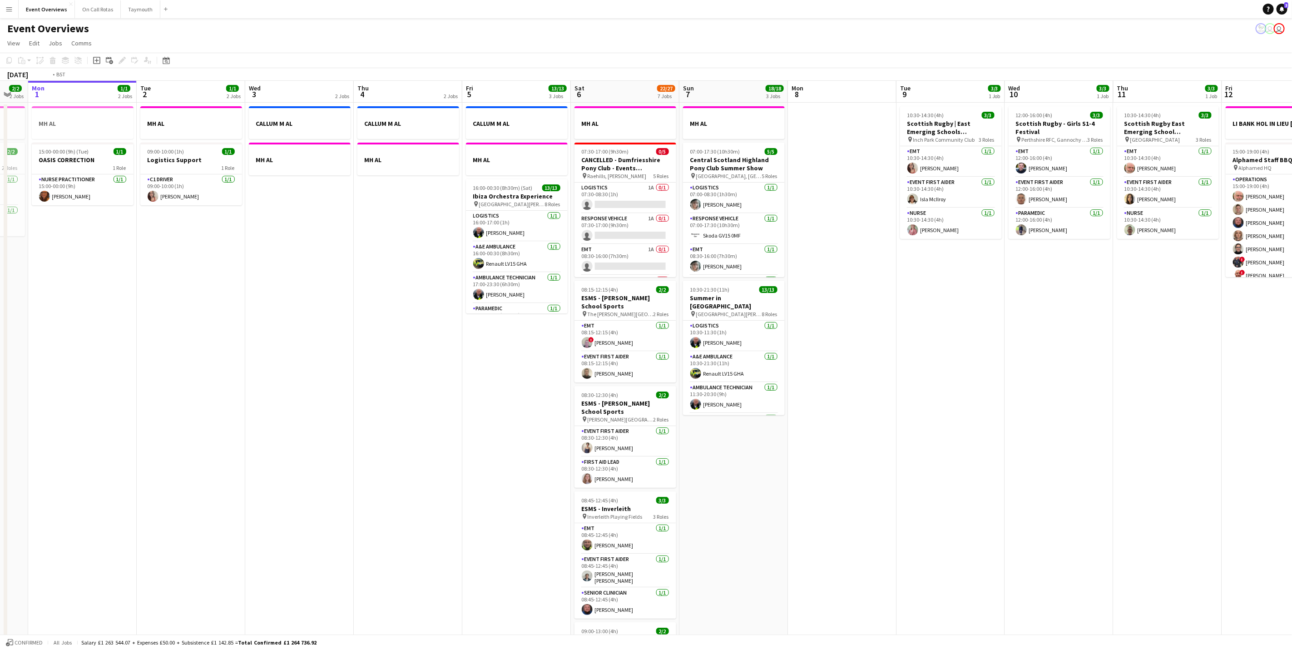
drag, startPoint x: 491, startPoint y: 486, endPoint x: 307, endPoint y: 496, distance: 184.6
click at [307, 496] on app-calendar-viewport "Fri 29 1/1 3 Jobs Sat 30 20/20 7 Jobs Sun 31 2/2 2 Jobs Mon 1 1/1 2 Jobs Tue 2 …" at bounding box center [646, 480] width 1292 height 799
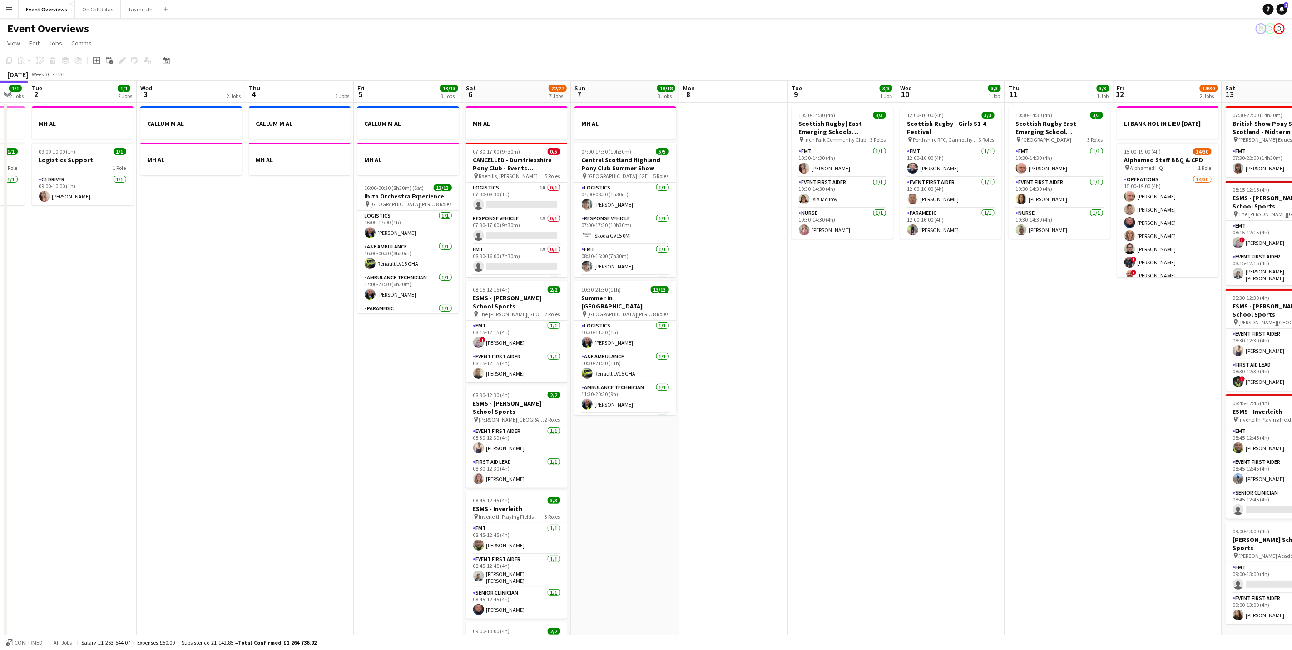
scroll to position [0, 195]
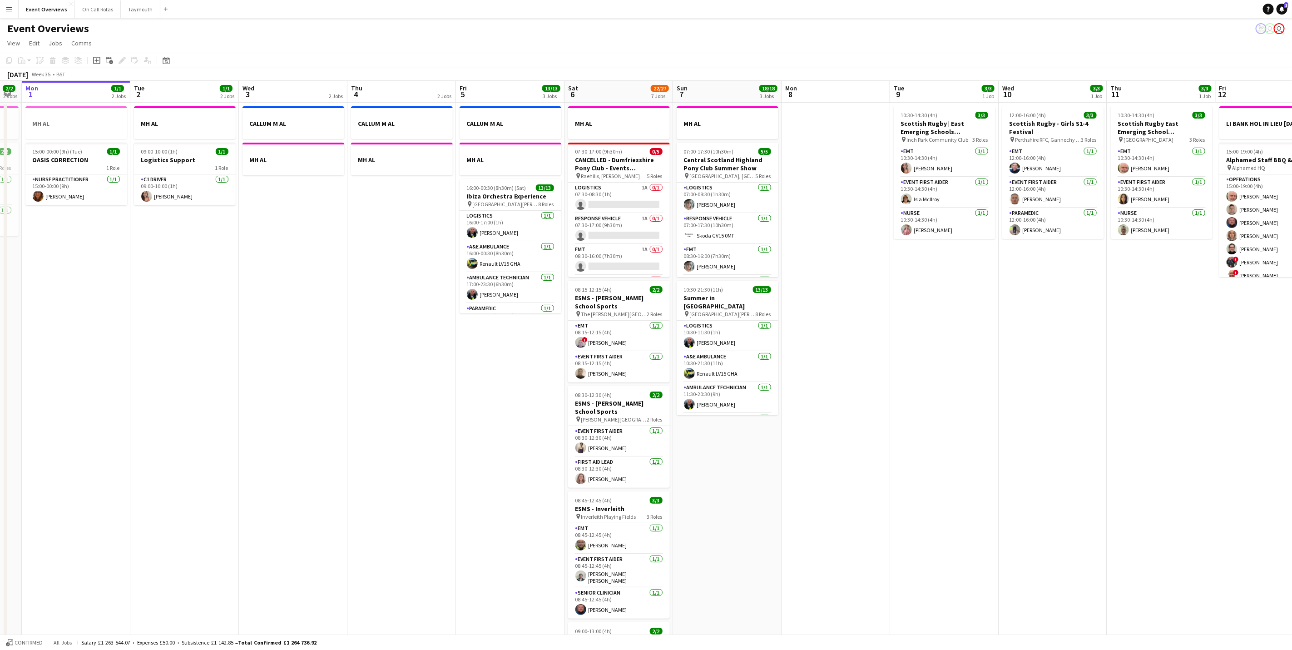
drag, startPoint x: 809, startPoint y: 556, endPoint x: 893, endPoint y: 543, distance: 84.7
click at [893, 543] on app-calendar-viewport "Sat 30 20/20 7 Jobs Sun 31 2/2 2 Jobs Mon 1 1/1 2 Jobs Tue 2 1/1 2 Jobs Wed 3 2…" at bounding box center [646, 480] width 1292 height 799
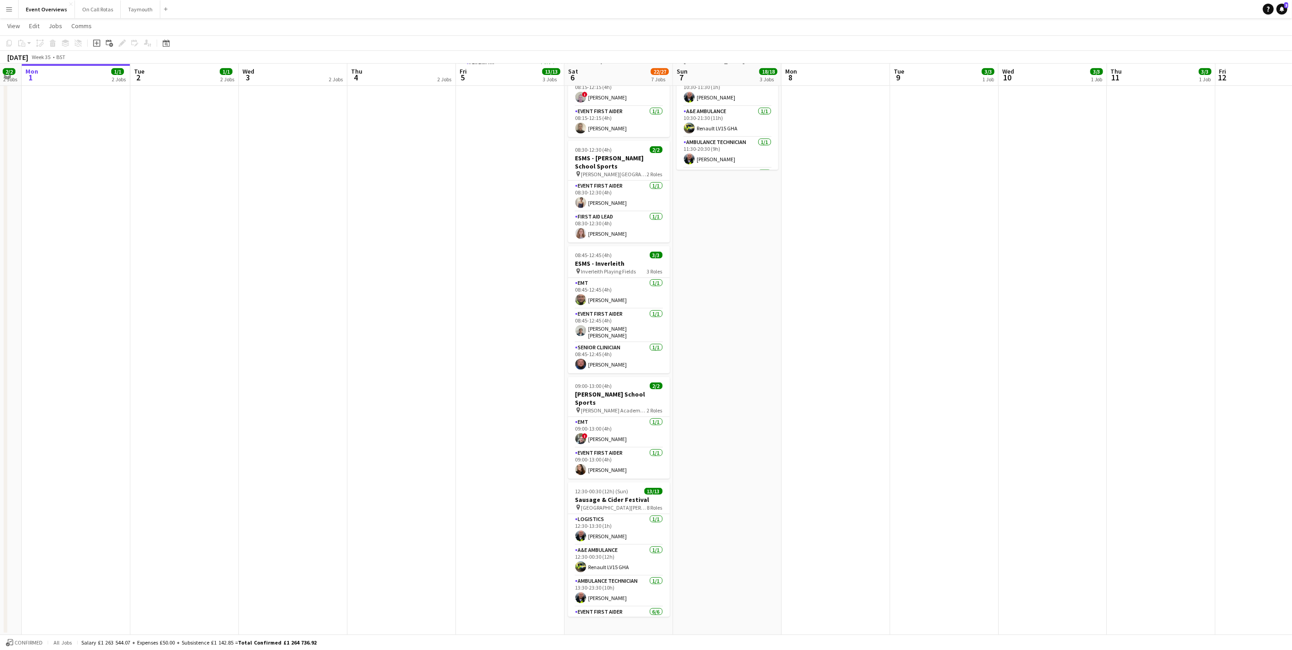
scroll to position [0, 287]
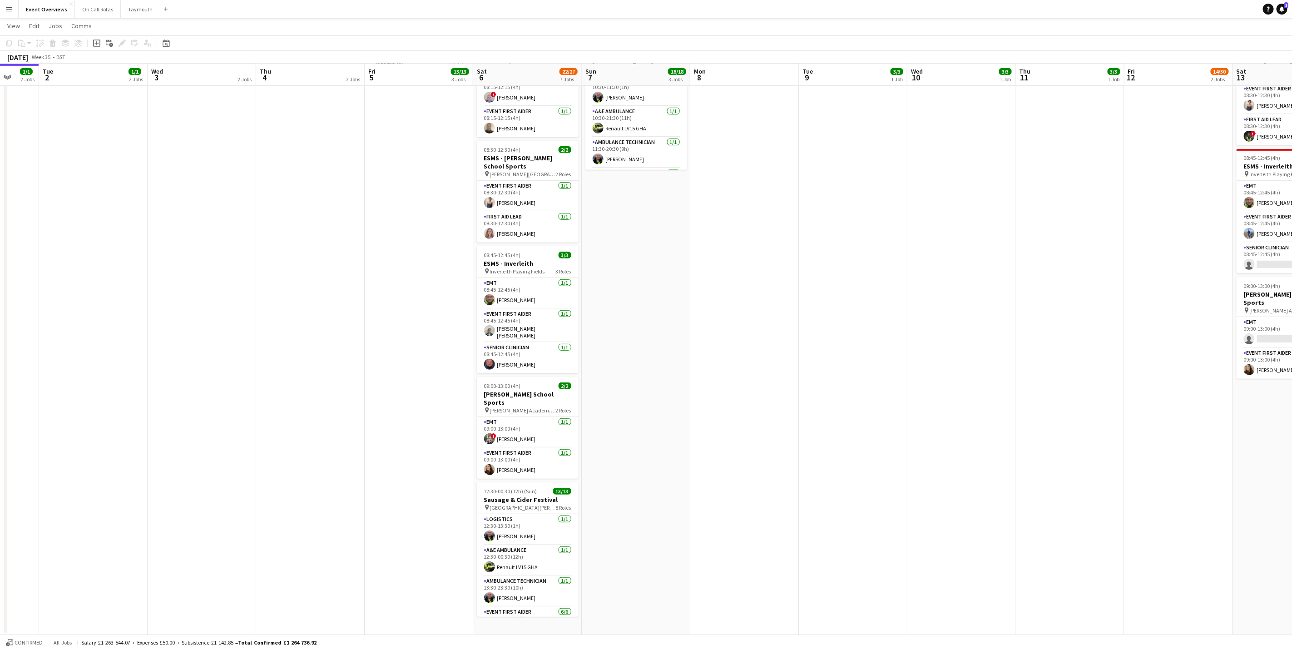
drag, startPoint x: 451, startPoint y: 405, endPoint x: 685, endPoint y: 427, distance: 234.9
click at [685, 427] on app-calendar-viewport "Sat 30 20/20 7 Jobs Sun 31 2/2 2 Jobs Mon 1 1/1 2 Jobs Tue 2 1/1 2 Jobs Wed 3 2…" at bounding box center [646, 213] width 1292 height 844
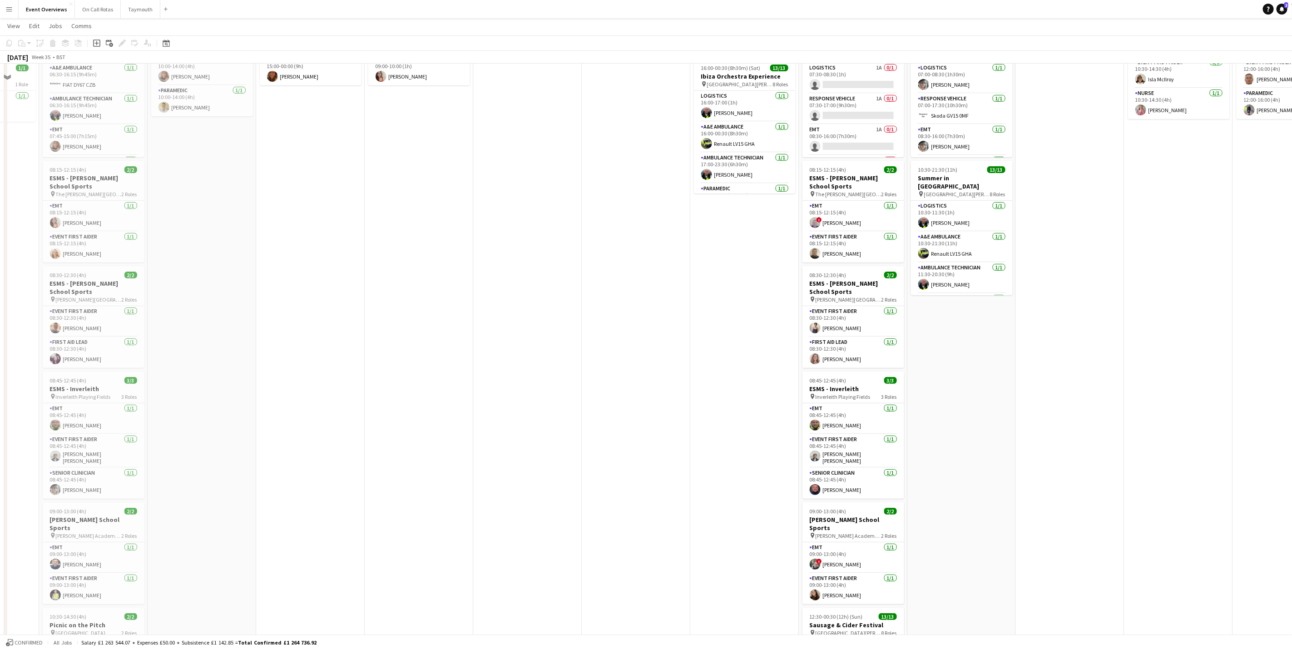
scroll to position [68, 0]
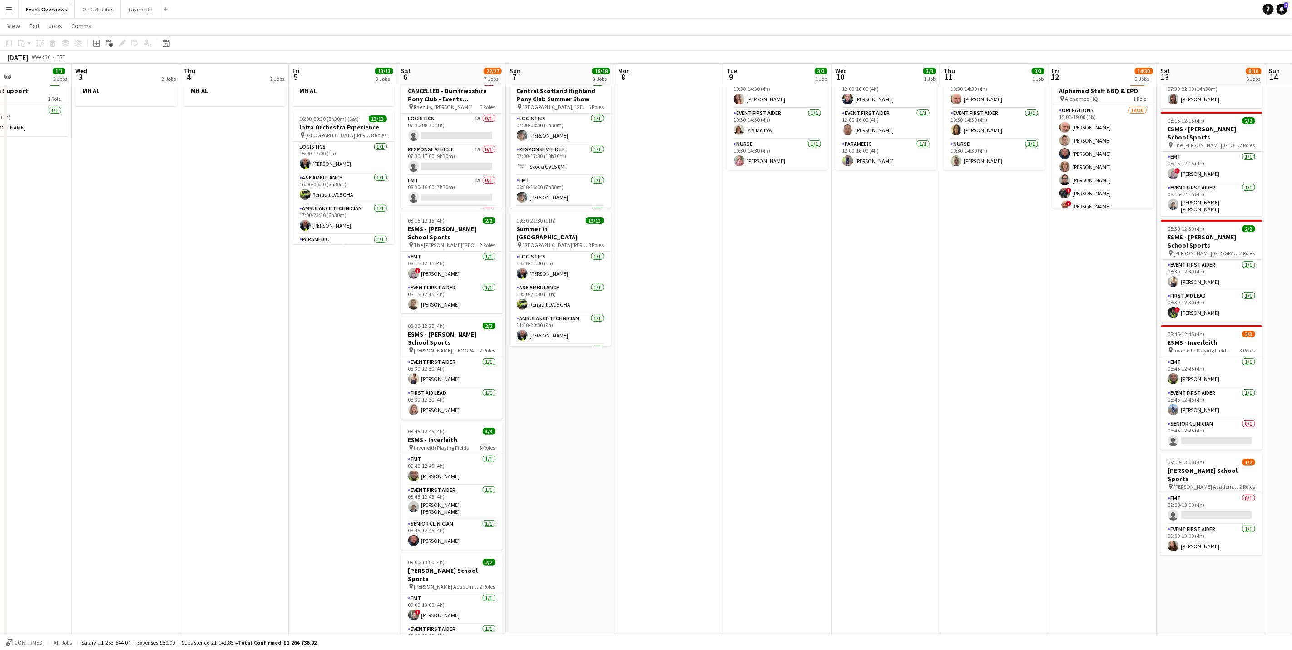
drag, startPoint x: 1101, startPoint y: 439, endPoint x: 758, endPoint y: 423, distance: 343.3
click at [719, 417] on app-calendar-viewport "Sun 31 2/2 2 Jobs Mon 1 1/1 2 Jobs Tue 2 1/1 2 Jobs Wed 3 2 Jobs Thu 4 2 Jobs F…" at bounding box center [646, 389] width 1292 height 844
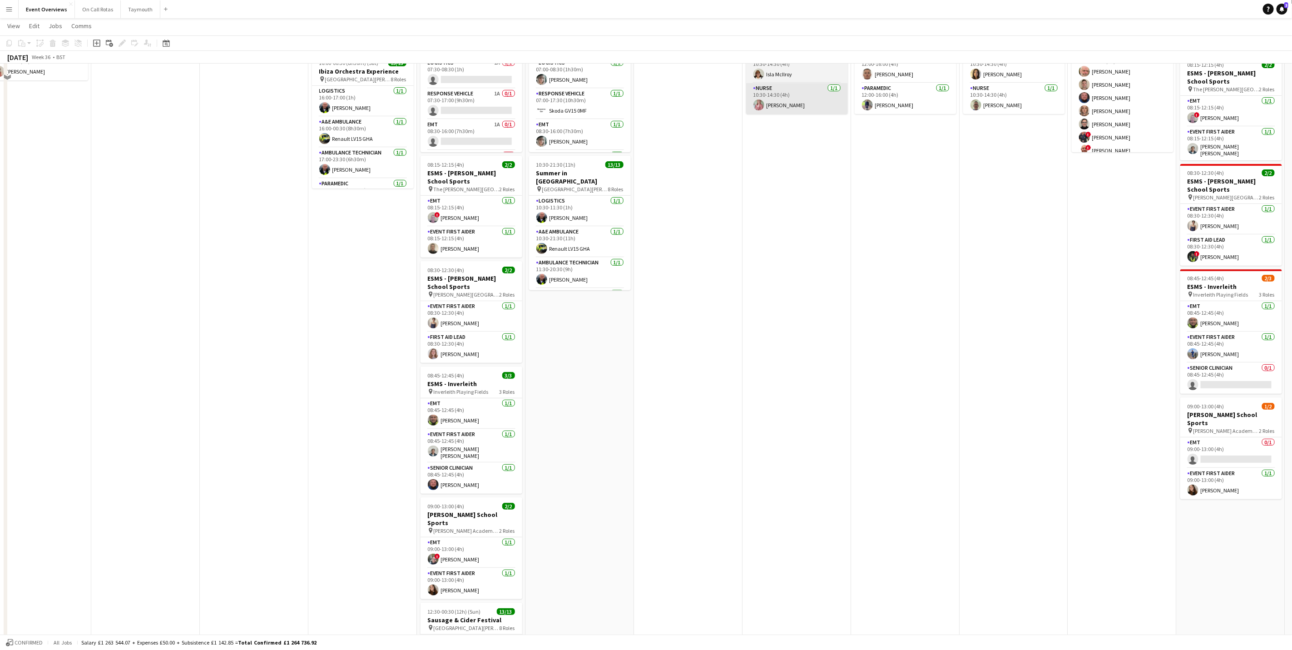
scroll to position [0, 0]
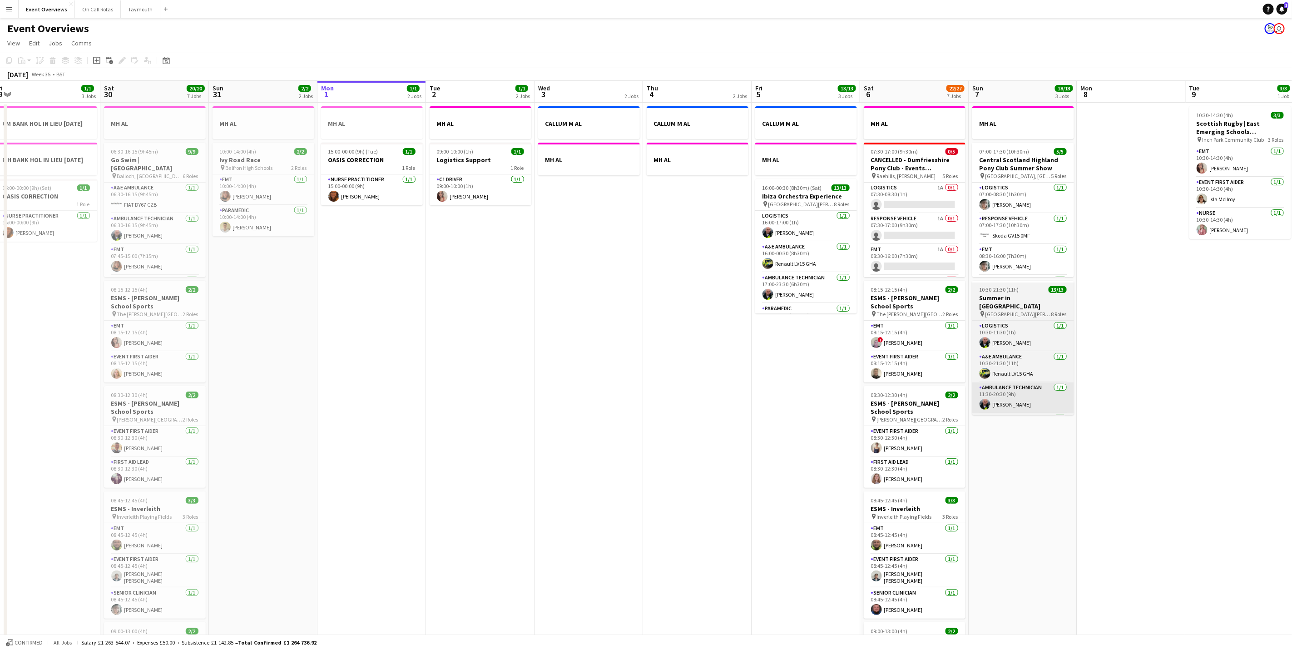
drag, startPoint x: 953, startPoint y: 392, endPoint x: 990, endPoint y: 375, distance: 40.6
click at [1115, 397] on app-calendar-viewport "Wed 27 Thu 28 1/1 1 Job Fri 29 1/1 3 Jobs Sat 30 20/20 7 Jobs Sun 31 2/2 2 Jobs…" at bounding box center [646, 480] width 1292 height 799
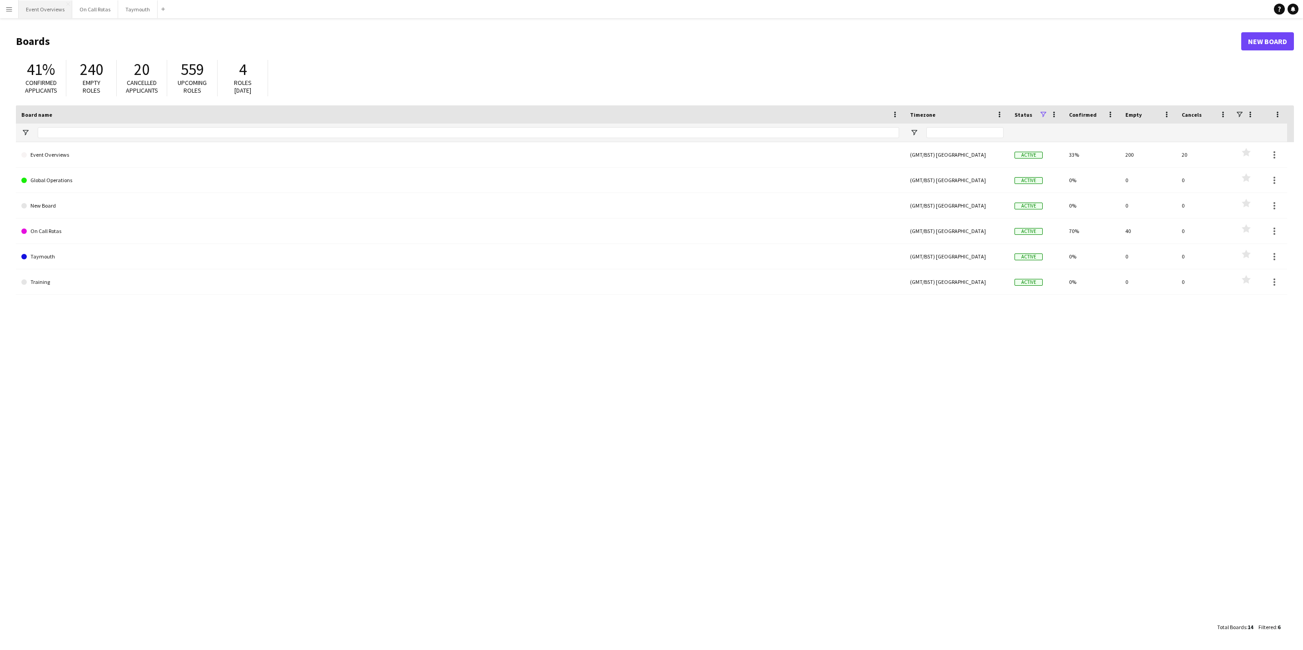
click at [25, 14] on button "Event Overviews Close" at bounding box center [46, 9] width 54 height 18
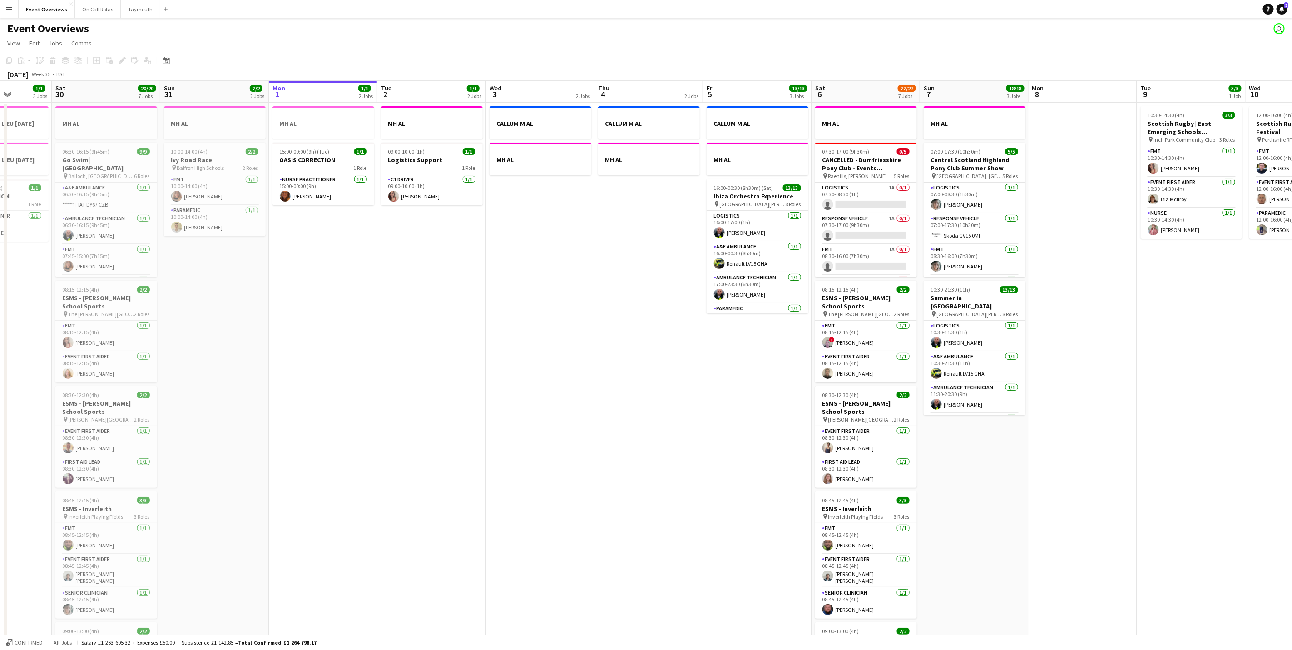
scroll to position [0, 264]
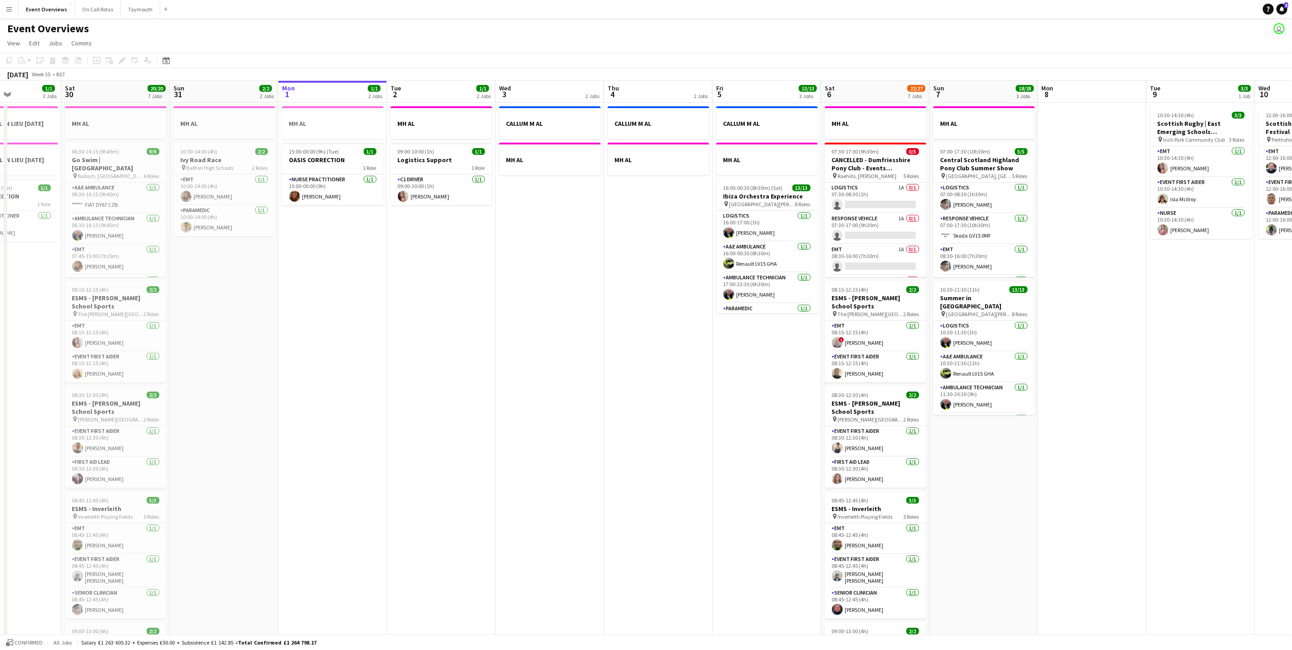
drag, startPoint x: 595, startPoint y: 385, endPoint x: 605, endPoint y: 384, distance: 9.5
click at [605, 384] on app-calendar-viewport "Wed 27 Thu 28 1/1 1 Job Fri 29 1/1 3 Jobs Sat 30 20/20 7 Jobs Sun 31 2/2 2 Jobs…" at bounding box center [646, 480] width 1292 height 799
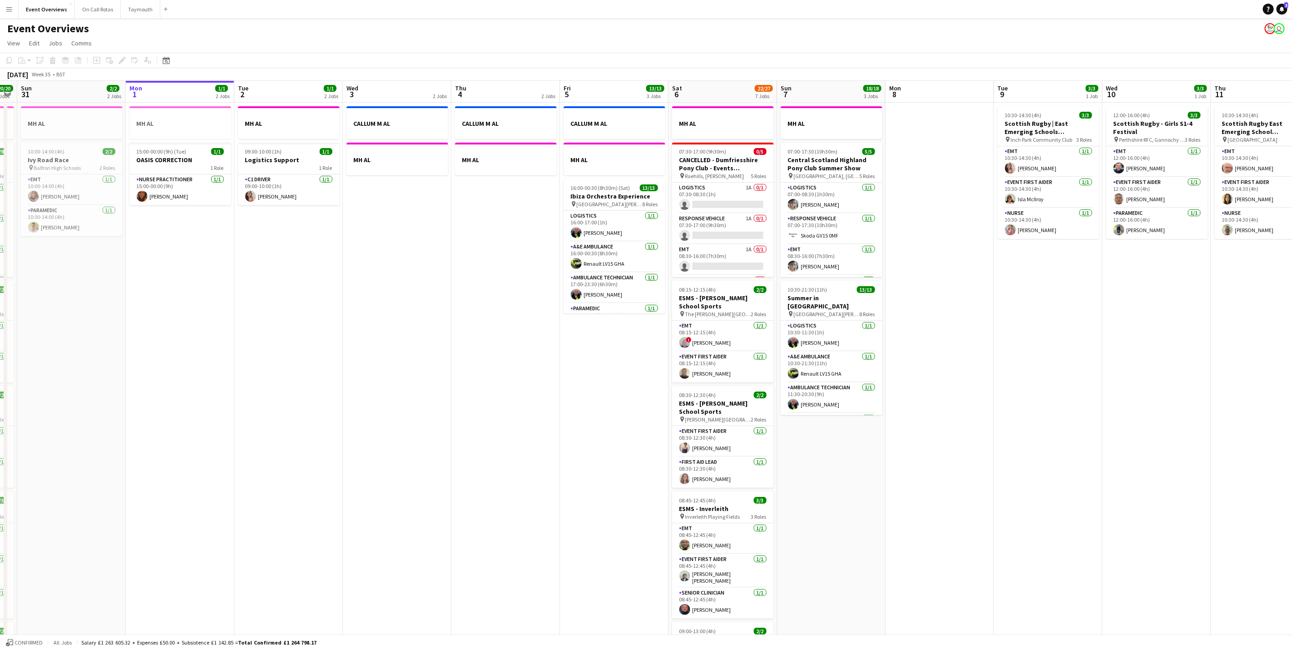
scroll to position [0, 327]
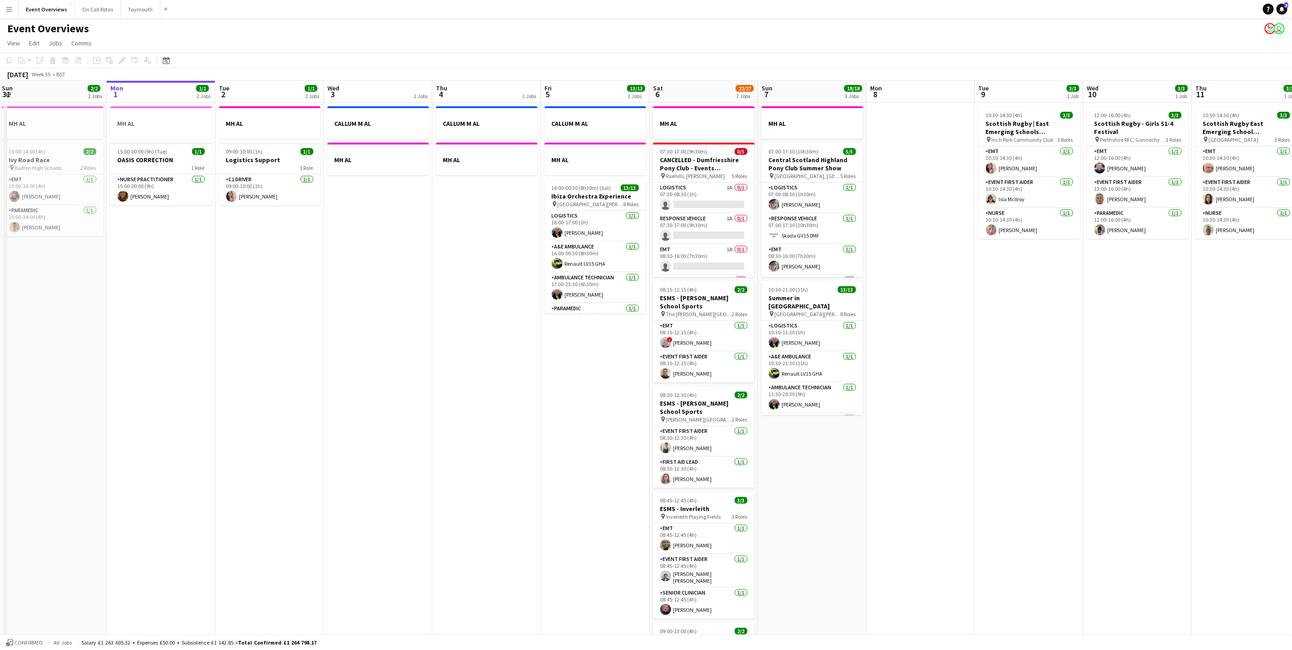
drag, startPoint x: 405, startPoint y: 455, endPoint x: 329, endPoint y: 456, distance: 75.9
click at [329, 456] on app-calendar-viewport "Thu 28 1/1 1 Job Fri 29 1/1 3 Jobs Sat 30 20/20 7 Jobs Sun 31 2/2 2 Jobs Mon 1 …" at bounding box center [646, 480] width 1292 height 799
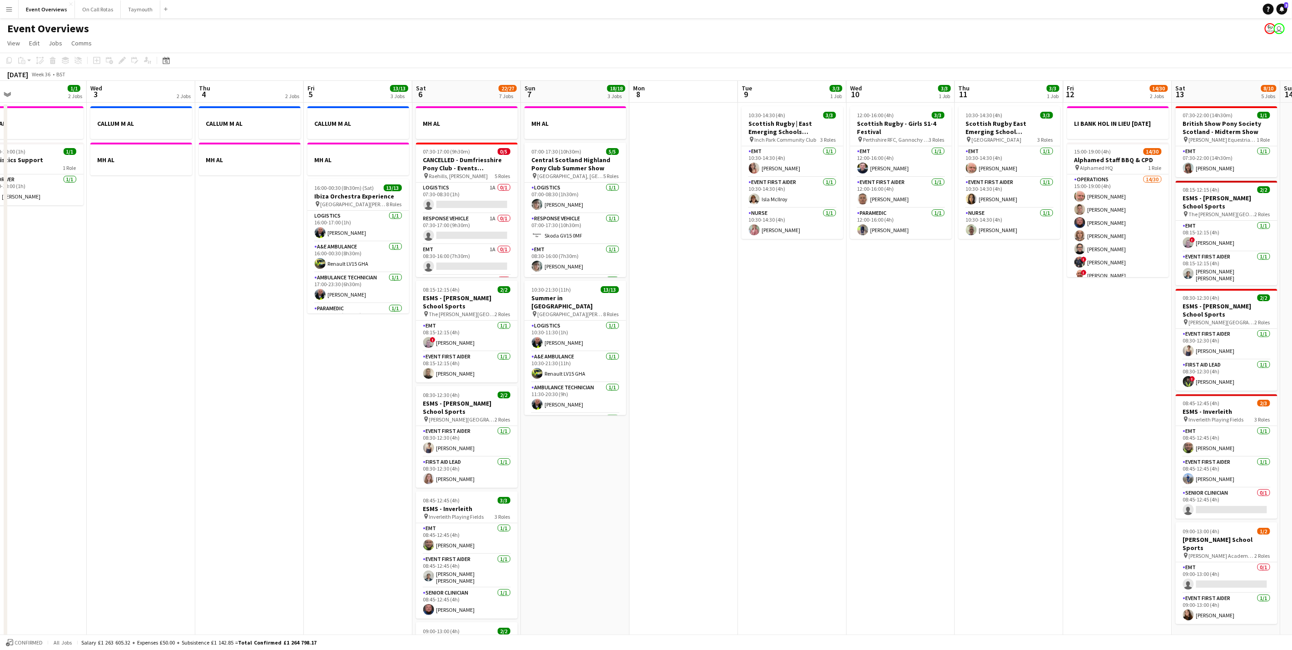
scroll to position [0, 270]
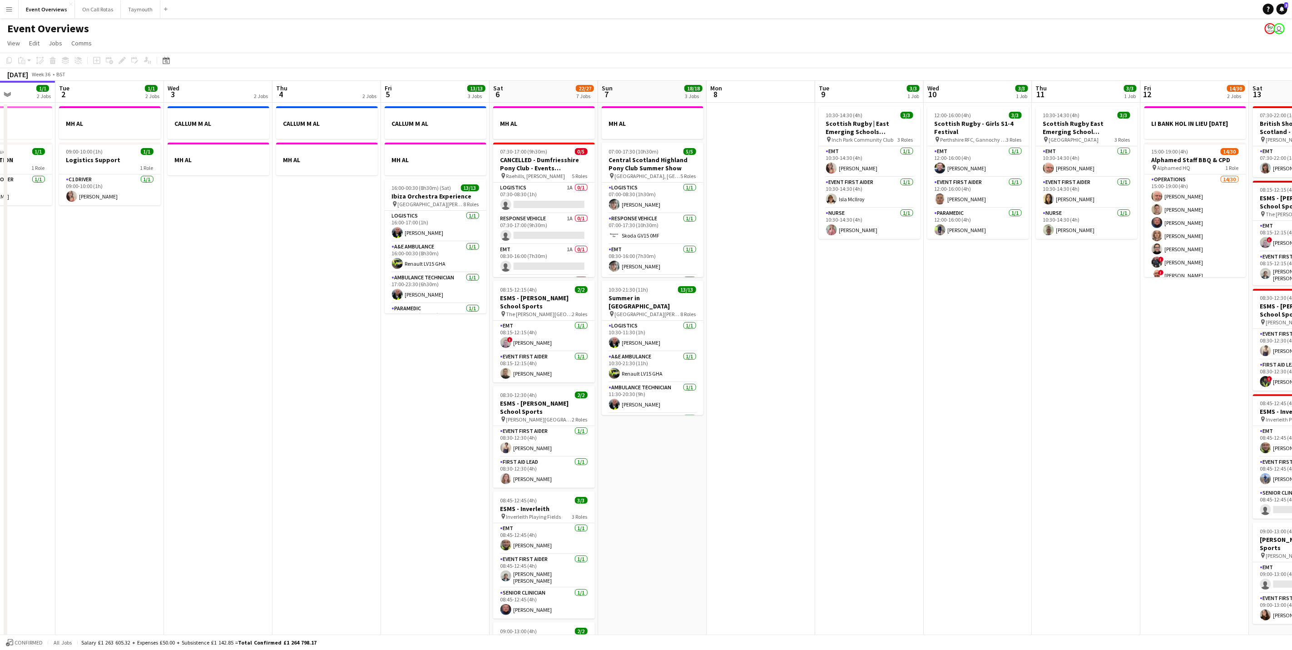
drag, startPoint x: 553, startPoint y: 440, endPoint x: 285, endPoint y: 454, distance: 268.8
click at [285, 454] on app-calendar-viewport "Sat 30 20/20 7 Jobs Sun 31 2/2 2 Jobs Mon 1 1/1 2 Jobs Tue 2 1/1 2 Jobs Wed 3 2…" at bounding box center [646, 480] width 1292 height 799
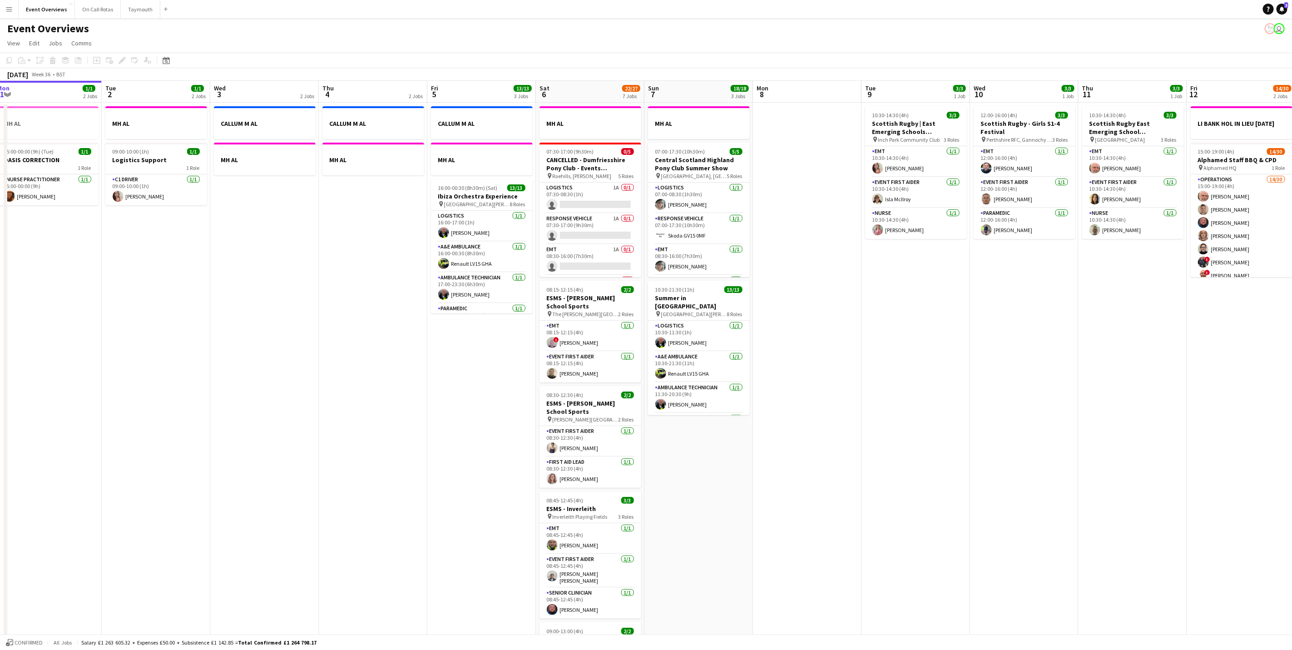
drag, startPoint x: 601, startPoint y: 499, endPoint x: 710, endPoint y: 514, distance: 110.1
click at [710, 514] on app-calendar-viewport "Sat 30 20/20 7 Jobs Sun 31 2/2 2 Jobs Mon 1 1/1 2 Jobs Tue 2 1/1 2 Jobs Wed 3 2…" at bounding box center [646, 480] width 1292 height 799
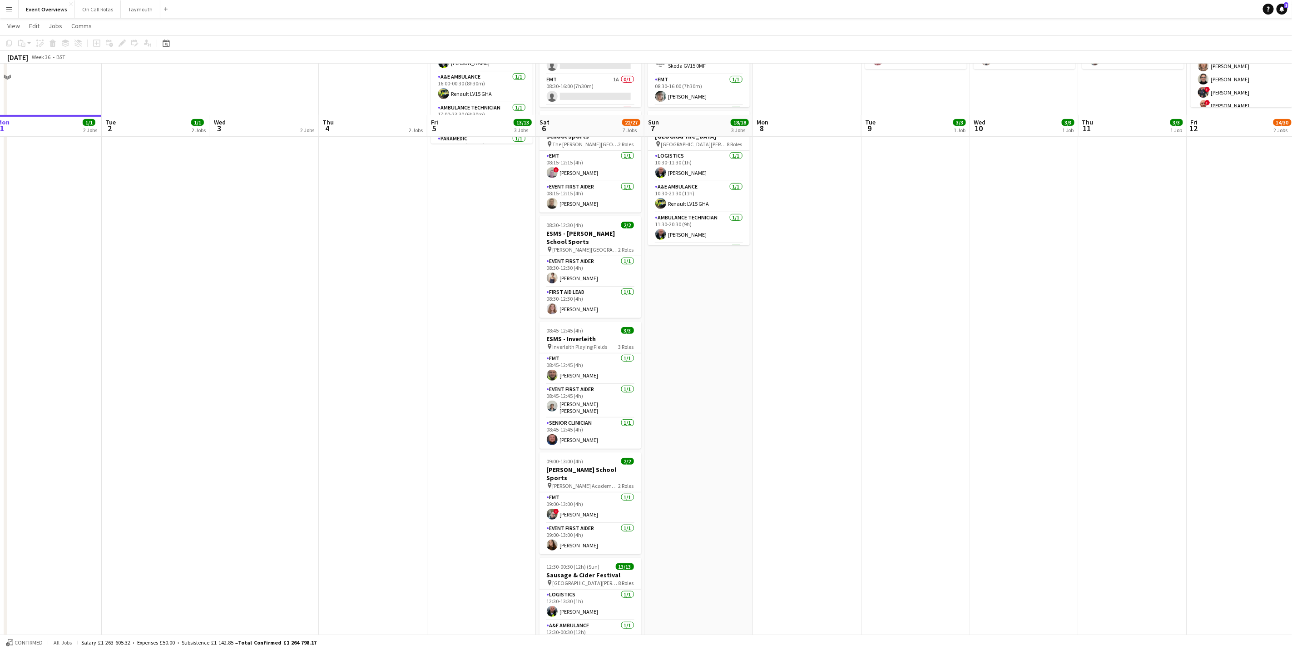
scroll to position [244, 0]
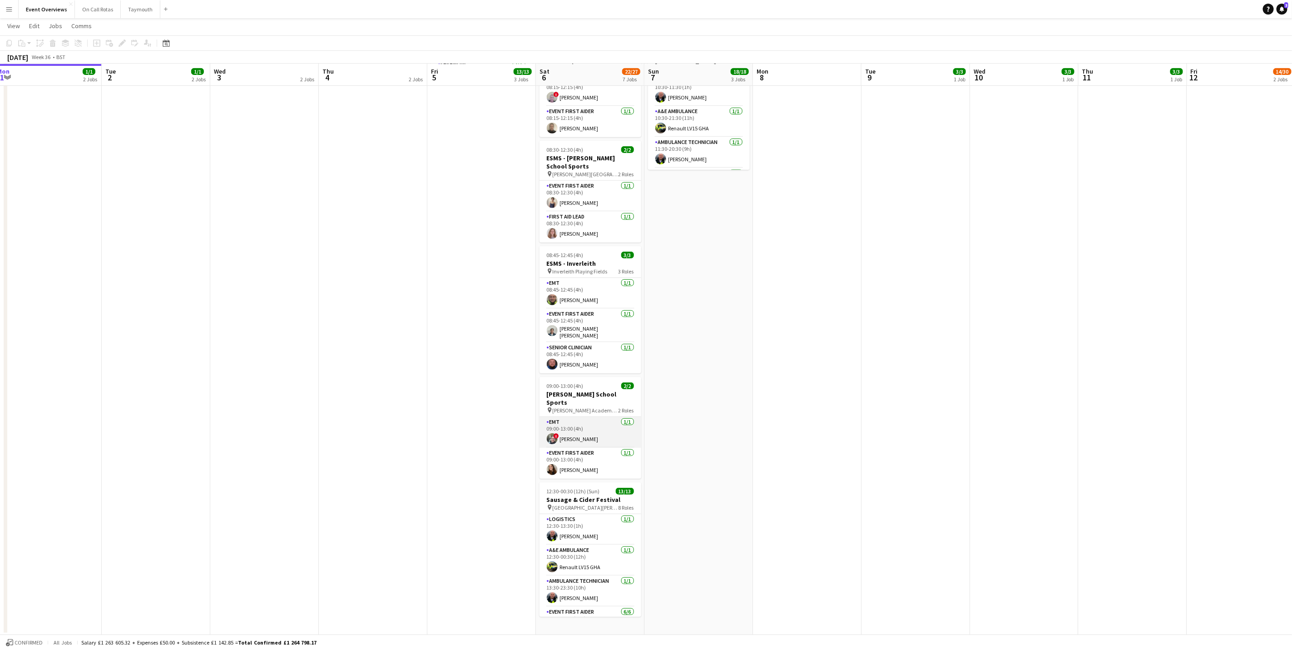
click at [591, 437] on app-card-role "EMT 1/1 09:00-13:00 (4h) ! Graham Murray" at bounding box center [591, 432] width 102 height 31
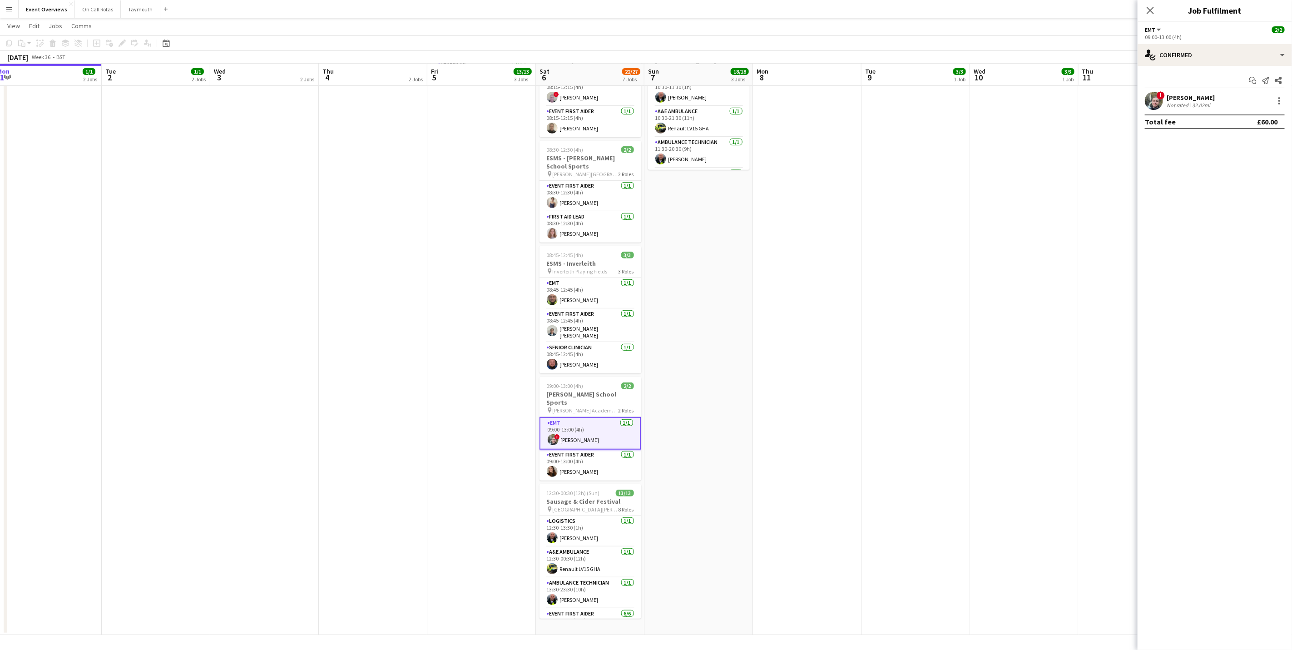
click at [1172, 90] on div "Start chat Send notification Share ! Graham Murray Not rated 32.02mi Total fee …" at bounding box center [1215, 101] width 154 height 70
click at [1173, 94] on div "[PERSON_NAME]" at bounding box center [1191, 98] width 48 height 8
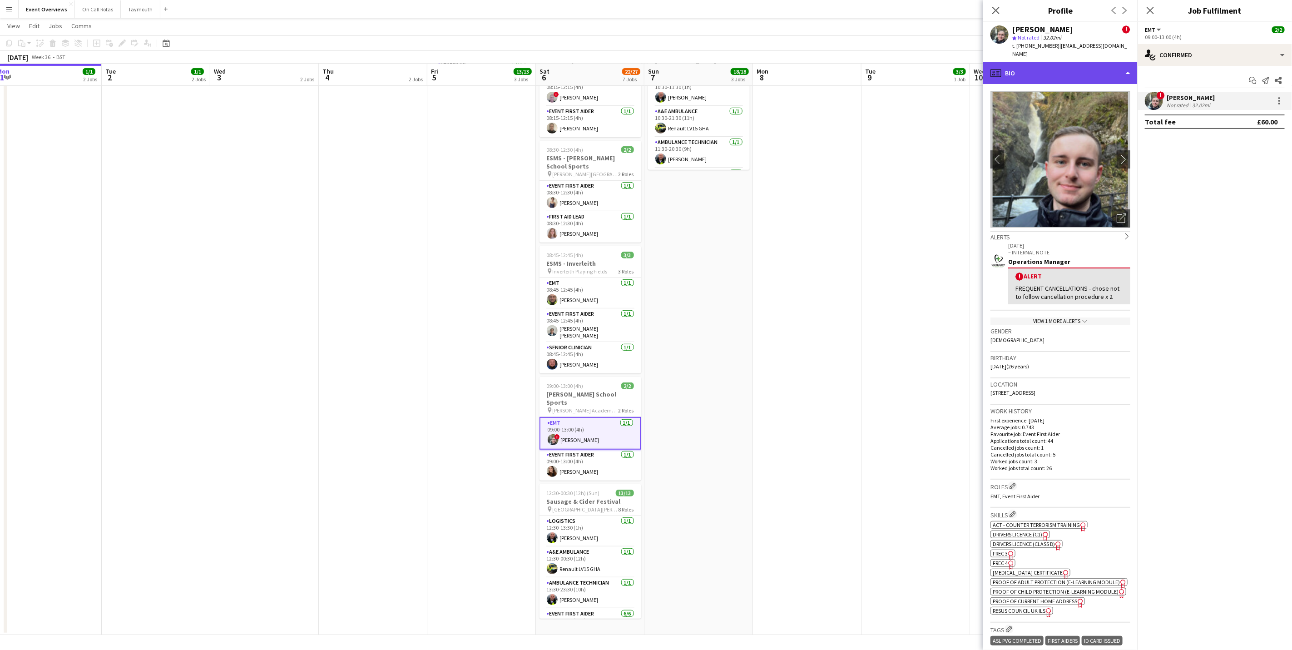
click at [1095, 69] on div "profile Bio" at bounding box center [1060, 73] width 154 height 22
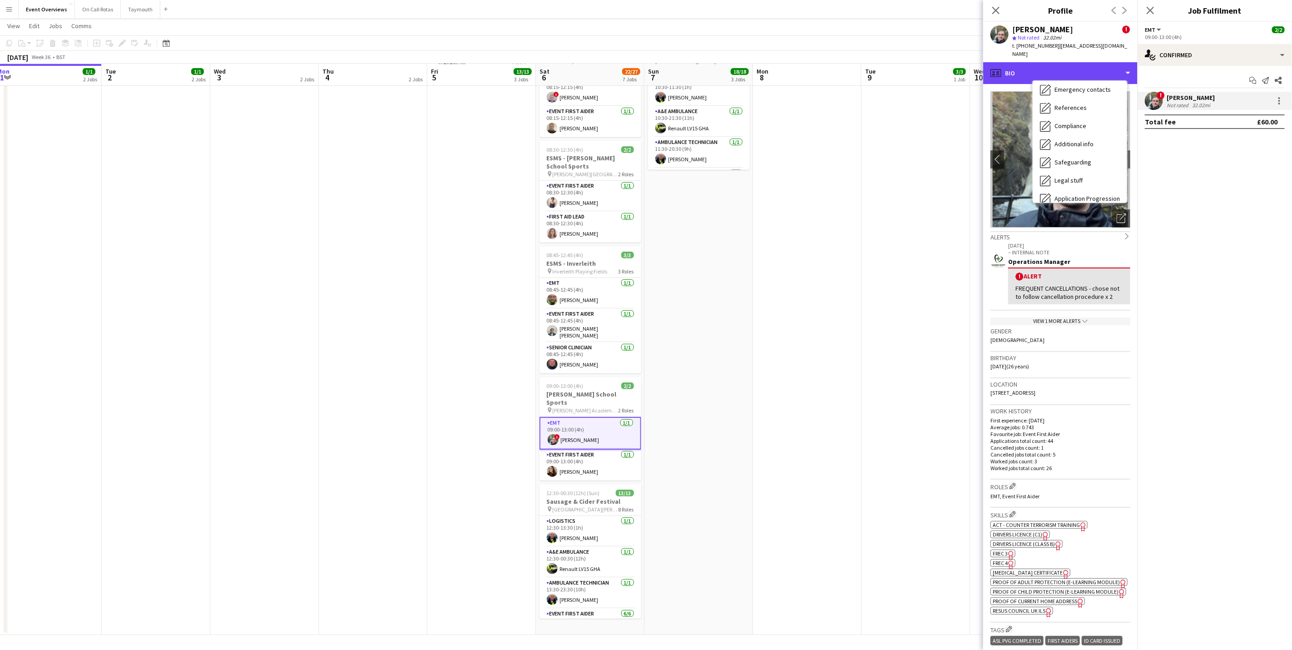
scroll to position [158, 0]
click at [1074, 185] on span "Calendar" at bounding box center [1067, 189] width 24 height 8
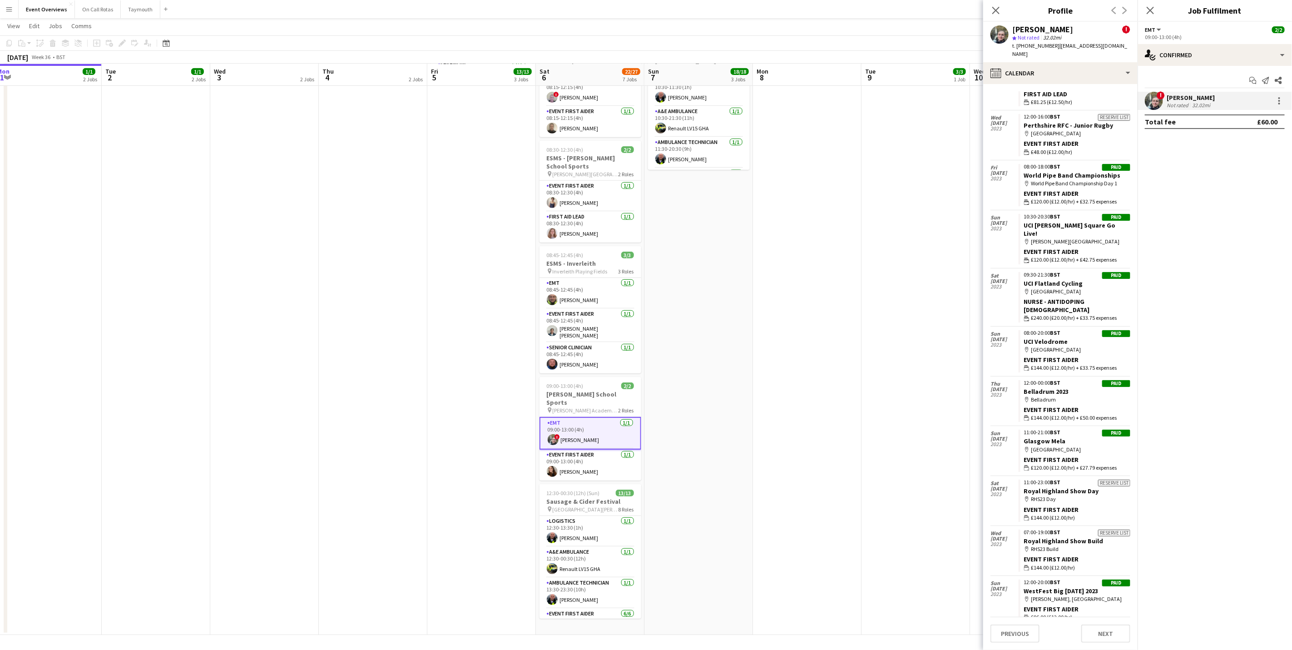
scroll to position [879, 0]
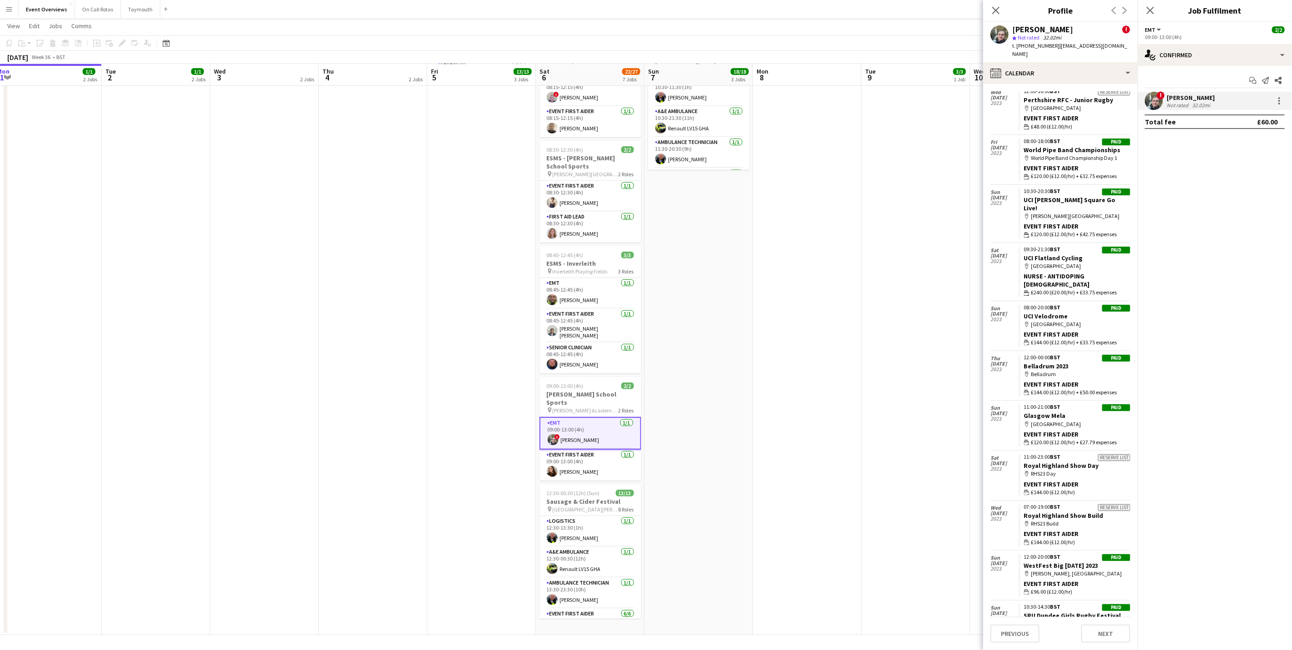
click at [1174, 94] on div "[PERSON_NAME]" at bounding box center [1191, 98] width 48 height 8
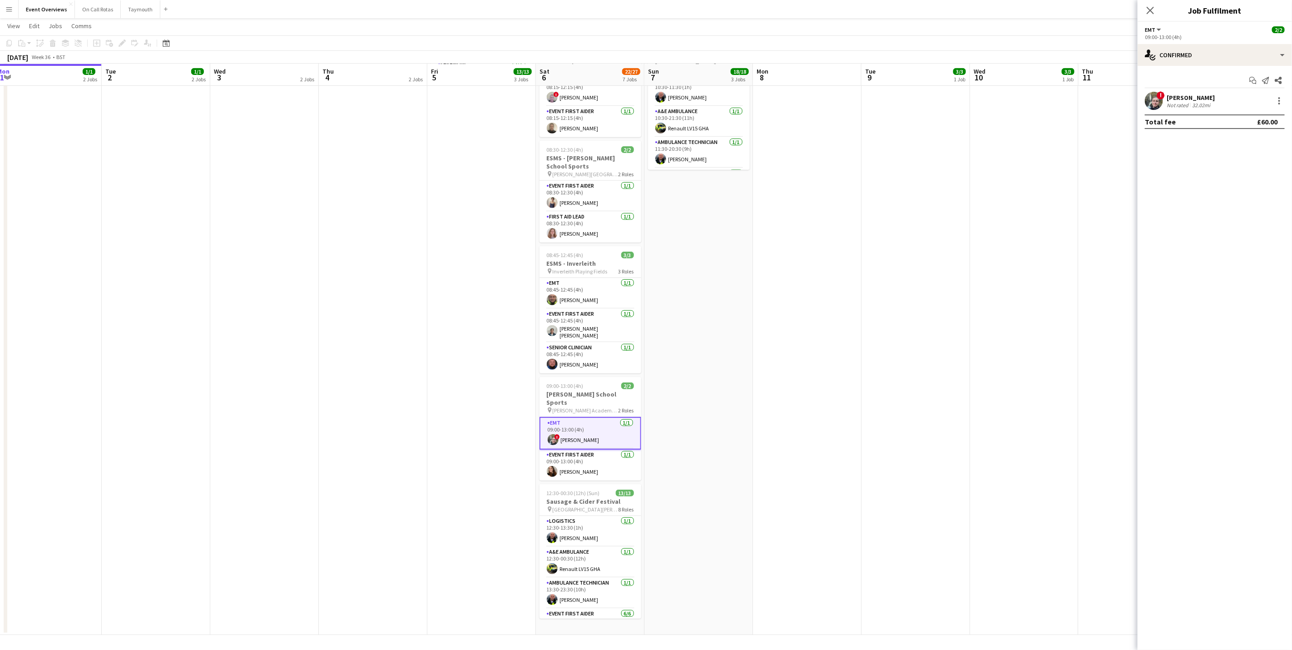
click at [1174, 94] on div "[PERSON_NAME]" at bounding box center [1191, 98] width 48 height 8
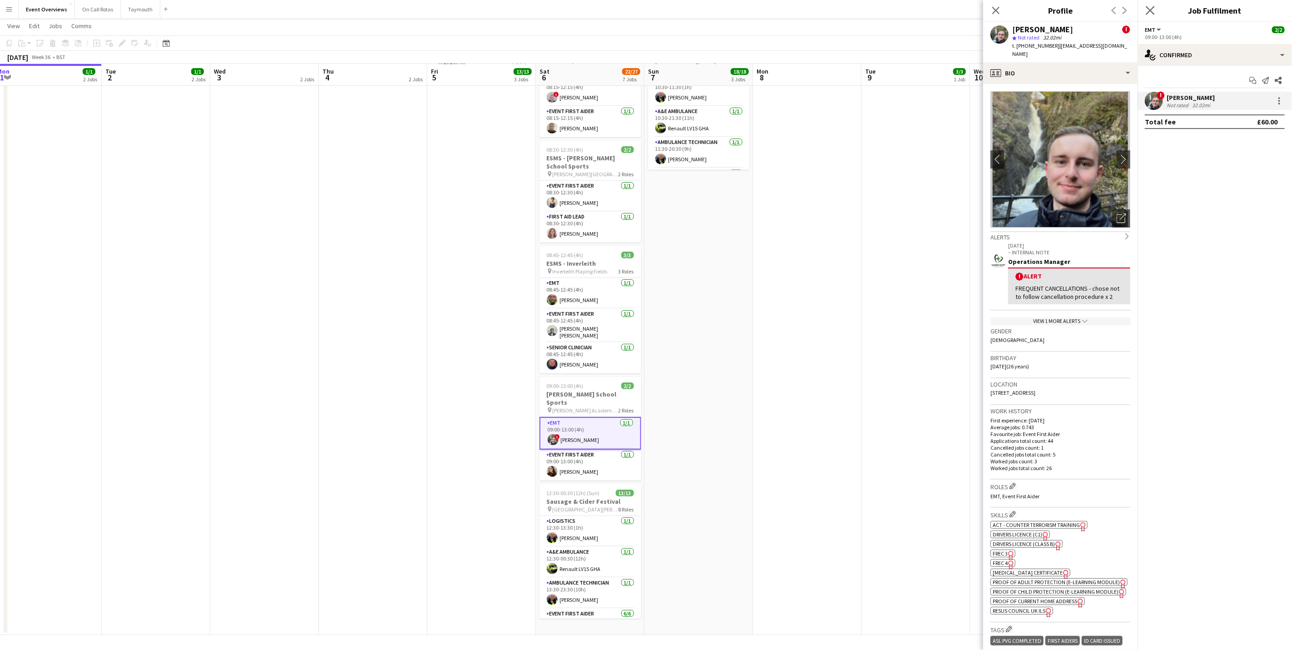
click at [1155, 11] on app-icon "Close pop-in" at bounding box center [1150, 10] width 13 height 13
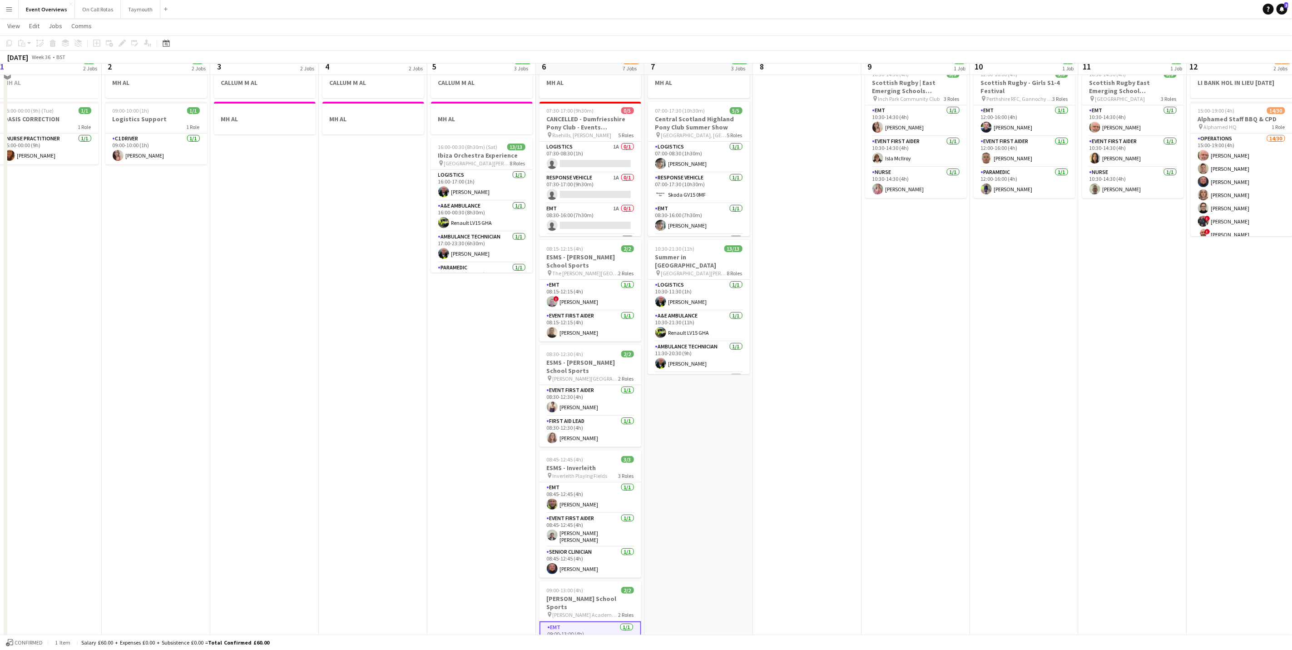
scroll to position [0, 0]
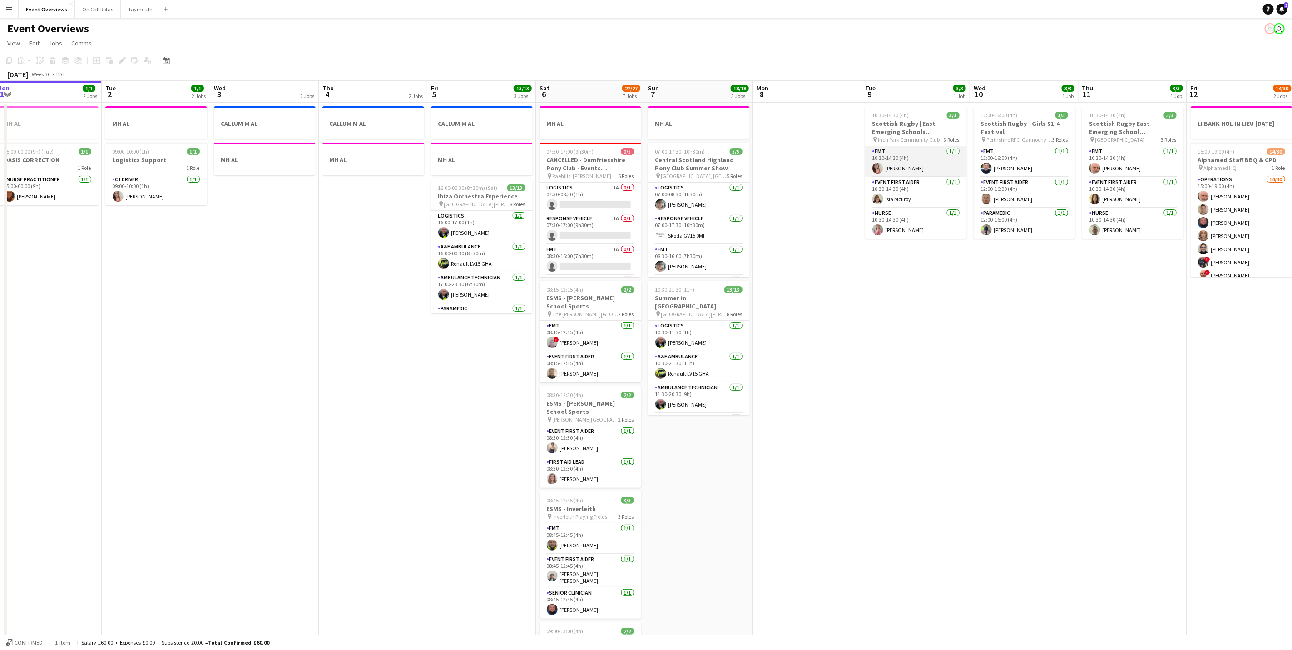
drag, startPoint x: 892, startPoint y: 154, endPoint x: 894, endPoint y: 150, distance: 5.1
click at [892, 154] on app-card-role "EMT 1/1 10:30-14:30 (4h) Hannah Smith" at bounding box center [916, 161] width 102 height 31
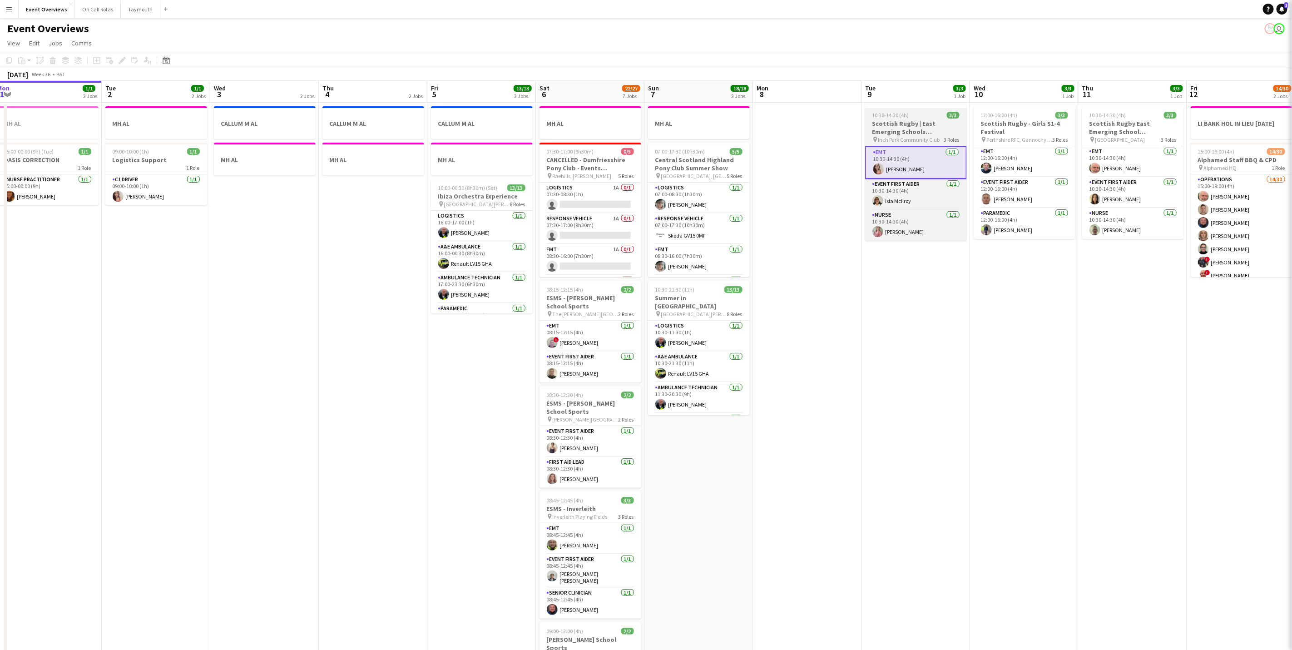
click at [903, 134] on h3 "Scottish Rugby | East Emerging Schools Championships | [GEOGRAPHIC_DATA]" at bounding box center [916, 127] width 102 height 16
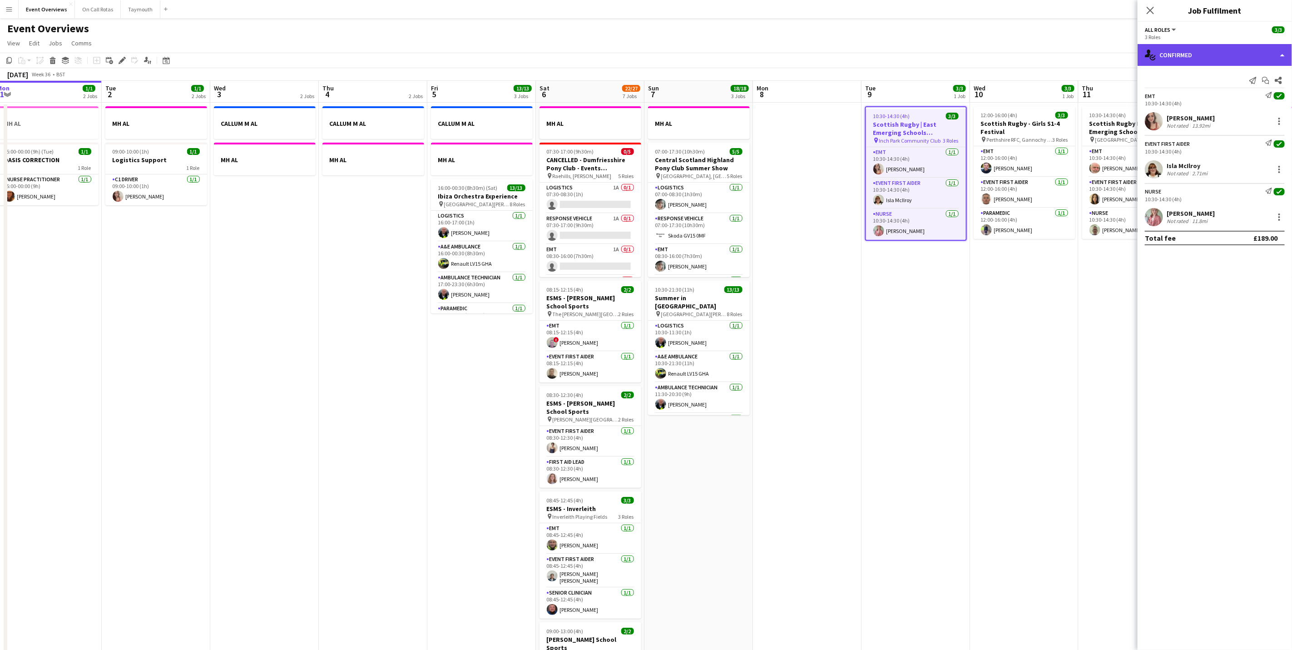
click at [1198, 63] on div "single-neutral-actions-check-2 Confirmed" at bounding box center [1215, 55] width 154 height 22
click at [909, 159] on app-card-role "EMT 1/1 10:30-14:30 (4h) Hannah Smith" at bounding box center [916, 162] width 100 height 31
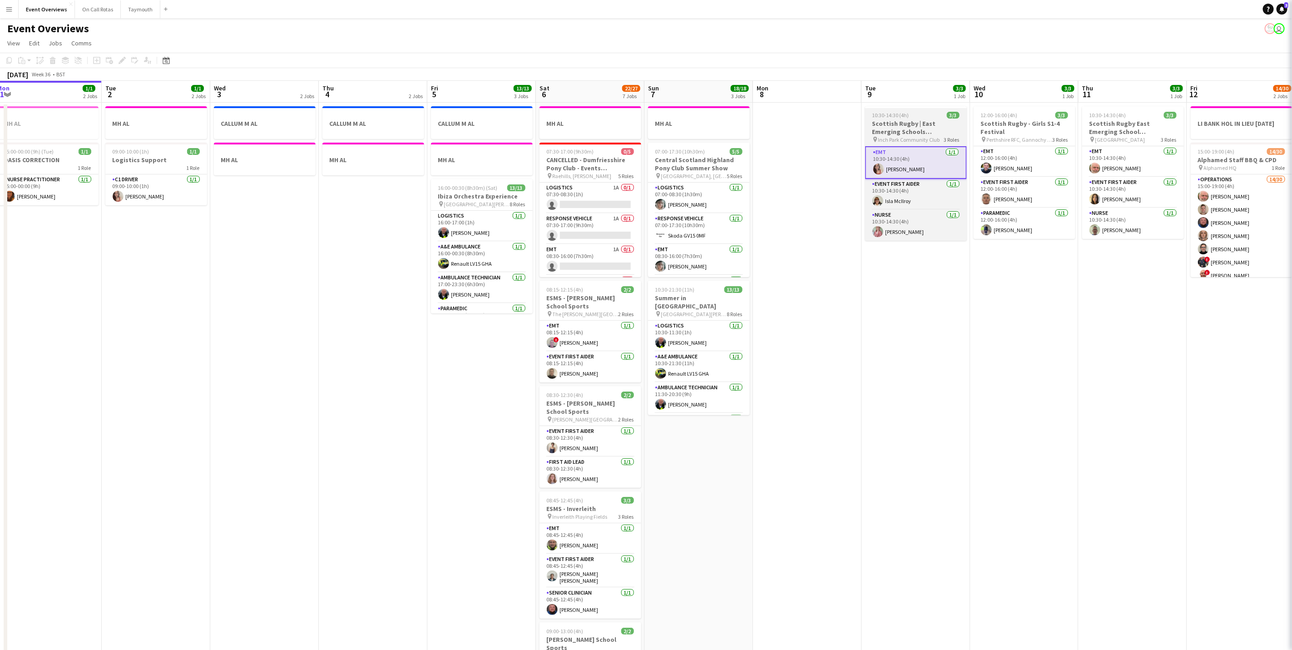
click at [903, 128] on h3 "Scottish Rugby | East Emerging Schools Championships | [GEOGRAPHIC_DATA]" at bounding box center [916, 127] width 102 height 16
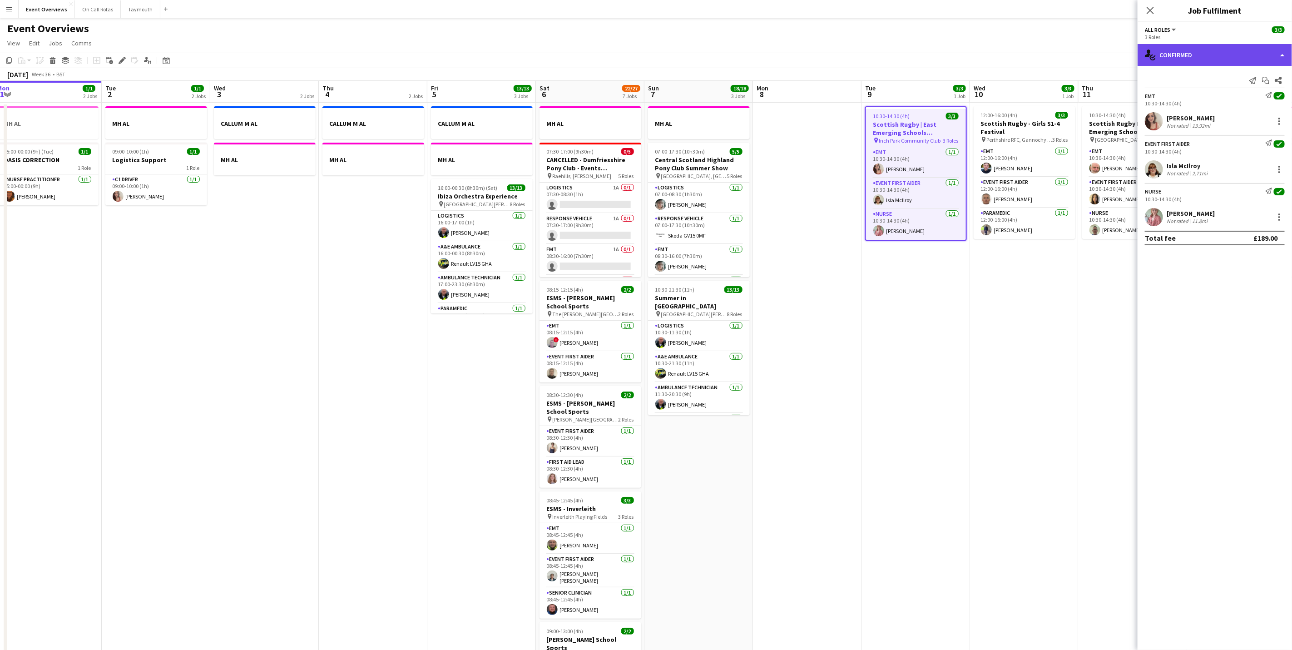
click at [1148, 58] on icon "single-neutral-actions-check-2" at bounding box center [1150, 55] width 11 height 11
click at [1233, 99] on div "pen-write Job Details" at bounding box center [1245, 94] width 90 height 18
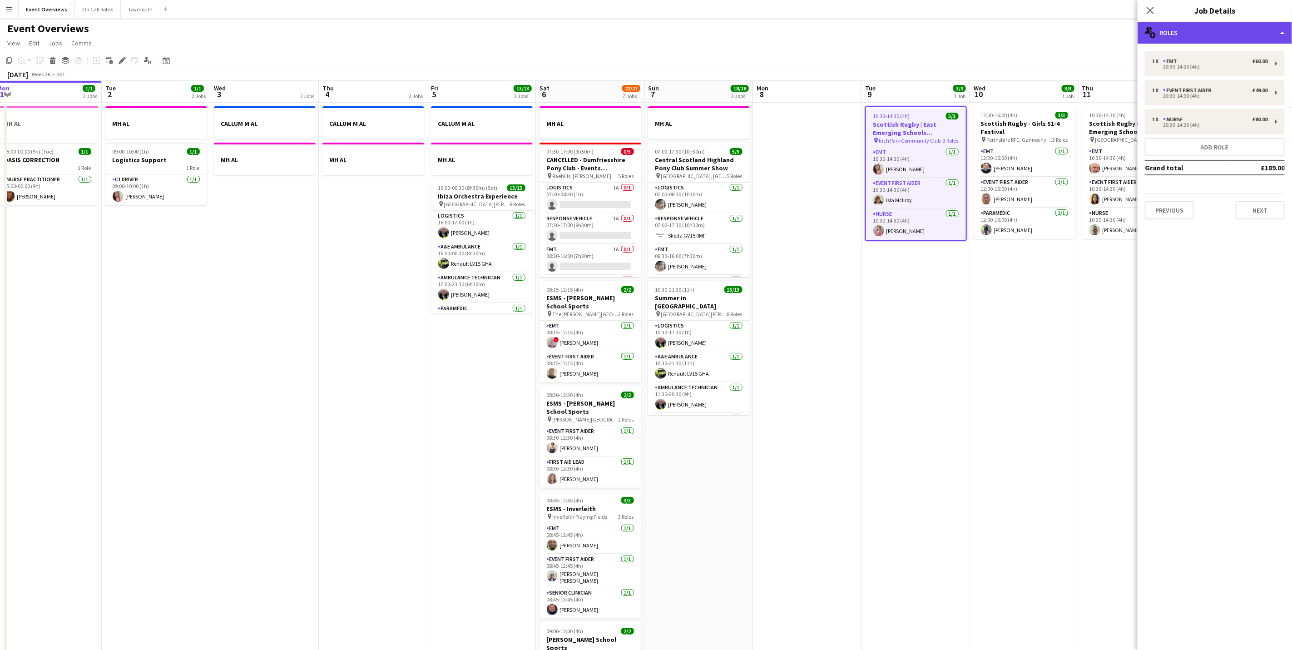
click at [1219, 34] on div "multiple-users-add Roles" at bounding box center [1215, 33] width 154 height 22
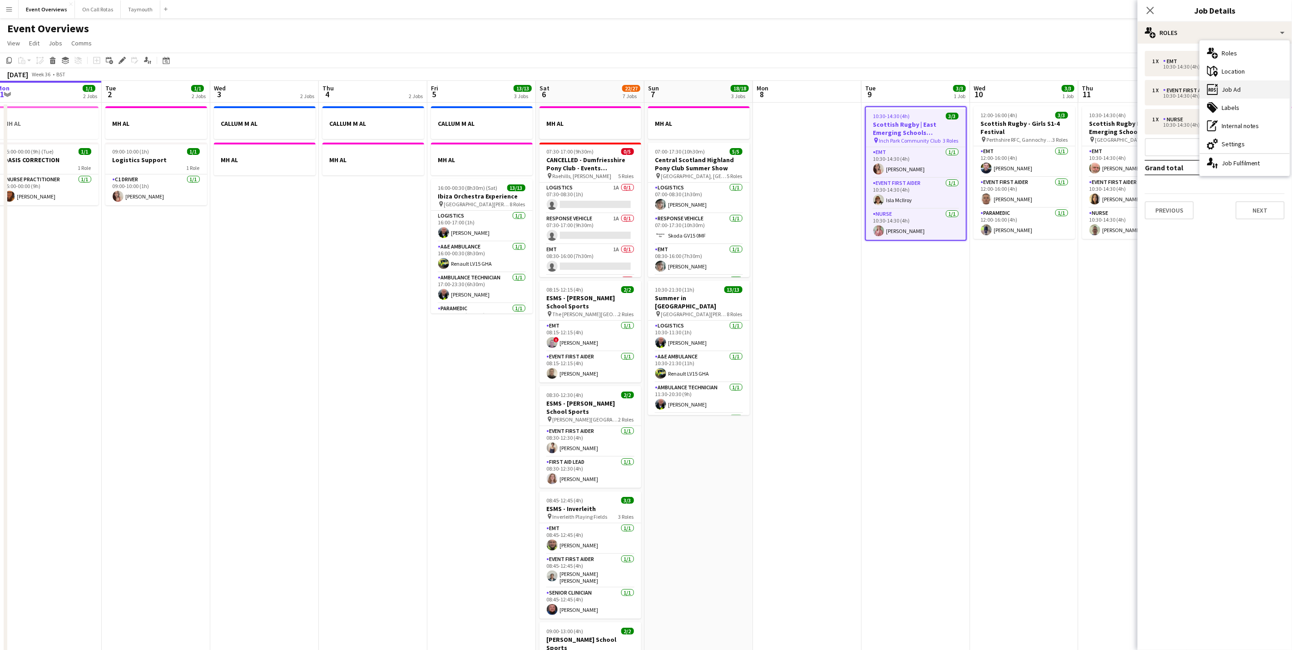
click at [1238, 87] on div "ads-window Job Ad" at bounding box center [1245, 89] width 90 height 18
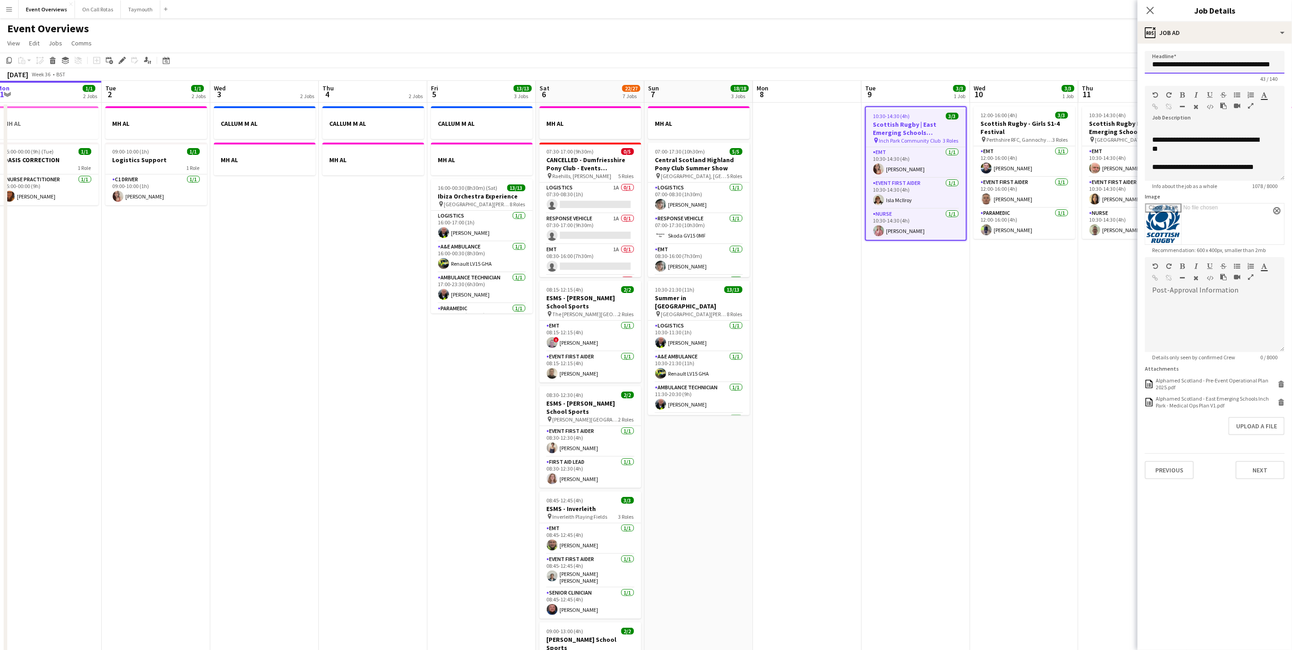
click at [1251, 64] on input "**********" at bounding box center [1215, 62] width 140 height 23
click at [1263, 62] on input "**********" at bounding box center [1215, 62] width 140 height 23
click at [1153, 7] on icon at bounding box center [1150, 10] width 9 height 9
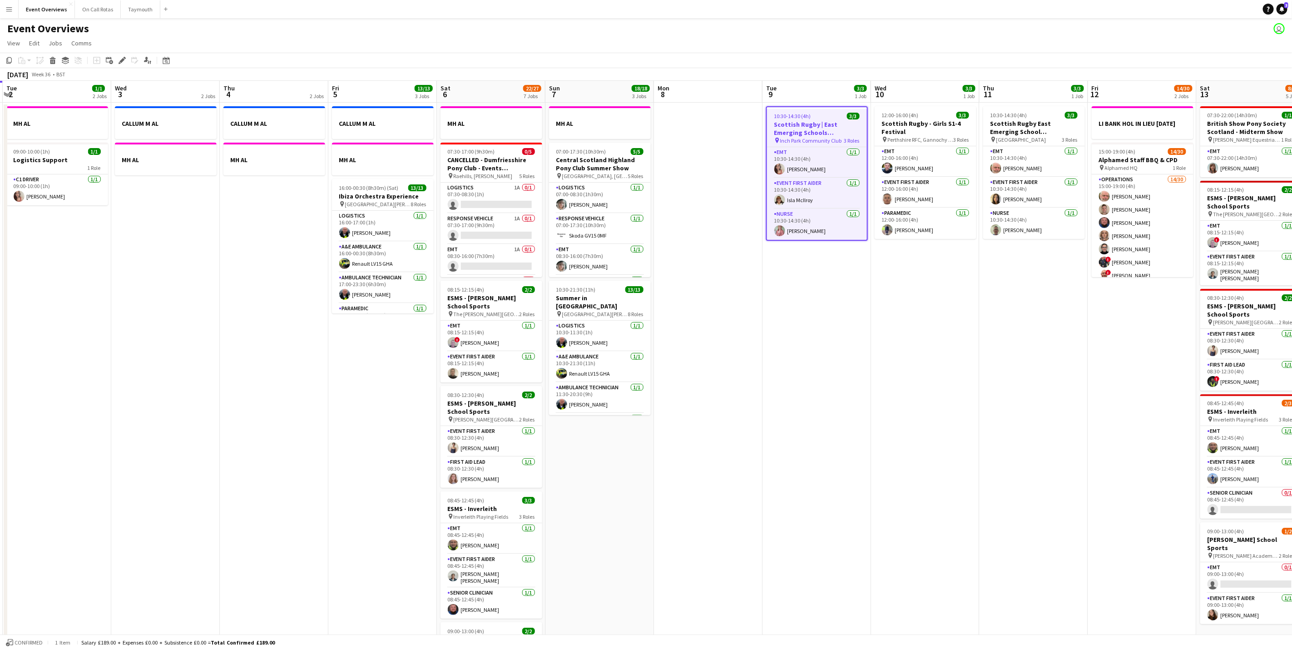
scroll to position [0, 362]
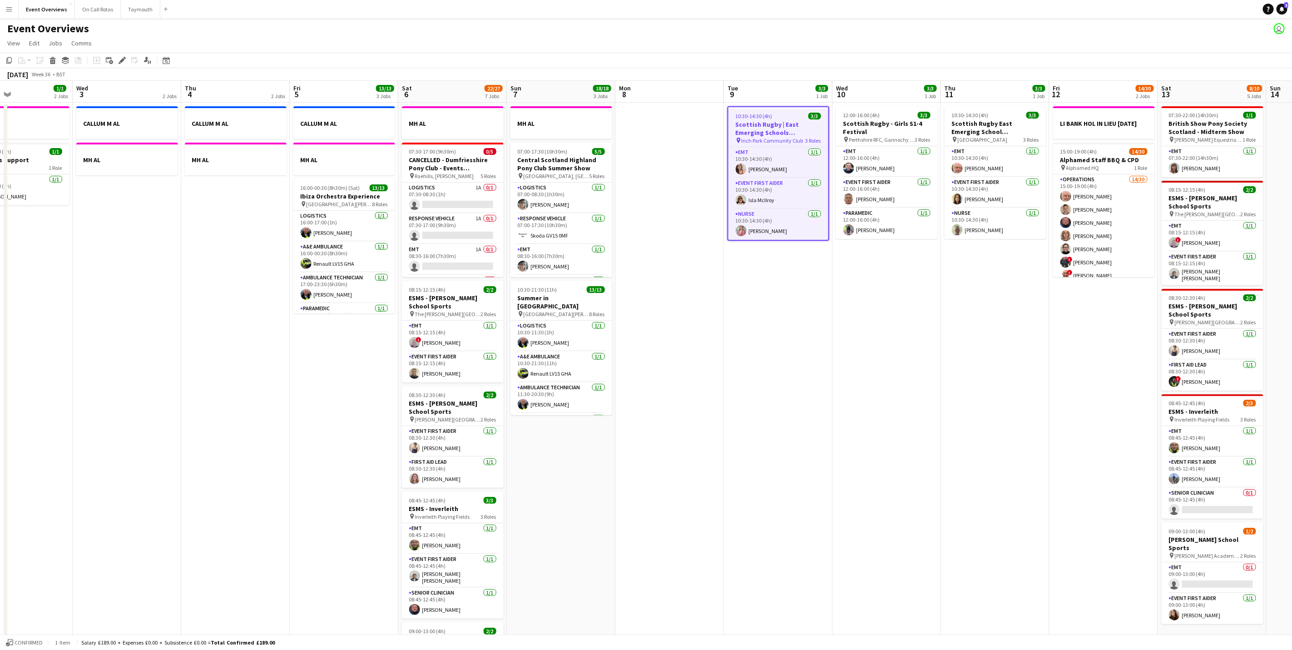
drag, startPoint x: 906, startPoint y: 317, endPoint x: 868, endPoint y: 316, distance: 38.6
click at [868, 316] on app-calendar-viewport "Sat 30 20/20 7 Jobs Sun 31 2/2 2 Jobs Mon 1 1/1 2 Jobs Tue 2 1/1 2 Jobs Wed 3 2…" at bounding box center [646, 480] width 1292 height 799
click at [955, 119] on h3 "Scottish Rugby East Emerging School Championships | Meggetland" at bounding box center [996, 127] width 102 height 16
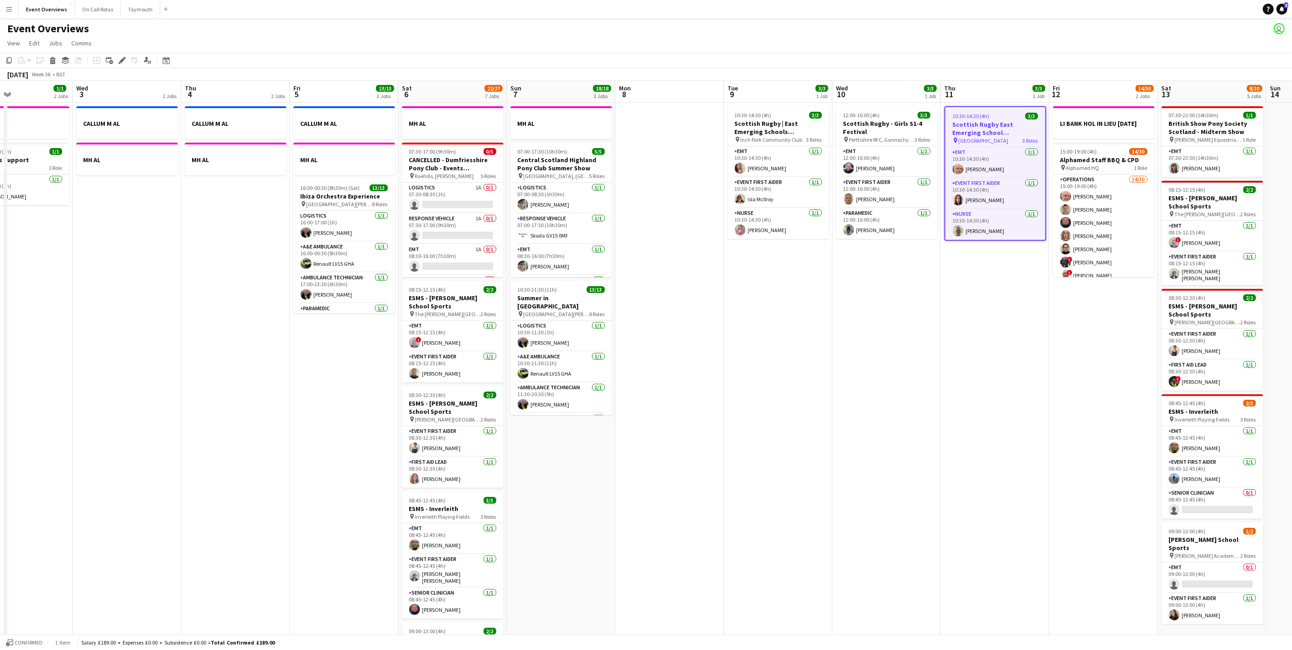
drag, startPoint x: 976, startPoint y: 157, endPoint x: 981, endPoint y: 135, distance: 22.6
click at [975, 157] on app-card-role "EMT 1/1 10:30-14:30 (4h) Tim Oakes" at bounding box center [996, 162] width 100 height 31
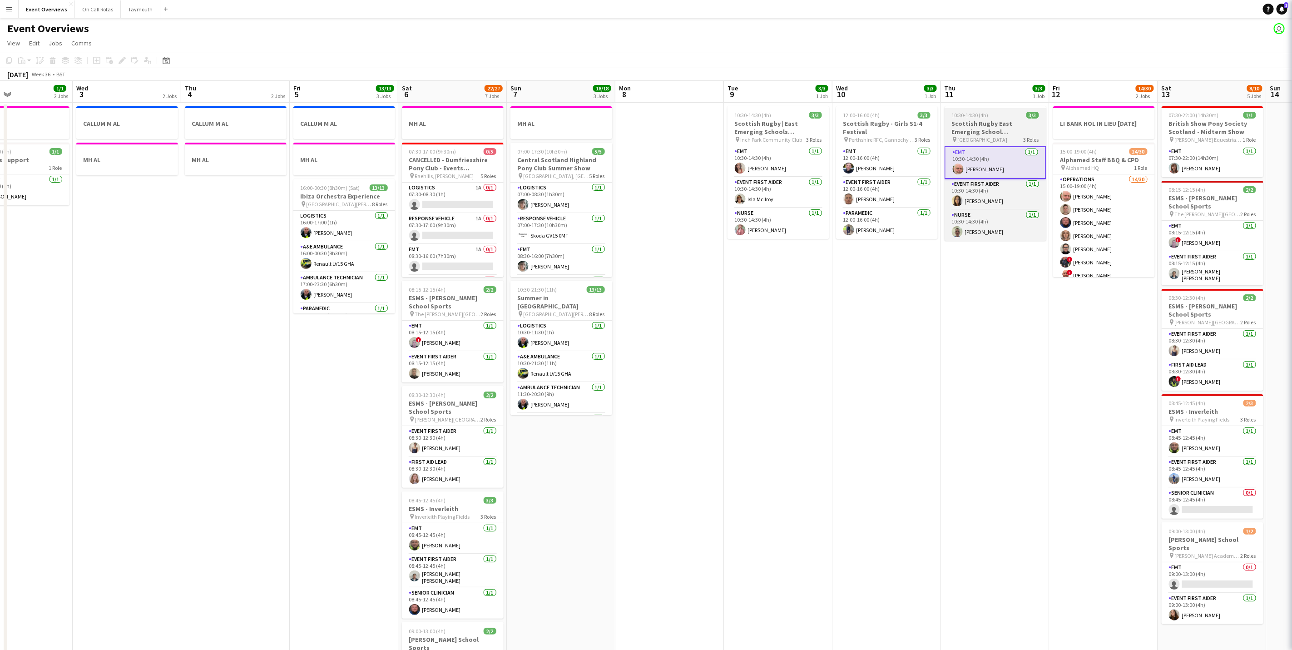
scroll to position [0, 362]
click at [987, 127] on h3 "Scottish Rugby East Emerging School Championships | Meggetland" at bounding box center [995, 127] width 102 height 16
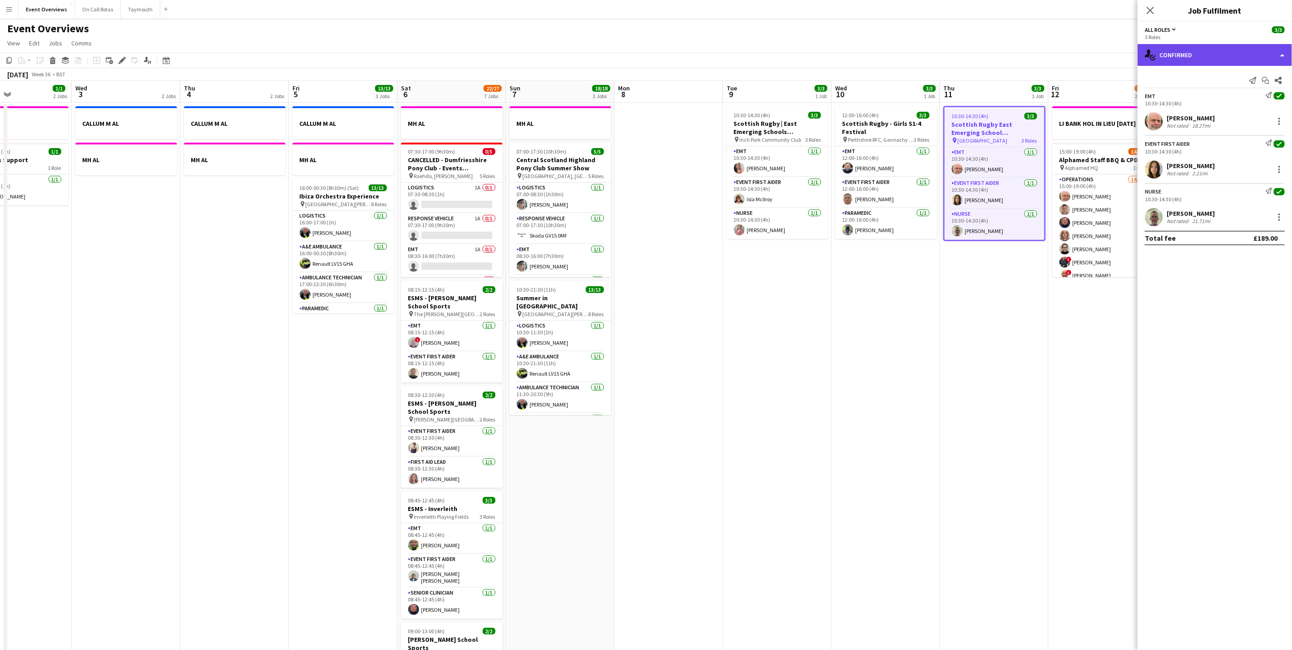
click at [1174, 54] on div "single-neutral-actions-check-2 Confirmed" at bounding box center [1215, 55] width 154 height 22
click at [1233, 99] on div "pen-write Job Details" at bounding box center [1245, 94] width 90 height 18
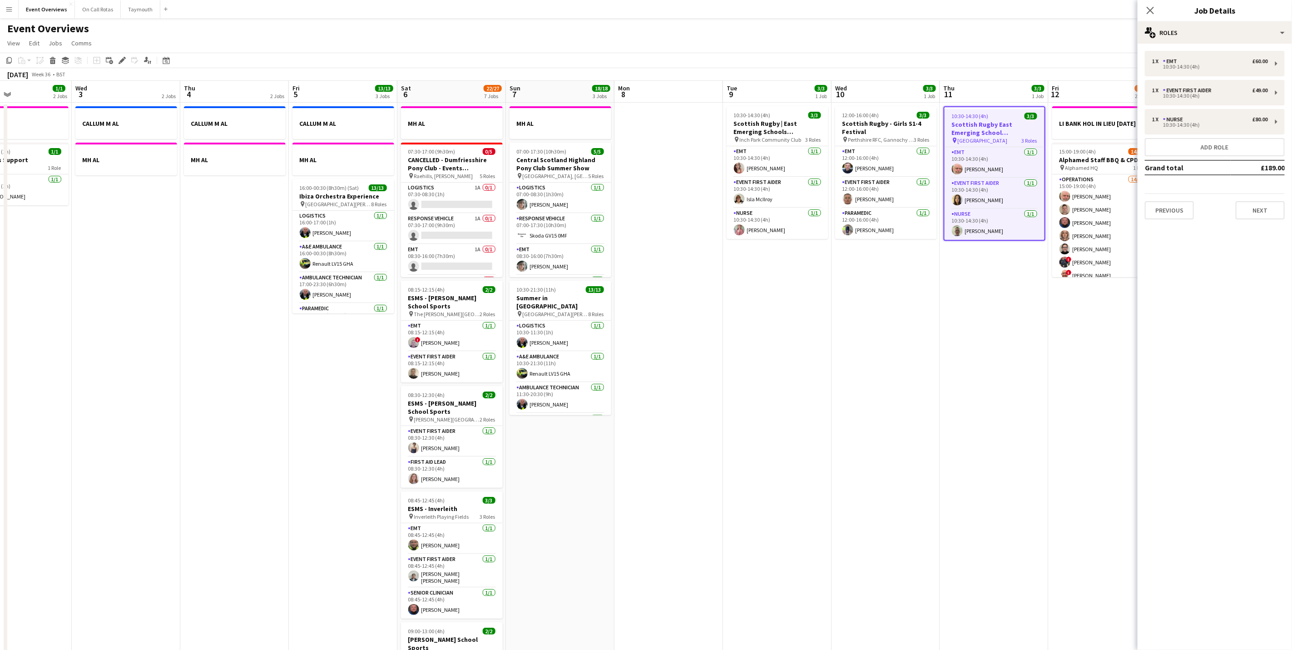
click at [1224, 15] on h3 "Job Details" at bounding box center [1215, 11] width 154 height 12
click at [1217, 28] on div "multiple-users-add Roles" at bounding box center [1215, 33] width 154 height 22
click at [1231, 94] on div "ads-window Job Ad" at bounding box center [1245, 89] width 90 height 18
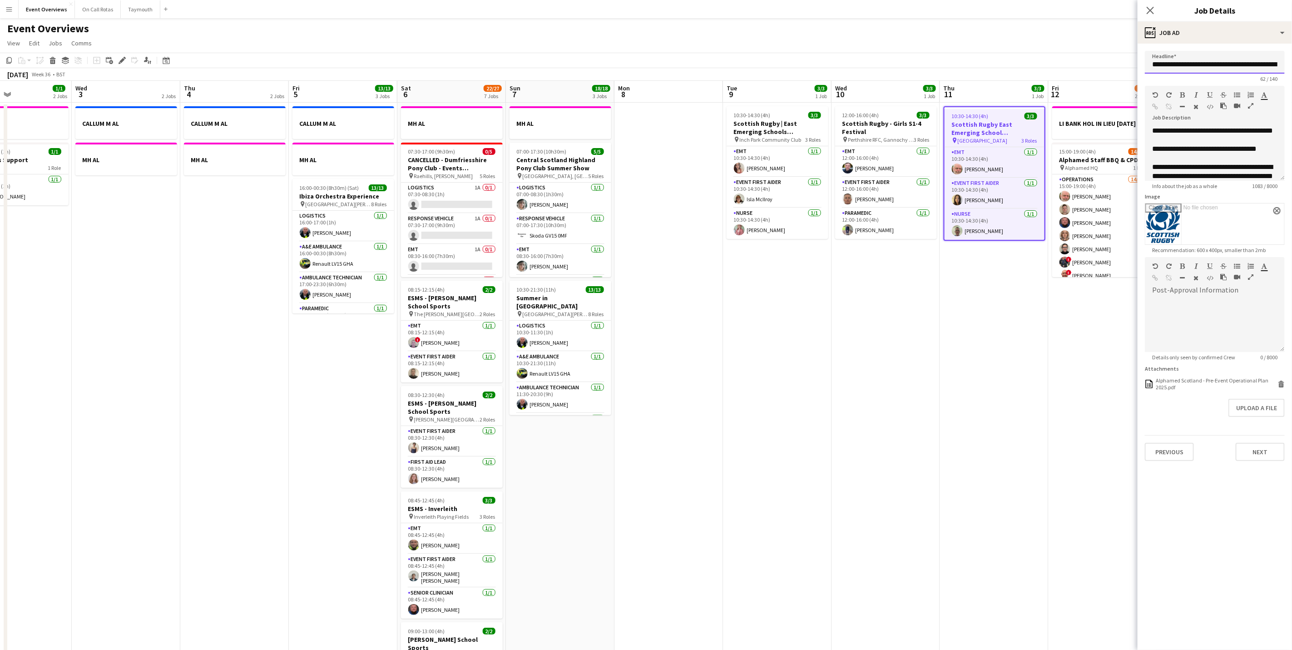
click at [1242, 64] on input "**********" at bounding box center [1215, 62] width 140 height 23
click at [1228, 69] on input "**********" at bounding box center [1215, 62] width 140 height 23
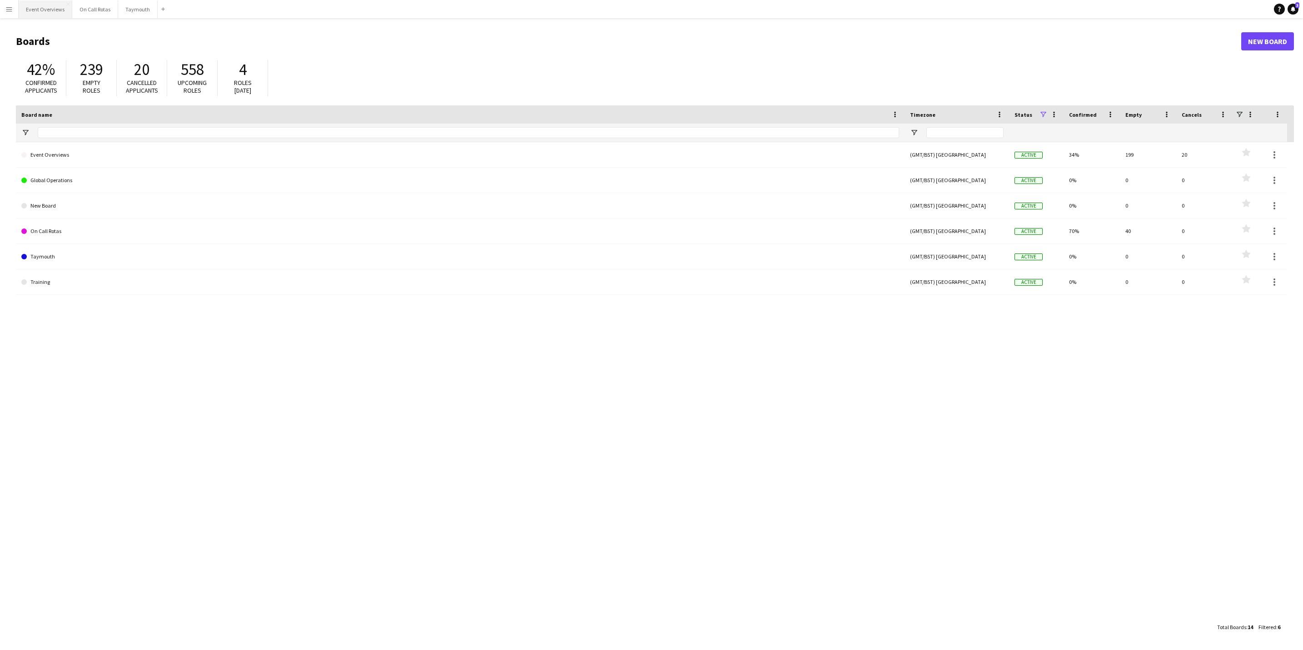
click at [49, 5] on button "Event Overviews Close" at bounding box center [46, 9] width 54 height 18
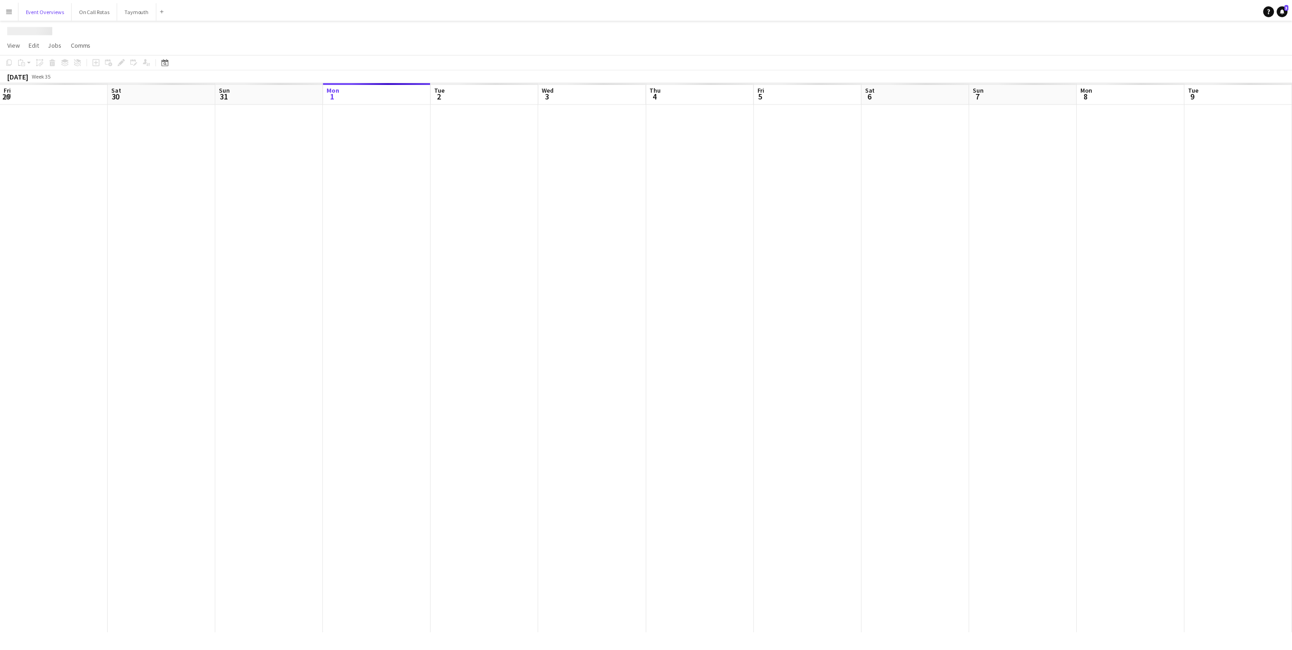
scroll to position [0, 217]
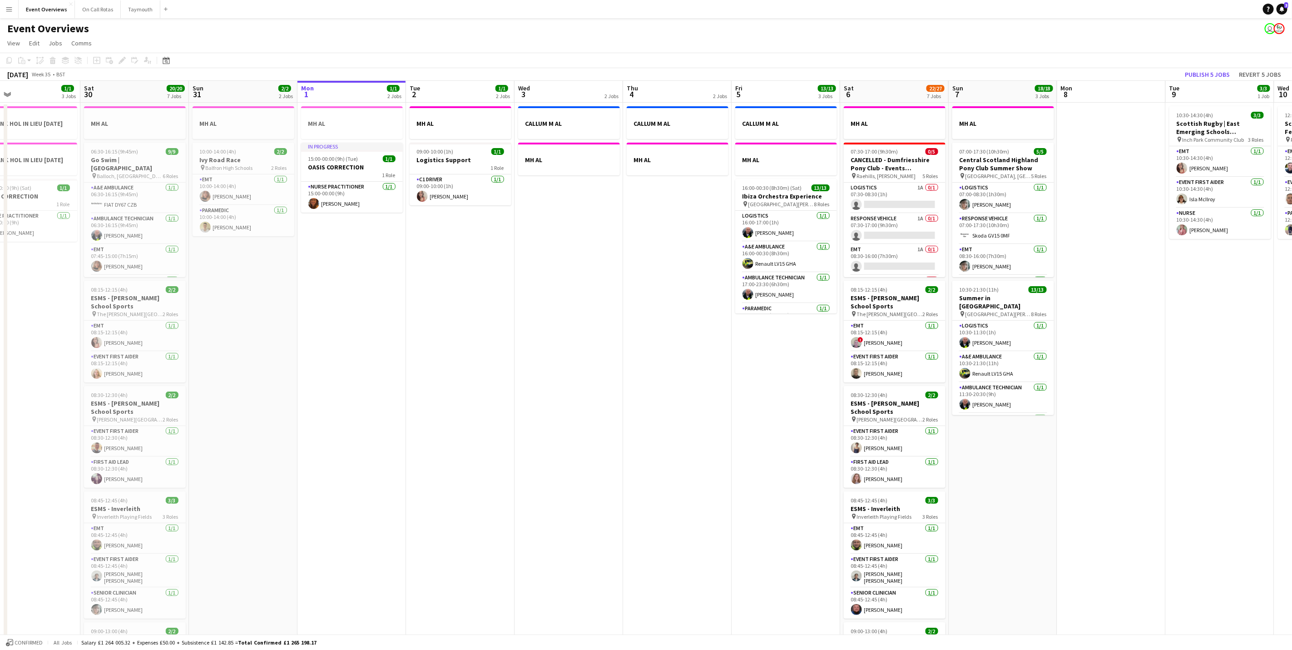
drag, startPoint x: 287, startPoint y: 448, endPoint x: 454, endPoint y: 458, distance: 166.5
click at [454, 458] on app-calendar-viewport "Wed 27 Thu 28 1/1 1 Job Fri 29 1/1 3 Jobs Sat 30 20/20 7 Jobs Sun 31 2/2 2 Jobs…" at bounding box center [646, 480] width 1292 height 799
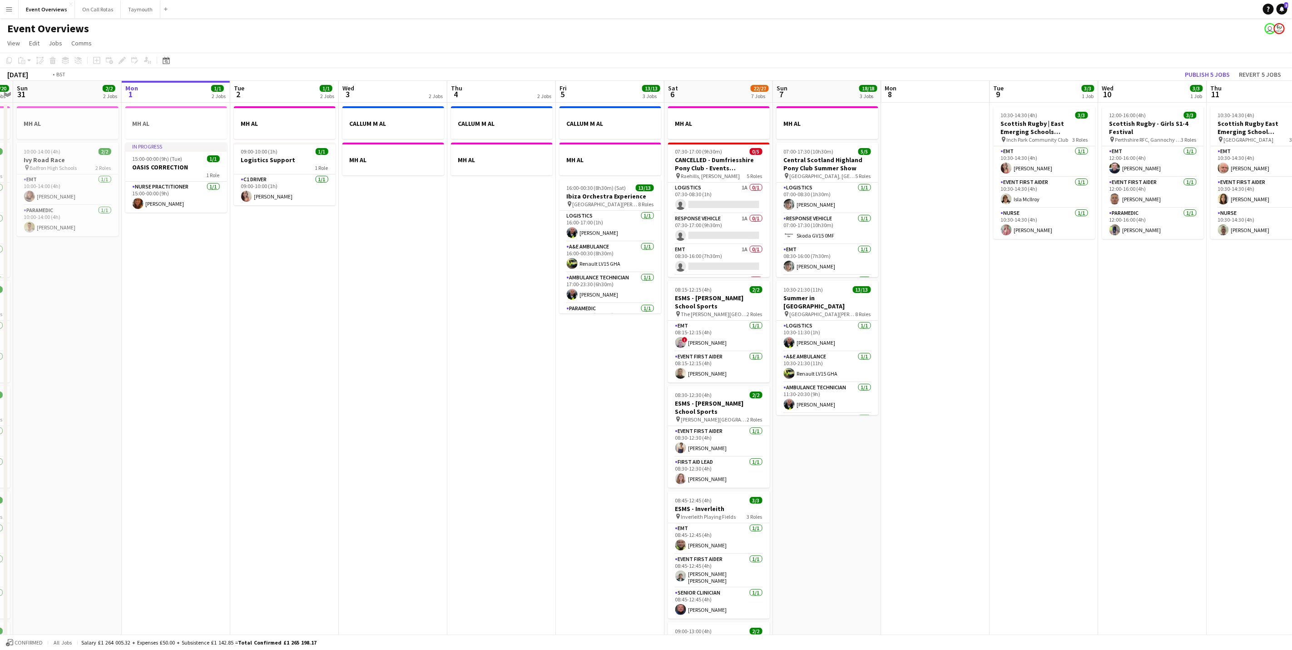
scroll to position [0, 304]
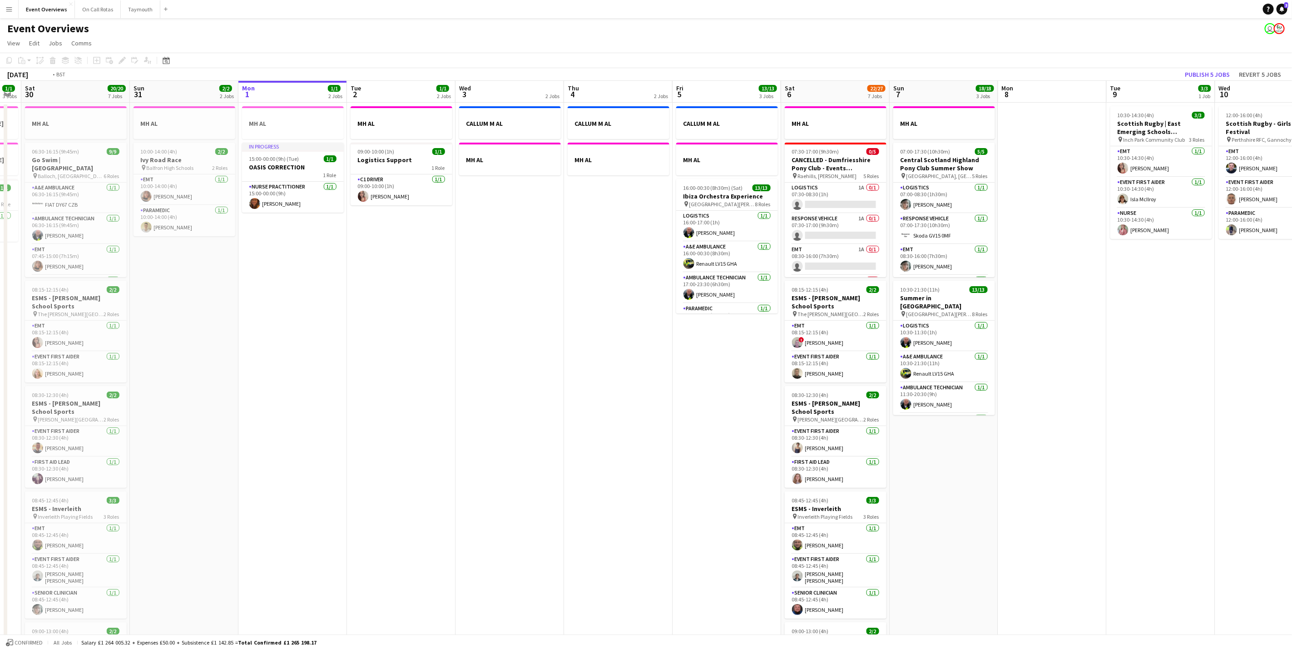
drag, startPoint x: 834, startPoint y: 469, endPoint x: 357, endPoint y: 473, distance: 477.3
click at [357, 473] on app-calendar-viewport "Wed 27 Thu 28 1/1 1 Job Fri 29 1/1 3 Jobs Sat 30 20/20 7 Jobs Sun 31 2/2 2 Jobs…" at bounding box center [646, 480] width 1292 height 799
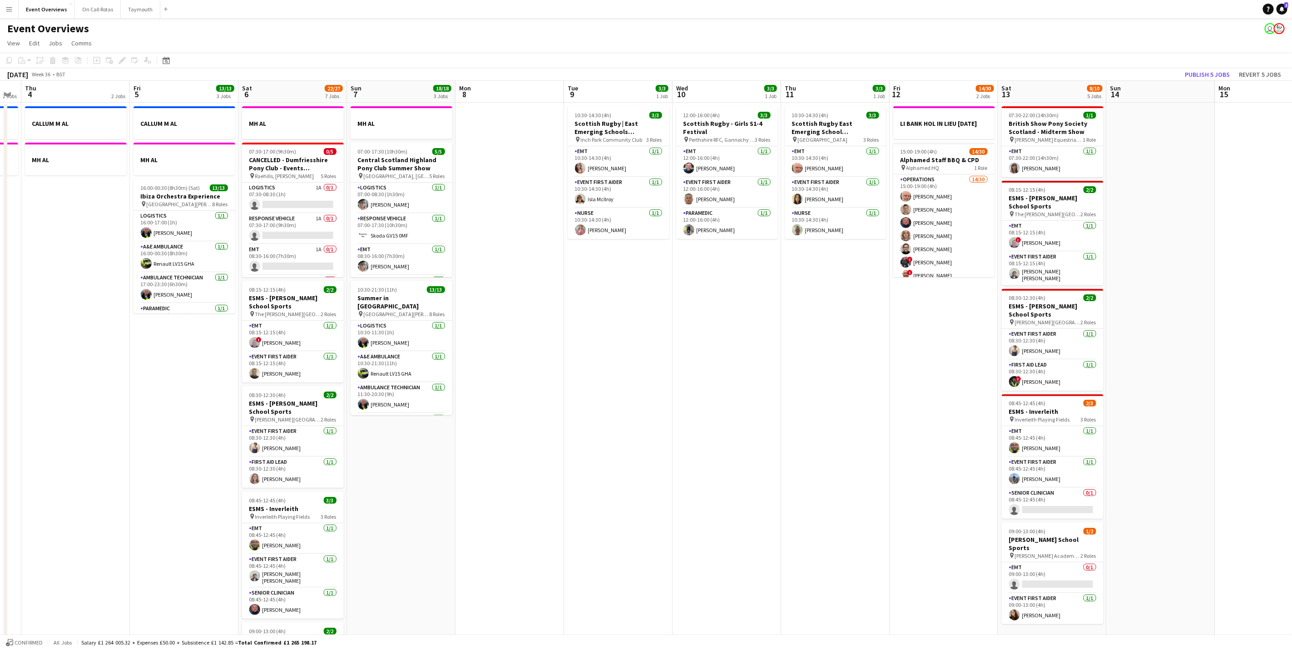
scroll to position [0, 332]
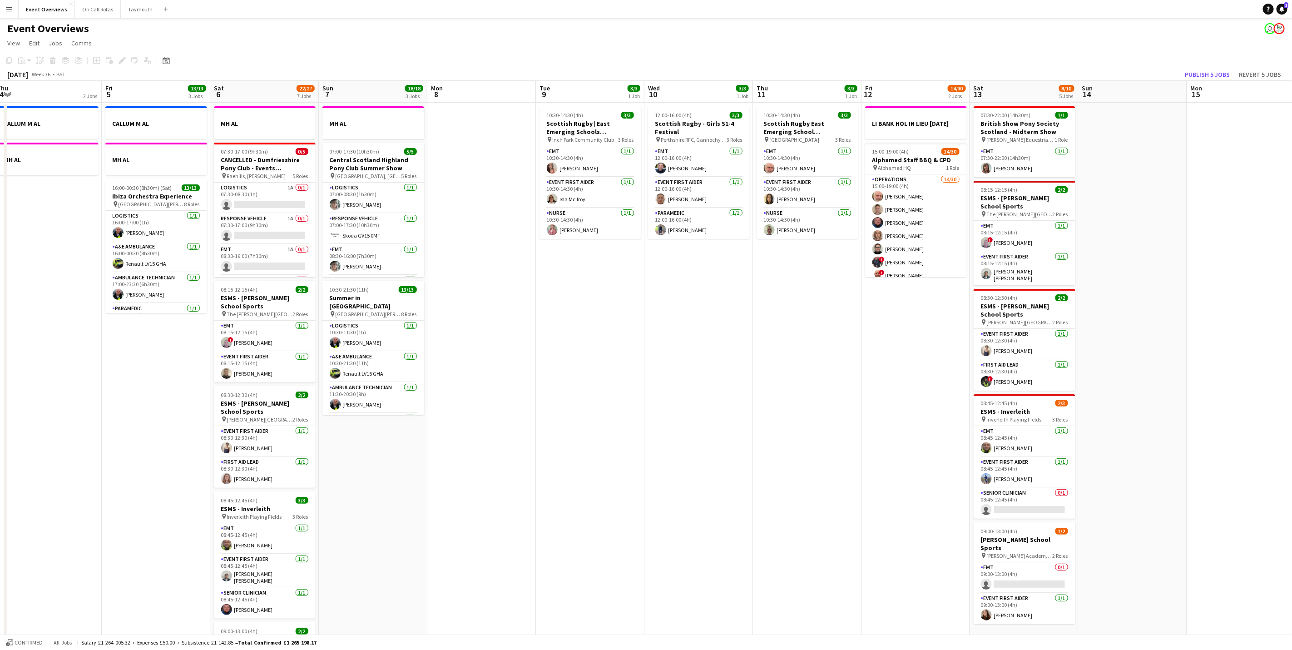
drag, startPoint x: 748, startPoint y: 333, endPoint x: 612, endPoint y: 339, distance: 136.8
click at [612, 339] on app-calendar-viewport "Mon 1 1/1 2 Jobs Tue 2 1/1 2 Jobs Wed 3 2 Jobs Thu 4 2 Jobs Fri 5 13/13 3 Jobs …" at bounding box center [646, 480] width 1292 height 799
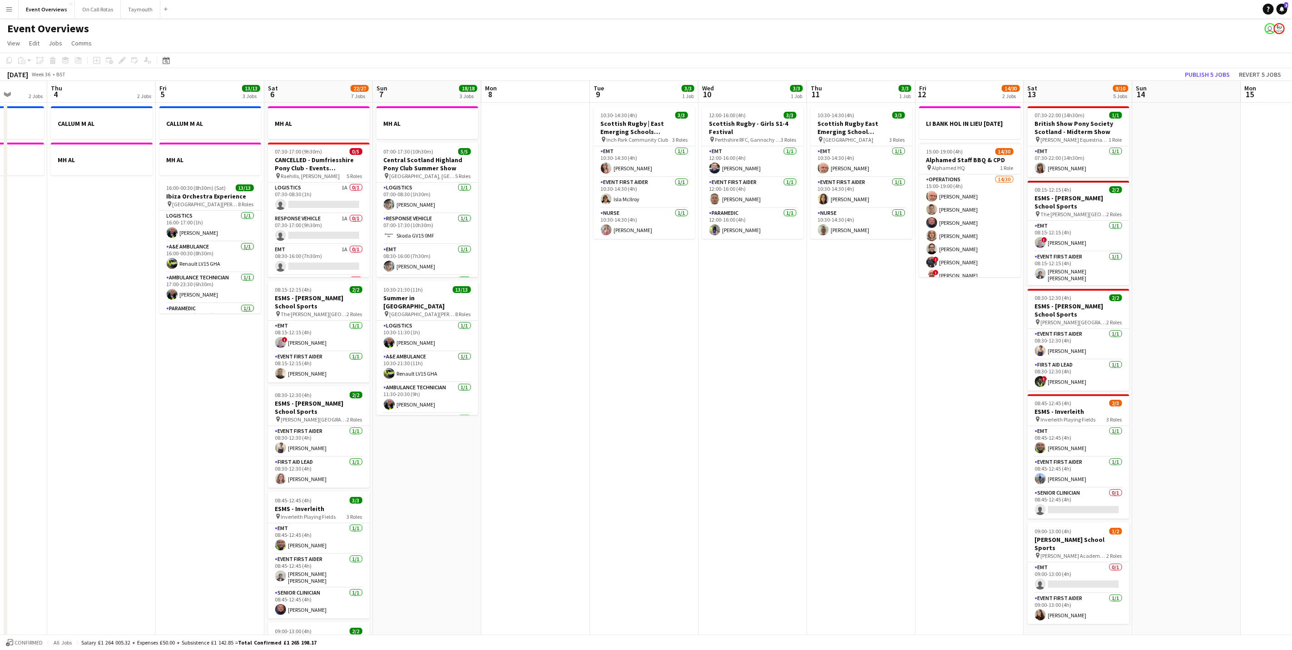
scroll to position [0, 319]
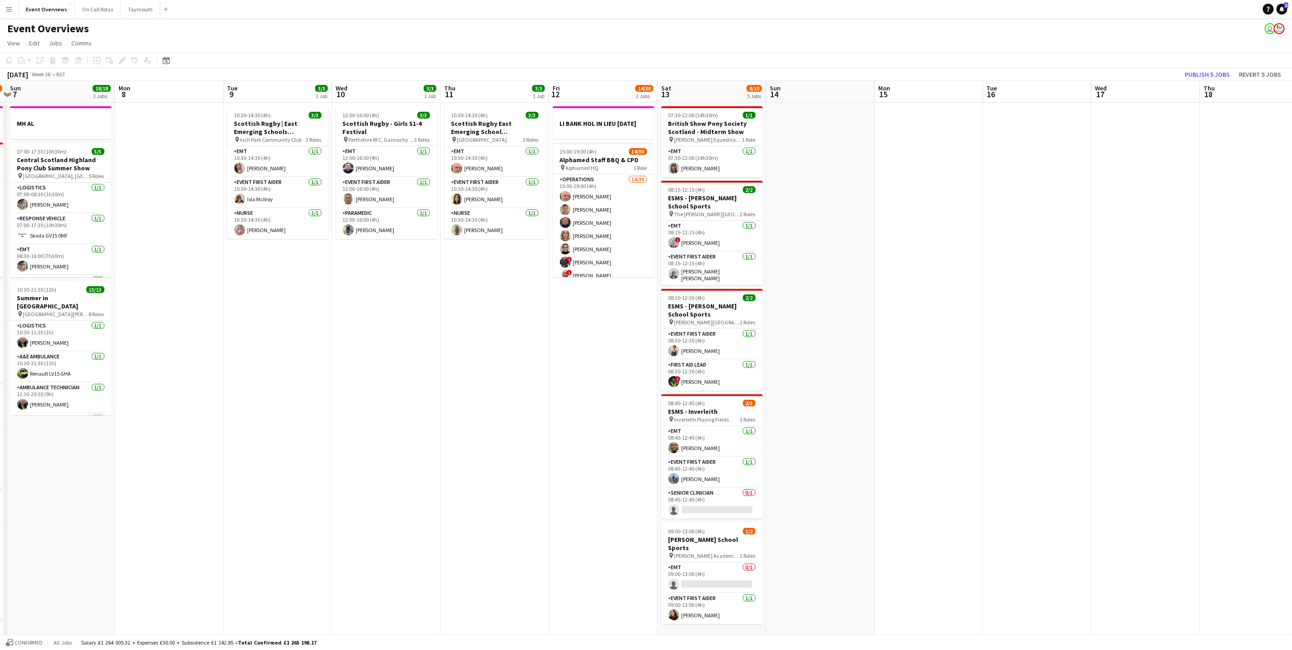
drag, startPoint x: 763, startPoint y: 494, endPoint x: 451, endPoint y: 502, distance: 312.6
click at [451, 502] on app-calendar-viewport "Thu 4 2 Jobs Fri 5 13/13 3 Jobs Sat 6 22/27 7 Jobs Sun 7 18/18 3 Jobs Mon 8 Tue…" at bounding box center [646, 480] width 1292 height 799
click at [601, 242] on app-card-role "Operations 14/30 15:00-19:00 (4h) Tim Oakes Jack Tierney William Rae Aimee Vaug…" at bounding box center [604, 246] width 102 height 416
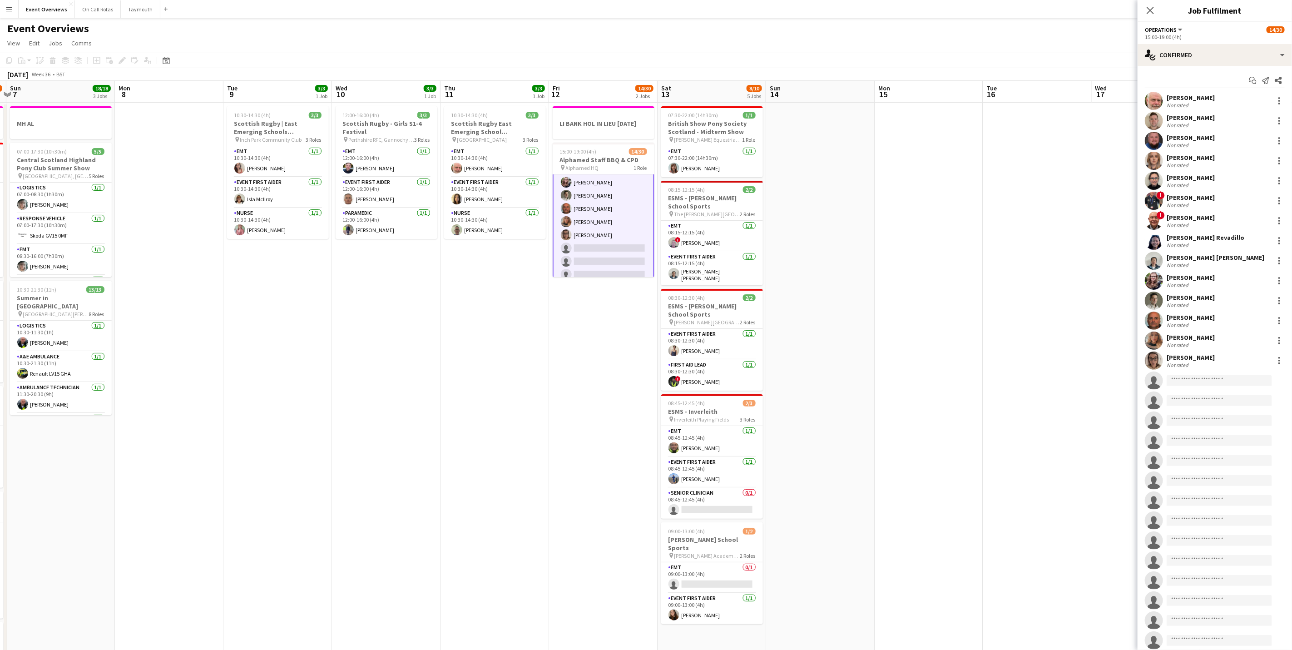
scroll to position [137, 0]
click at [1203, 112] on div "Jack Tierney Not rated 17.57mi" at bounding box center [1215, 121] width 154 height 18
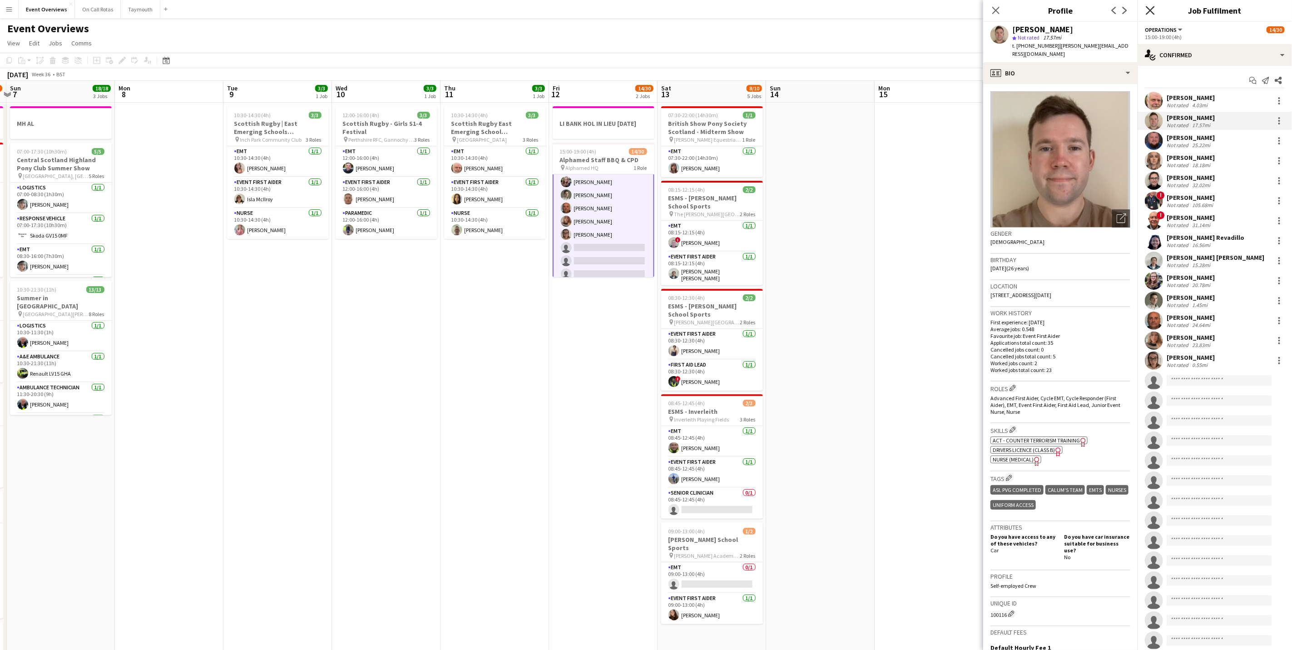
click at [1149, 14] on icon "Close pop-in" at bounding box center [1150, 10] width 9 height 9
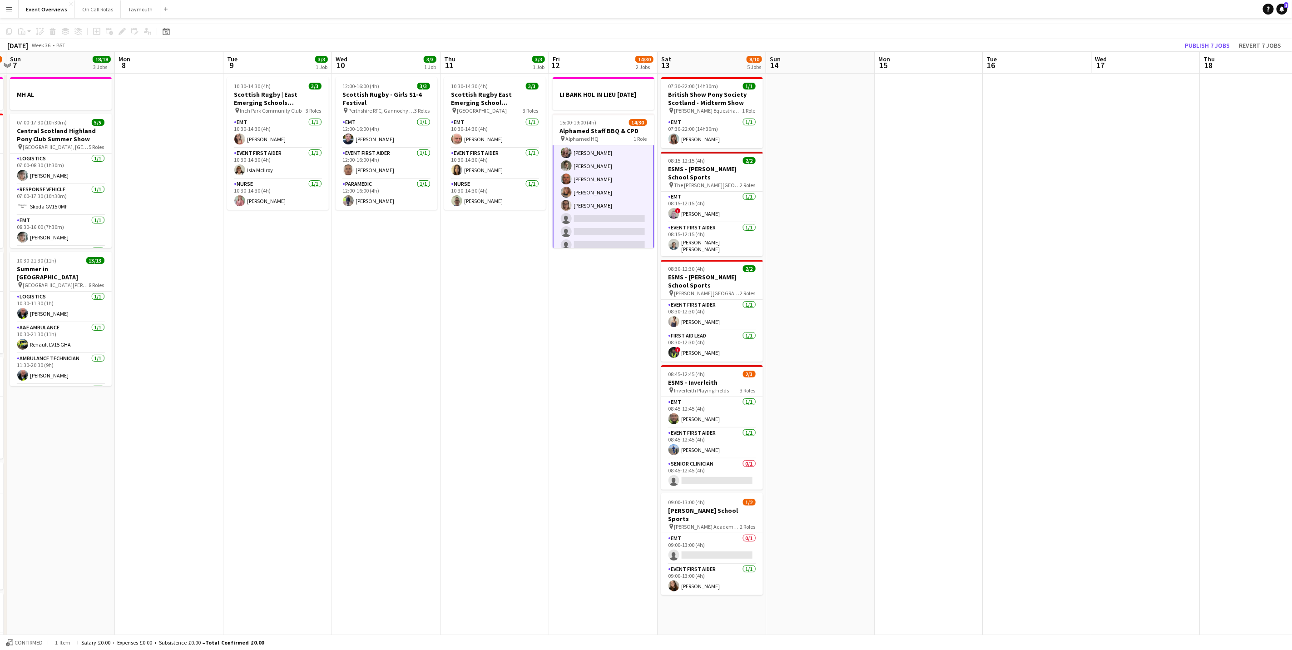
scroll to position [0, 0]
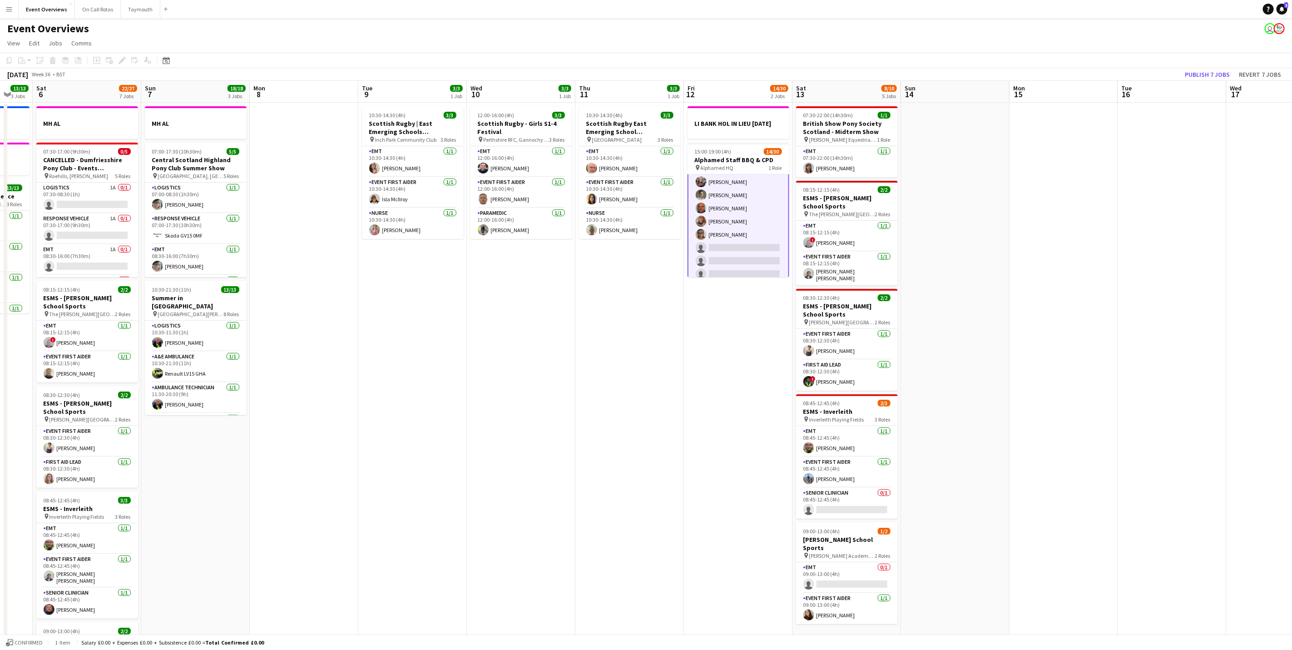
drag, startPoint x: 414, startPoint y: 454, endPoint x: 880, endPoint y: 404, distance: 468.7
click at [880, 404] on app-calendar-viewport "Thu 4 2 Jobs Fri 5 13/13 3 Jobs Sat 6 22/27 7 Jobs Sun 7 18/18 3 Jobs Mon 8 Tue…" at bounding box center [646, 480] width 1292 height 799
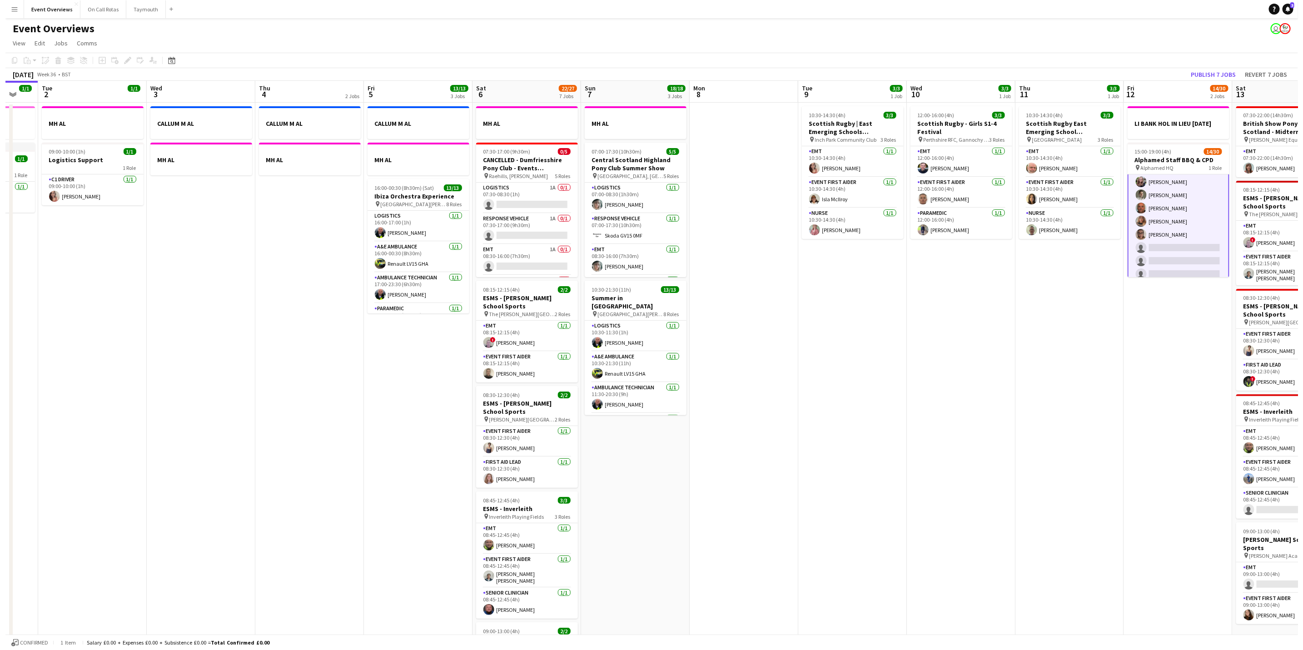
scroll to position [0, 287]
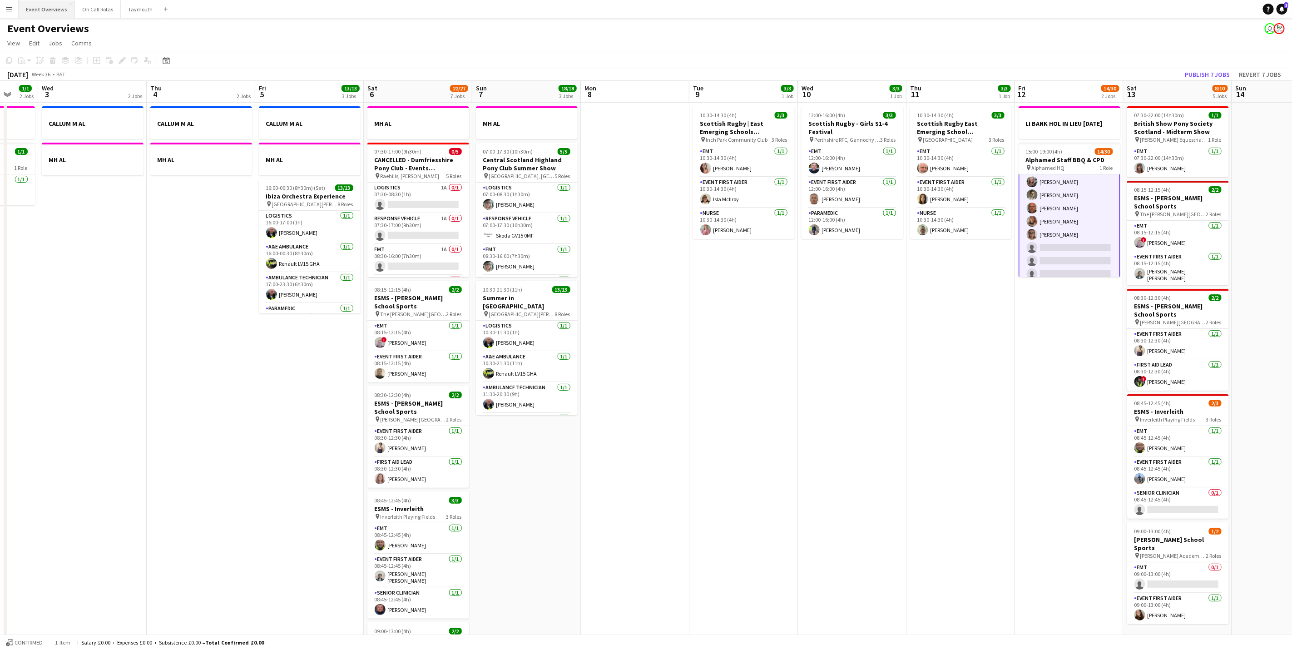
click at [55, 15] on button "Event Overviews Close" at bounding box center [47, 9] width 56 height 18
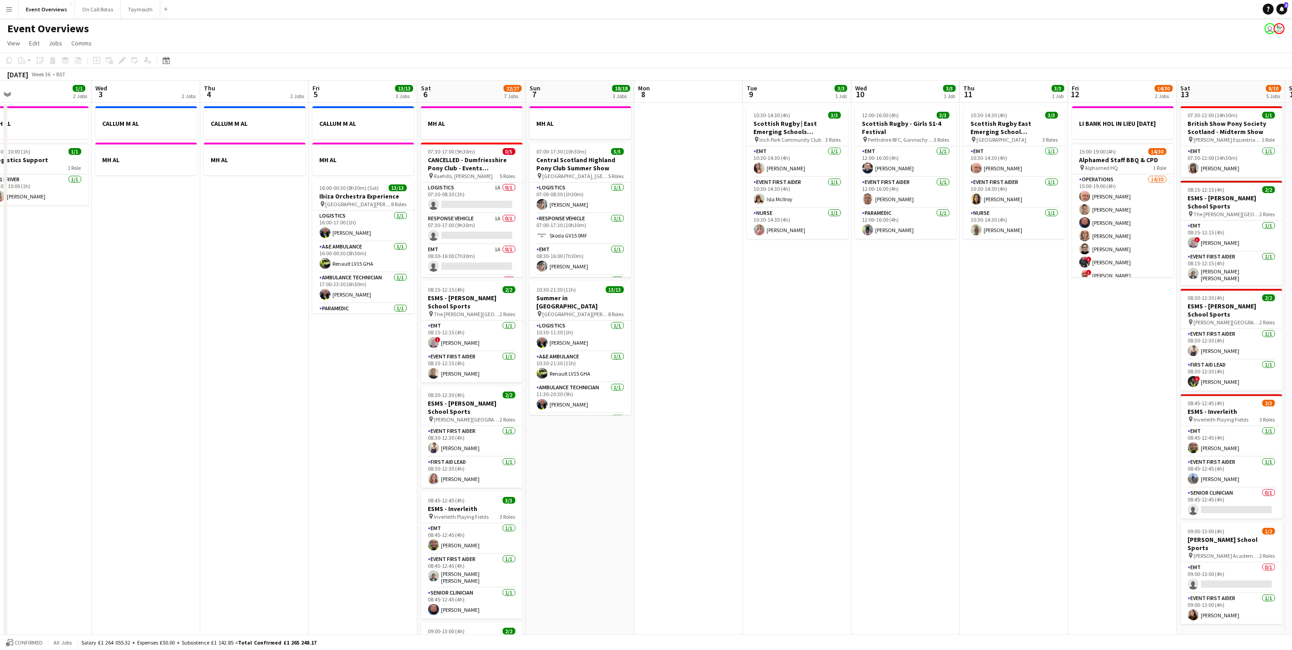
scroll to position [0, 362]
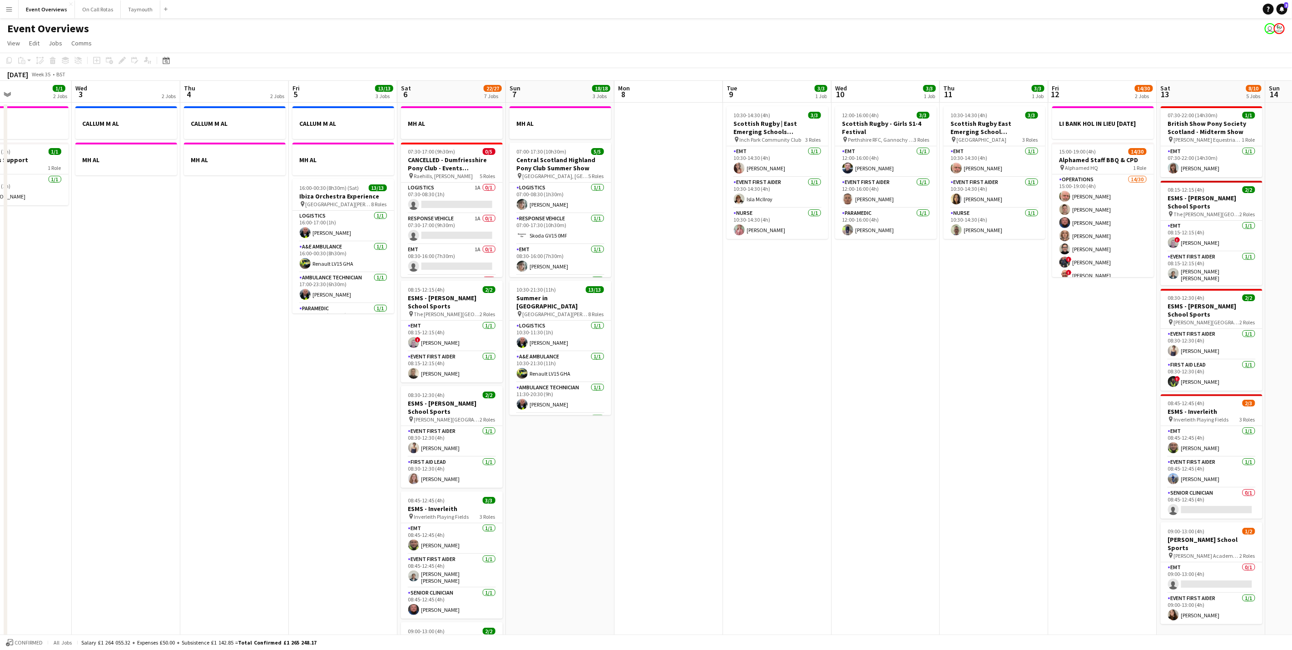
drag, startPoint x: 894, startPoint y: 504, endPoint x: 640, endPoint y: 507, distance: 253.4
click at [640, 507] on app-calendar-viewport "Sat 30 20/20 7 Jobs Sun 31 2/2 2 Jobs Mon 1 1/1 2 Jobs Tue 2 1/1 2 Jobs Wed 3 2…" at bounding box center [646, 480] width 1292 height 799
